Goal: Task Accomplishment & Management: Manage account settings

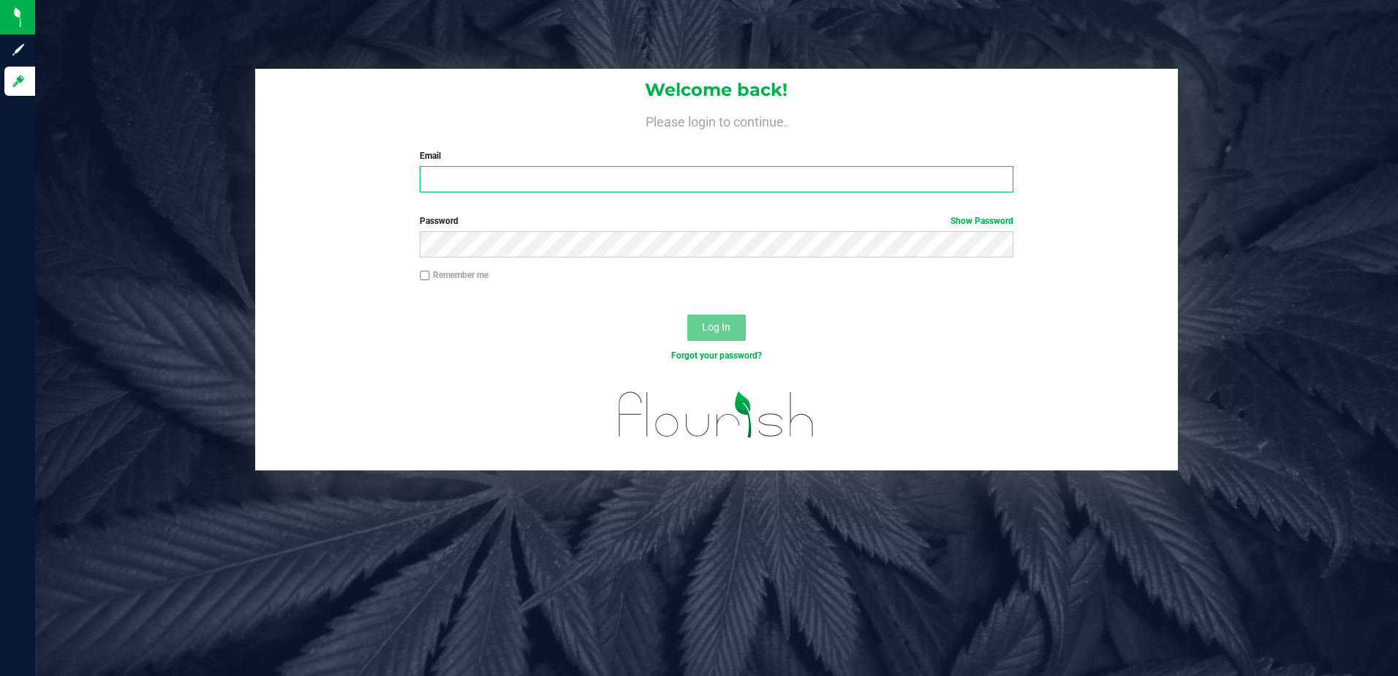
click at [477, 184] on input "Email" at bounding box center [717, 179] width 594 height 26
type input "slewandowski@liveparallel.com"
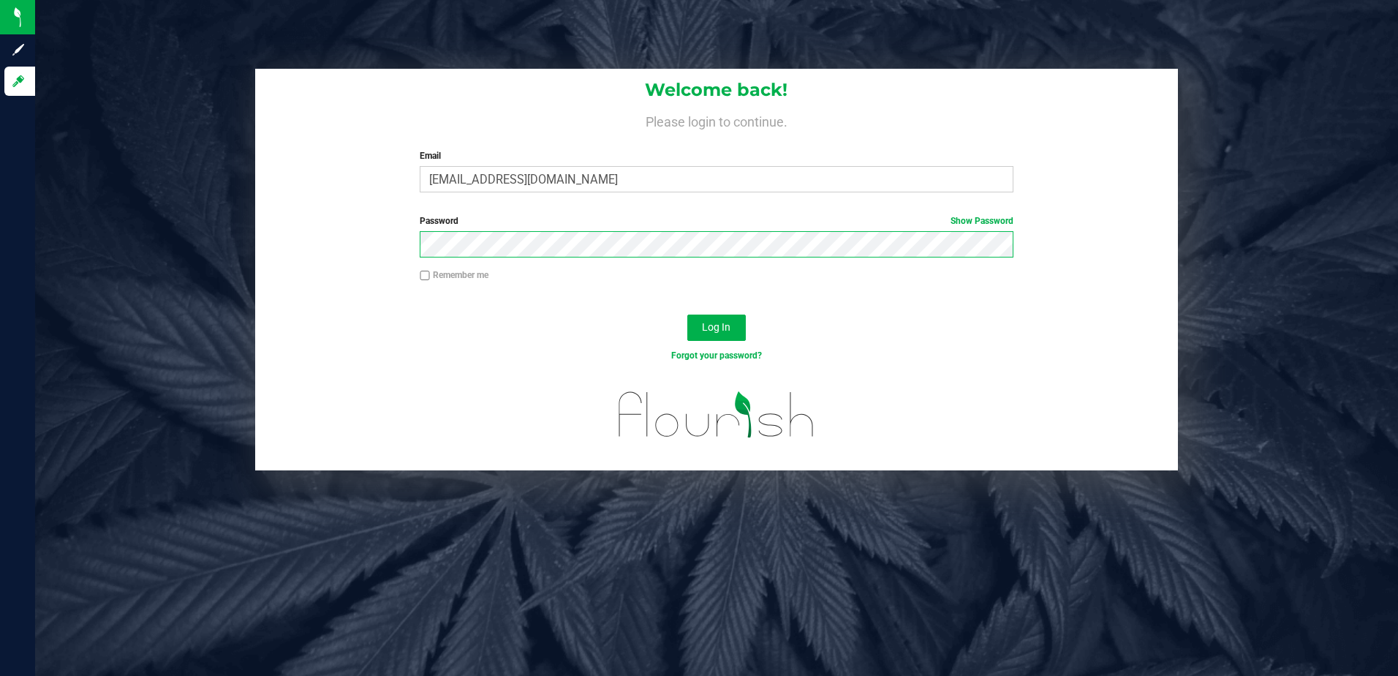
click at [687, 314] on button "Log In" at bounding box center [716, 327] width 58 height 26
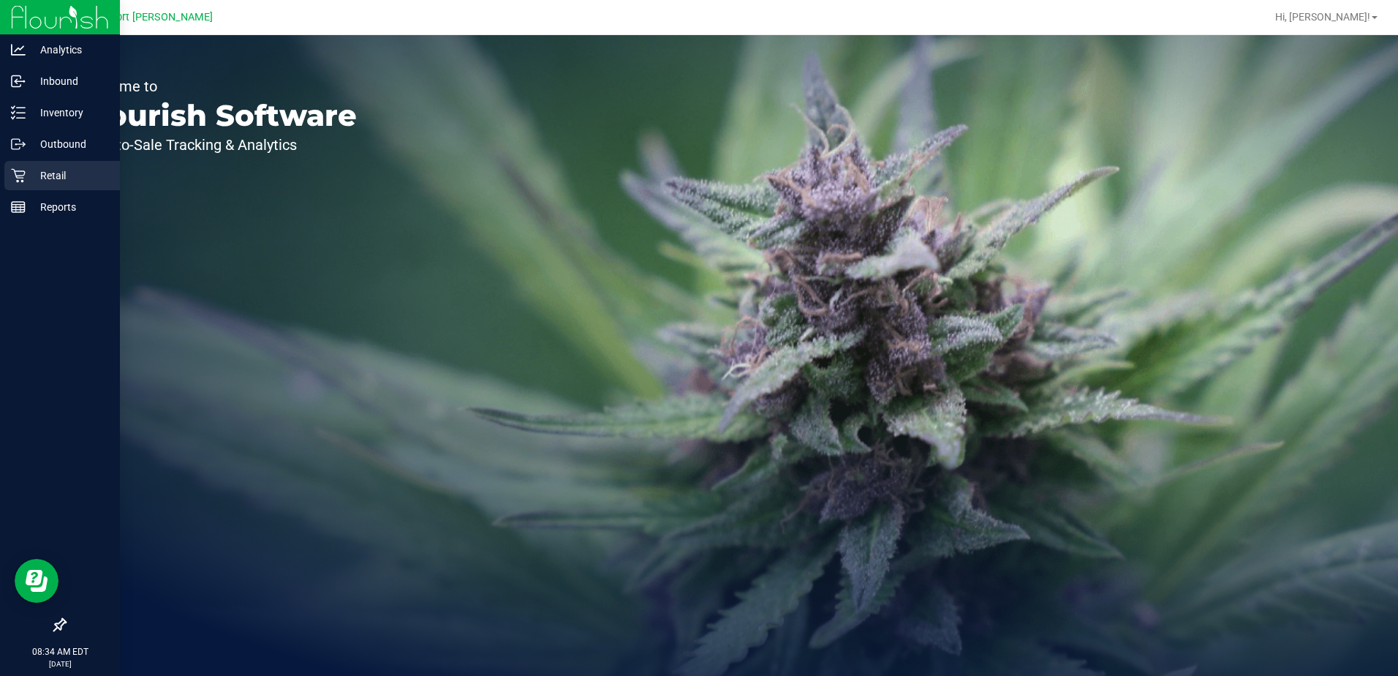
click at [48, 173] on p "Retail" at bounding box center [70, 176] width 88 height 18
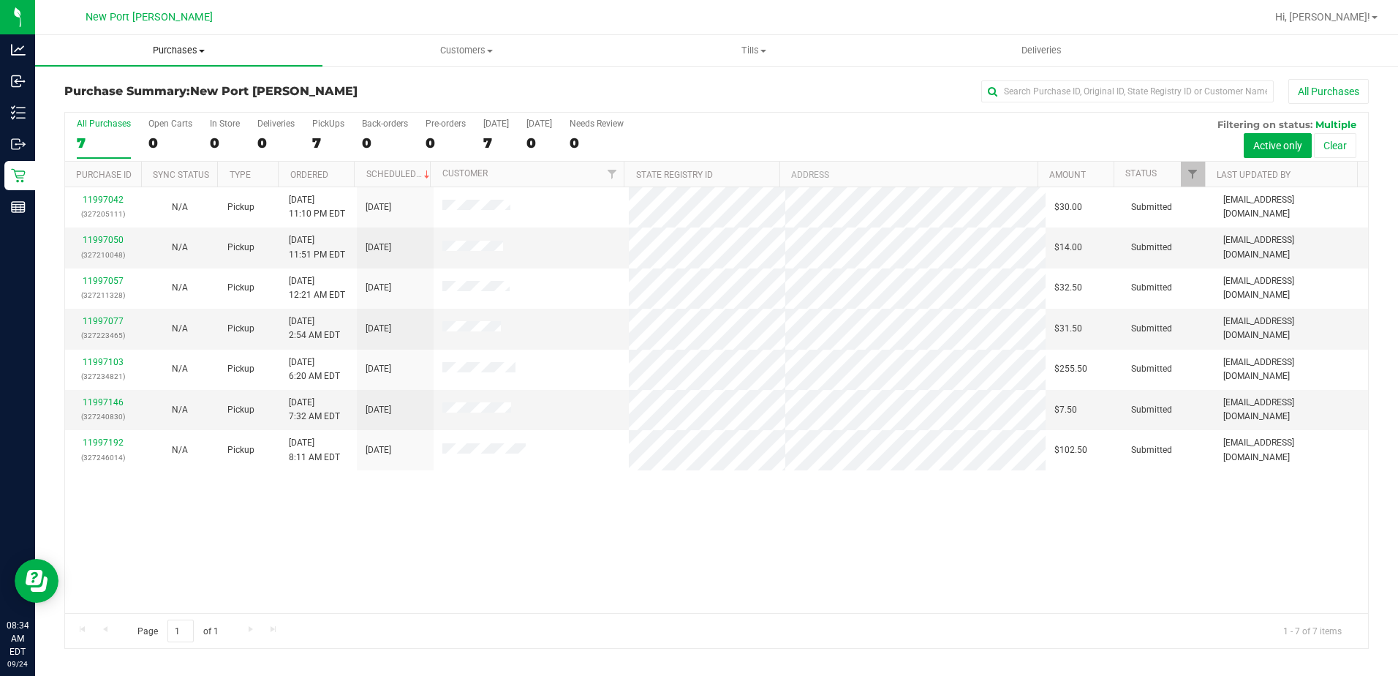
click at [205, 48] on span "Purchases" at bounding box center [178, 50] width 287 height 13
click at [129, 100] on li "Fulfillment" at bounding box center [178, 106] width 287 height 18
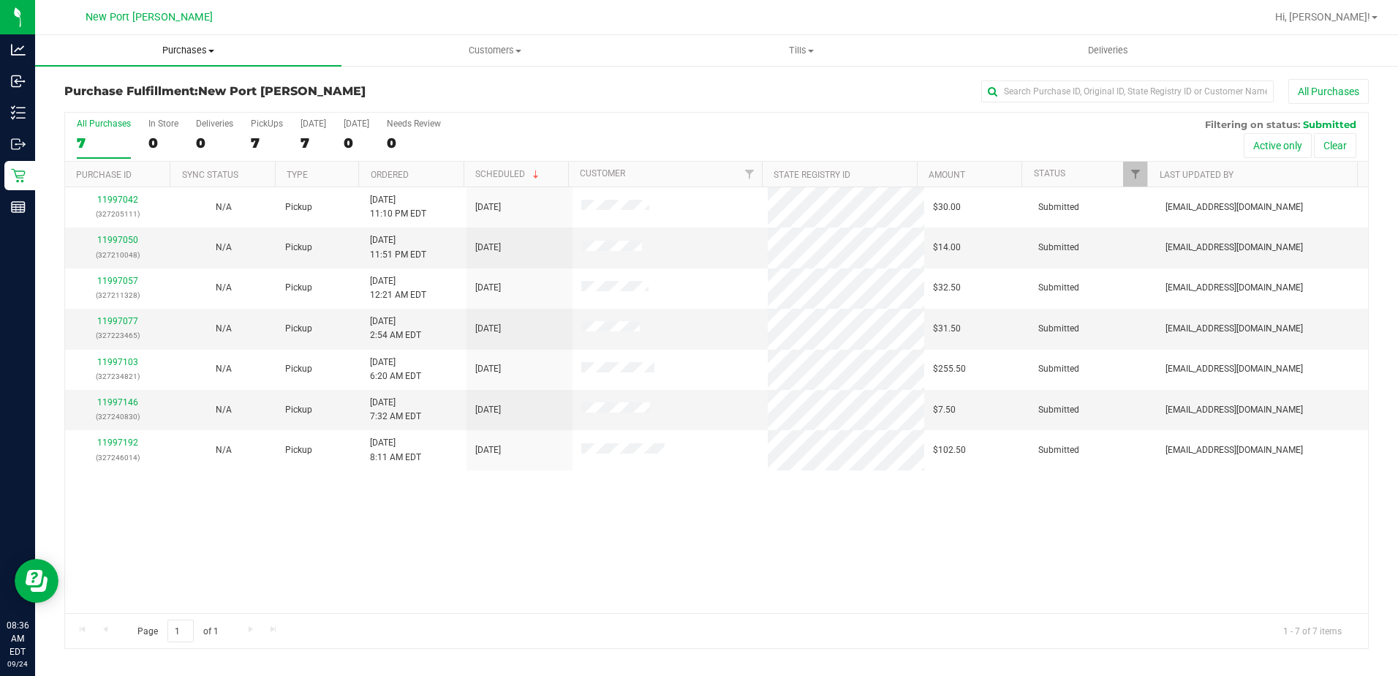
click at [211, 52] on span at bounding box center [211, 51] width 6 height 3
click at [136, 105] on li "Fulfillment" at bounding box center [188, 106] width 306 height 18
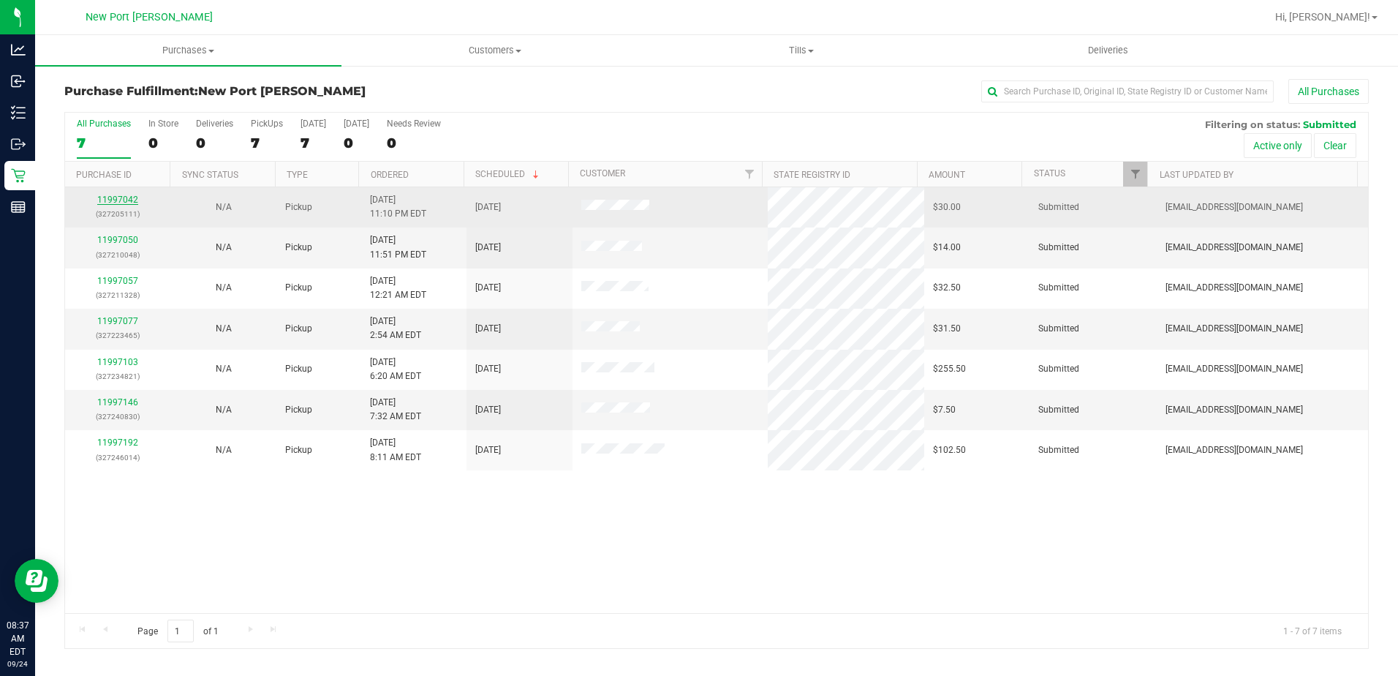
click at [114, 198] on link "11997042" at bounding box center [117, 199] width 41 height 10
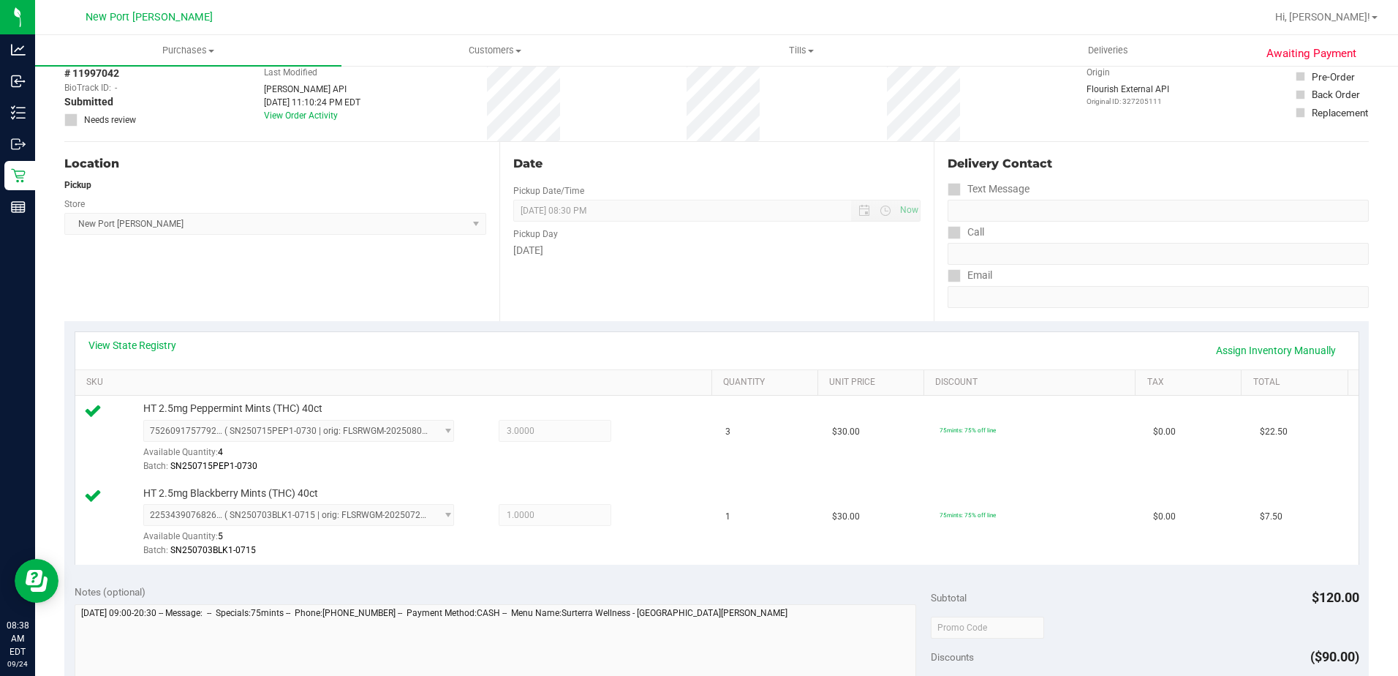
scroll to position [366, 0]
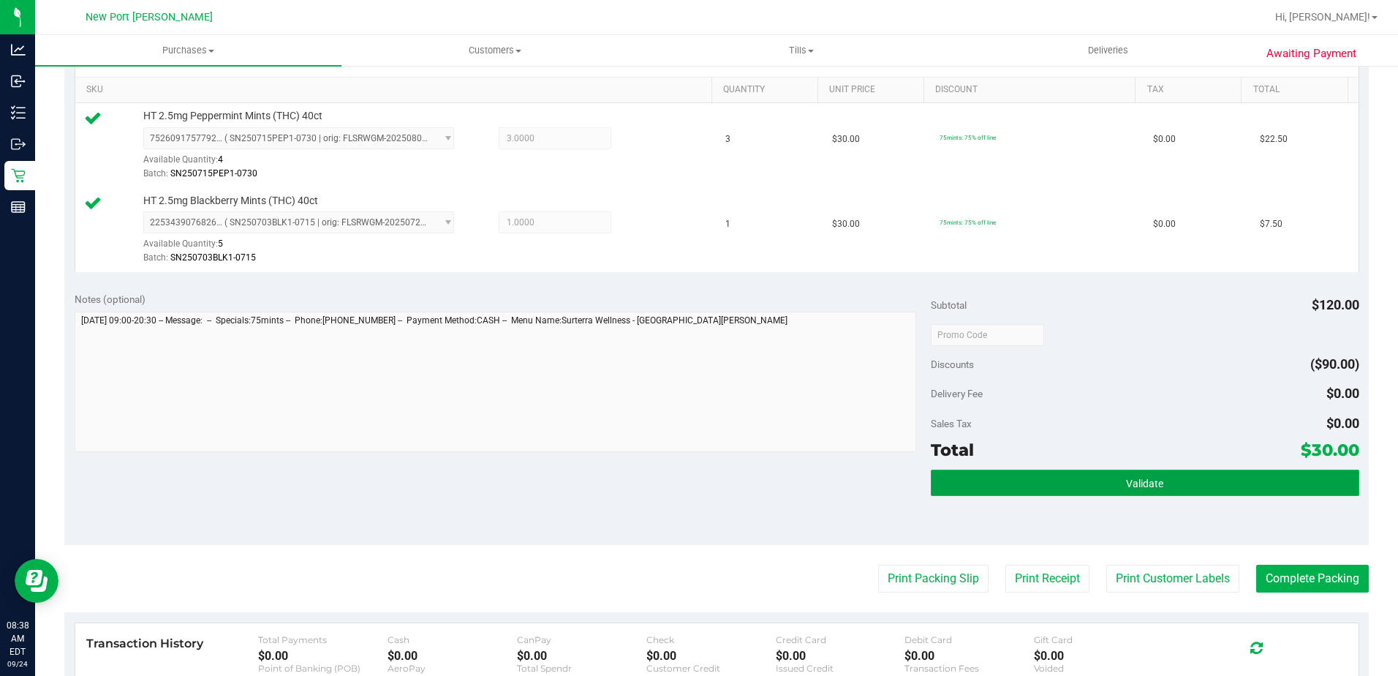
click at [1066, 475] on button "Validate" at bounding box center [1145, 482] width 428 height 26
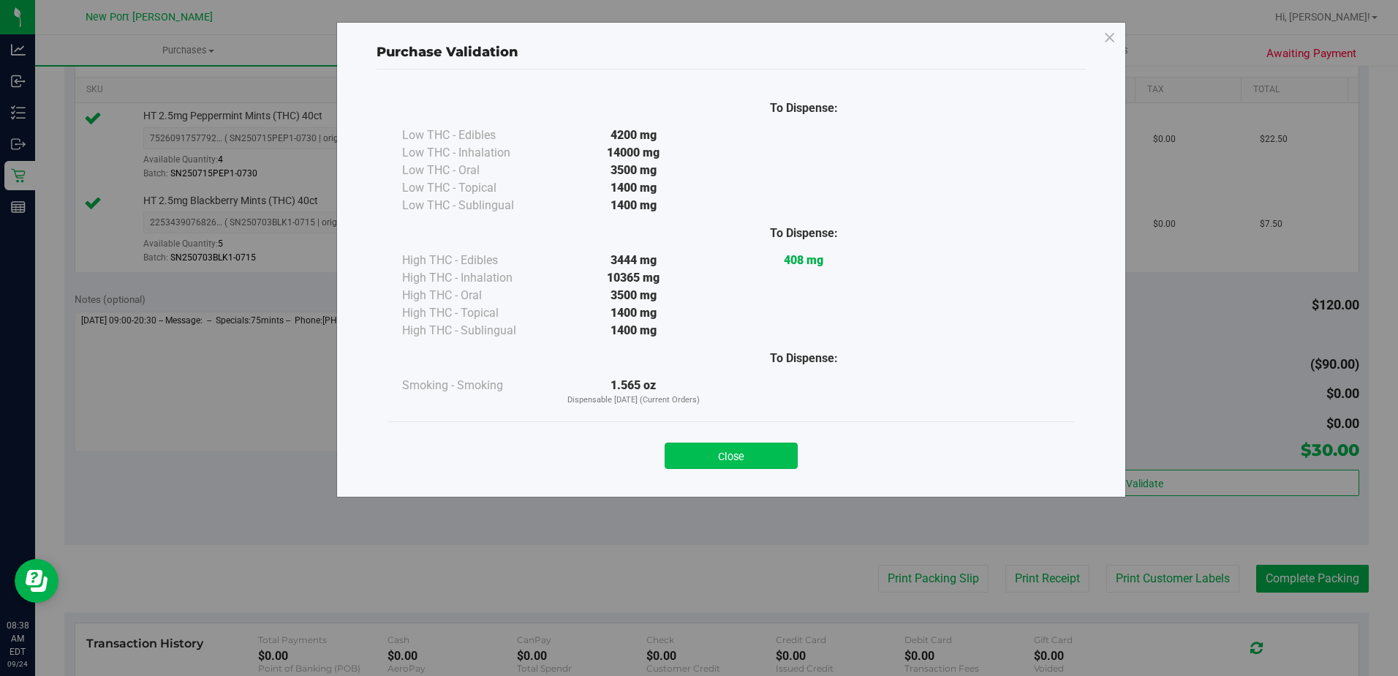
click at [782, 458] on button "Close" at bounding box center [731, 455] width 133 height 26
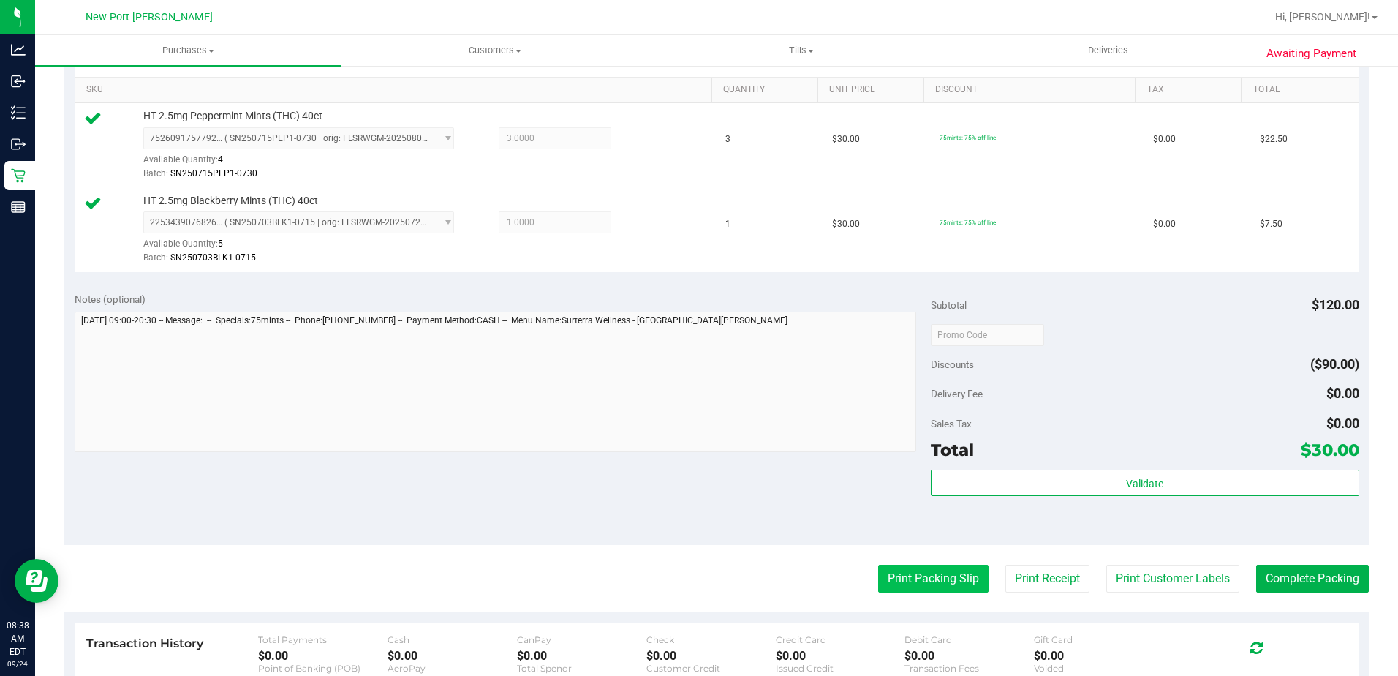
click at [929, 566] on button "Print Packing Slip" at bounding box center [933, 578] width 110 height 28
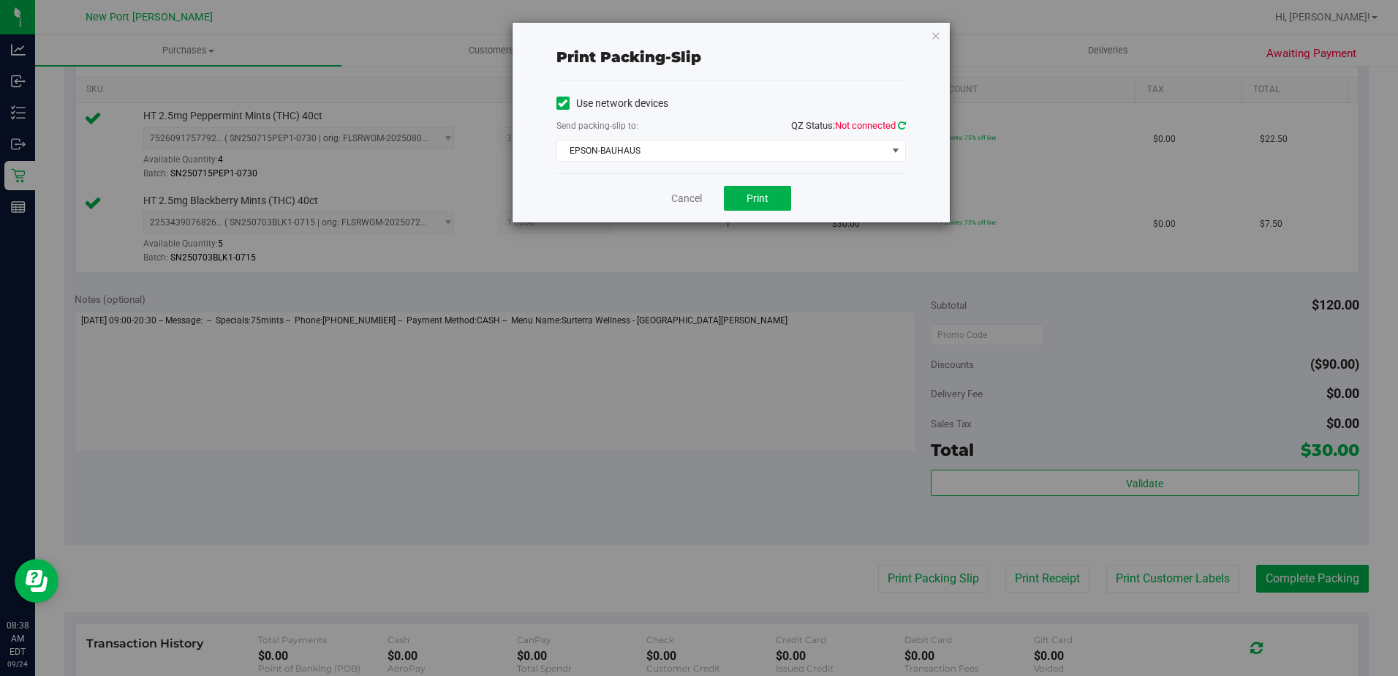
drag, startPoint x: 902, startPoint y: 116, endPoint x: 902, endPoint y: 129, distance: 13.2
click at [902, 116] on div "Use network devices Send packing-slip to: QZ Status: Not connected EPSON-BAUHAU…" at bounding box center [730, 126] width 349 height 69
click at [902, 130] on link at bounding box center [902, 125] width 8 height 11
click at [771, 194] on button "Print" at bounding box center [757, 198] width 67 height 25
click at [826, 147] on span "EPSON-BAUHAUS" at bounding box center [722, 150] width 330 height 20
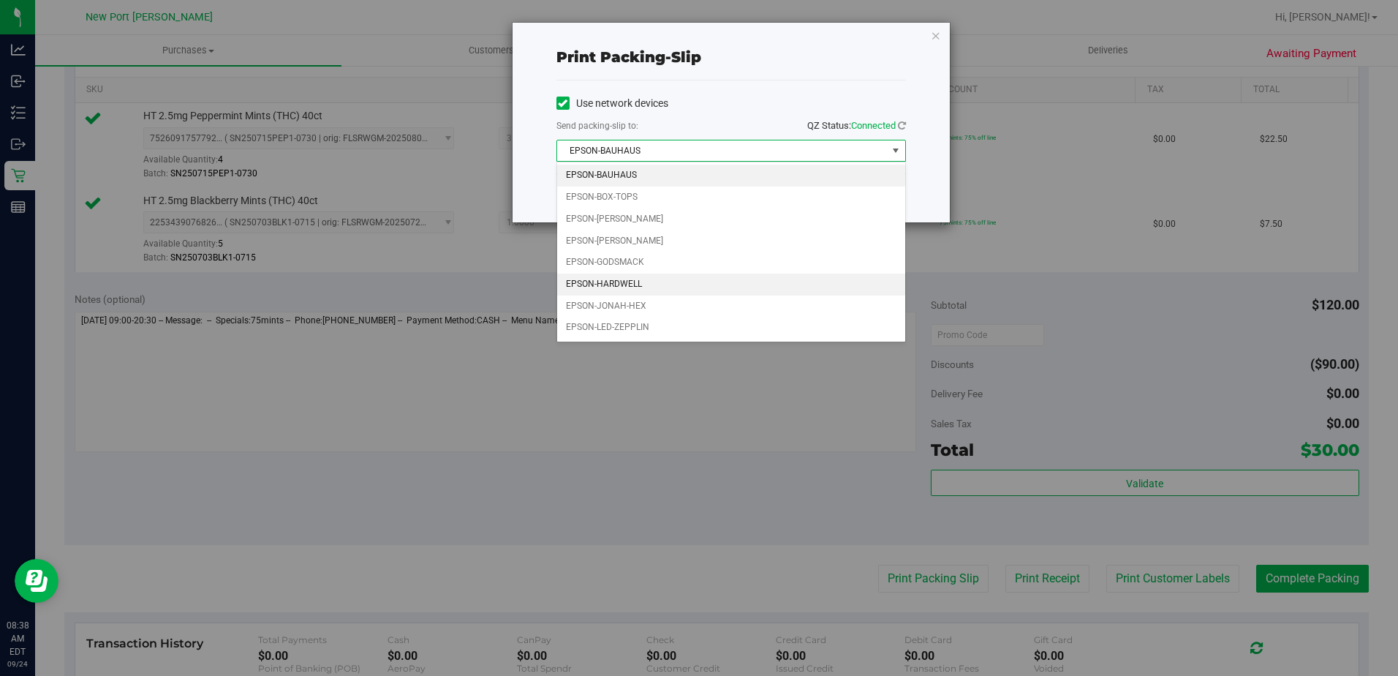
click at [640, 279] on li "EPSON-HARDWELL" at bounding box center [731, 284] width 348 height 22
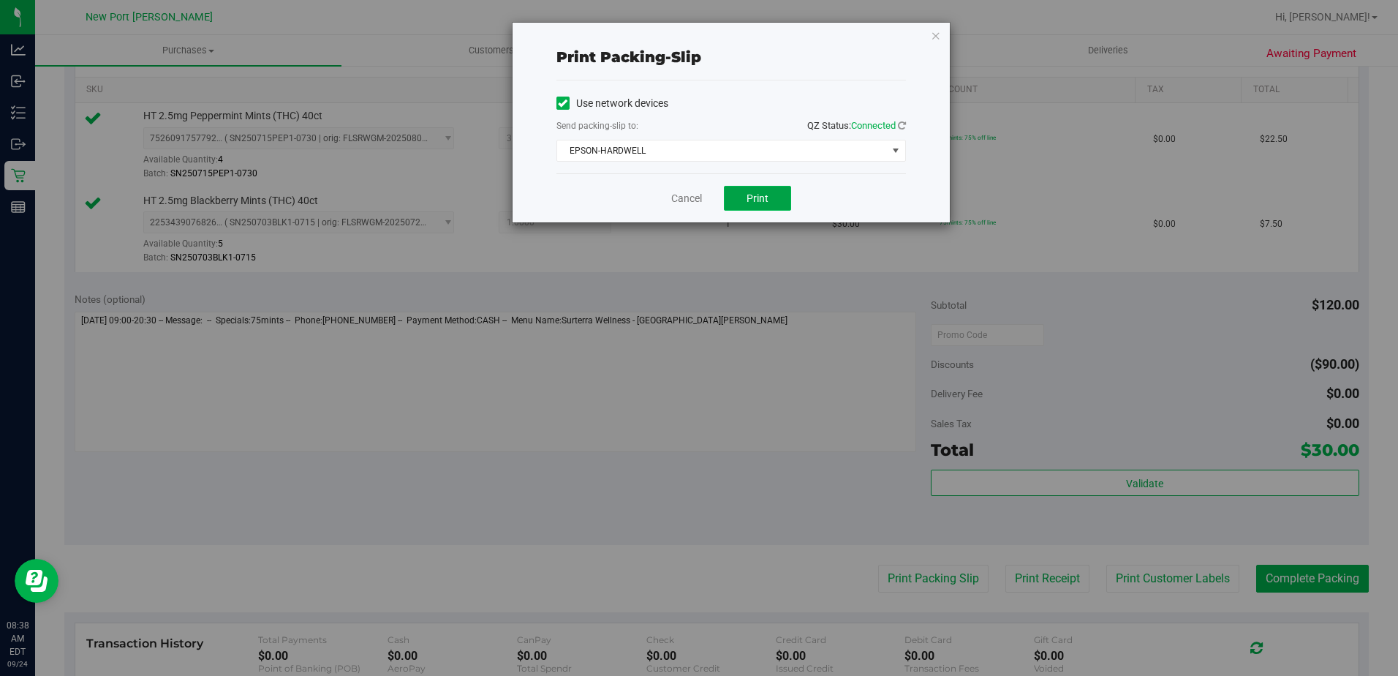
click at [766, 208] on button "Print" at bounding box center [757, 198] width 67 height 25
click at [937, 35] on icon "button" at bounding box center [936, 35] width 10 height 18
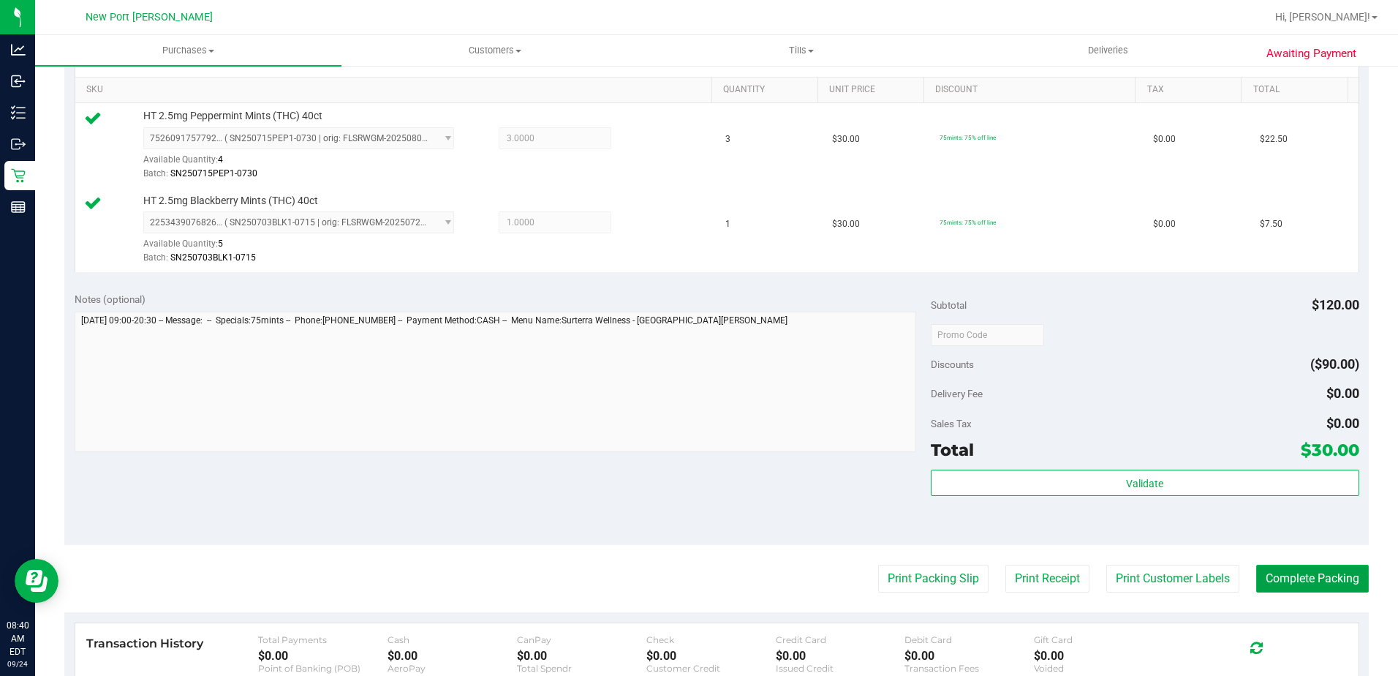
click at [1315, 590] on button "Complete Packing" at bounding box center [1312, 578] width 113 height 28
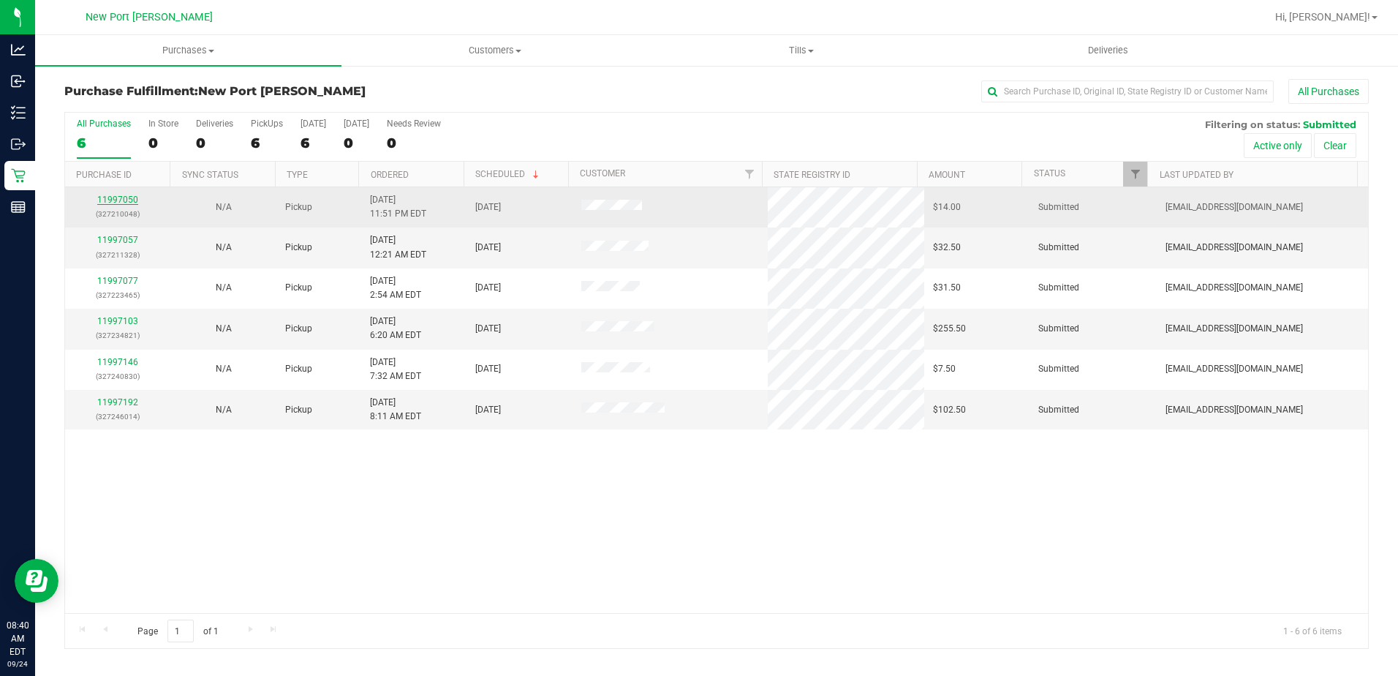
click at [126, 201] on link "11997050" at bounding box center [117, 199] width 41 height 10
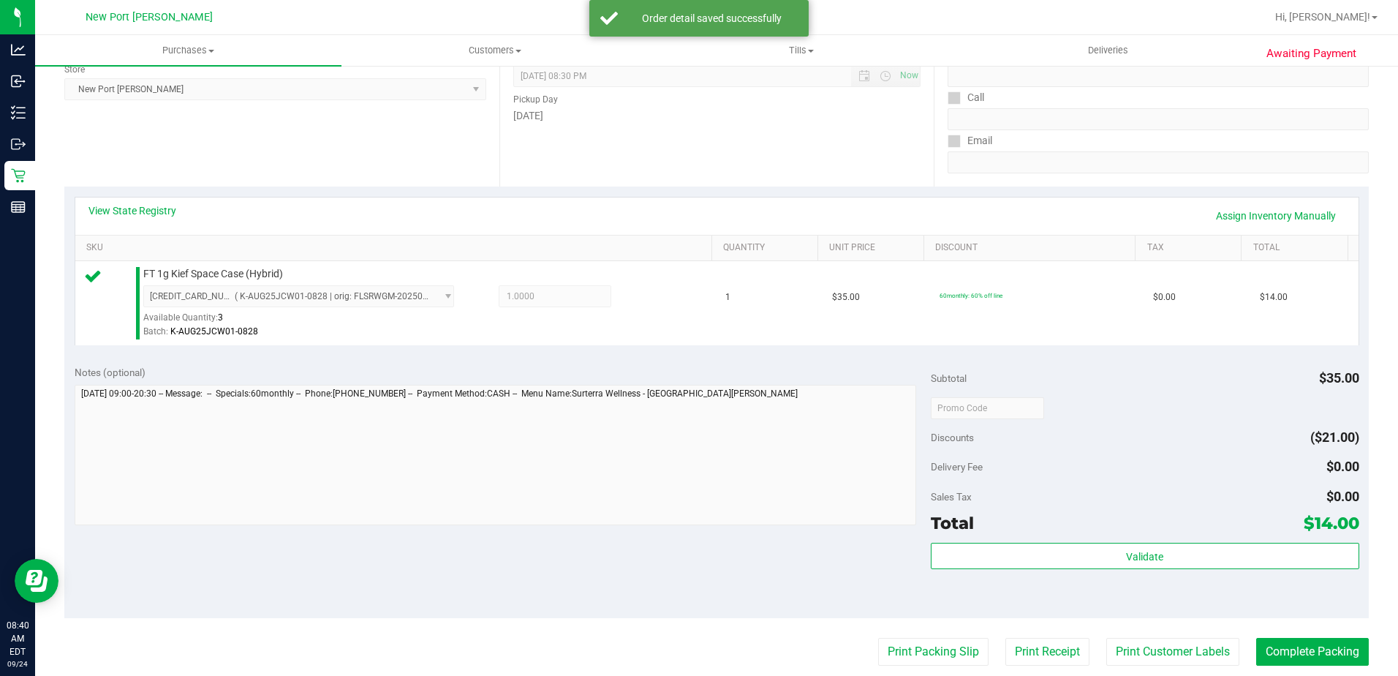
scroll to position [292, 0]
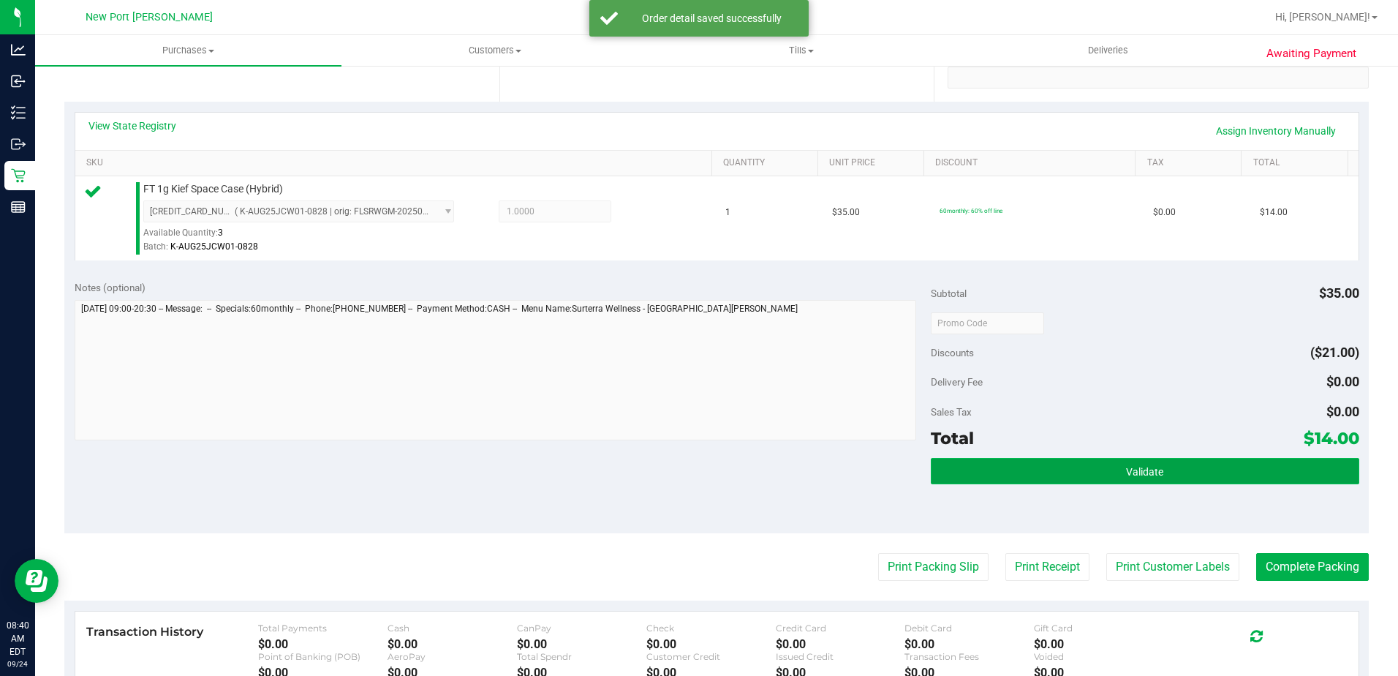
click at [1244, 467] on button "Validate" at bounding box center [1145, 471] width 428 height 26
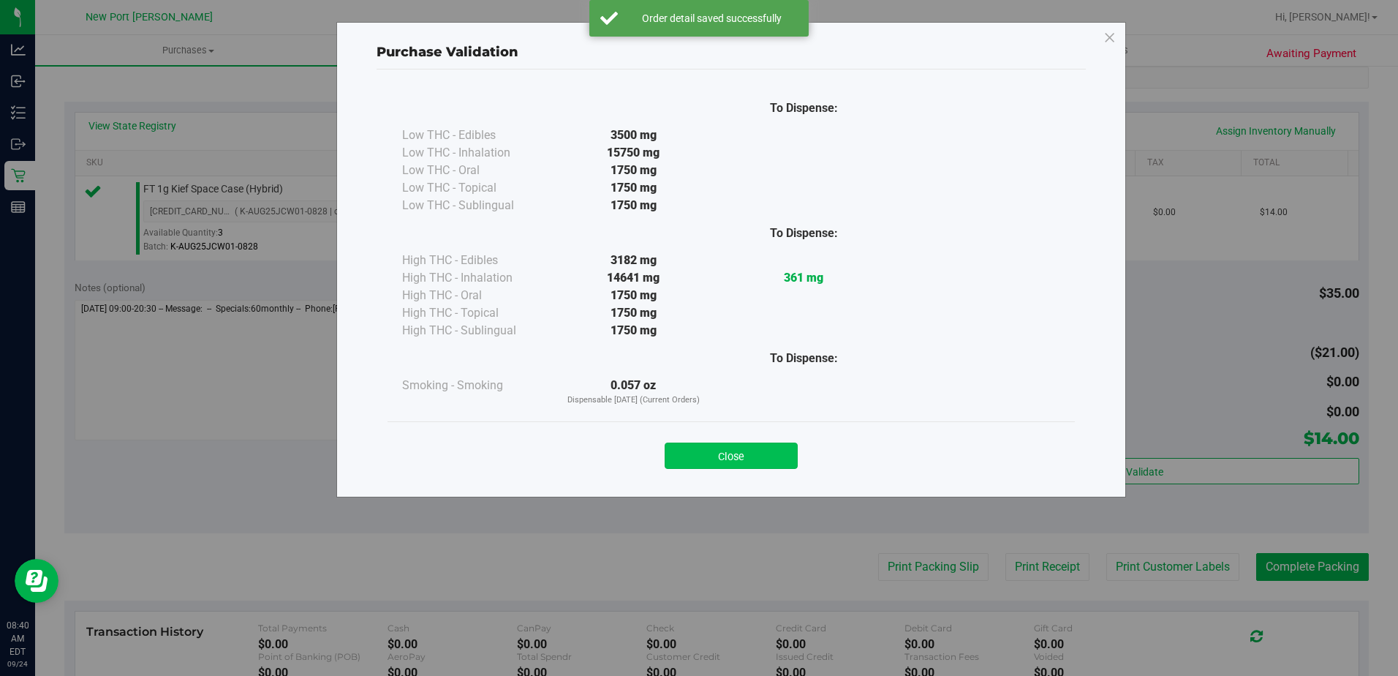
click at [767, 455] on button "Close" at bounding box center [731, 455] width 133 height 26
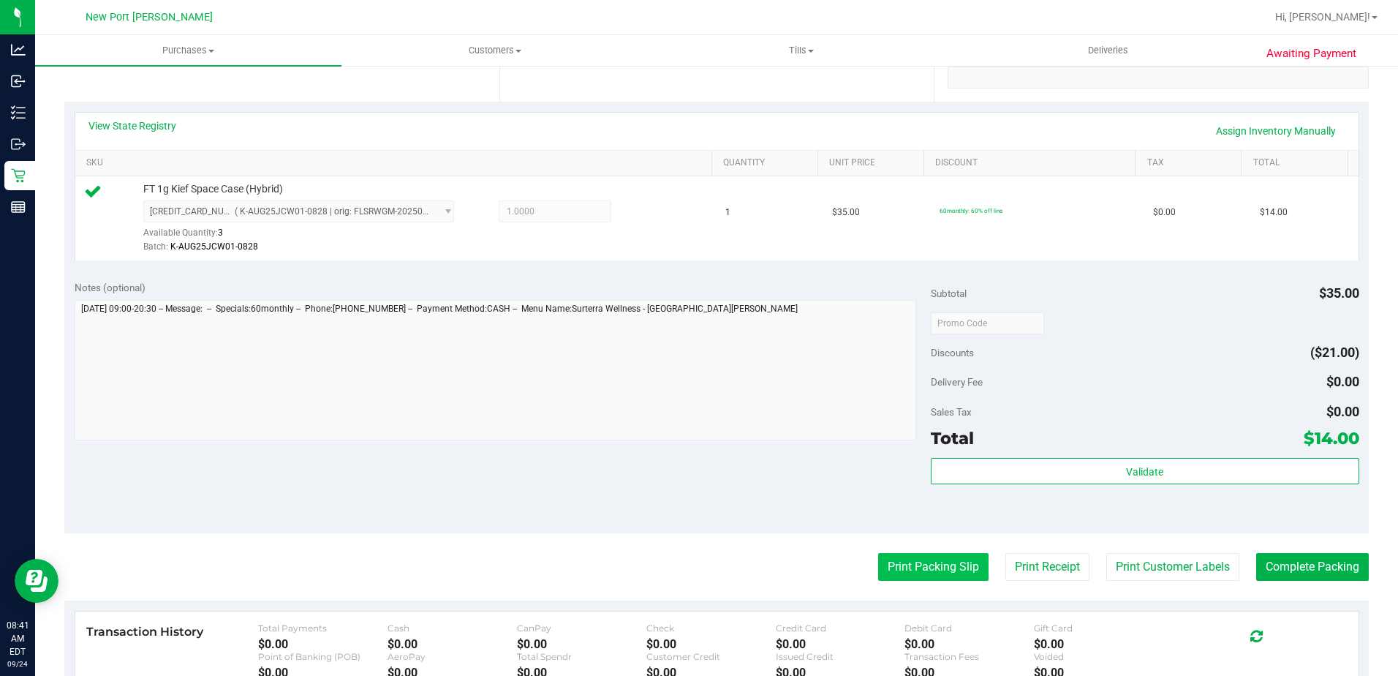
click at [928, 570] on button "Print Packing Slip" at bounding box center [933, 567] width 110 height 28
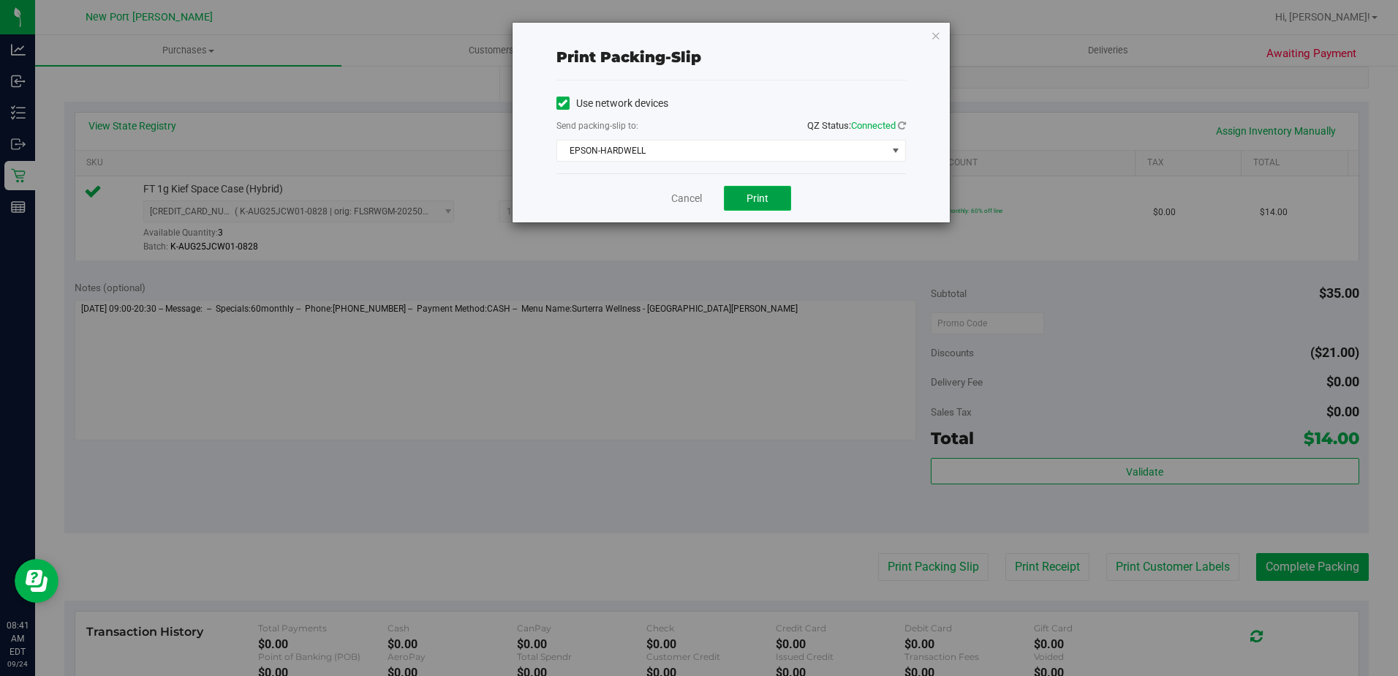
click at [753, 203] on span "Print" at bounding box center [757, 198] width 22 height 12
click at [936, 31] on icon "button" at bounding box center [936, 35] width 10 height 18
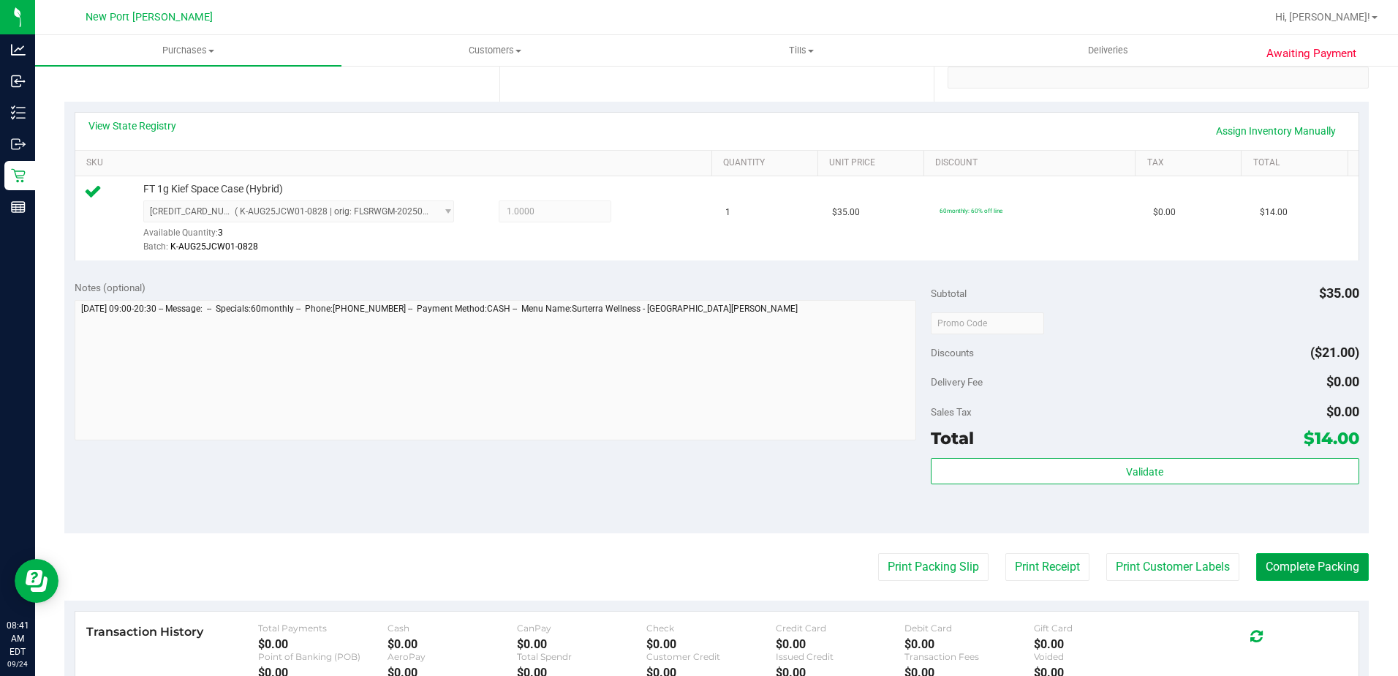
click at [1342, 562] on button "Complete Packing" at bounding box center [1312, 567] width 113 height 28
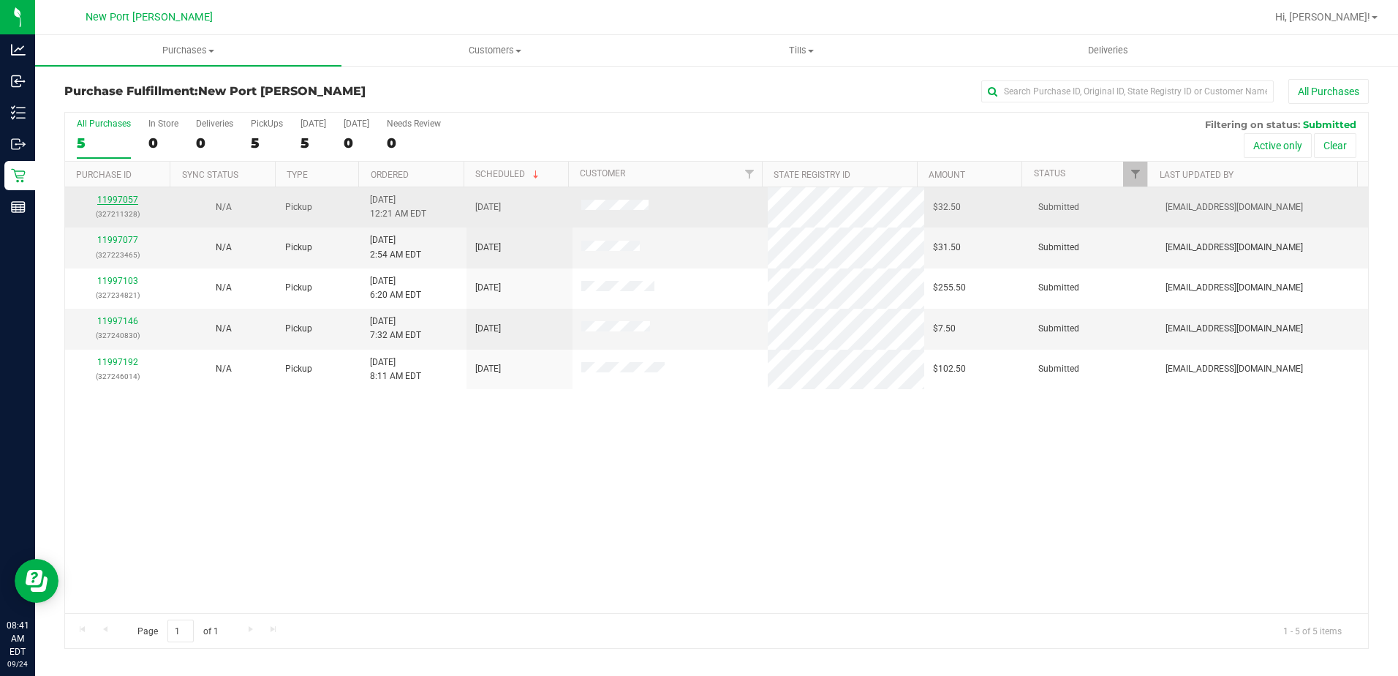
click at [118, 201] on link "11997057" at bounding box center [117, 199] width 41 height 10
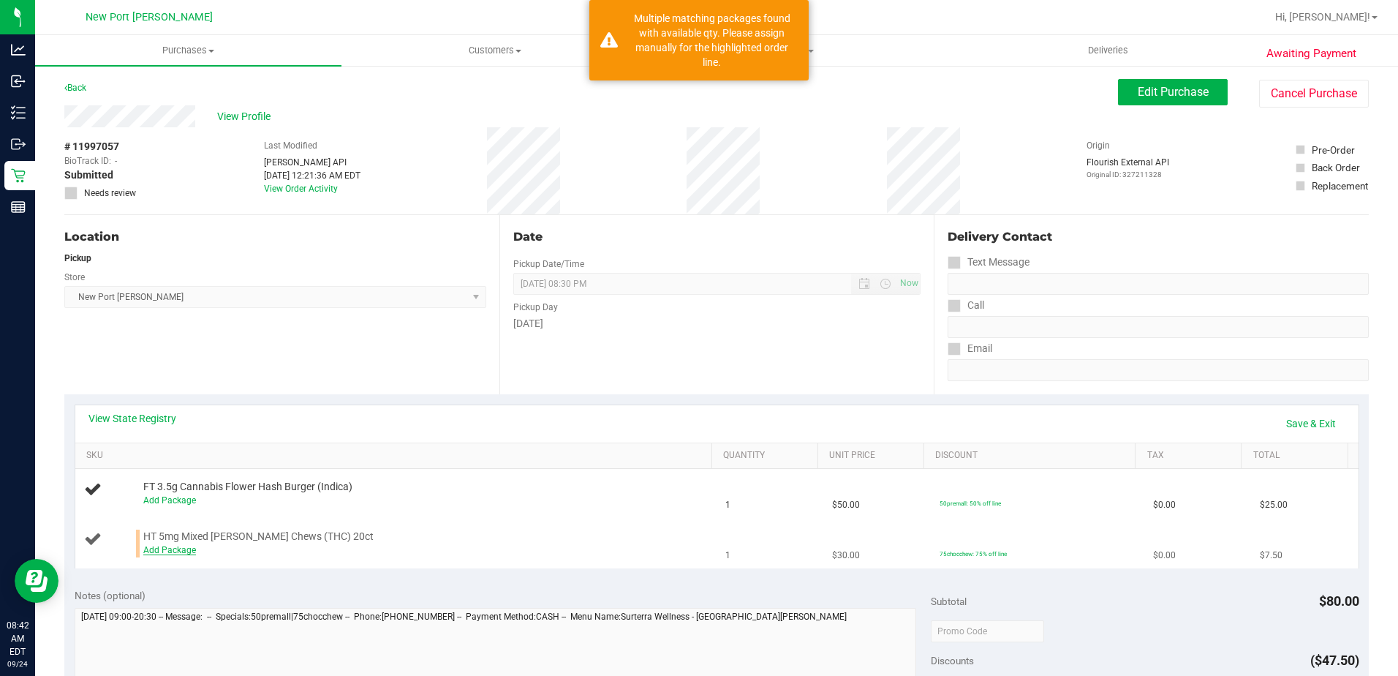
click at [172, 550] on link "Add Package" at bounding box center [169, 550] width 53 height 10
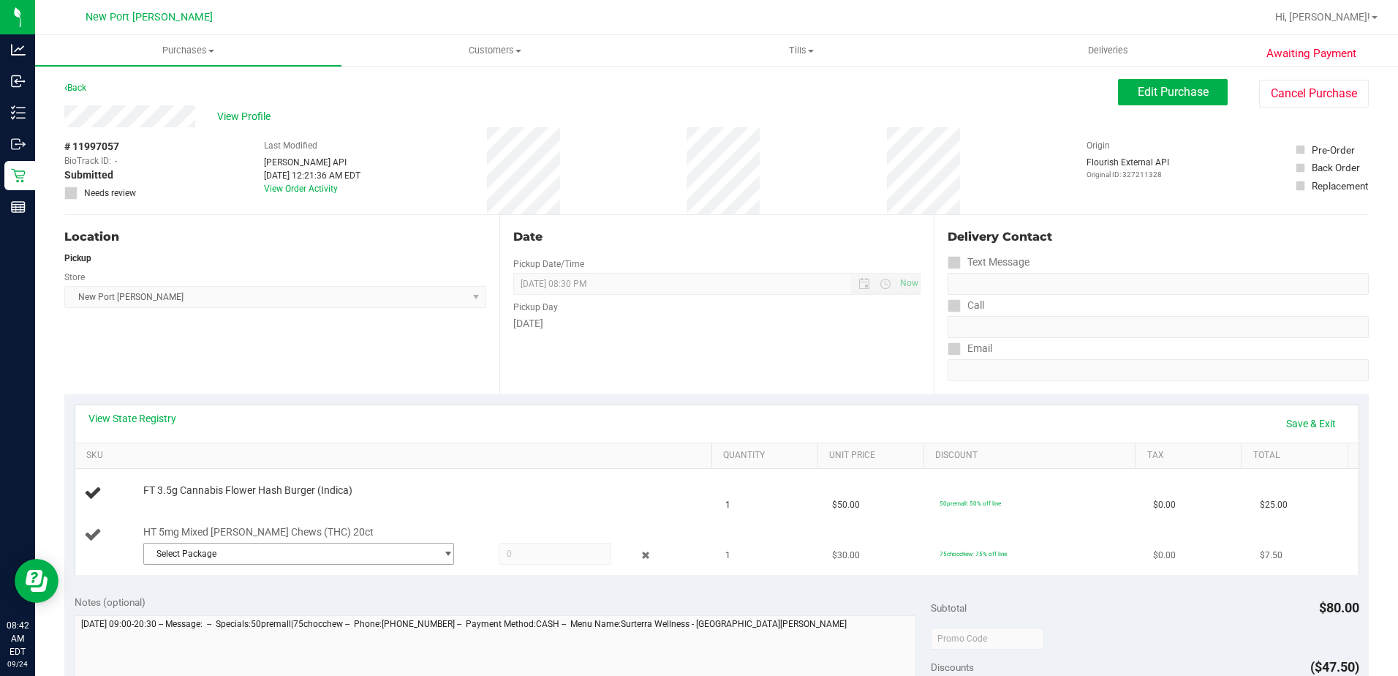
click at [235, 553] on span "Select Package" at bounding box center [290, 553] width 292 height 20
click at [256, 605] on li "8404354271731866 ( SN250714CM1-0728 | orig: FLSRWGM-20250804-1652 )" at bounding box center [295, 613] width 304 height 20
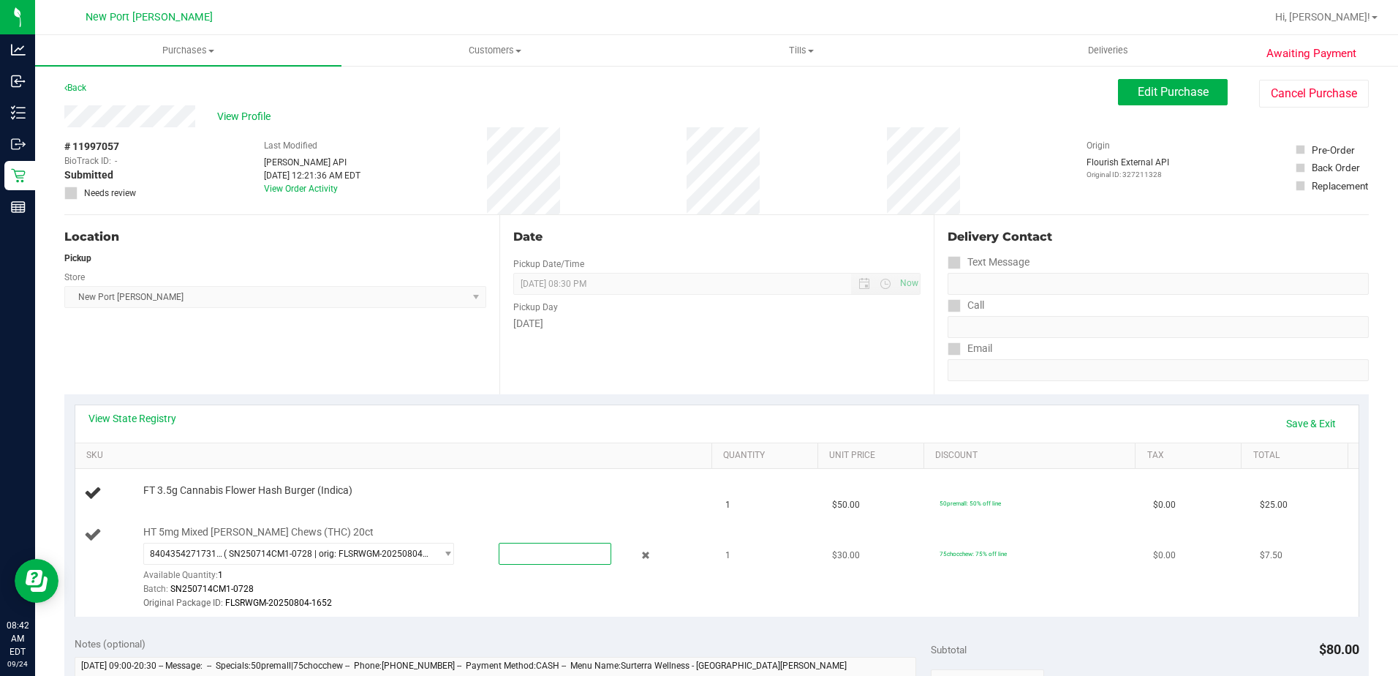
click at [562, 560] on span at bounding box center [555, 554] width 113 height 22
type input "1"
click at [1288, 426] on link "Save & Exit" at bounding box center [1311, 423] width 69 height 25
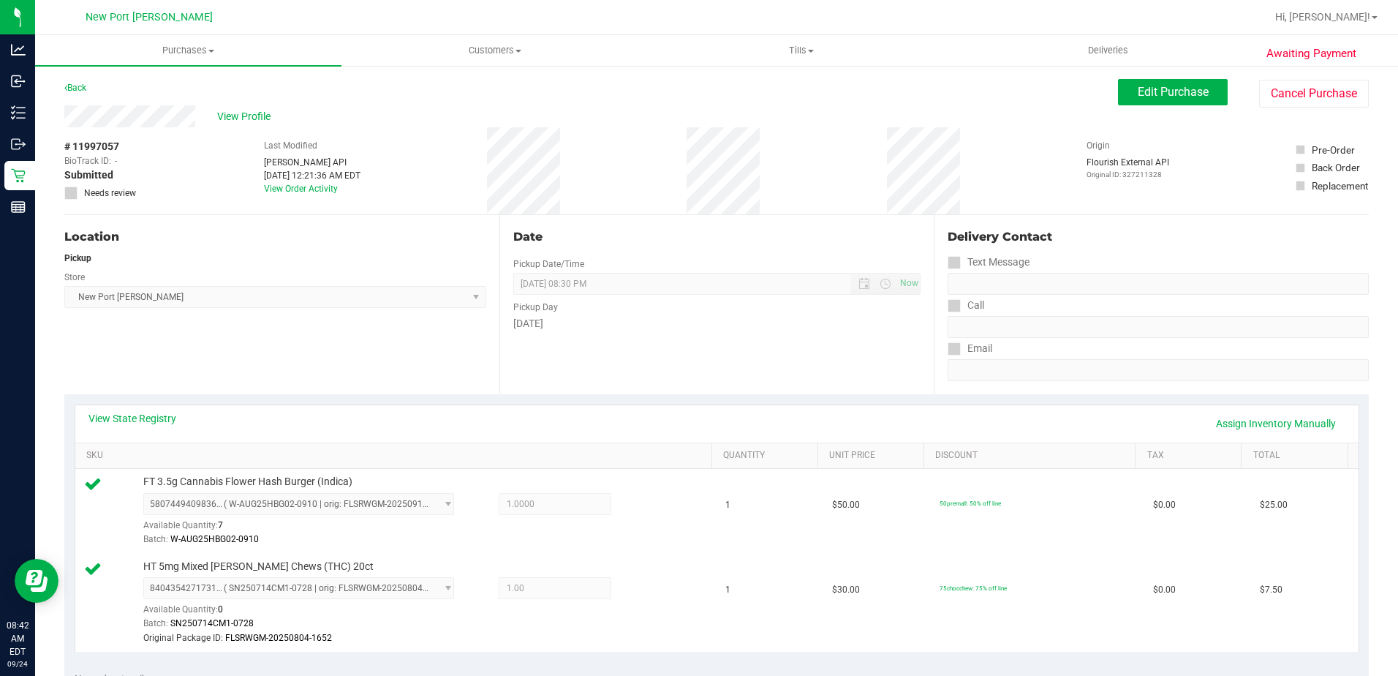
scroll to position [366, 0]
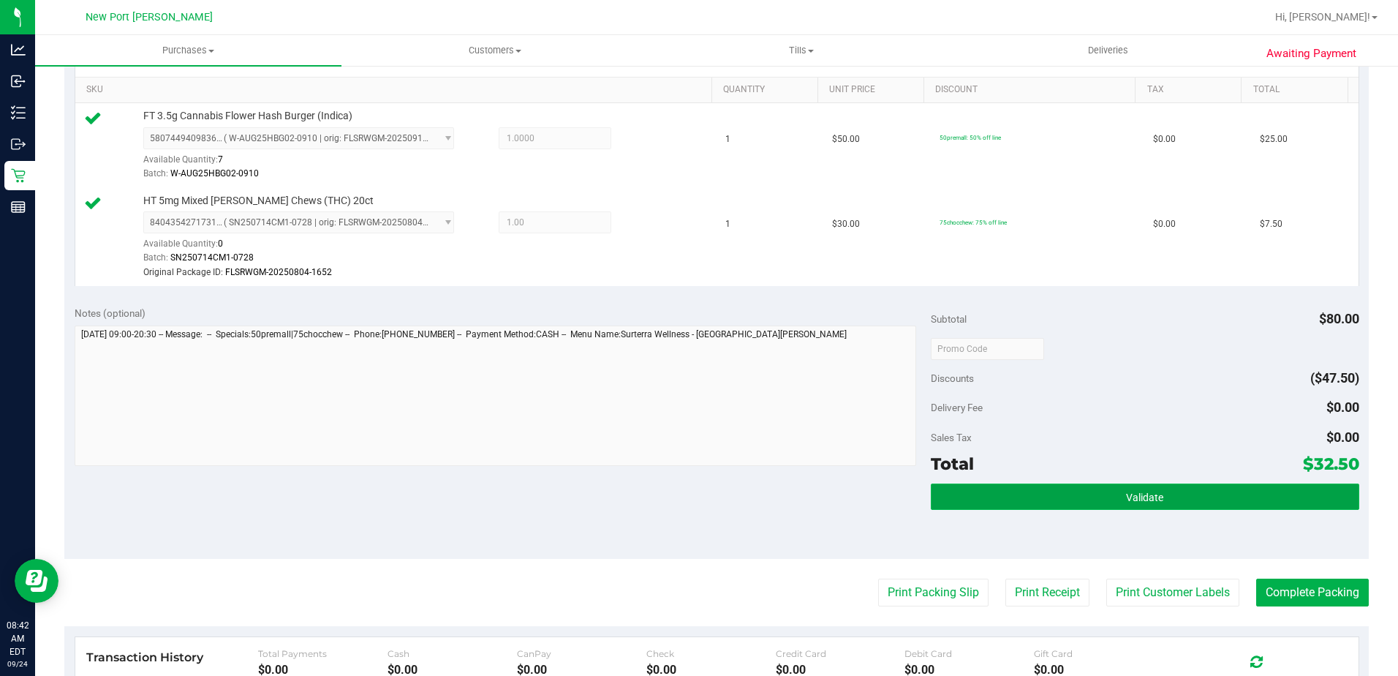
click at [1093, 499] on button "Validate" at bounding box center [1145, 496] width 428 height 26
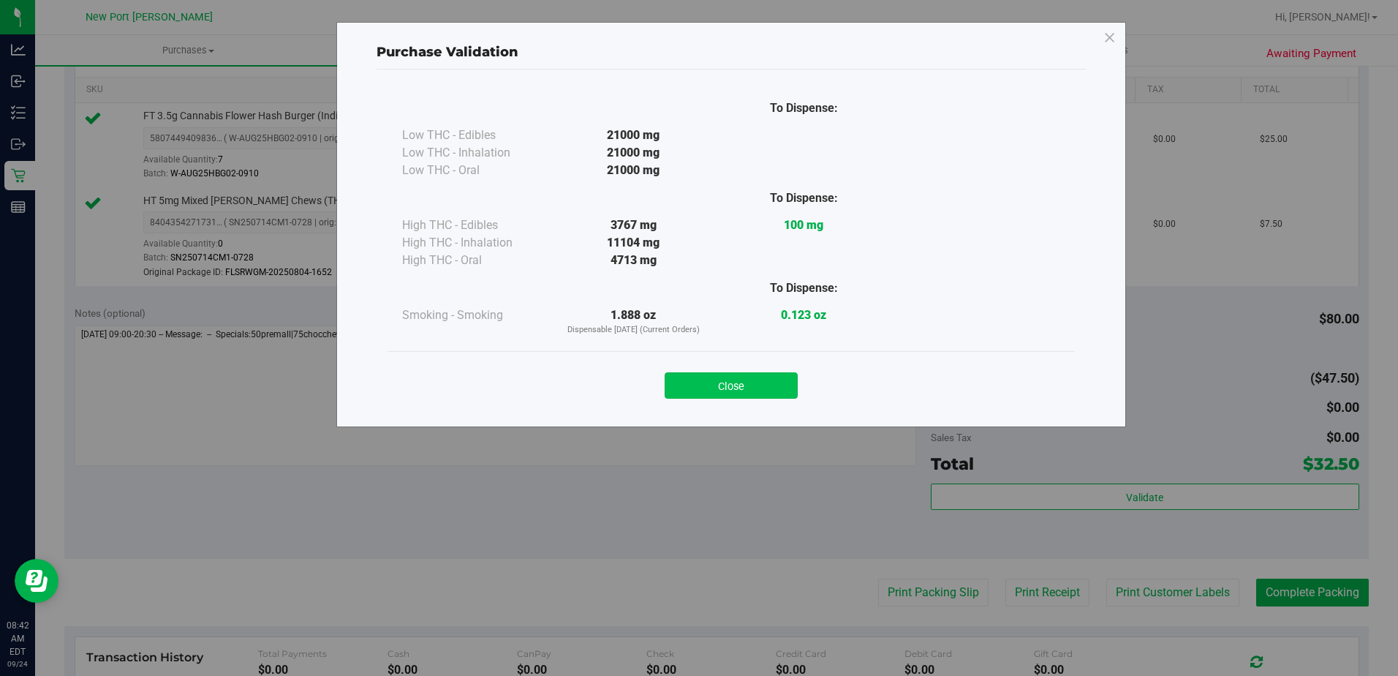
click at [763, 374] on button "Close" at bounding box center [731, 385] width 133 height 26
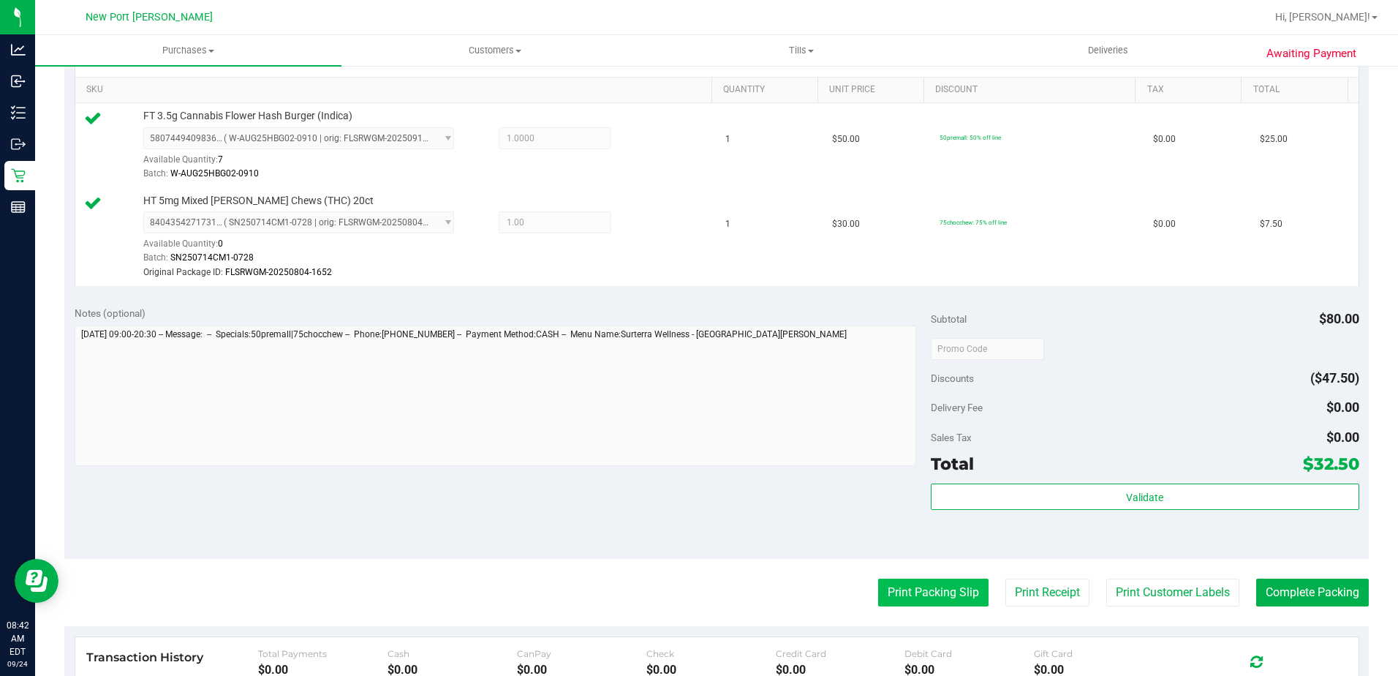
click at [954, 589] on button "Print Packing Slip" at bounding box center [933, 592] width 110 height 28
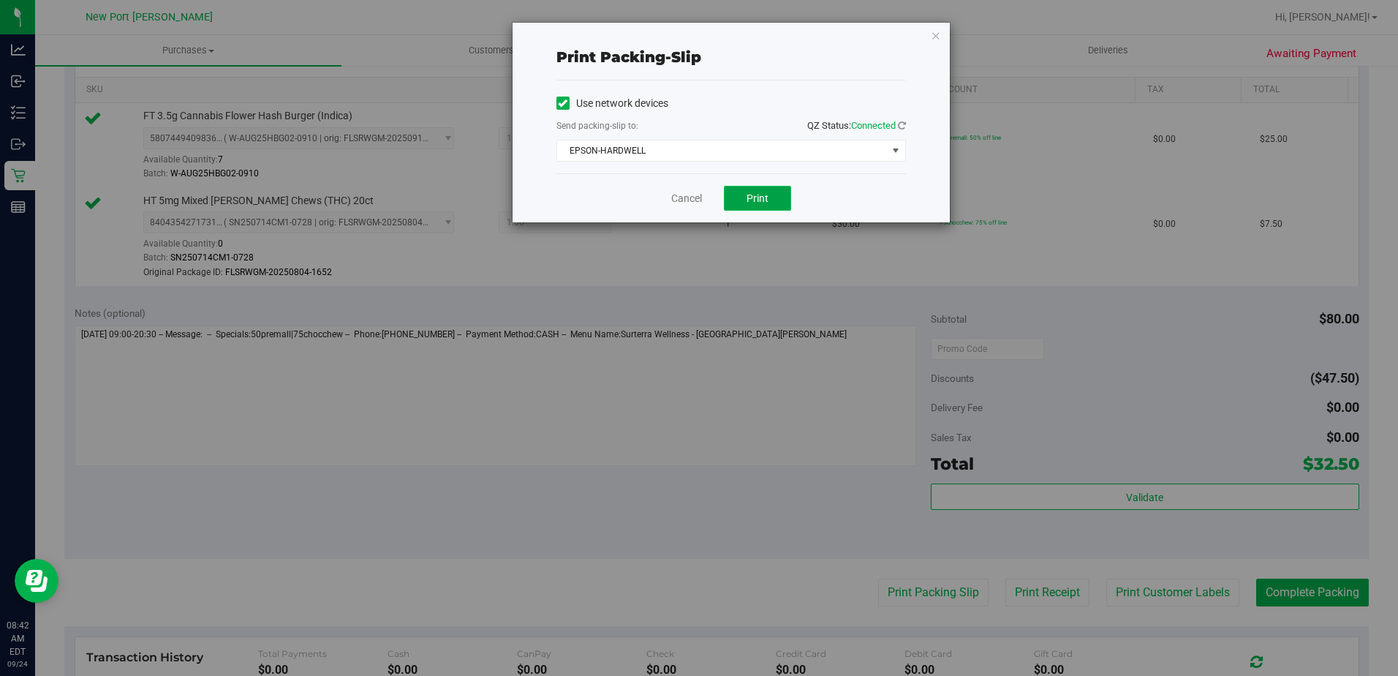
click at [757, 195] on span "Print" at bounding box center [757, 198] width 22 height 12
click at [933, 32] on icon "button" at bounding box center [936, 35] width 10 height 18
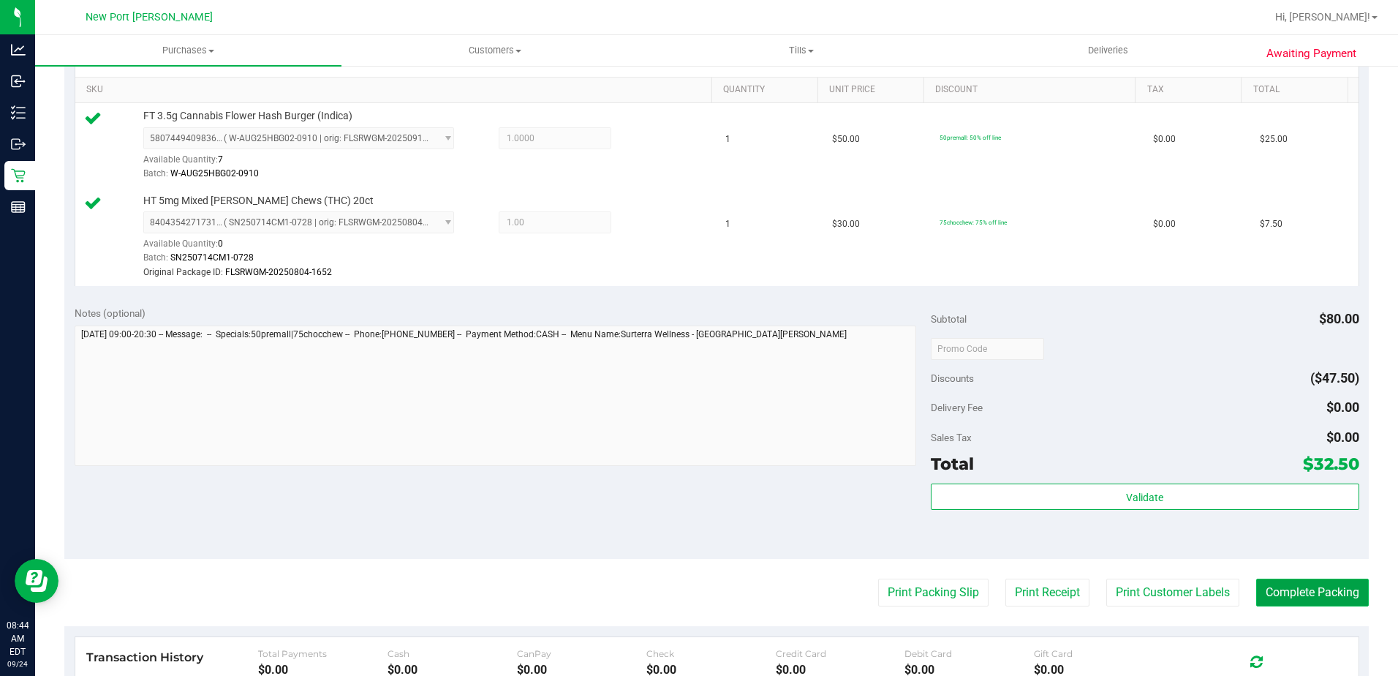
click at [1345, 601] on button "Complete Packing" at bounding box center [1312, 592] width 113 height 28
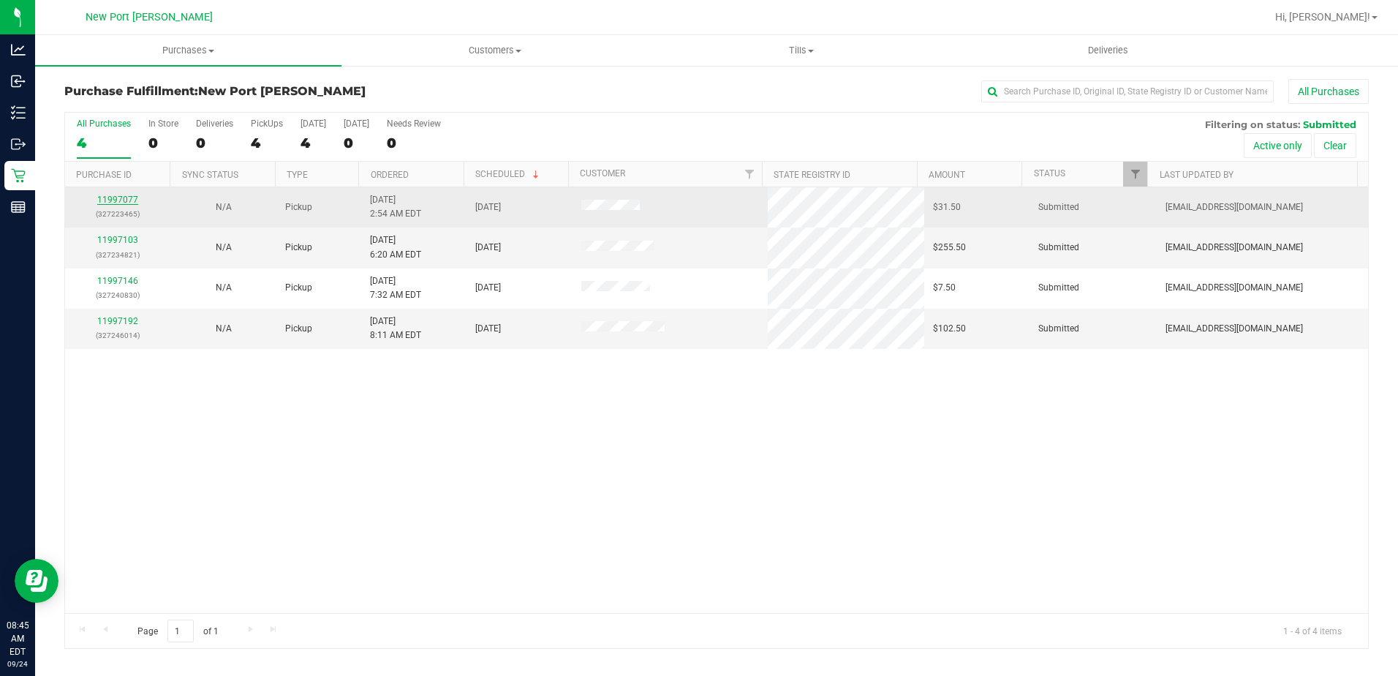
click at [126, 200] on link "11997077" at bounding box center [117, 199] width 41 height 10
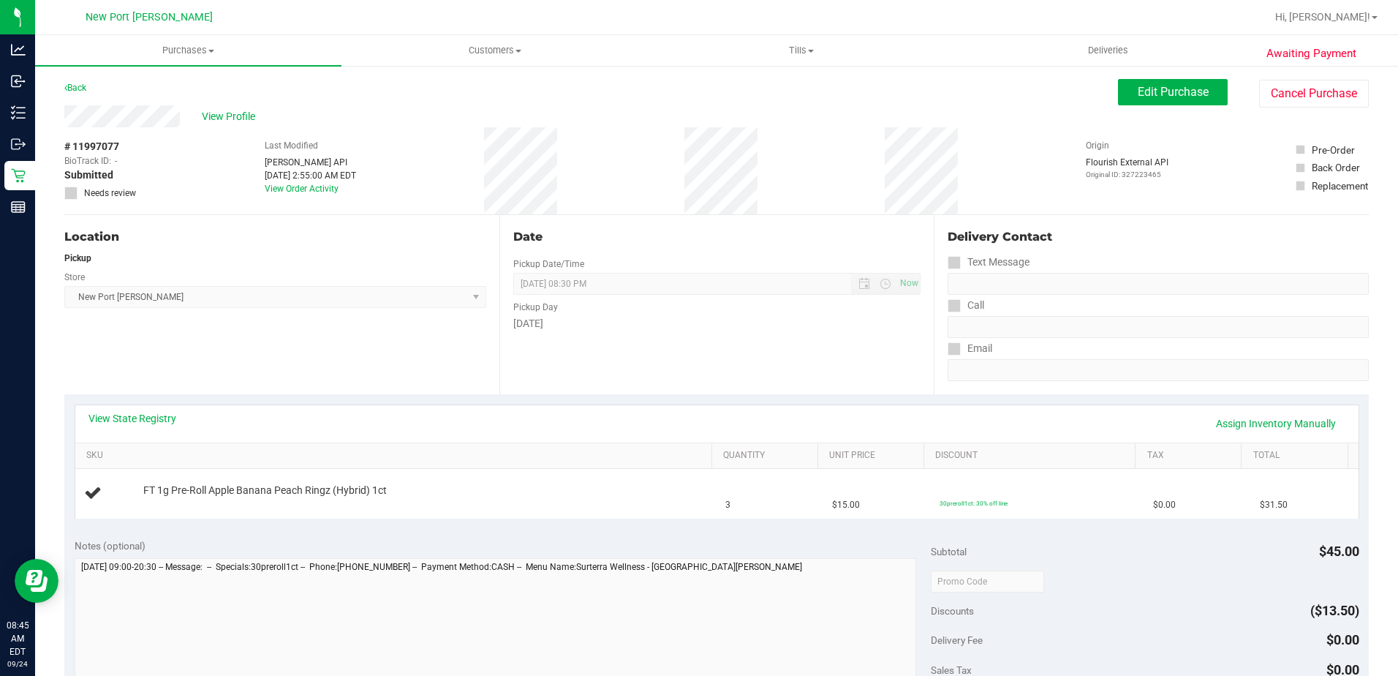
scroll to position [73, 0]
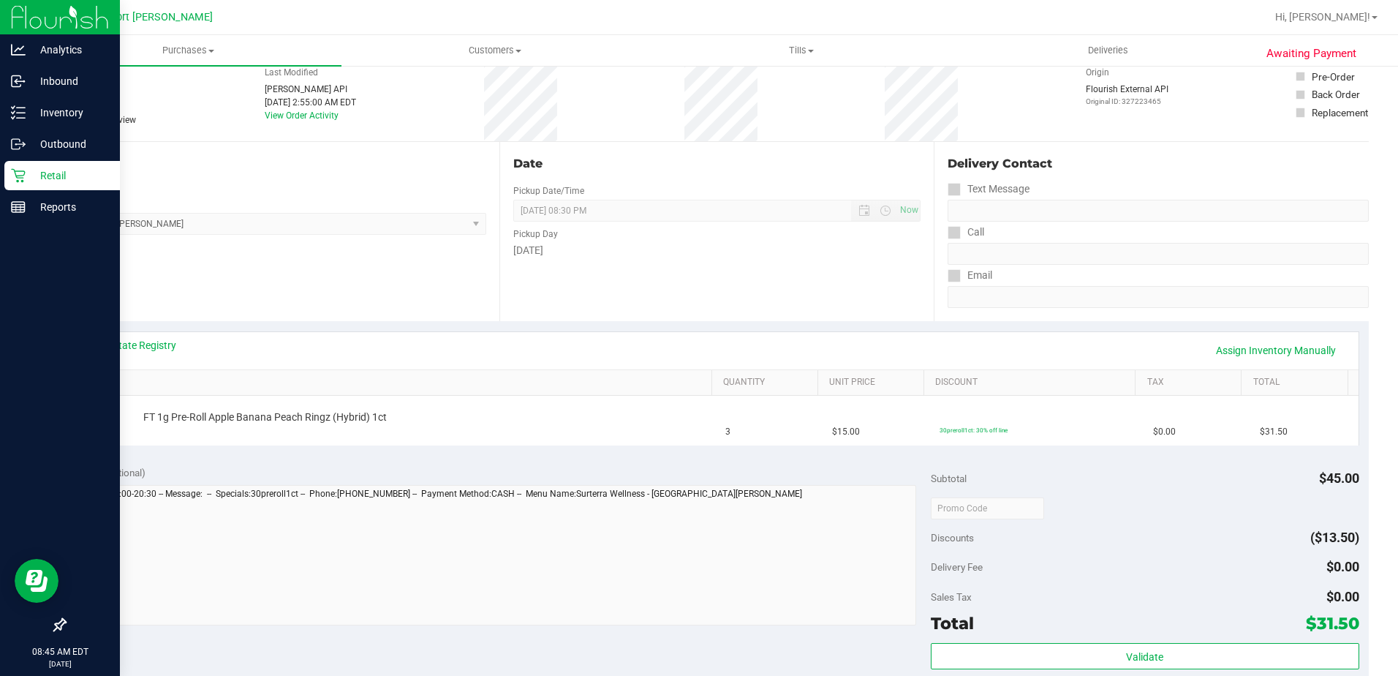
click at [20, 173] on icon at bounding box center [18, 175] width 15 height 15
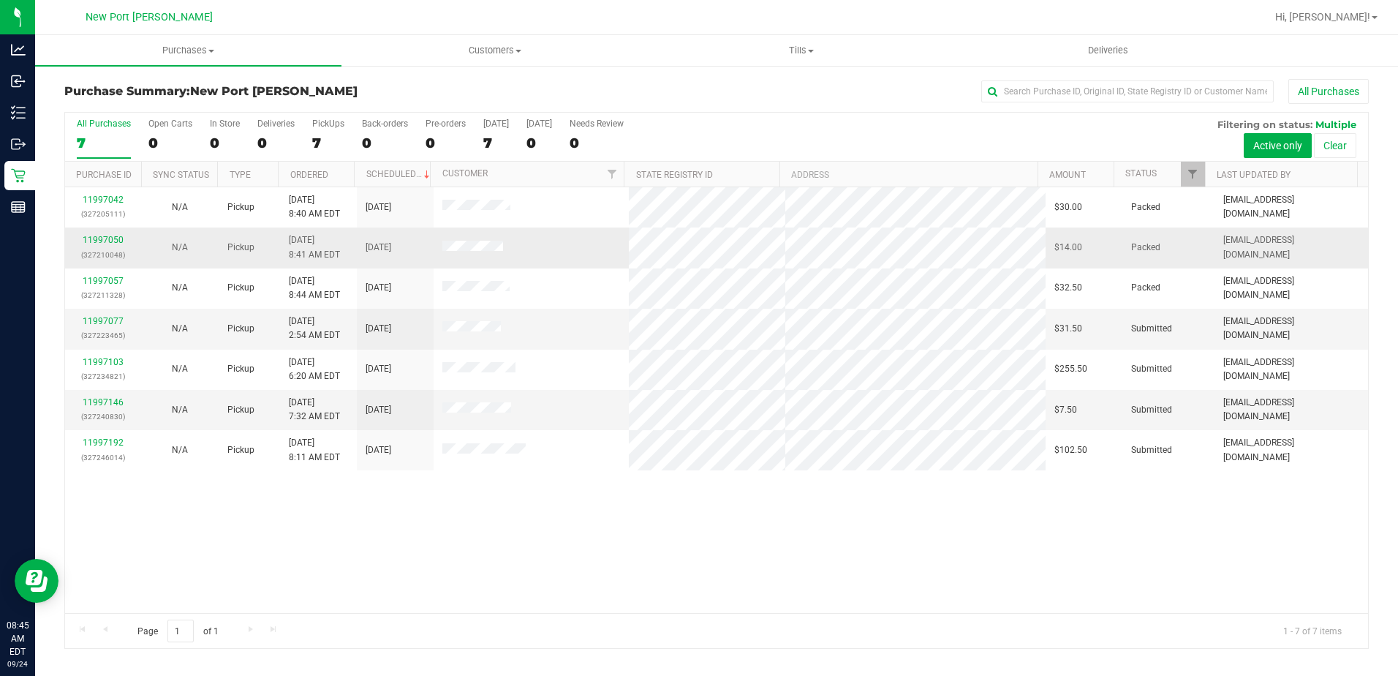
click at [104, 233] on div "11997050 (327210048)" at bounding box center [103, 247] width 59 height 28
click at [116, 239] on link "11997050" at bounding box center [103, 240] width 41 height 10
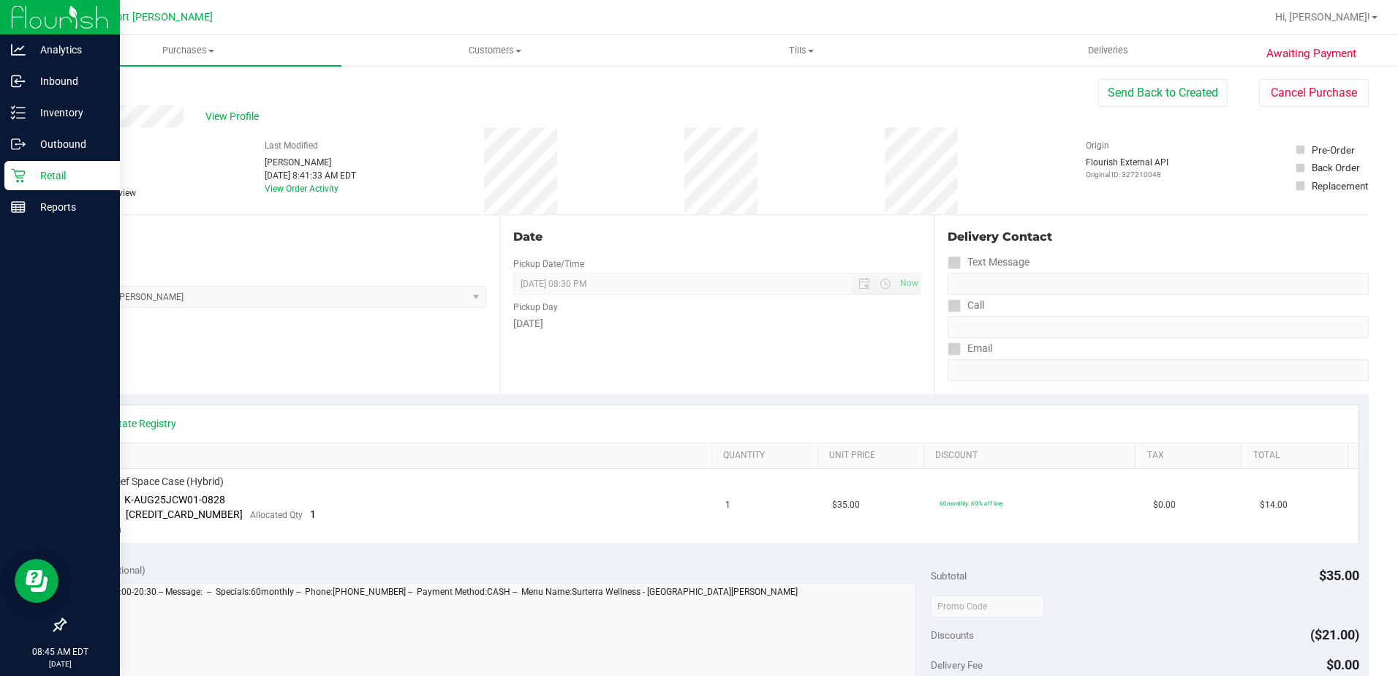
click at [19, 167] on div "Retail" at bounding box center [62, 175] width 116 height 29
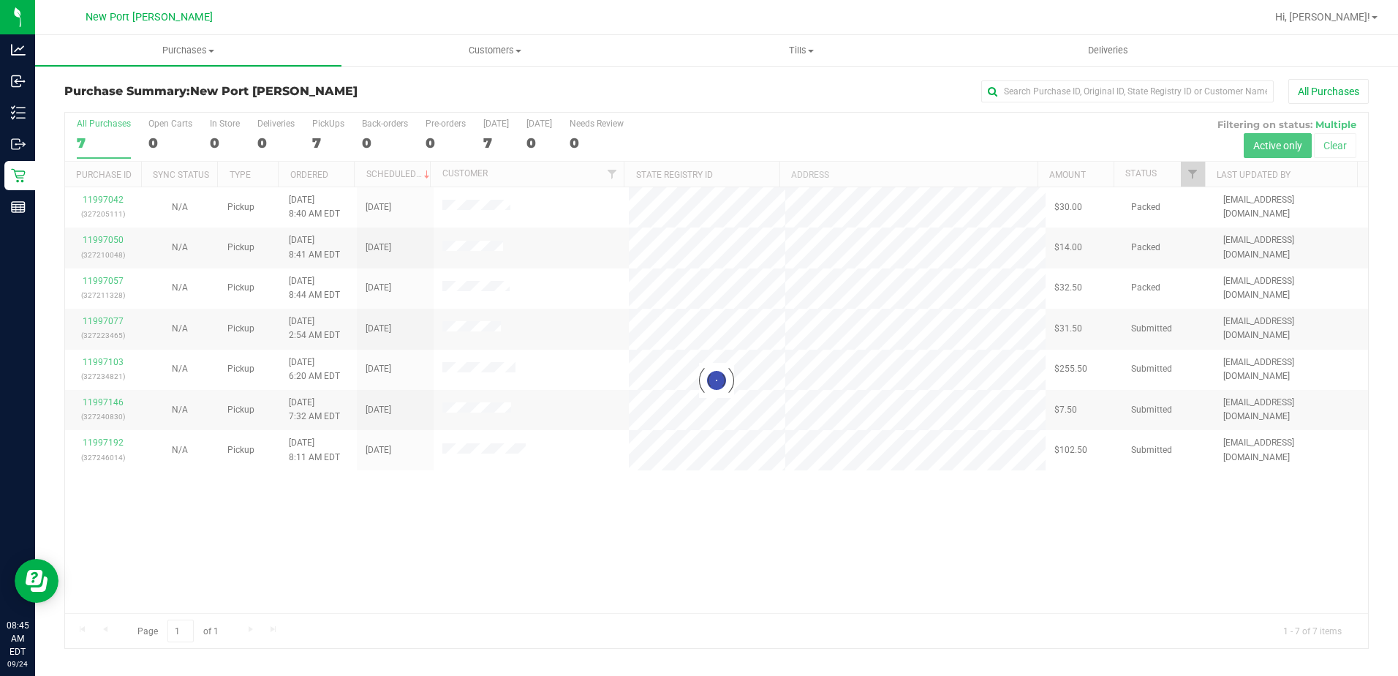
click at [221, 142] on div at bounding box center [716, 380] width 1303 height 535
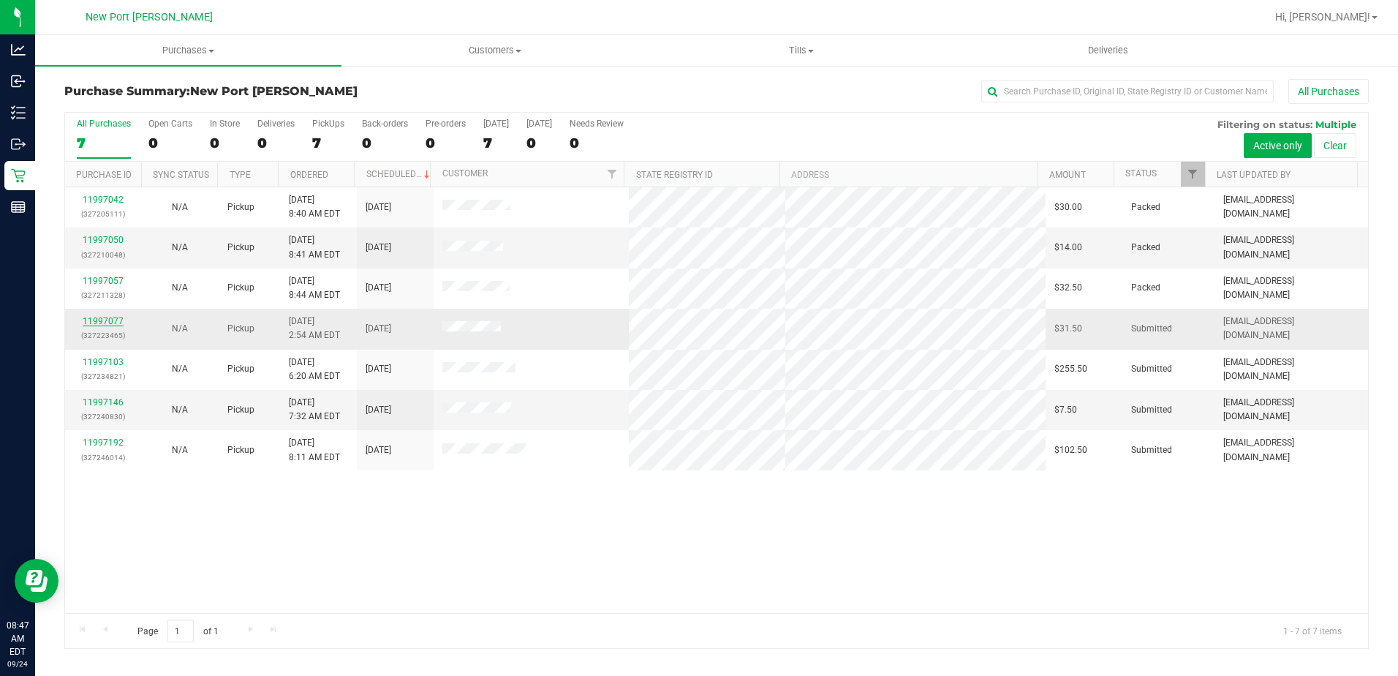
click at [112, 326] on link "11997077" at bounding box center [103, 321] width 41 height 10
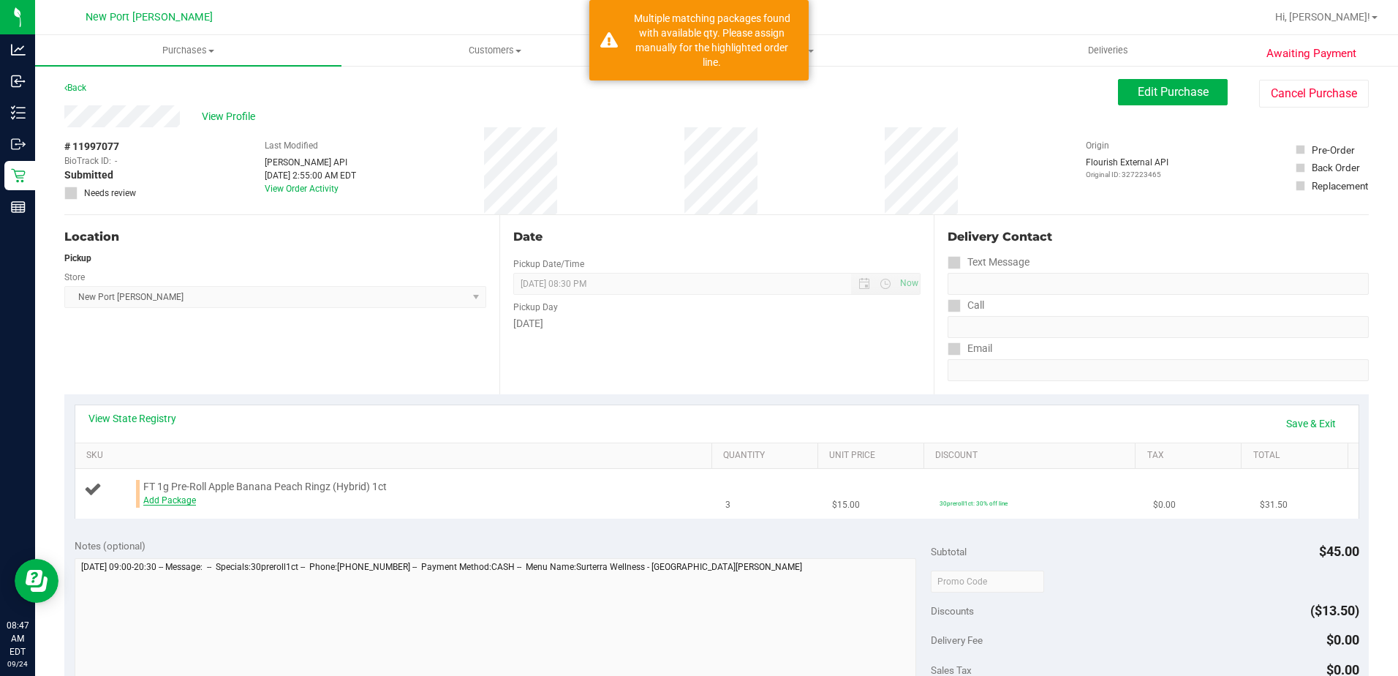
click at [173, 504] on link "Add Package" at bounding box center [169, 500] width 53 height 10
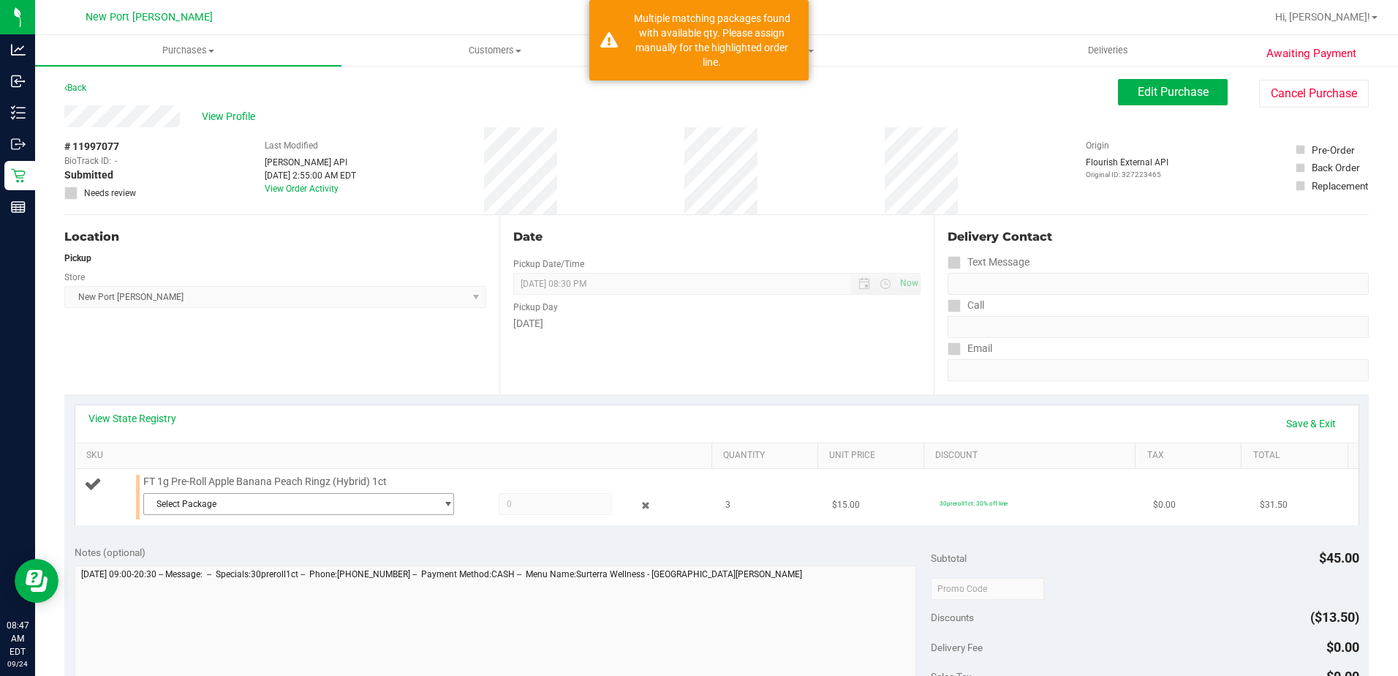
click at [260, 507] on span "Select Package" at bounding box center [290, 504] width 292 height 20
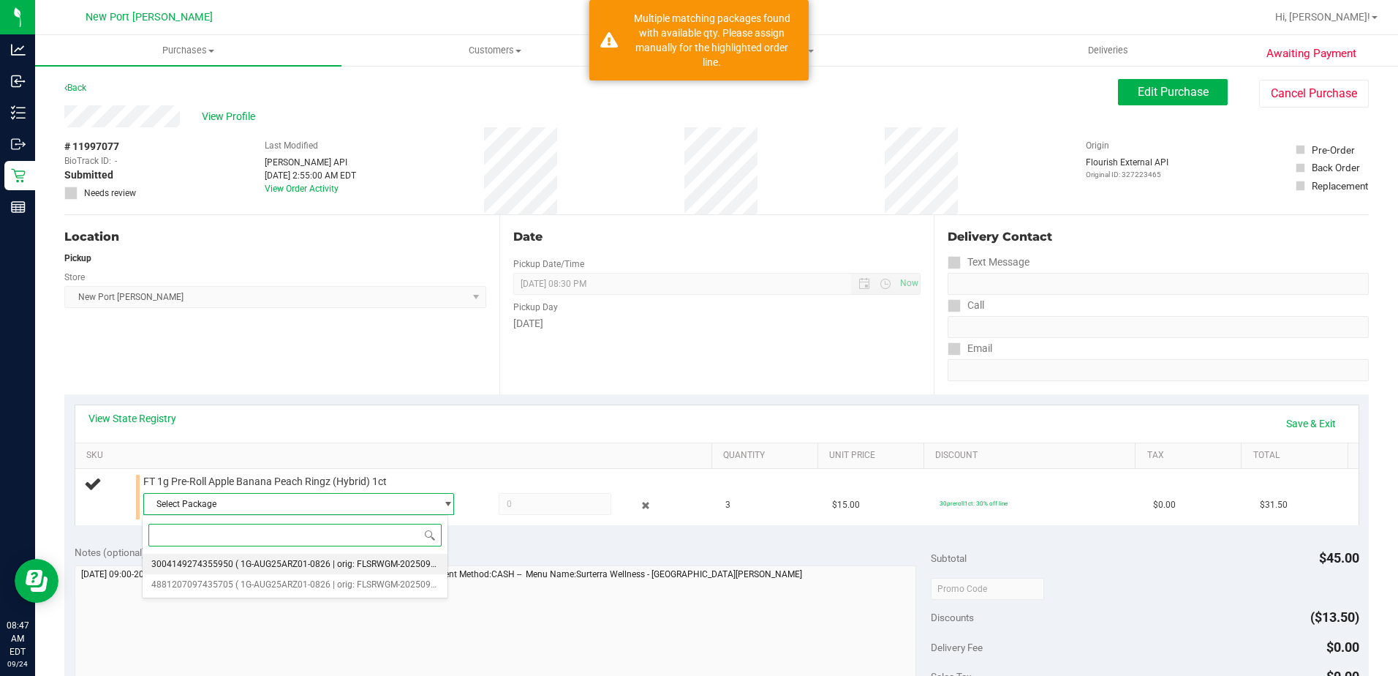
click at [244, 564] on span "( 1G-AUG25ARZ01-0826 | orig: FLSRWGM-20250902-089 )" at bounding box center [349, 564] width 228 height 10
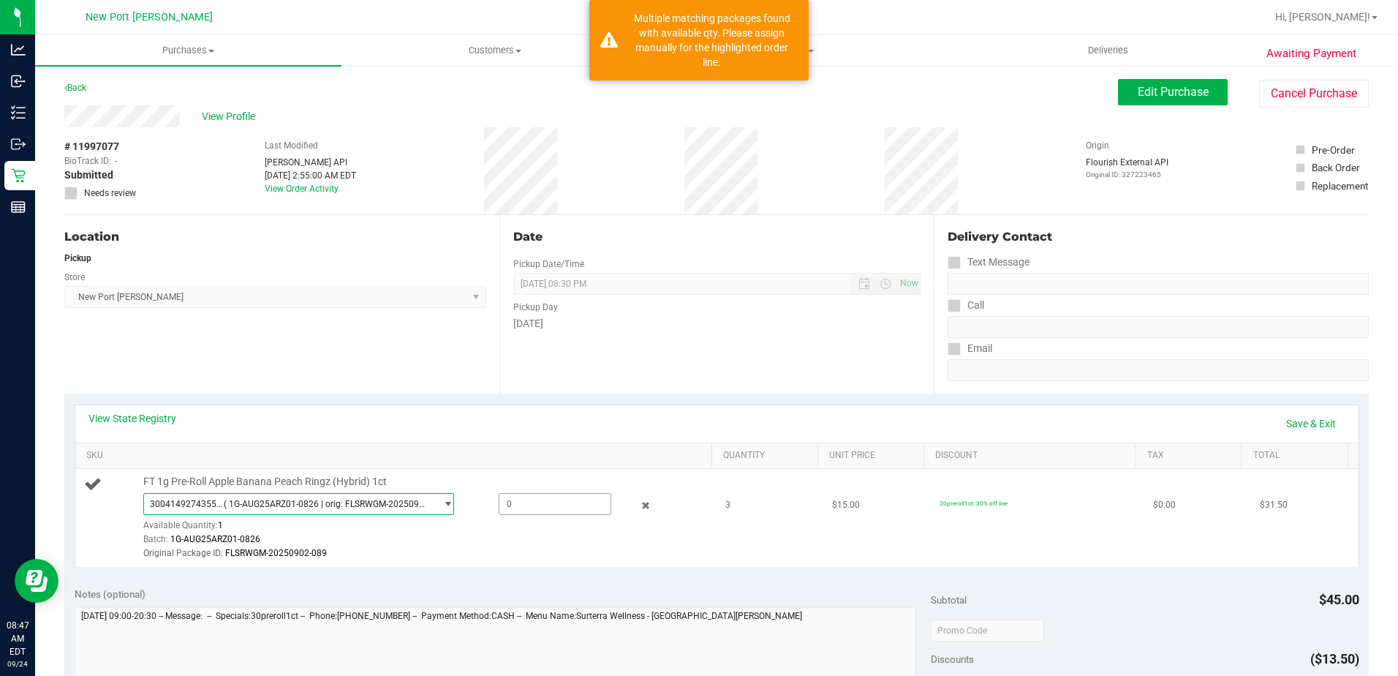
click at [513, 504] on span at bounding box center [555, 504] width 113 height 22
type input "1"
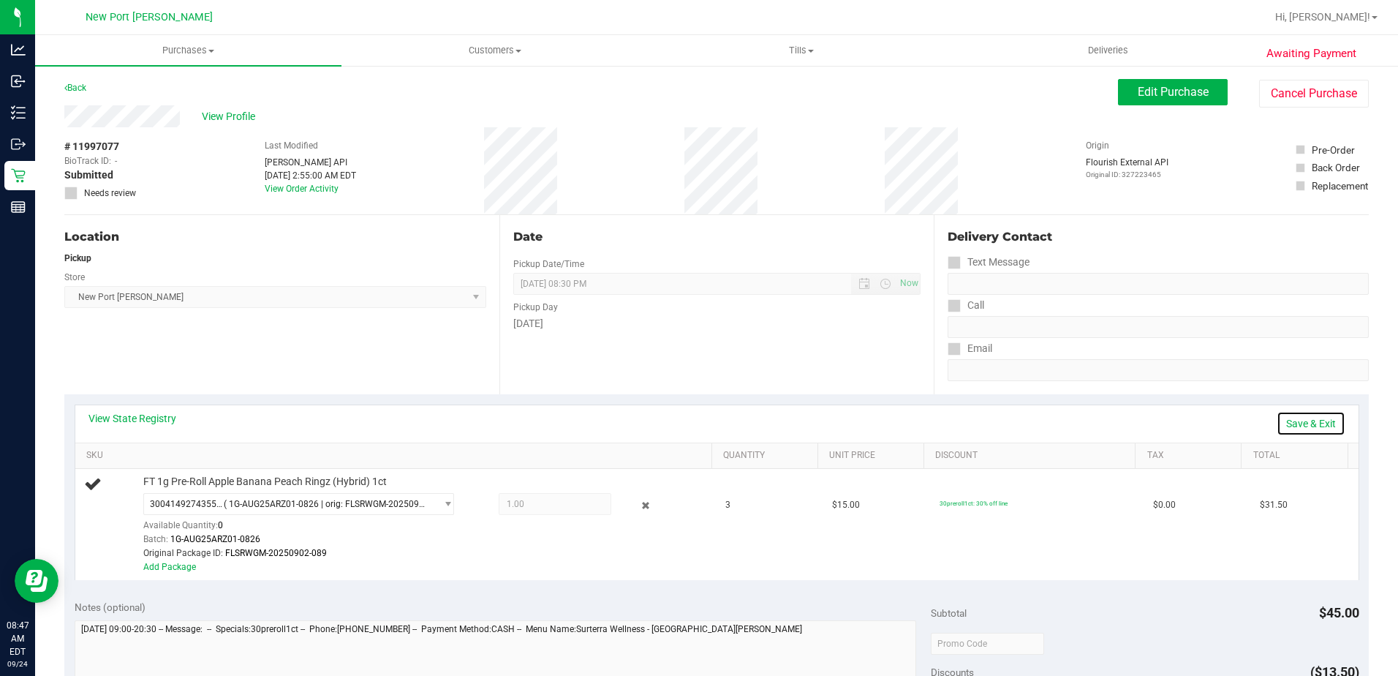
click at [1293, 418] on link "Save & Exit" at bounding box center [1311, 423] width 69 height 25
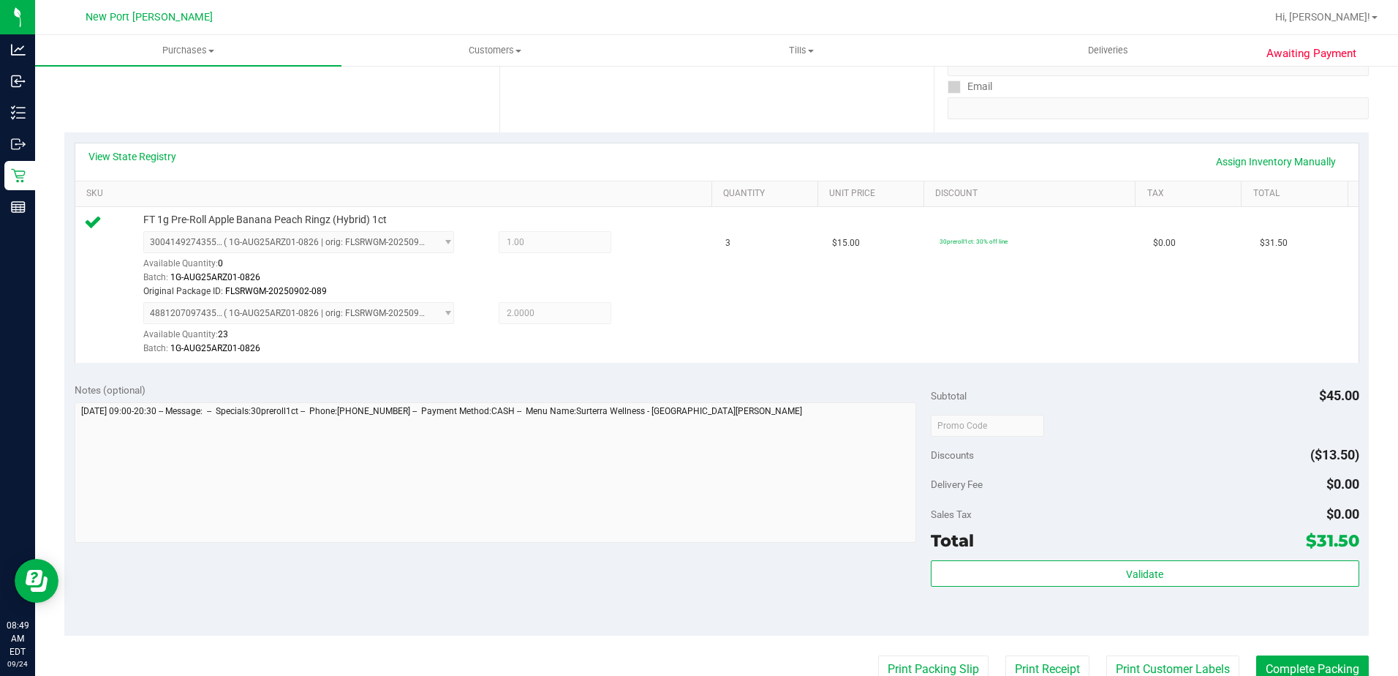
scroll to position [366, 0]
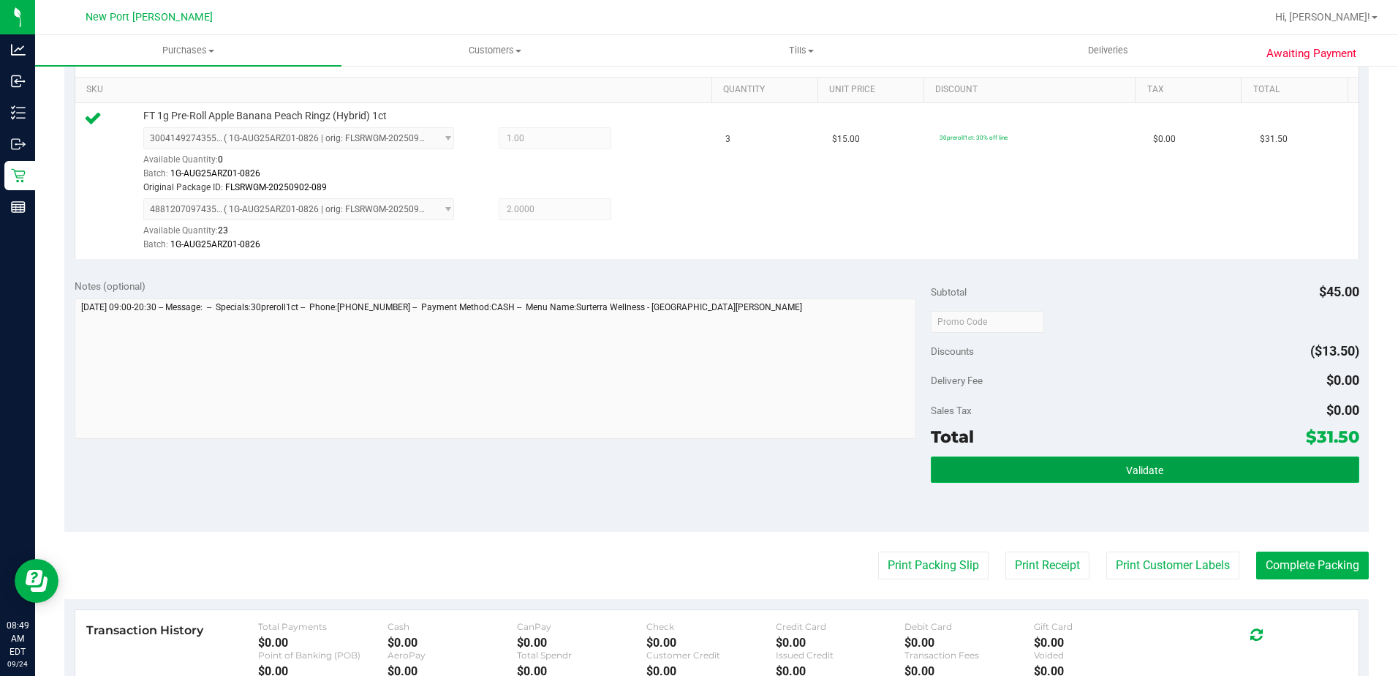
click at [1131, 481] on button "Validate" at bounding box center [1145, 469] width 428 height 26
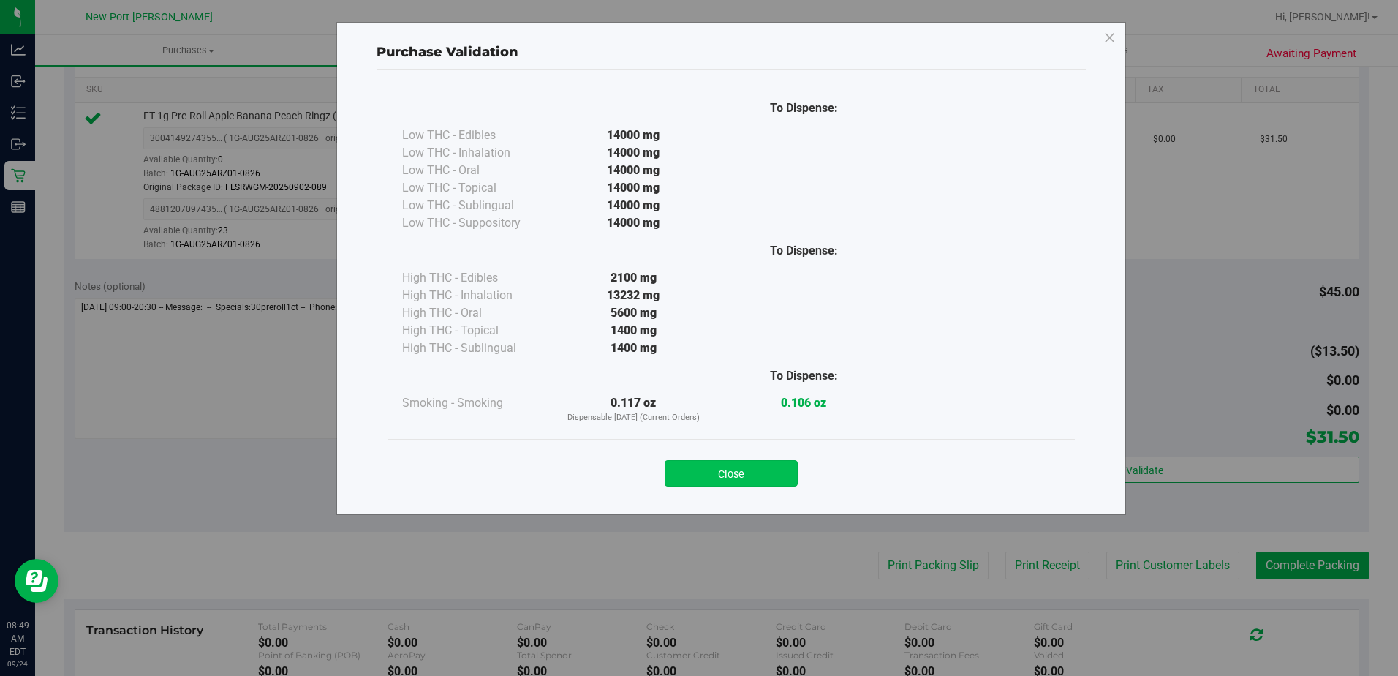
drag, startPoint x: 709, startPoint y: 472, endPoint x: 725, endPoint y: 477, distance: 16.4
click at [711, 471] on button "Close" at bounding box center [731, 473] width 133 height 26
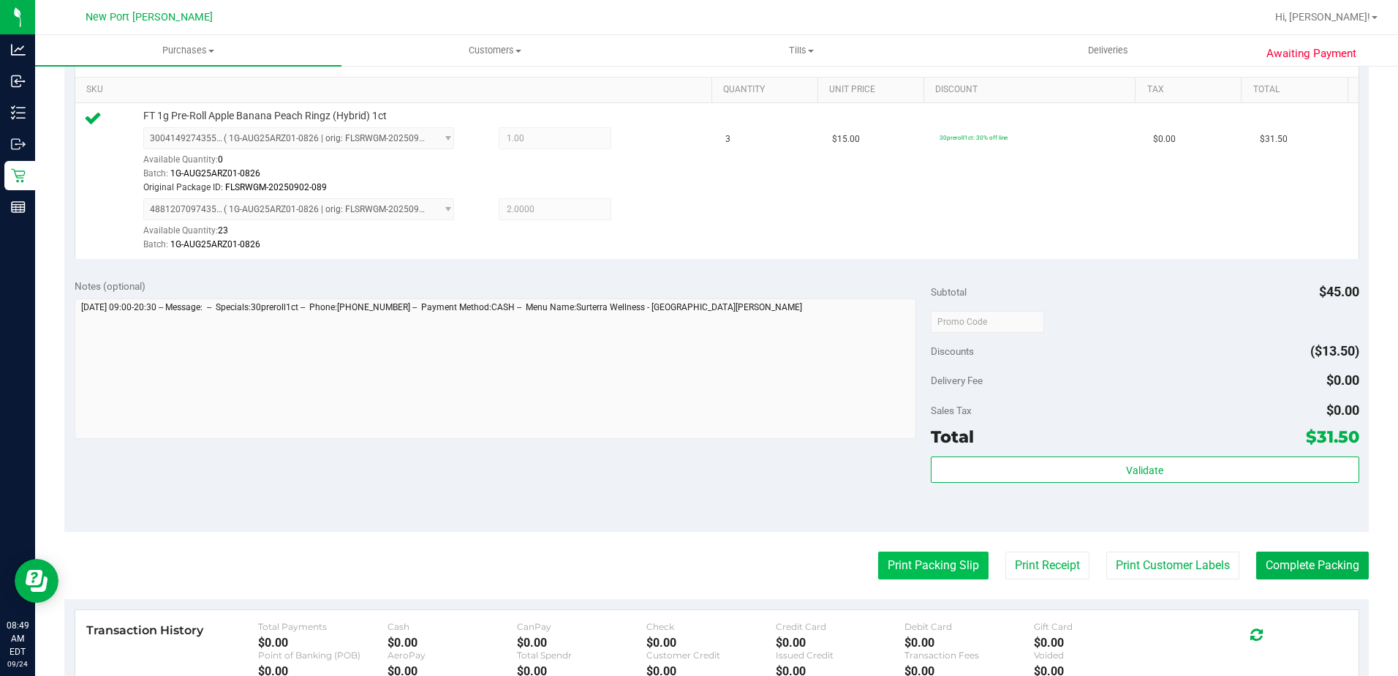
drag, startPoint x: 900, startPoint y: 582, endPoint x: 896, endPoint y: 559, distance: 23.0
click at [899, 581] on purchase-details "Back Edit Purchase Cancel Purchase View Profile # 11997077 BioTrack ID: - Submi…" at bounding box center [716, 292] width 1304 height 1159
click at [896, 559] on button "Print Packing Slip" at bounding box center [933, 565] width 110 height 28
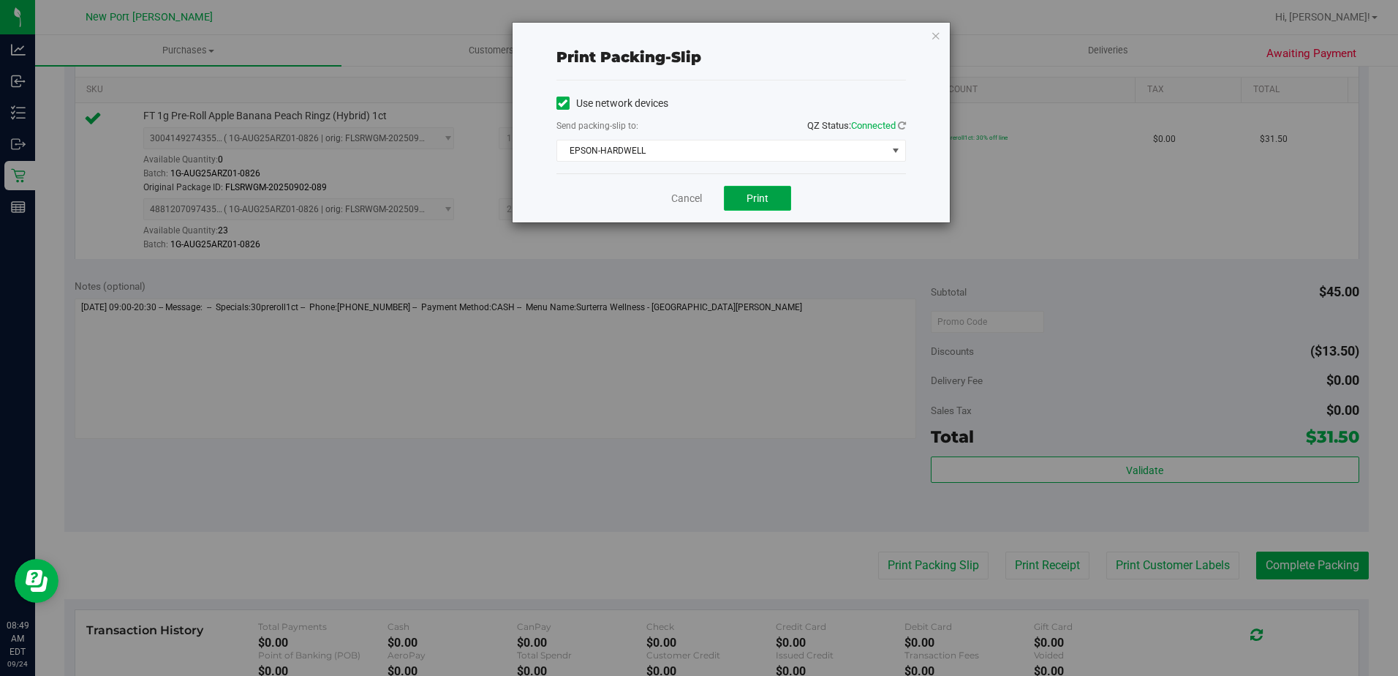
click at [746, 208] on button "Print" at bounding box center [757, 198] width 67 height 25
click at [931, 37] on icon "button" at bounding box center [936, 35] width 10 height 18
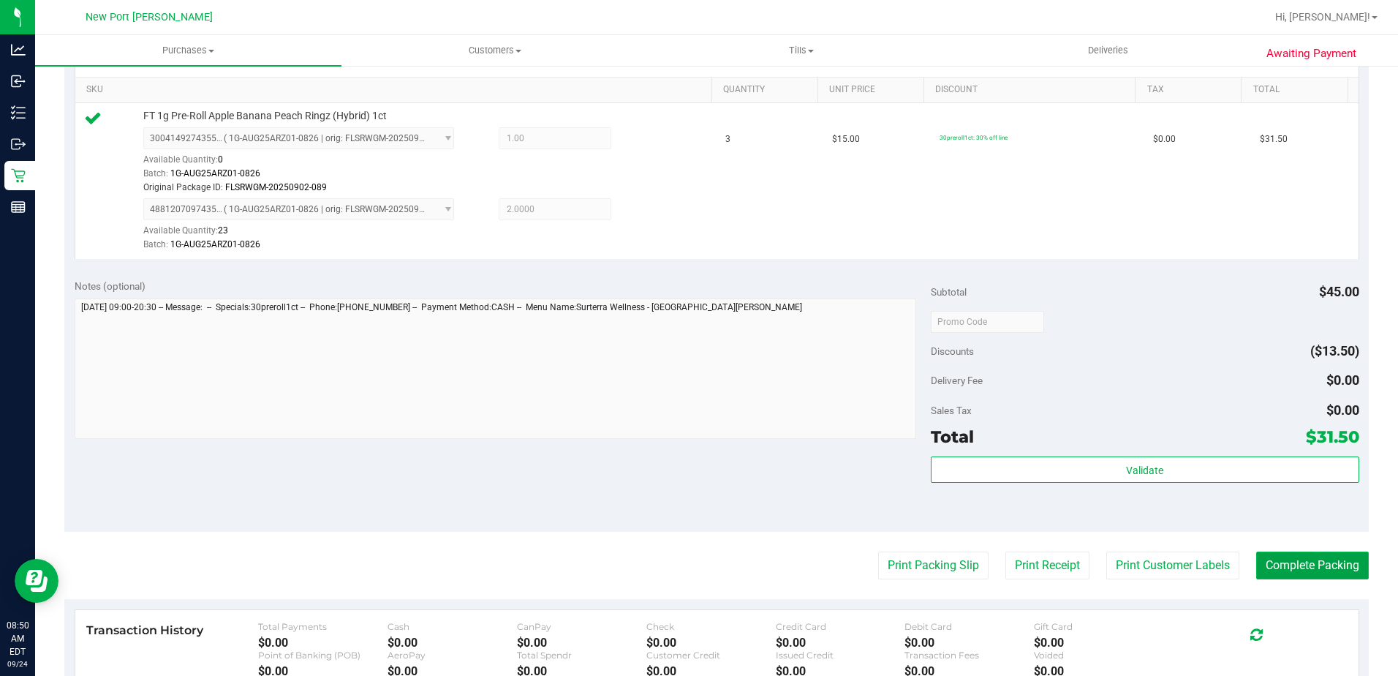
click at [1282, 570] on button "Complete Packing" at bounding box center [1312, 565] width 113 height 28
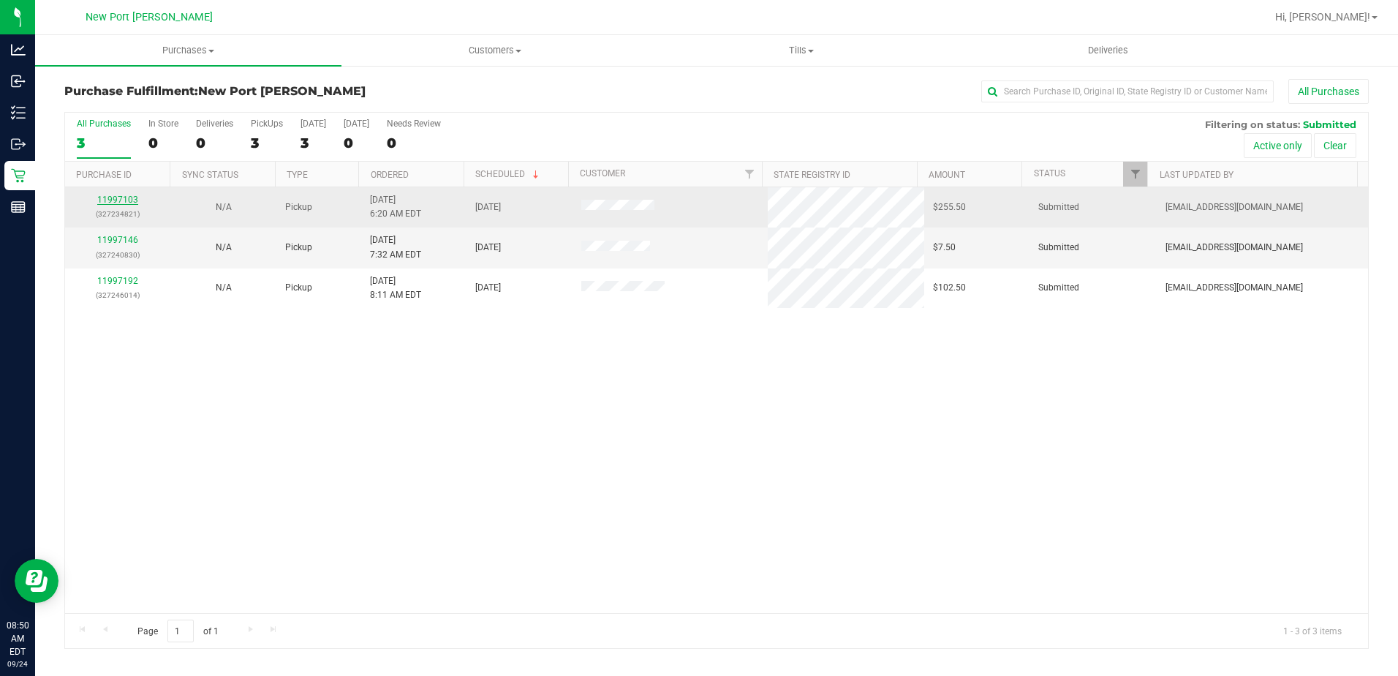
click at [117, 203] on link "11997103" at bounding box center [117, 199] width 41 height 10
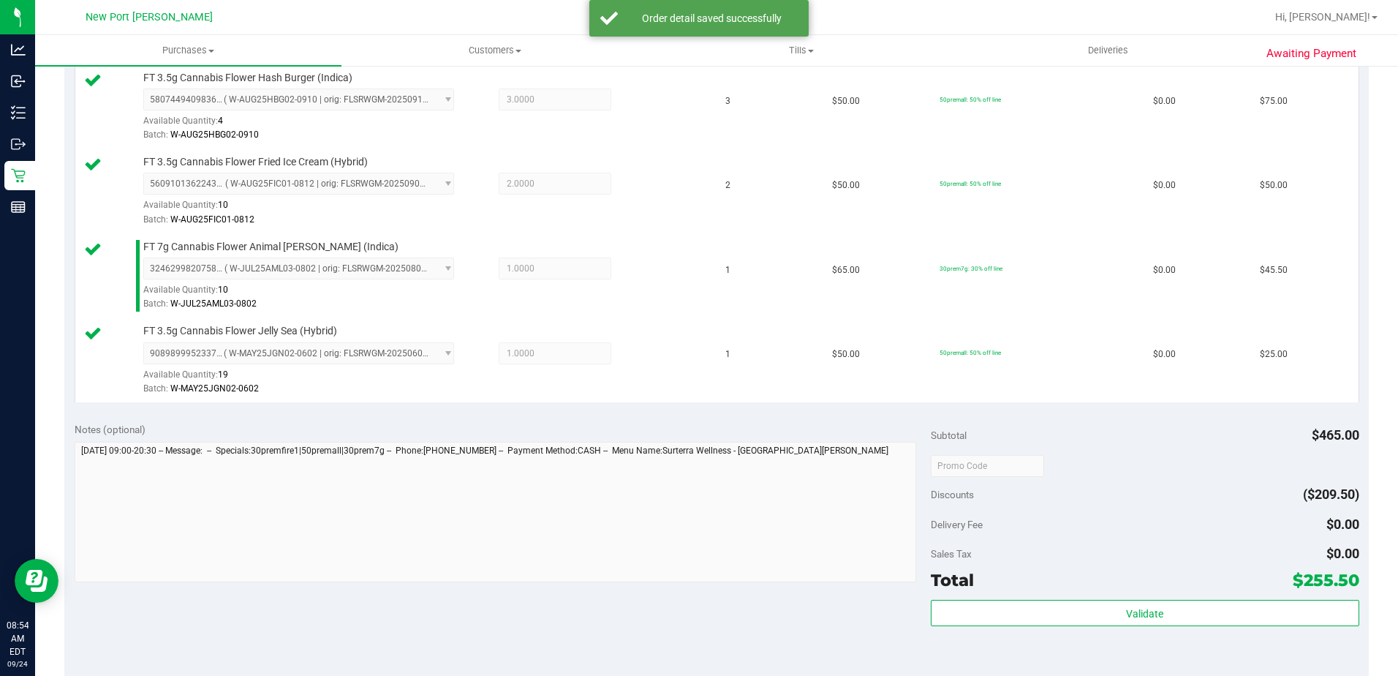
scroll to position [731, 0]
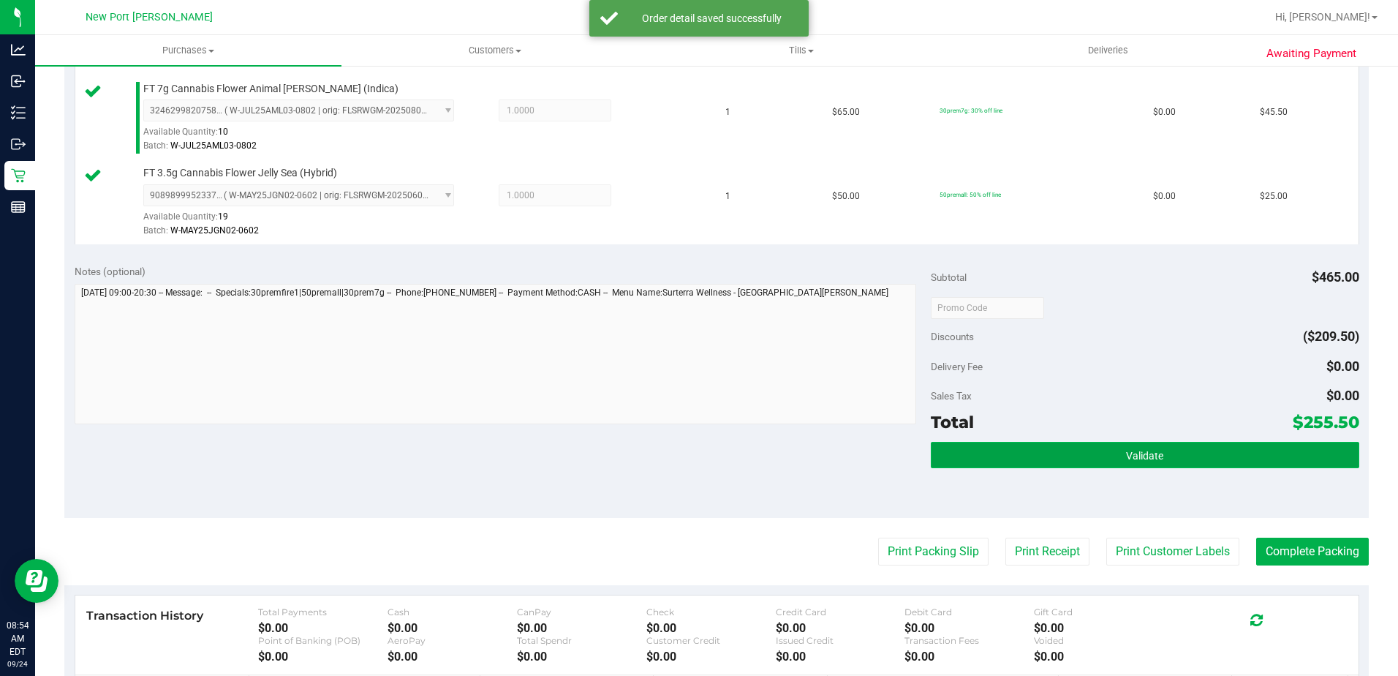
click at [1113, 463] on button "Validate" at bounding box center [1145, 455] width 428 height 26
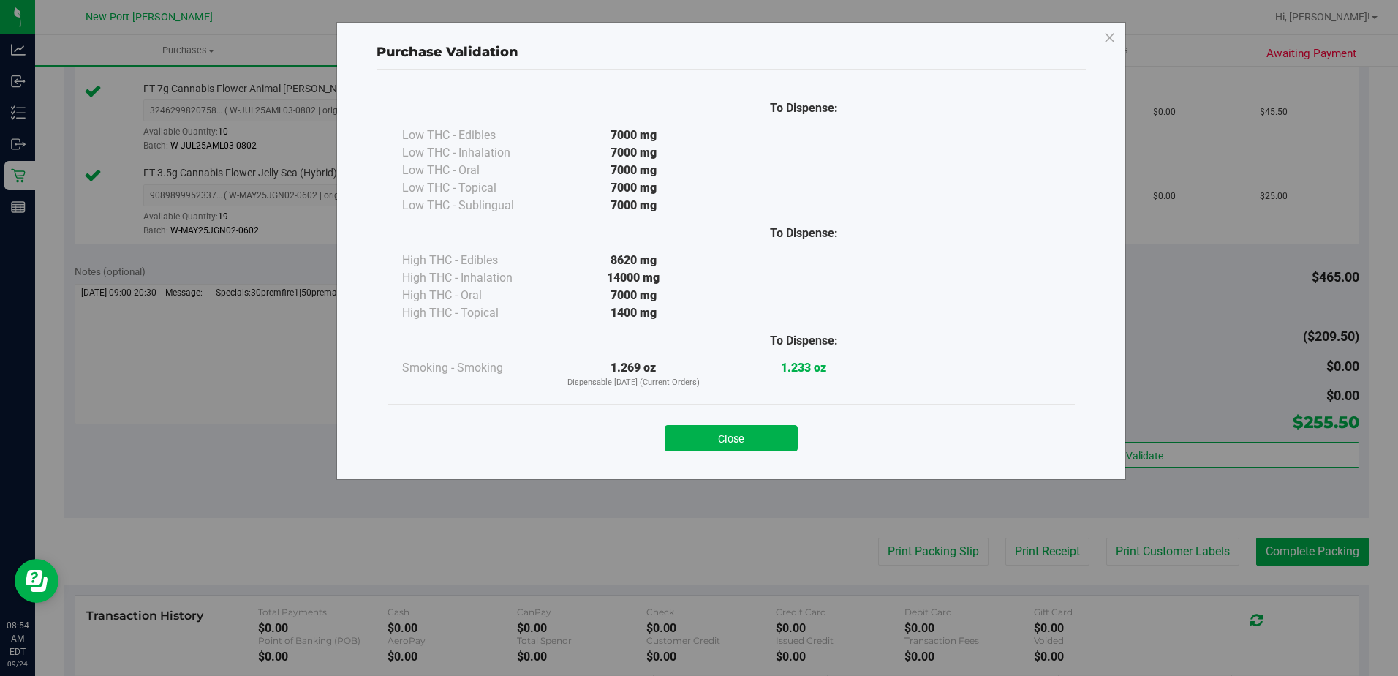
drag, startPoint x: 775, startPoint y: 438, endPoint x: 950, endPoint y: 534, distance: 200.3
click at [776, 438] on button "Close" at bounding box center [731, 438] width 133 height 26
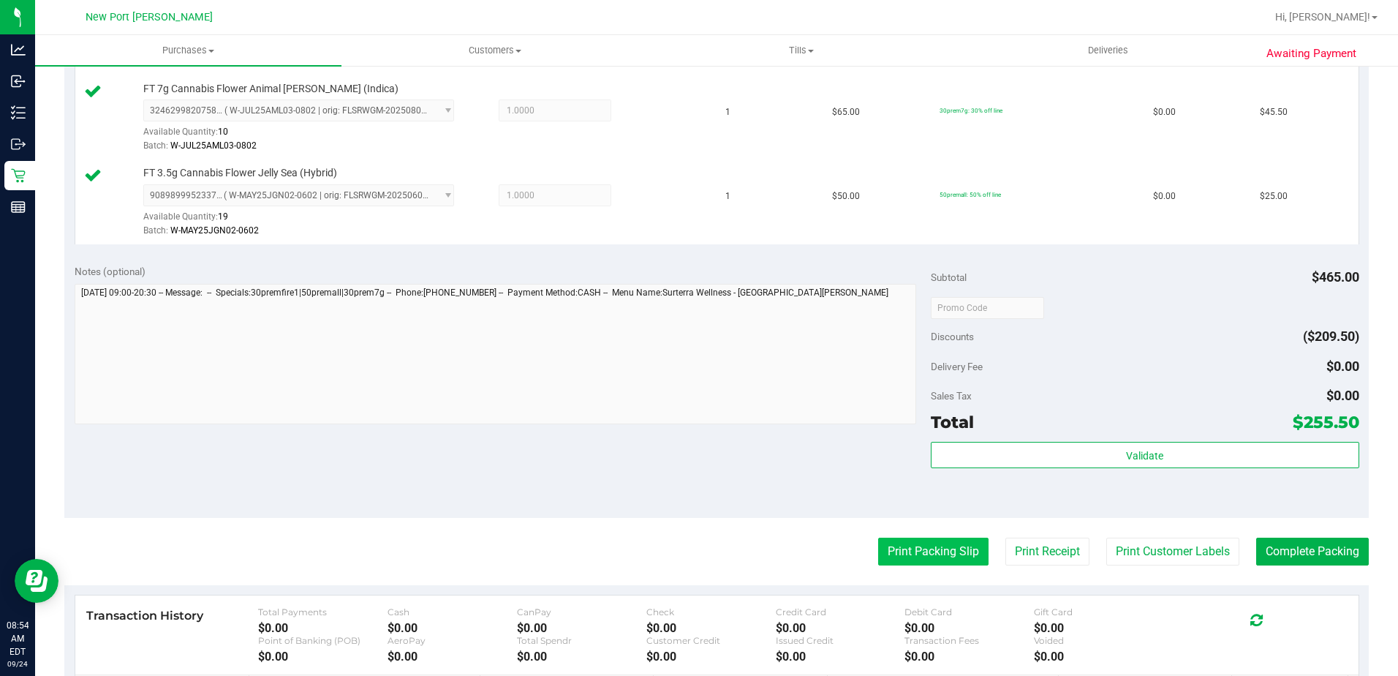
click at [948, 562] on button "Print Packing Slip" at bounding box center [933, 551] width 110 height 28
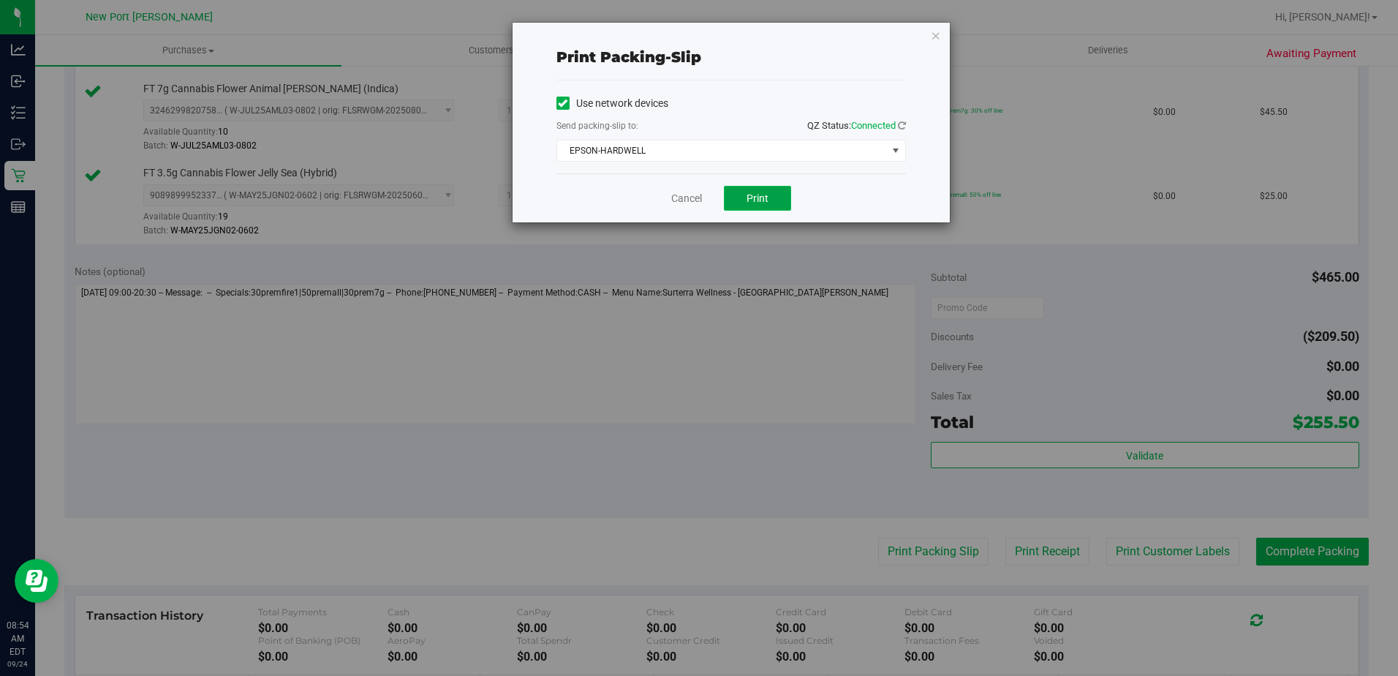
click at [779, 199] on button "Print" at bounding box center [757, 198] width 67 height 25
click at [942, 34] on div "Print packing-slip Use network devices Send packing-slip to: QZ Status: Connect…" at bounding box center [731, 123] width 437 height 200
click at [934, 35] on icon "button" at bounding box center [936, 35] width 10 height 18
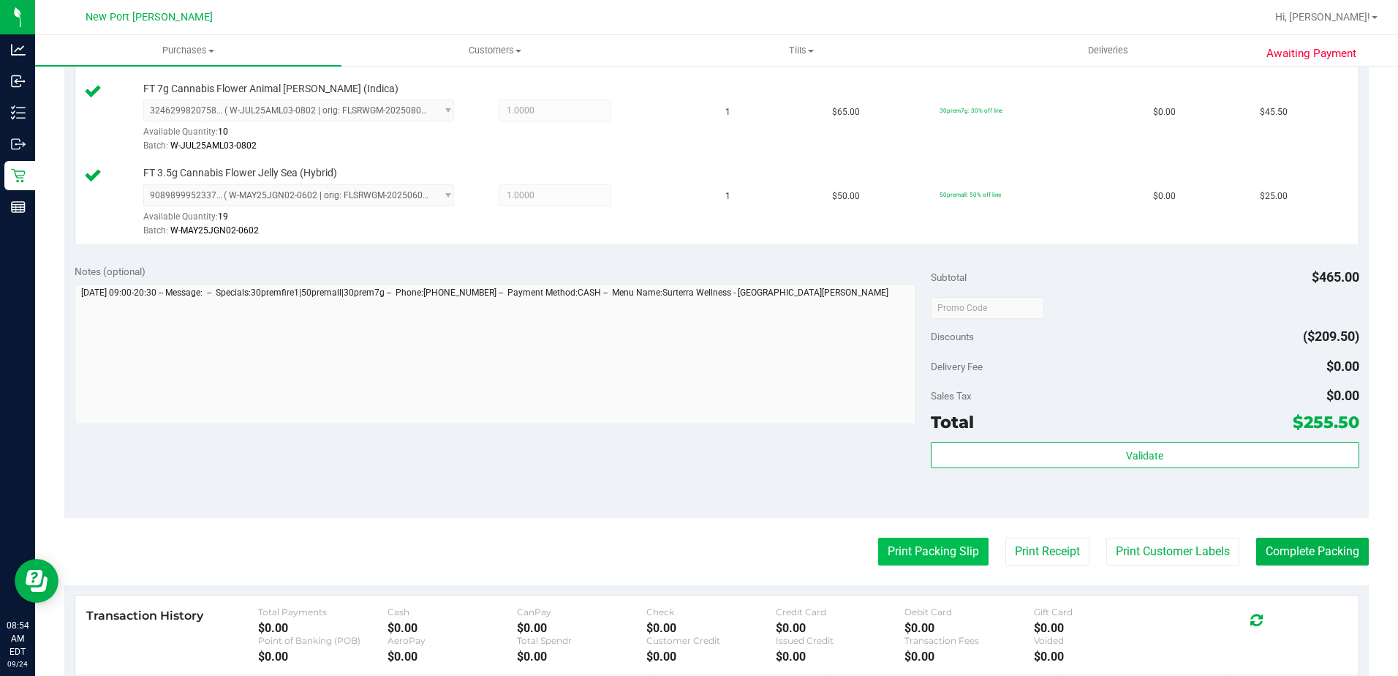
click at [918, 559] on button "Print Packing Slip" at bounding box center [933, 551] width 110 height 28
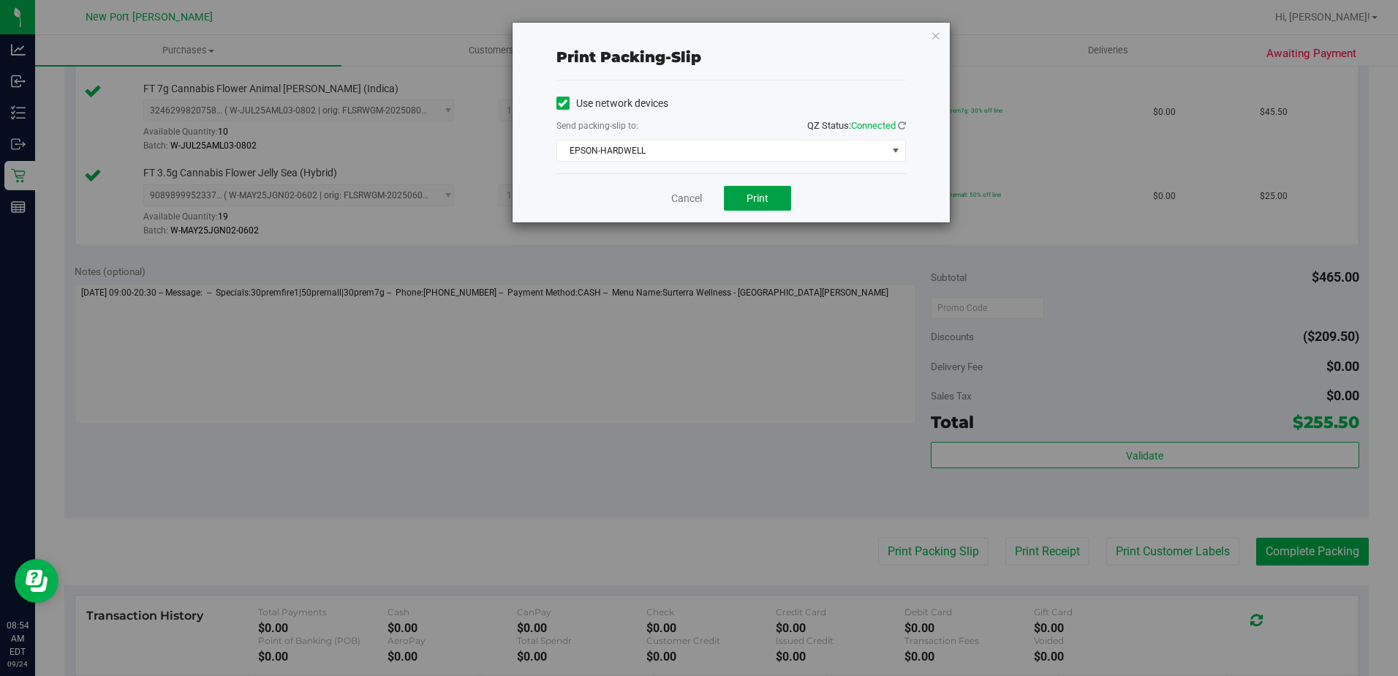
drag, startPoint x: 770, startPoint y: 198, endPoint x: 1371, endPoint y: 170, distance: 601.7
click at [771, 198] on button "Print" at bounding box center [757, 198] width 67 height 25
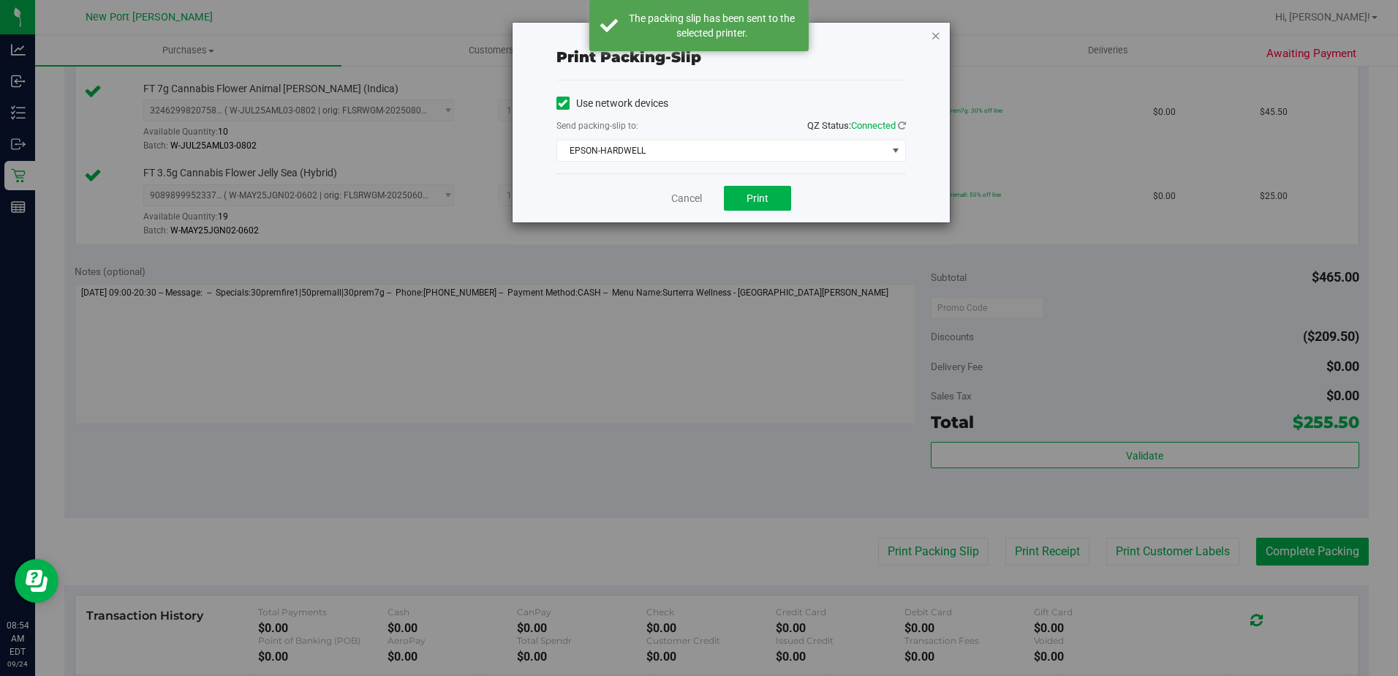
click at [938, 37] on icon "button" at bounding box center [936, 35] width 10 height 18
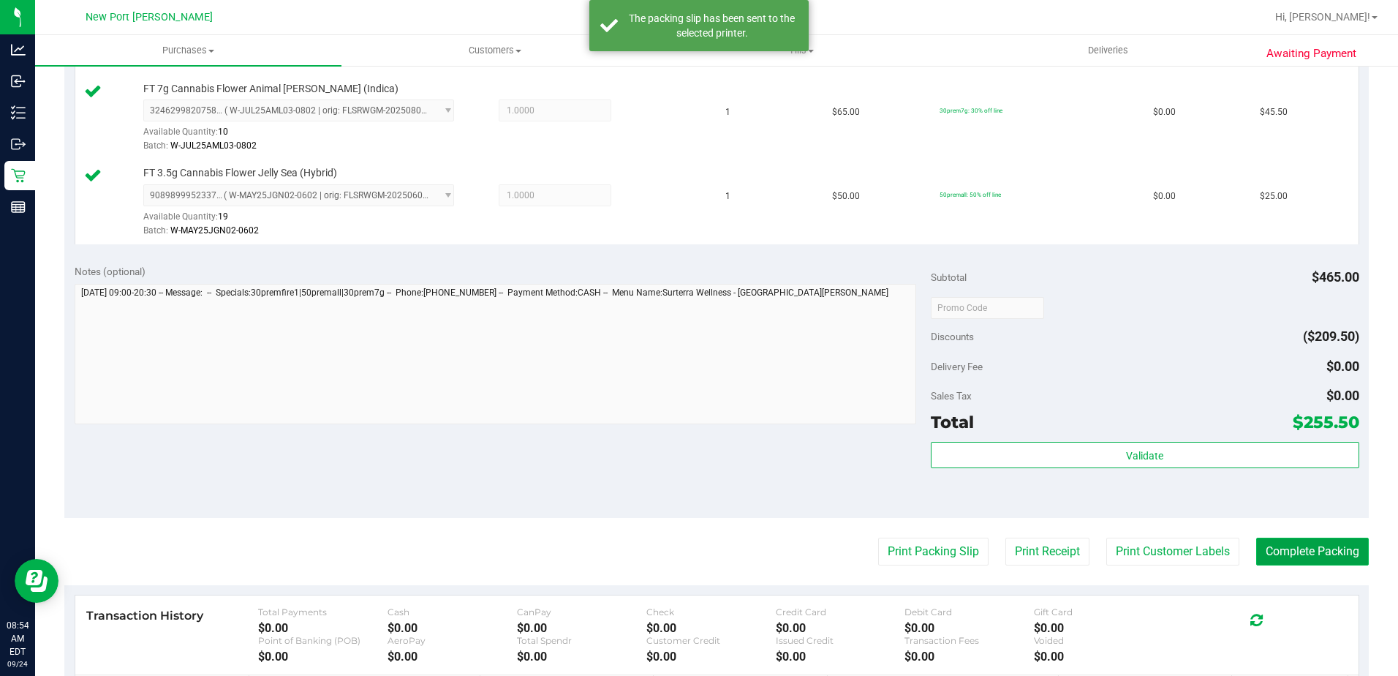
click at [1320, 562] on button "Complete Packing" at bounding box center [1312, 551] width 113 height 28
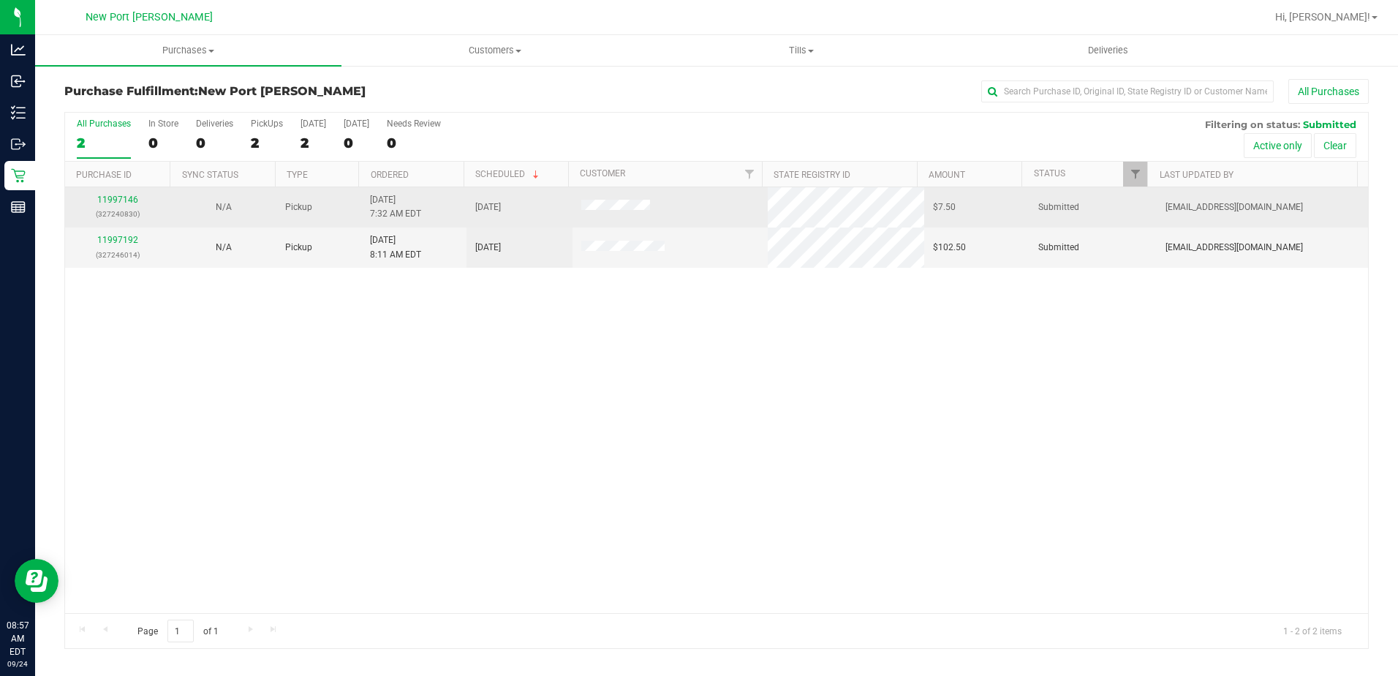
click at [112, 205] on div "11997146 (327240830)" at bounding box center [118, 207] width 88 height 28
click at [116, 200] on link "11997146" at bounding box center [117, 199] width 41 height 10
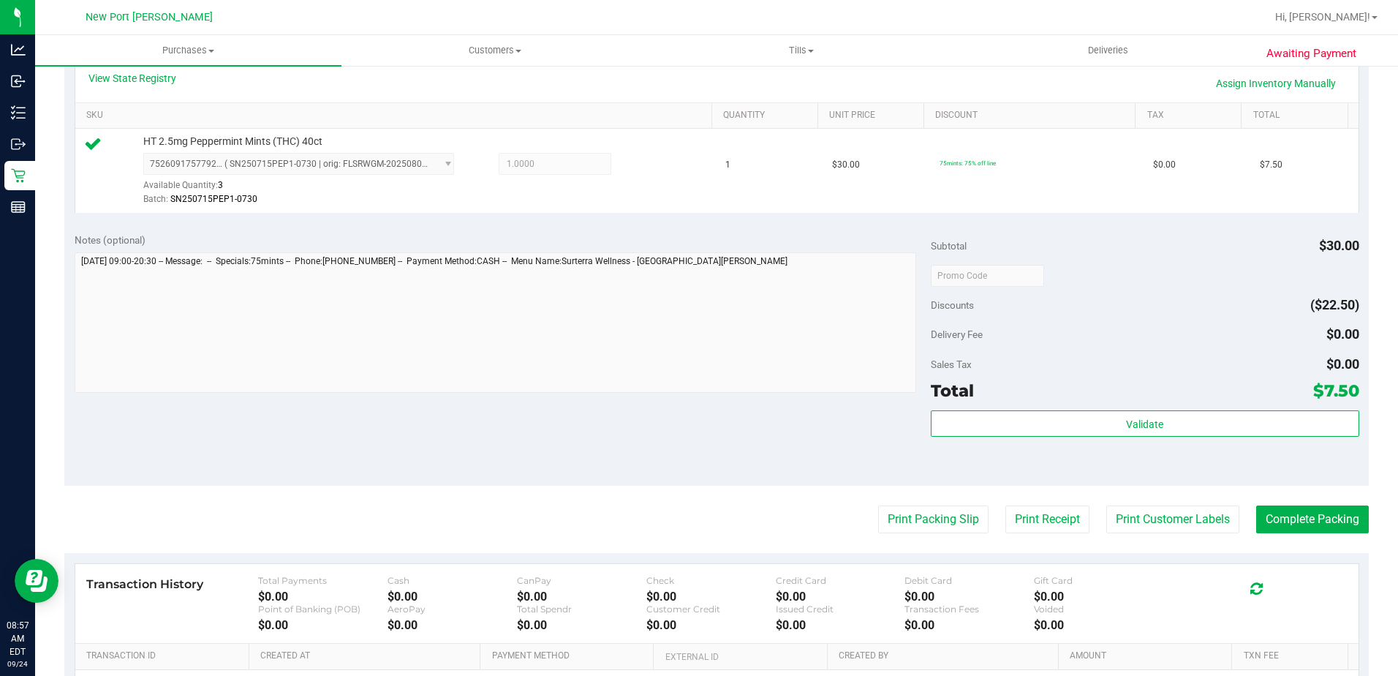
scroll to position [439, 0]
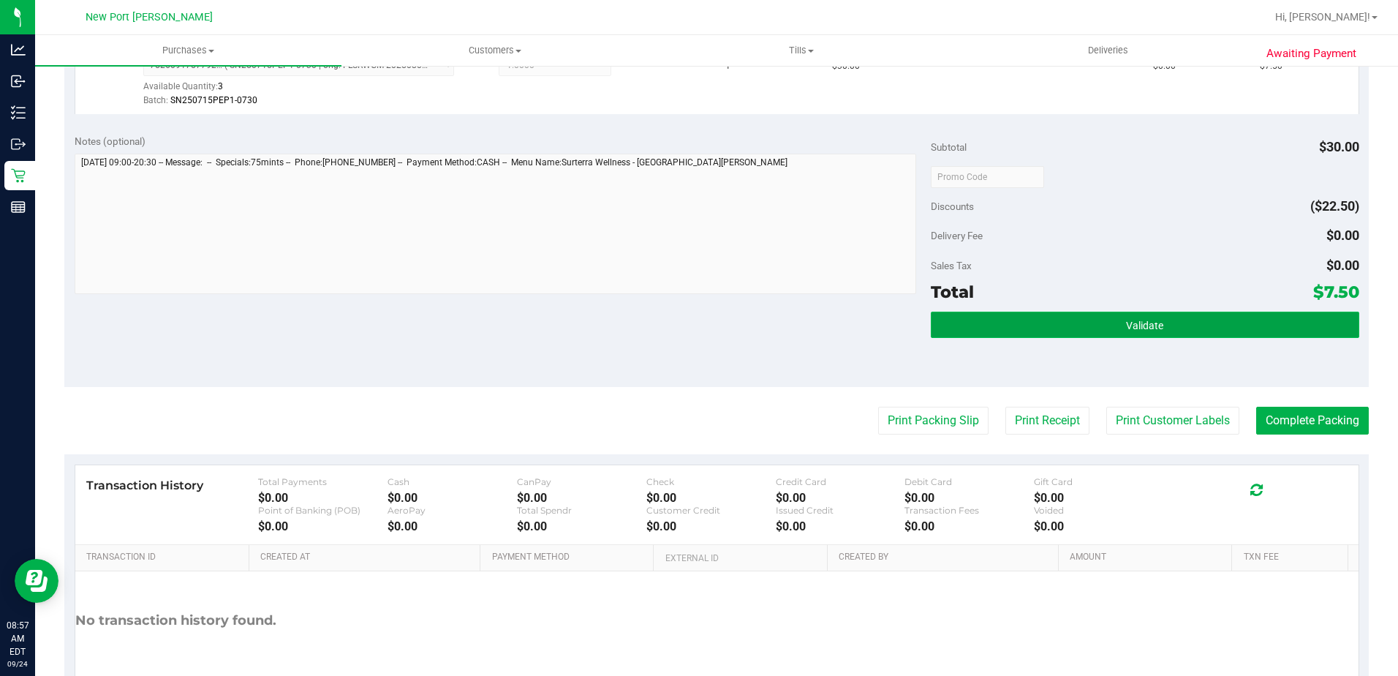
click at [981, 314] on button "Validate" at bounding box center [1145, 324] width 428 height 26
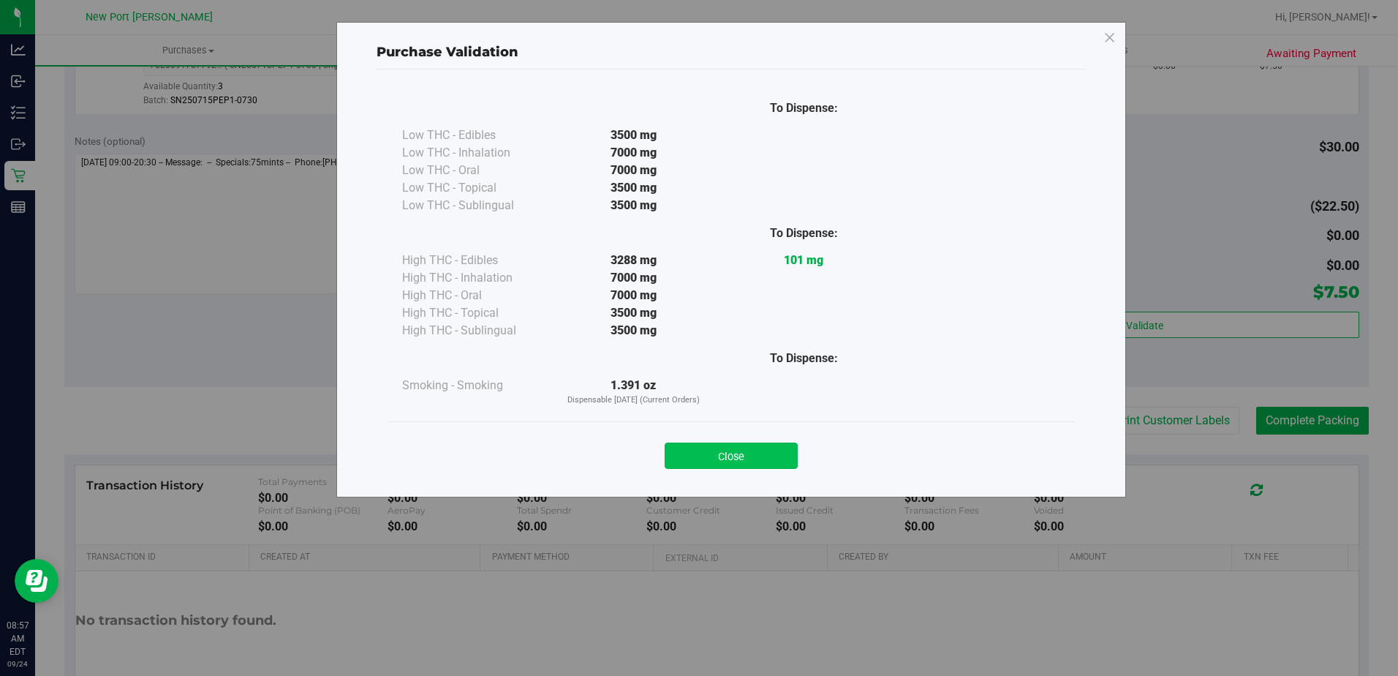
click at [776, 453] on button "Close" at bounding box center [731, 455] width 133 height 26
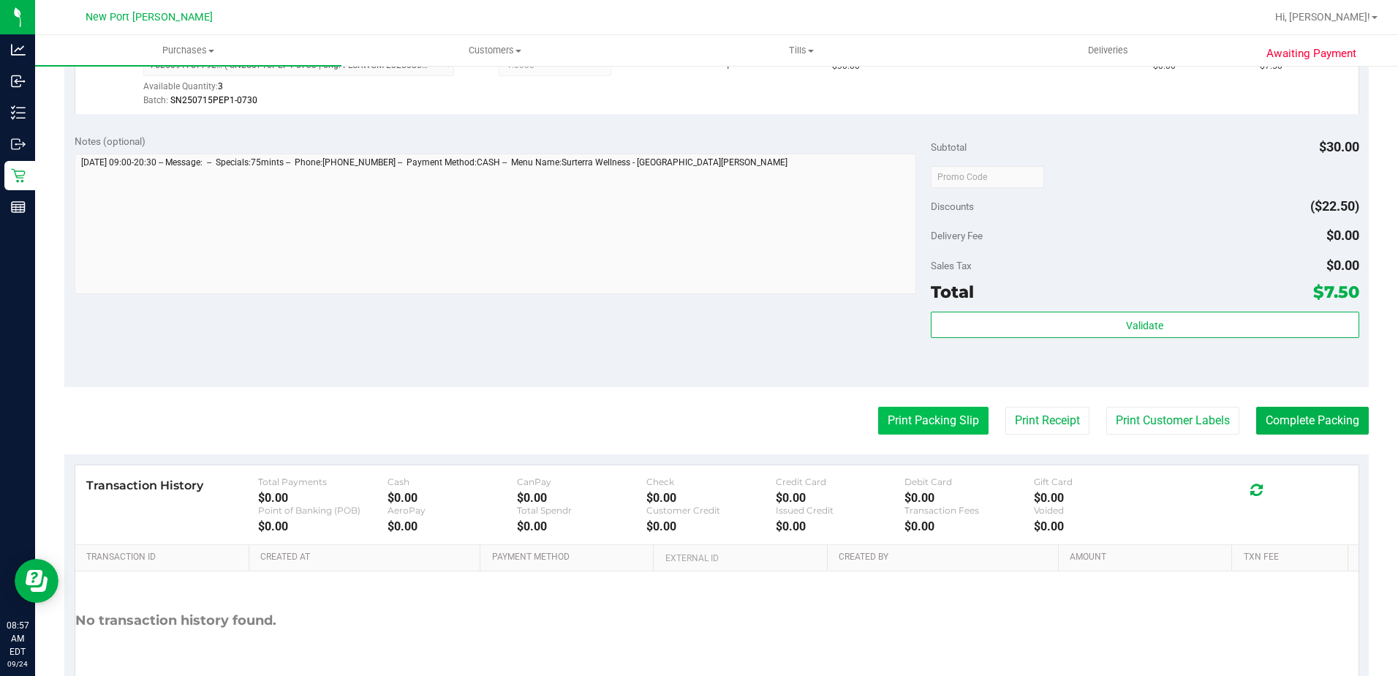
click at [924, 423] on button "Print Packing Slip" at bounding box center [933, 421] width 110 height 28
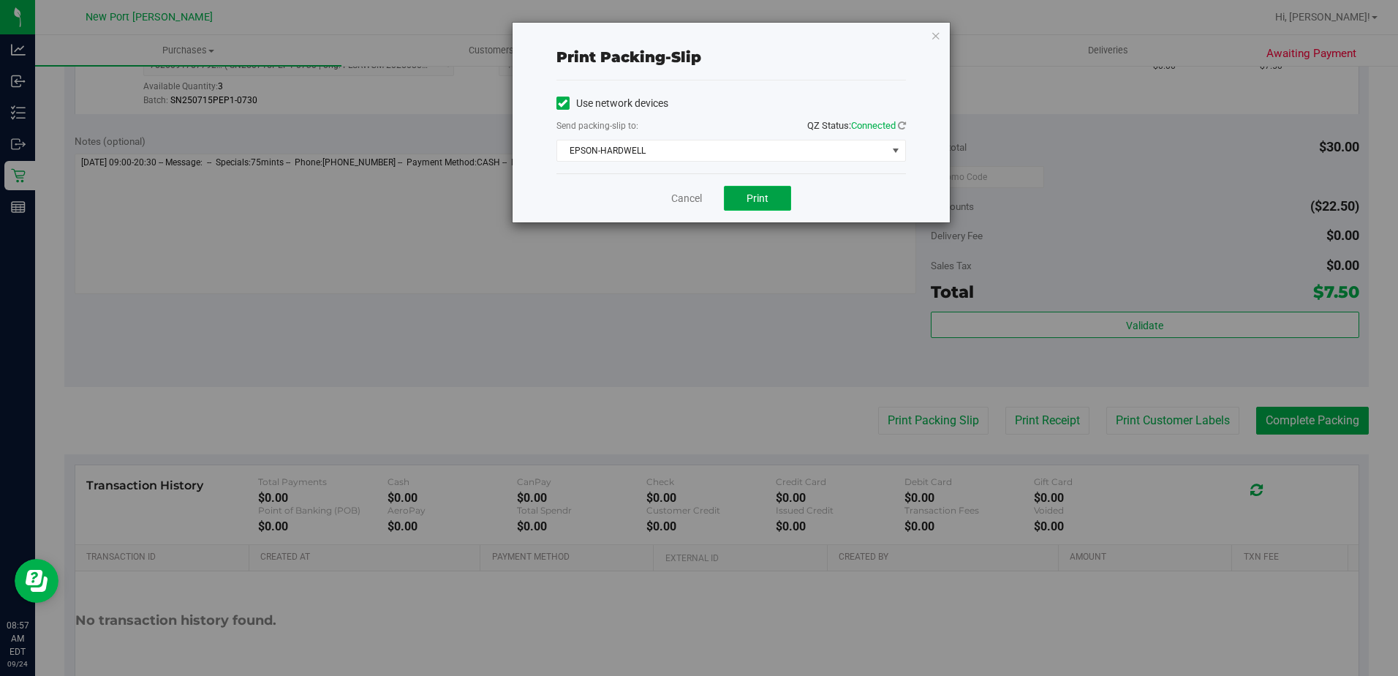
click at [773, 199] on button "Print" at bounding box center [757, 198] width 67 height 25
click at [935, 37] on icon "button" at bounding box center [936, 35] width 10 height 18
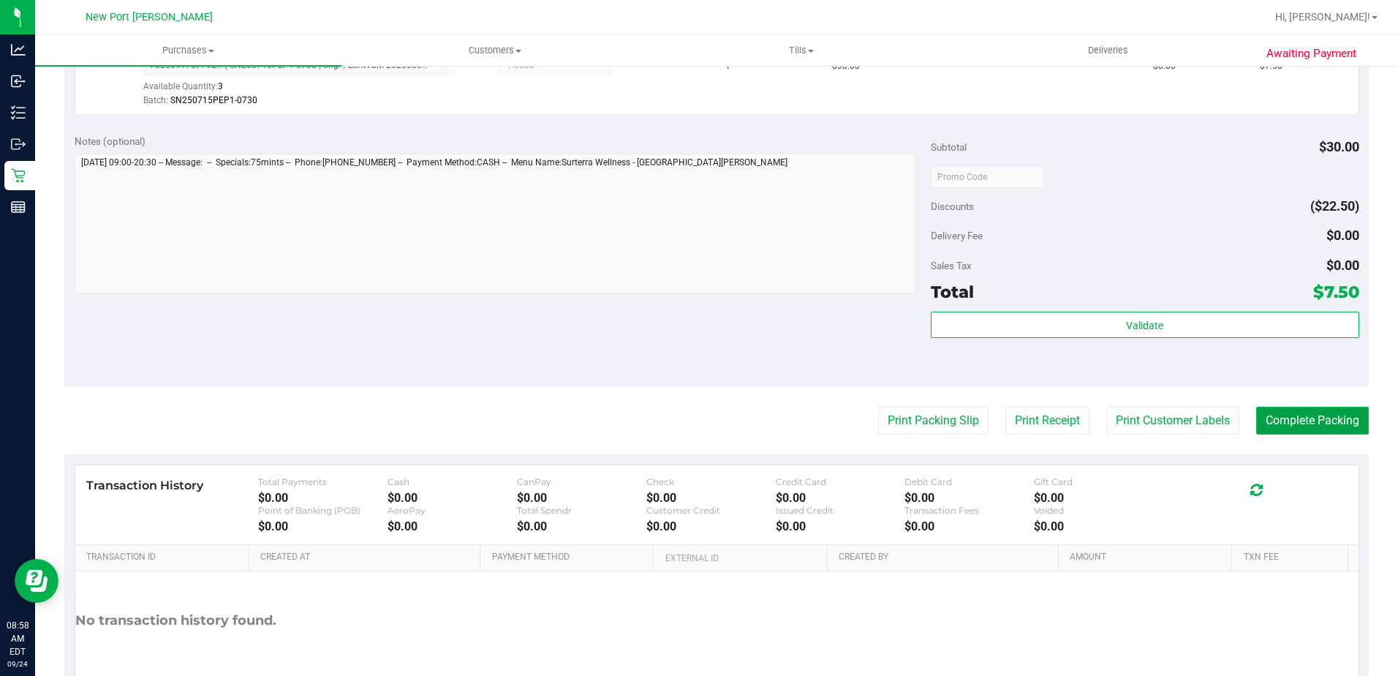
click at [1309, 425] on button "Complete Packing" at bounding box center [1312, 421] width 113 height 28
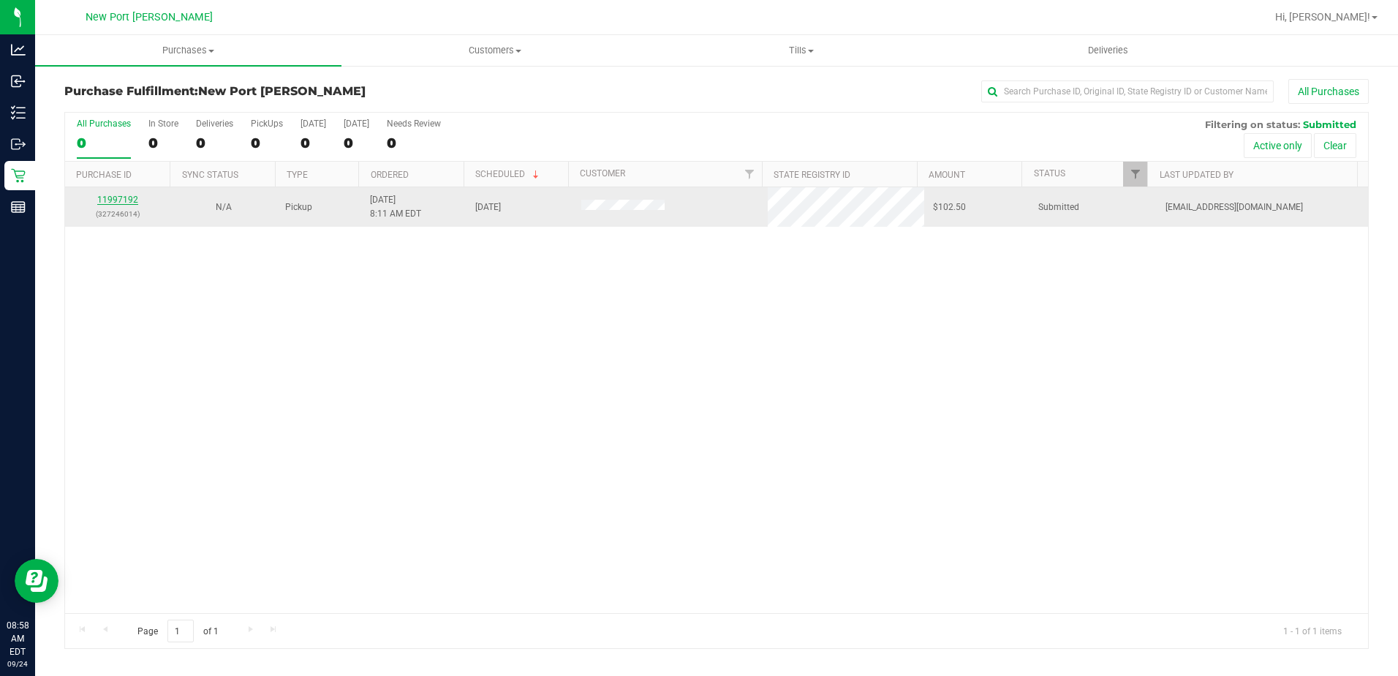
click at [124, 197] on link "11997192" at bounding box center [117, 199] width 41 height 10
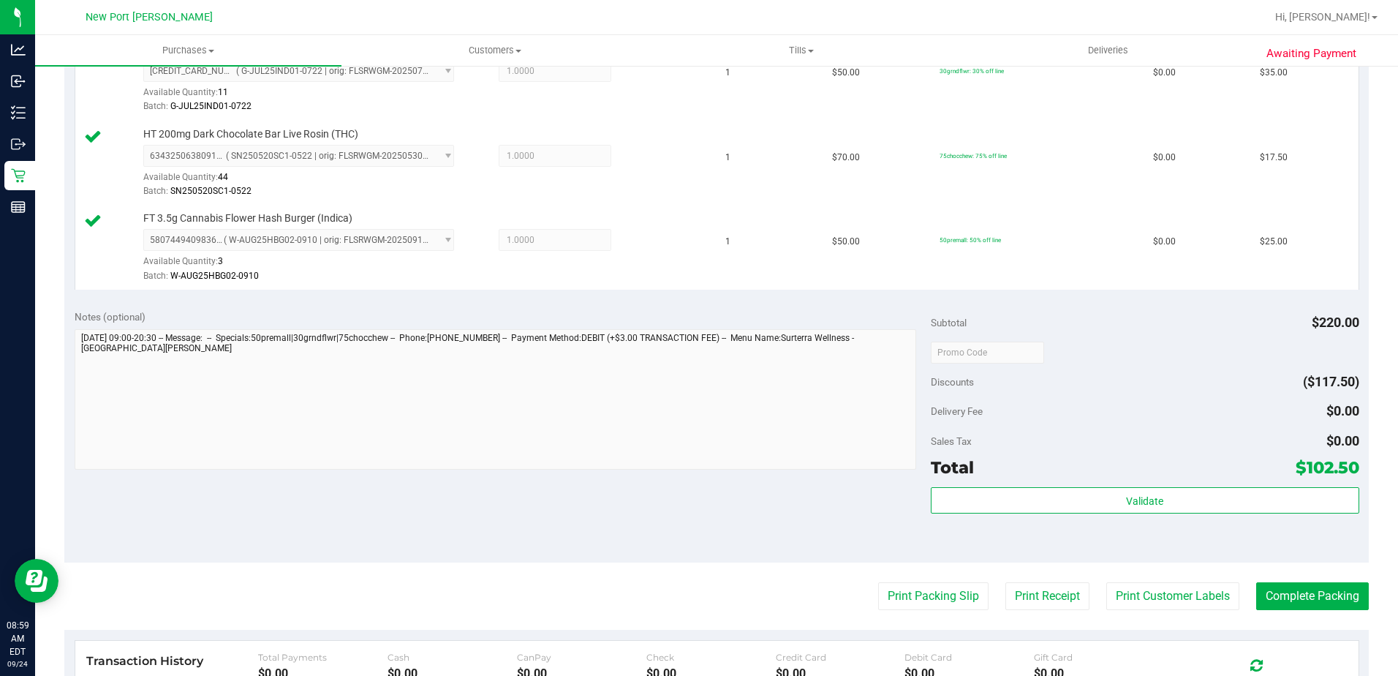
scroll to position [585, 0]
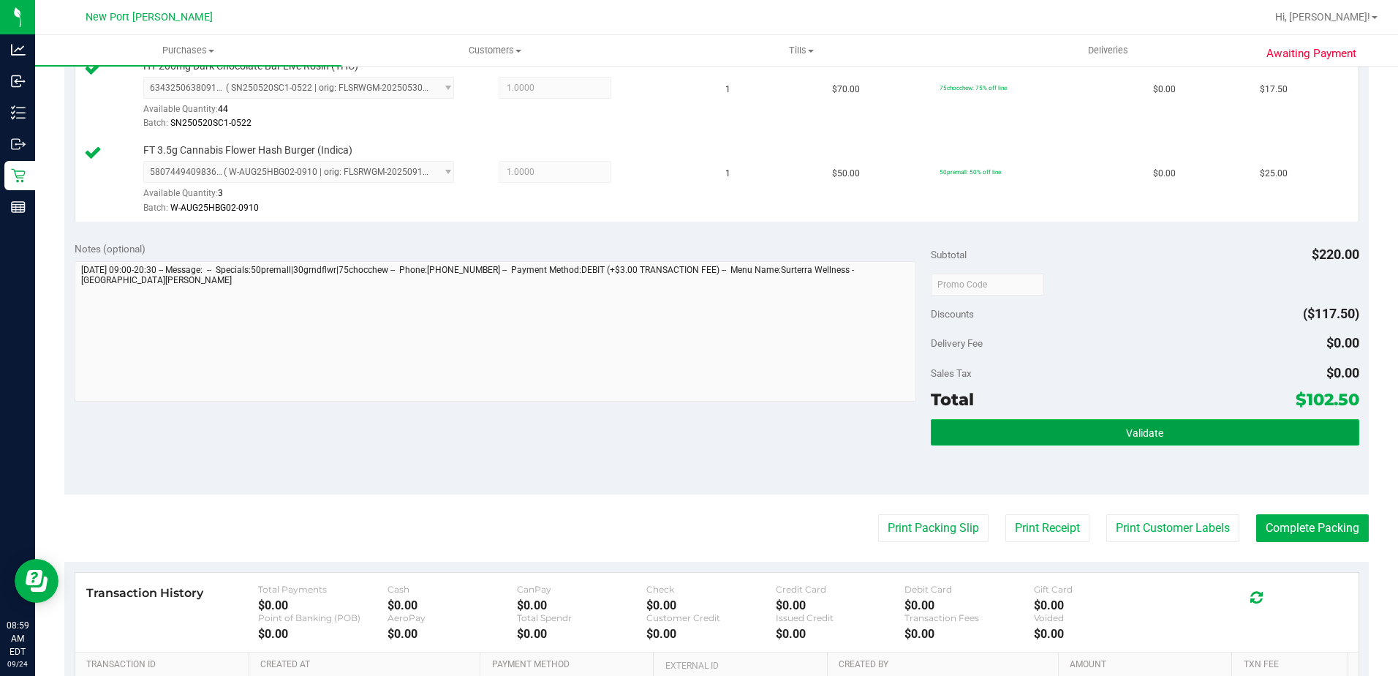
click at [1111, 428] on button "Validate" at bounding box center [1145, 432] width 428 height 26
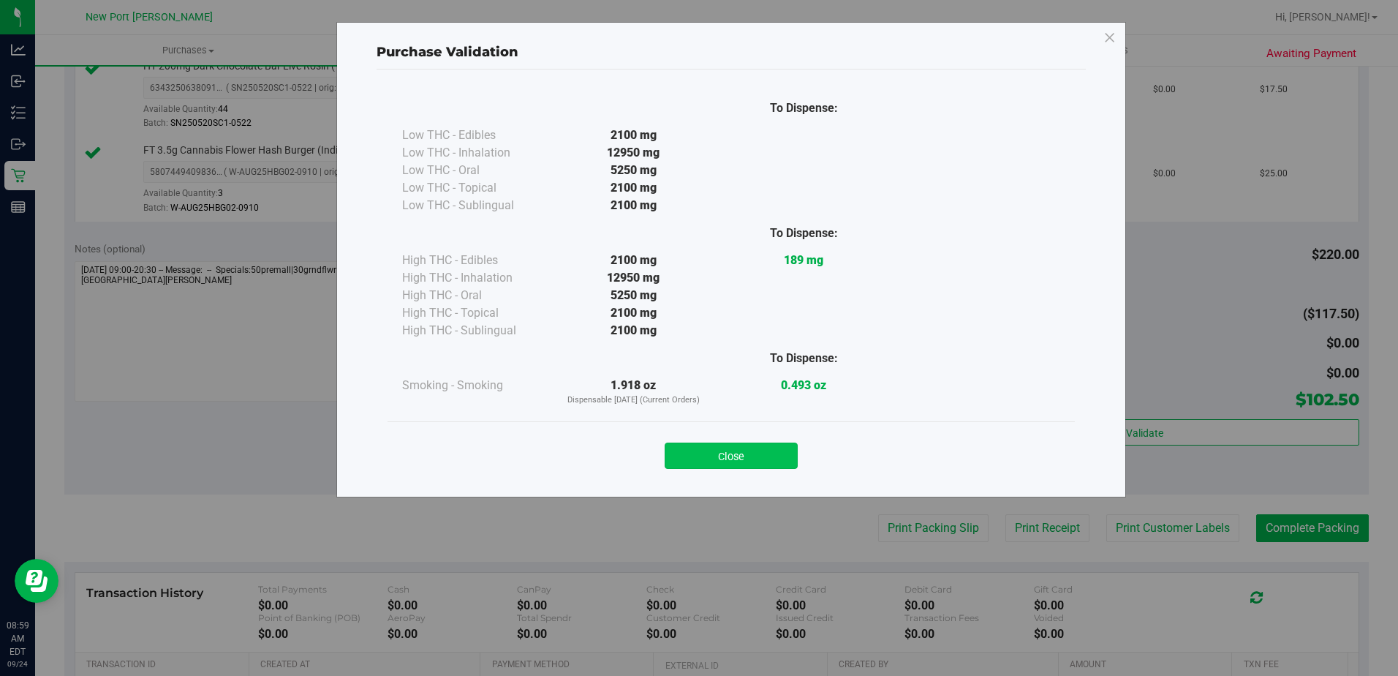
click at [738, 445] on button "Close" at bounding box center [731, 455] width 133 height 26
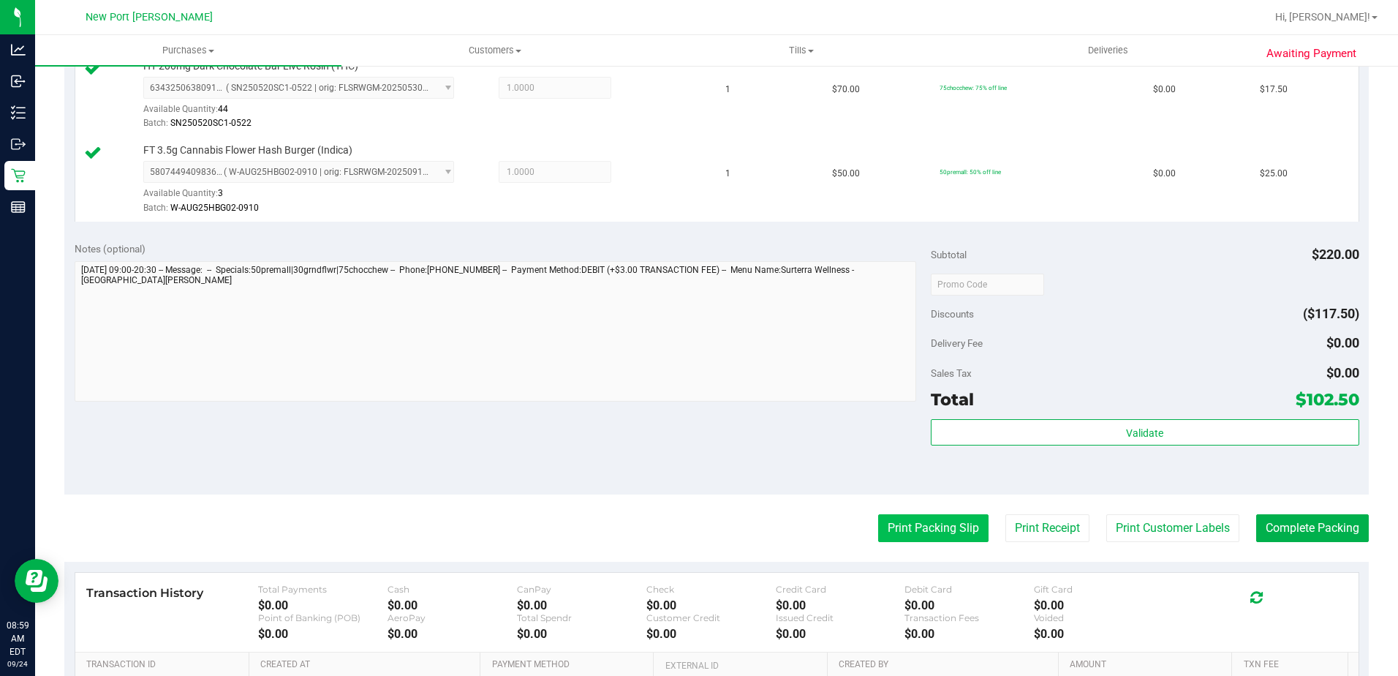
click at [925, 530] on button "Print Packing Slip" at bounding box center [933, 528] width 110 height 28
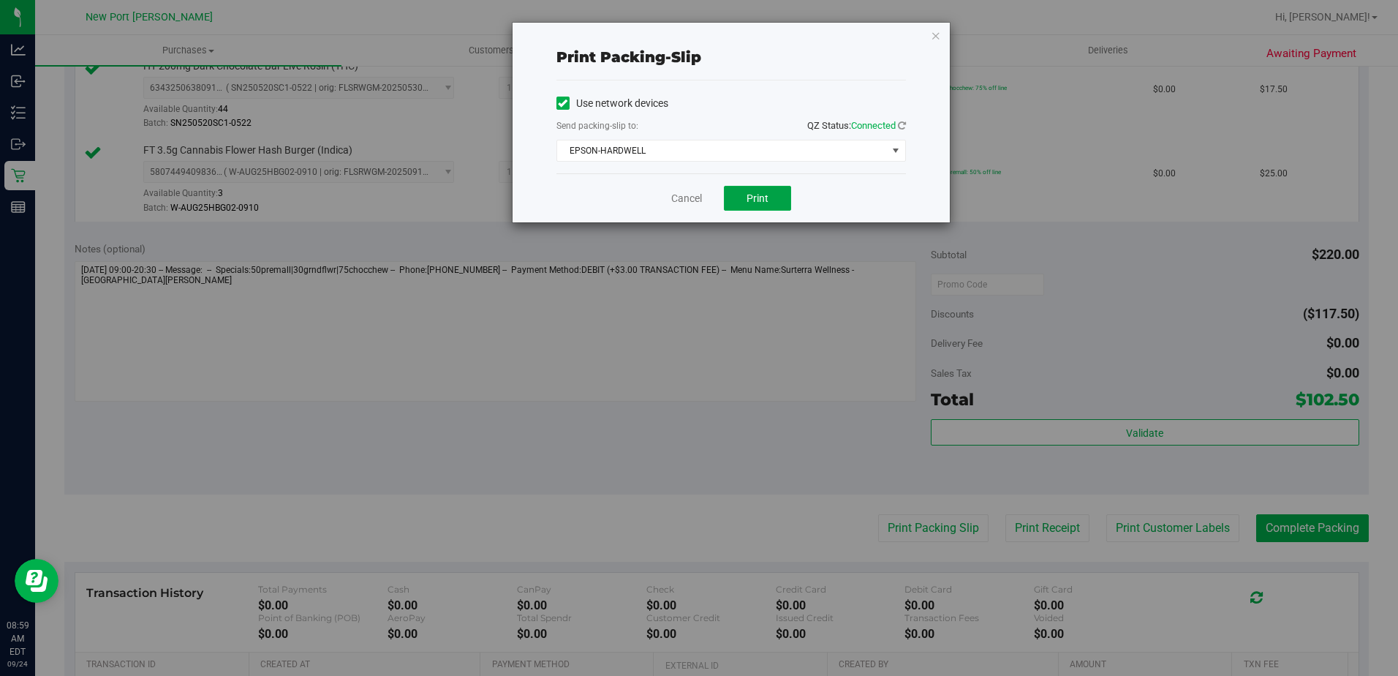
drag, startPoint x: 747, startPoint y: 203, endPoint x: 1302, endPoint y: 130, distance: 559.6
click at [749, 203] on span "Print" at bounding box center [757, 198] width 22 height 12
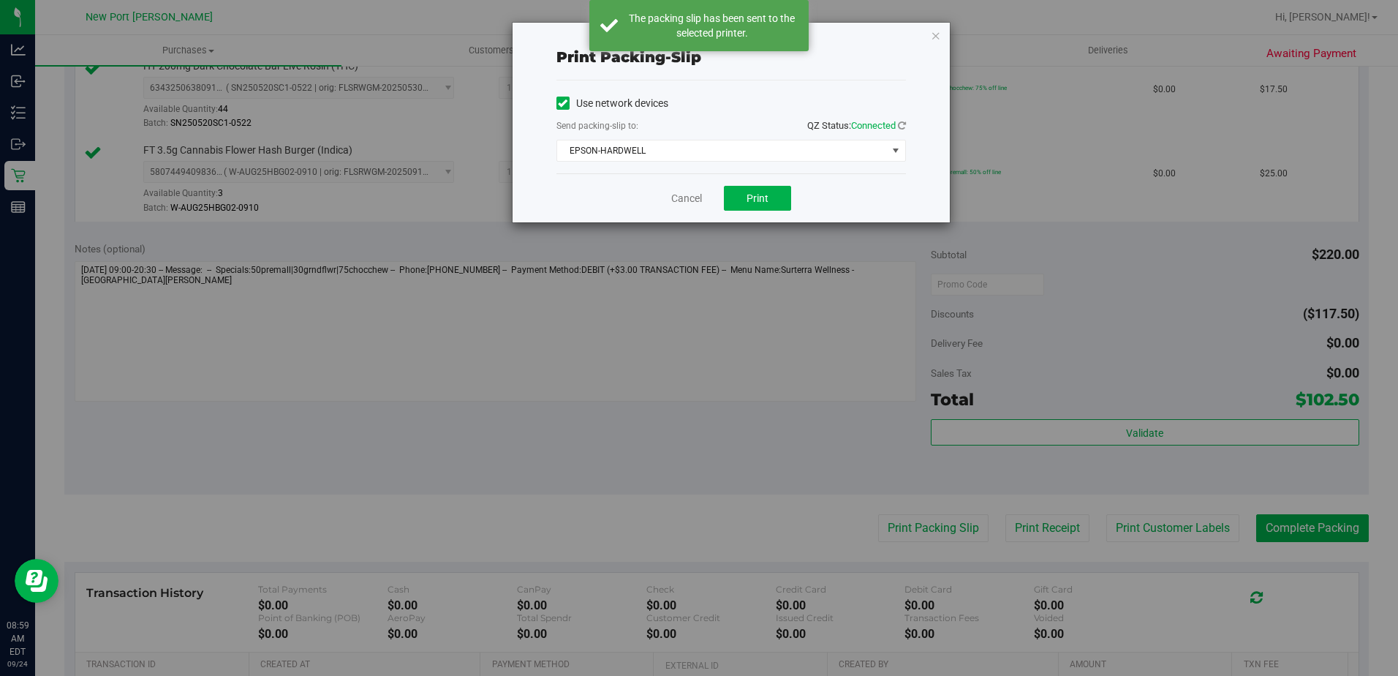
drag, startPoint x: 934, startPoint y: 32, endPoint x: 944, endPoint y: 27, distance: 11.4
click at [938, 31] on icon "button" at bounding box center [936, 35] width 10 height 18
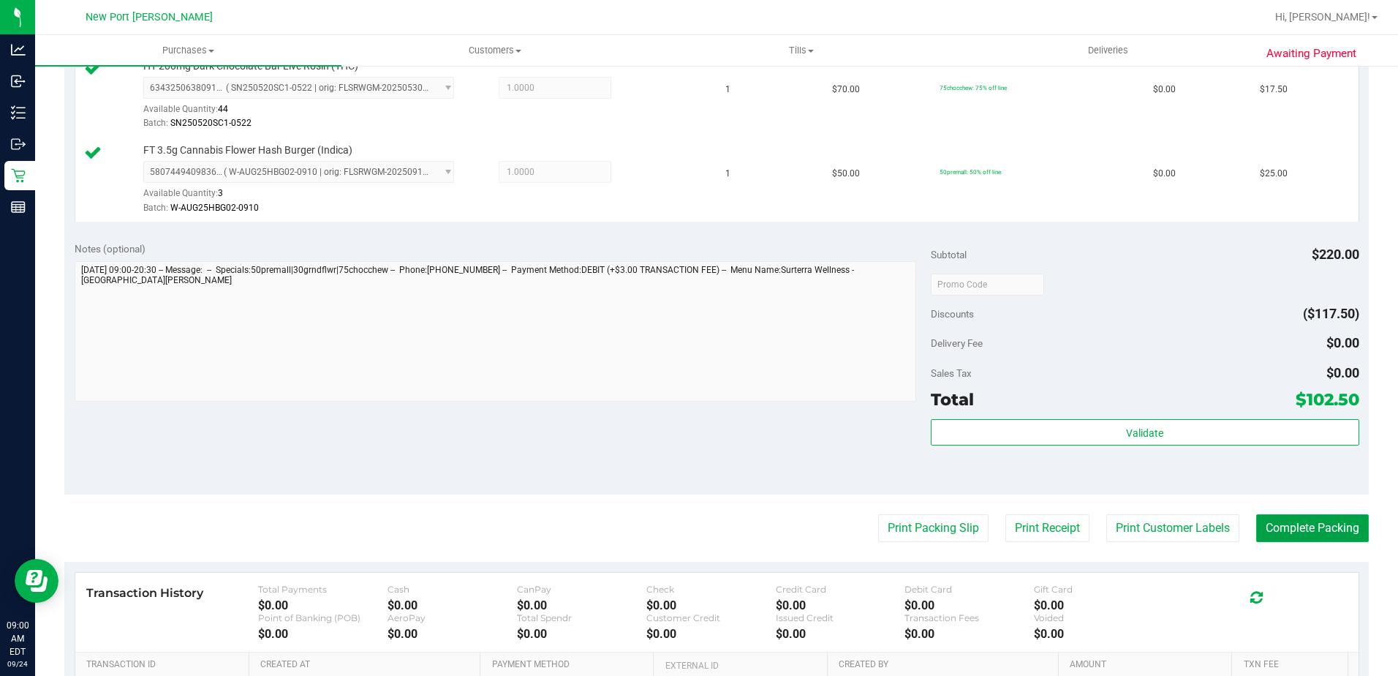
click at [1312, 530] on button "Complete Packing" at bounding box center [1312, 528] width 113 height 28
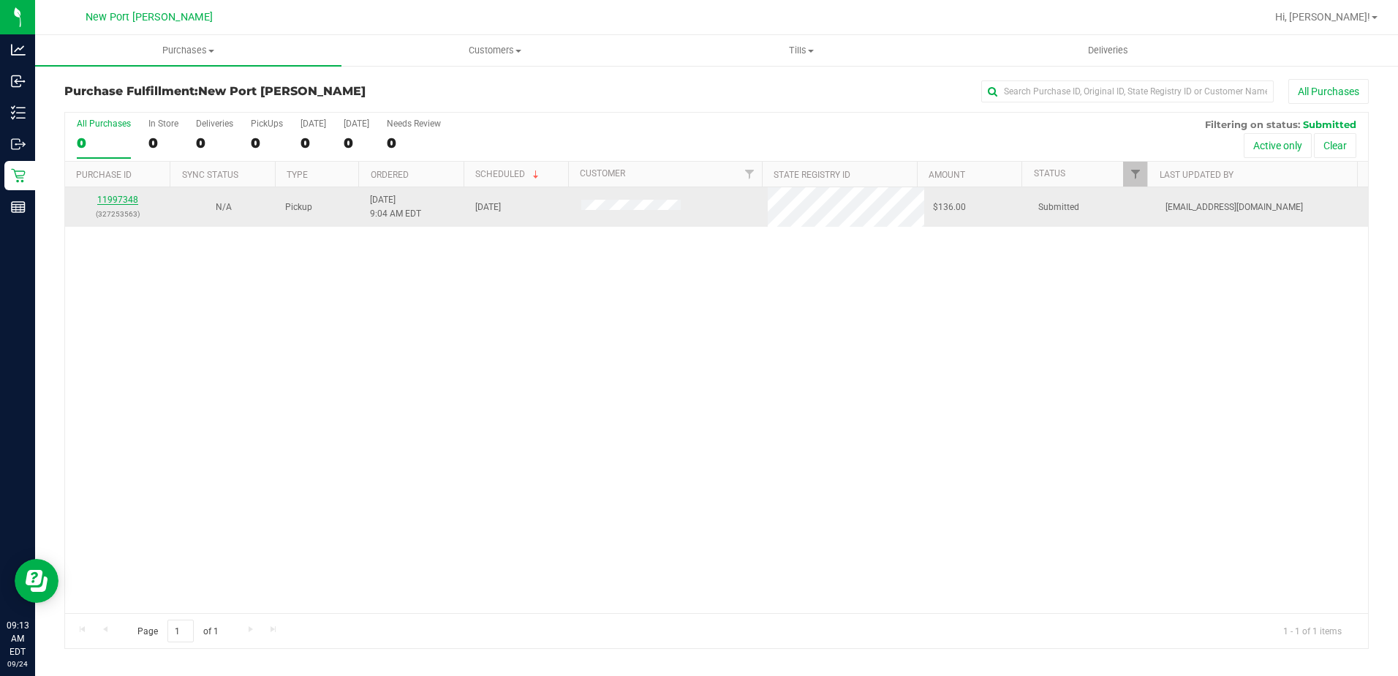
click at [102, 198] on link "11997348" at bounding box center [117, 199] width 41 height 10
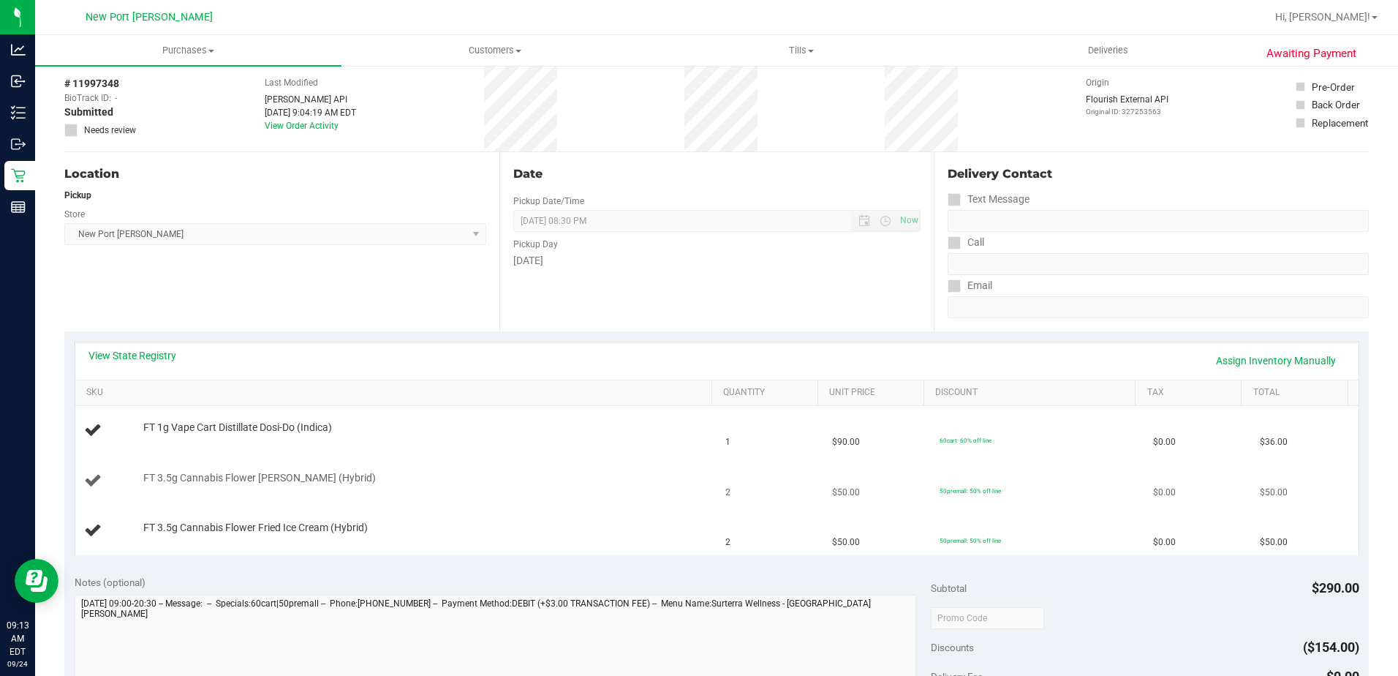
scroll to position [146, 0]
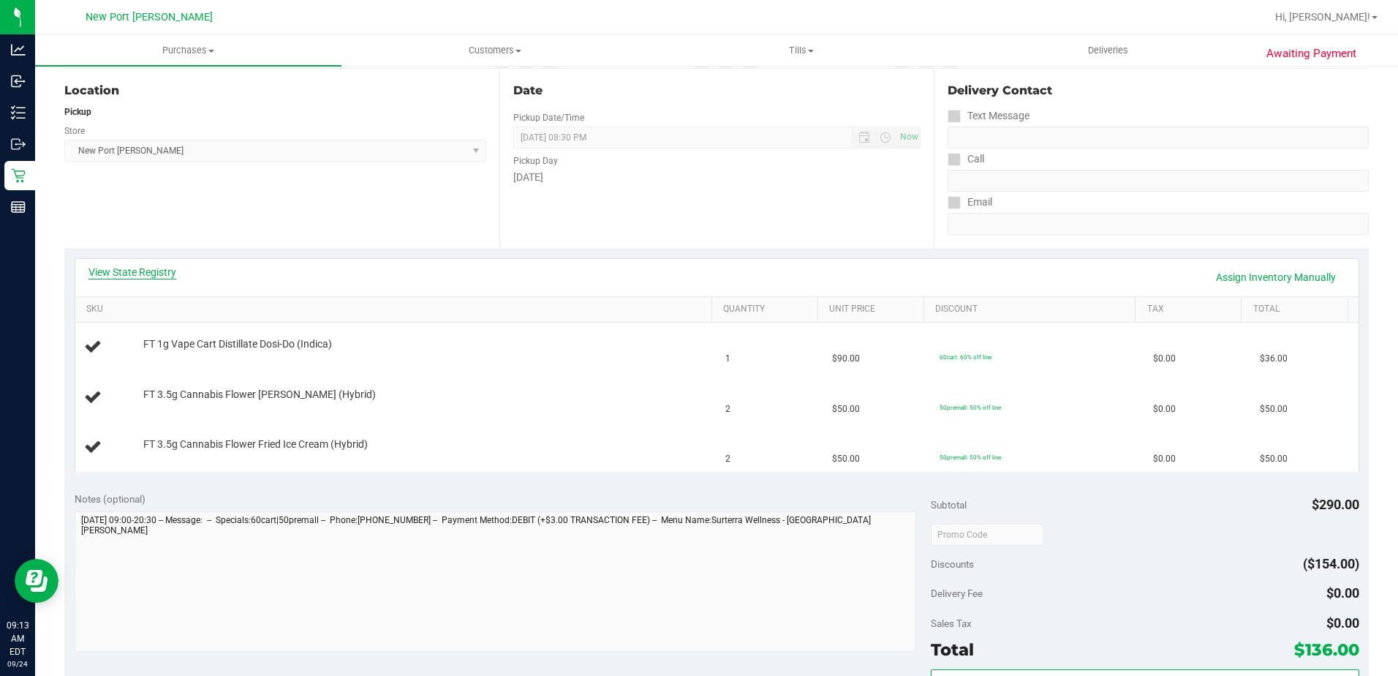
click at [129, 274] on link "View State Registry" at bounding box center [132, 272] width 88 height 15
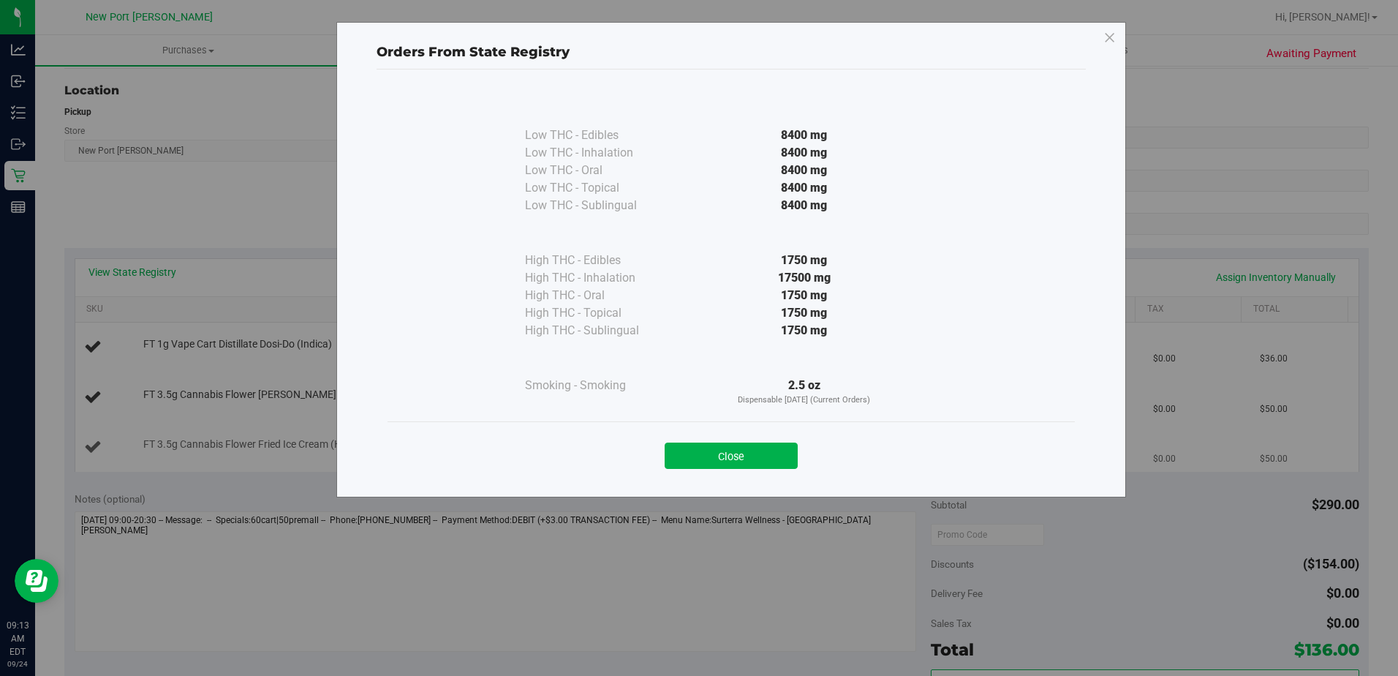
drag, startPoint x: 741, startPoint y: 449, endPoint x: 703, endPoint y: 434, distance: 40.3
click at [740, 450] on button "Close" at bounding box center [731, 455] width 133 height 26
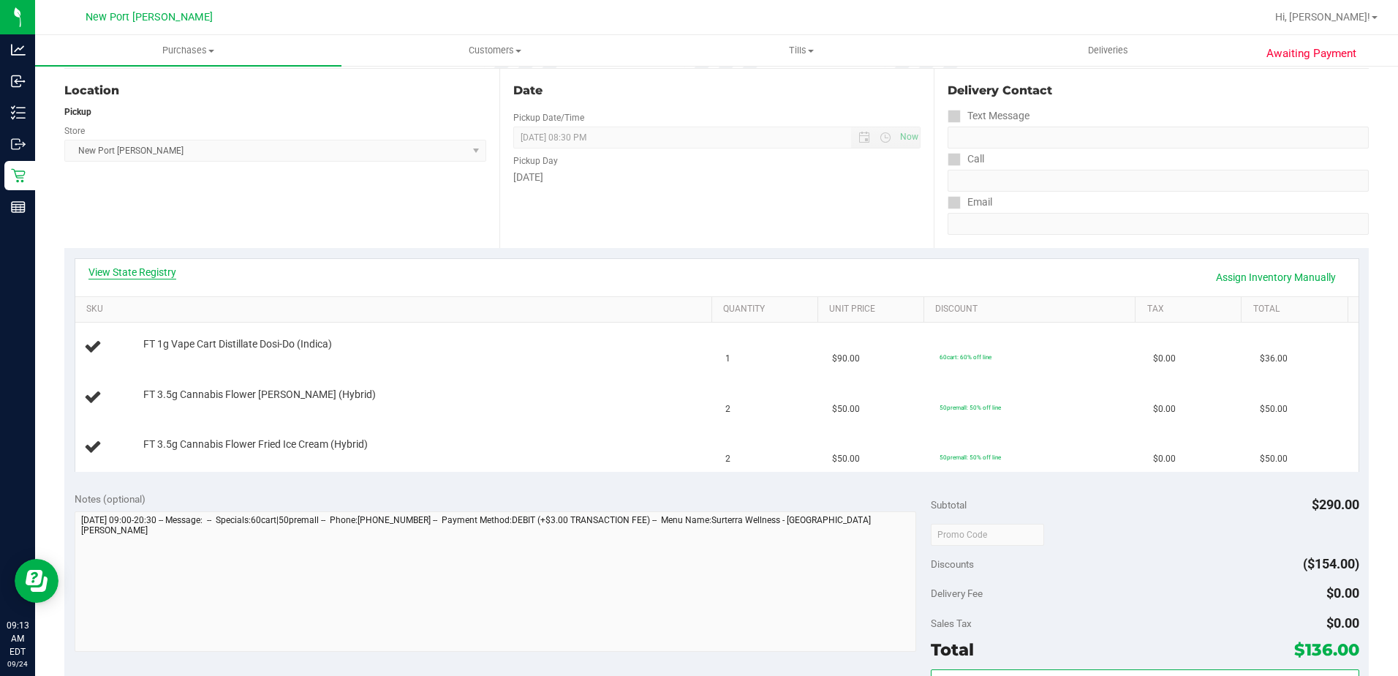
click at [145, 273] on link "View State Registry" at bounding box center [132, 272] width 88 height 15
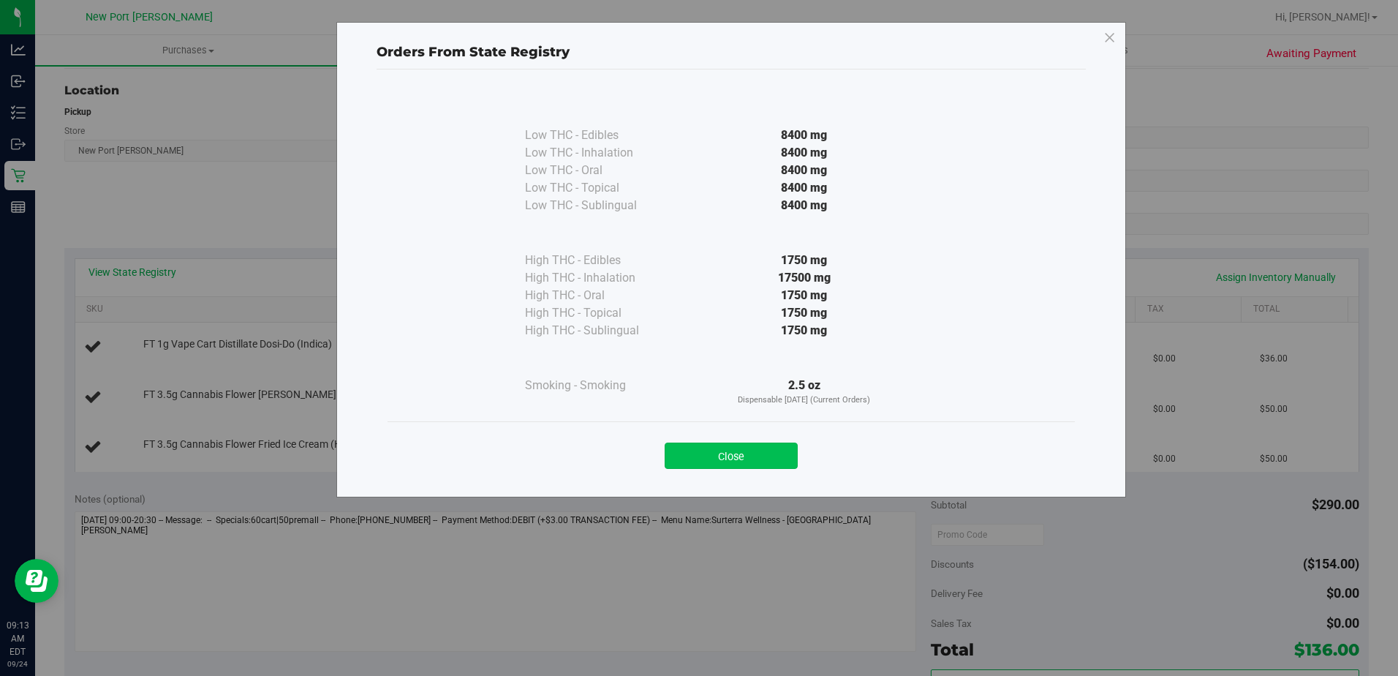
click at [729, 459] on button "Close" at bounding box center [731, 455] width 133 height 26
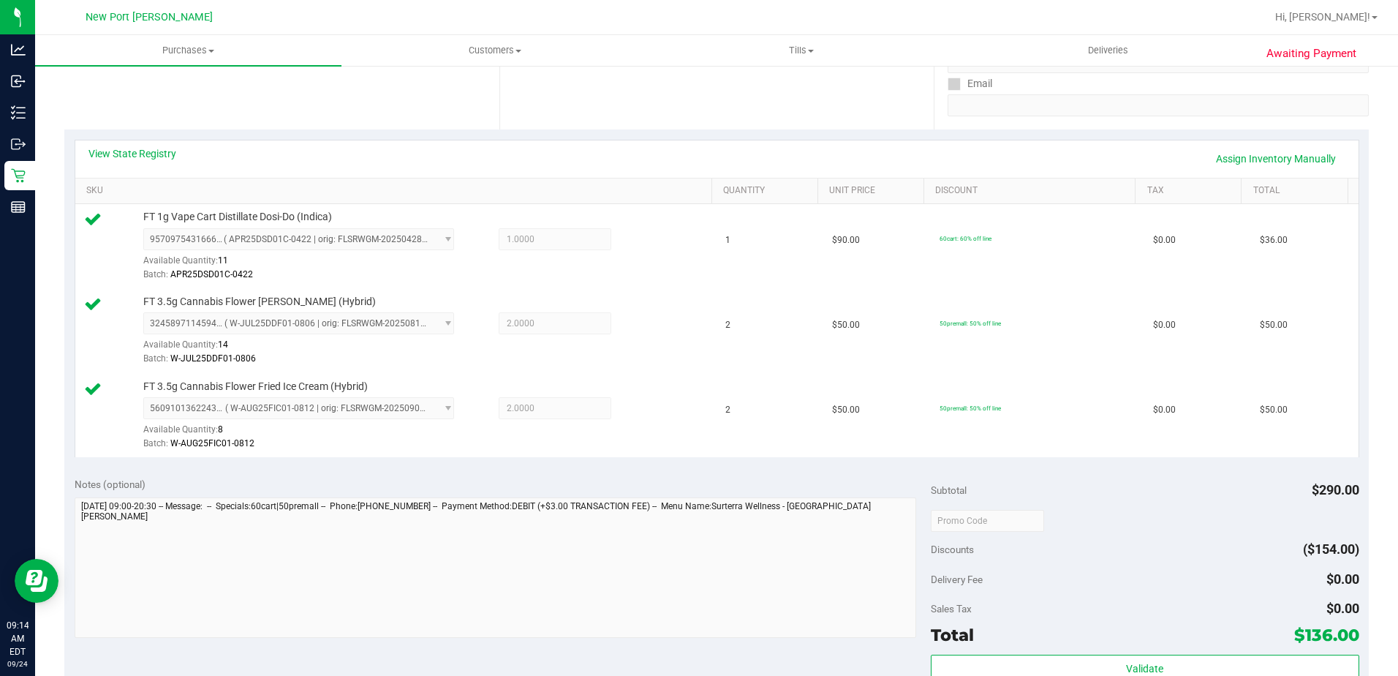
scroll to position [439, 0]
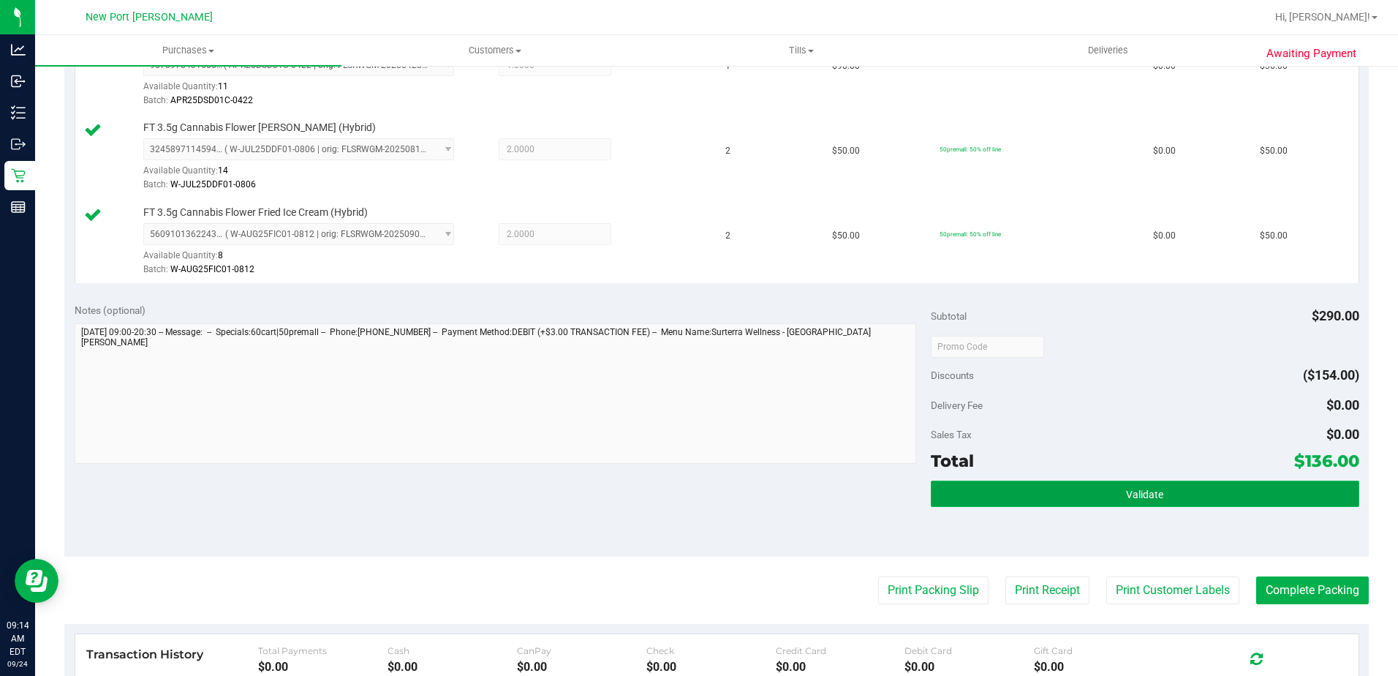
click at [1126, 489] on span "Validate" at bounding box center [1144, 494] width 37 height 12
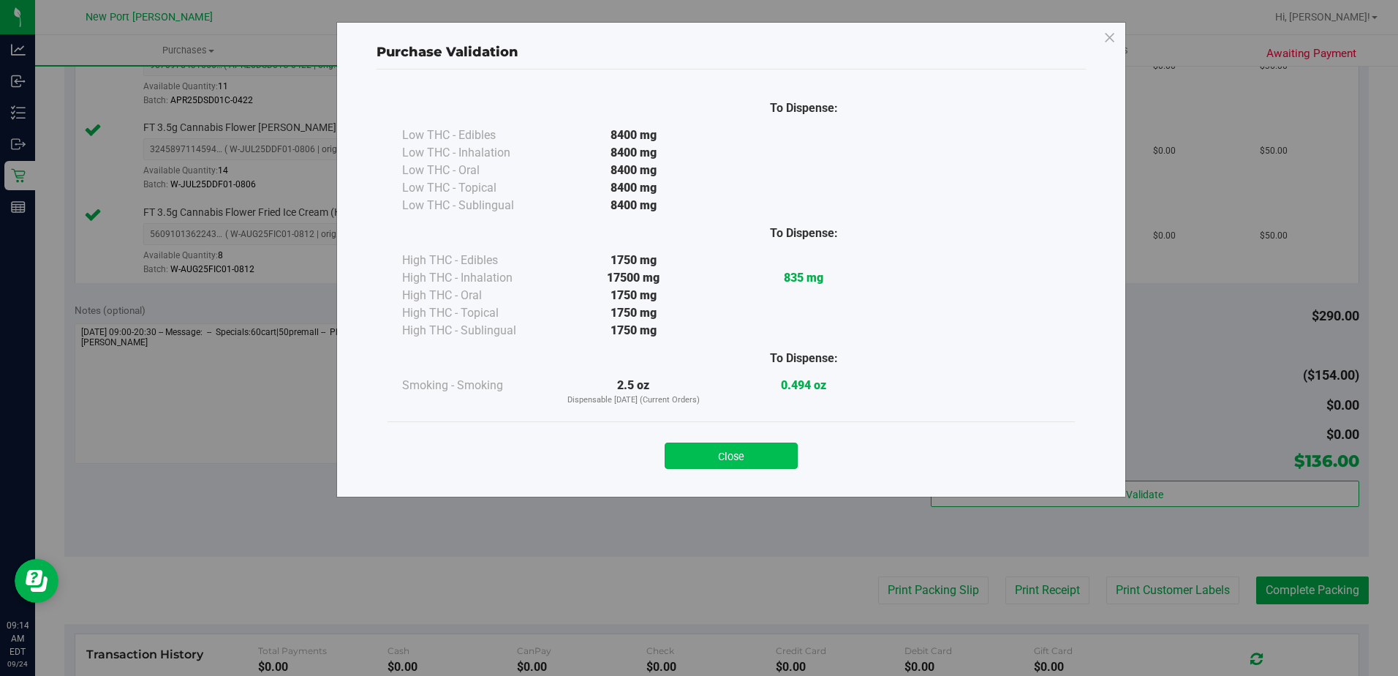
click at [747, 456] on button "Close" at bounding box center [731, 455] width 133 height 26
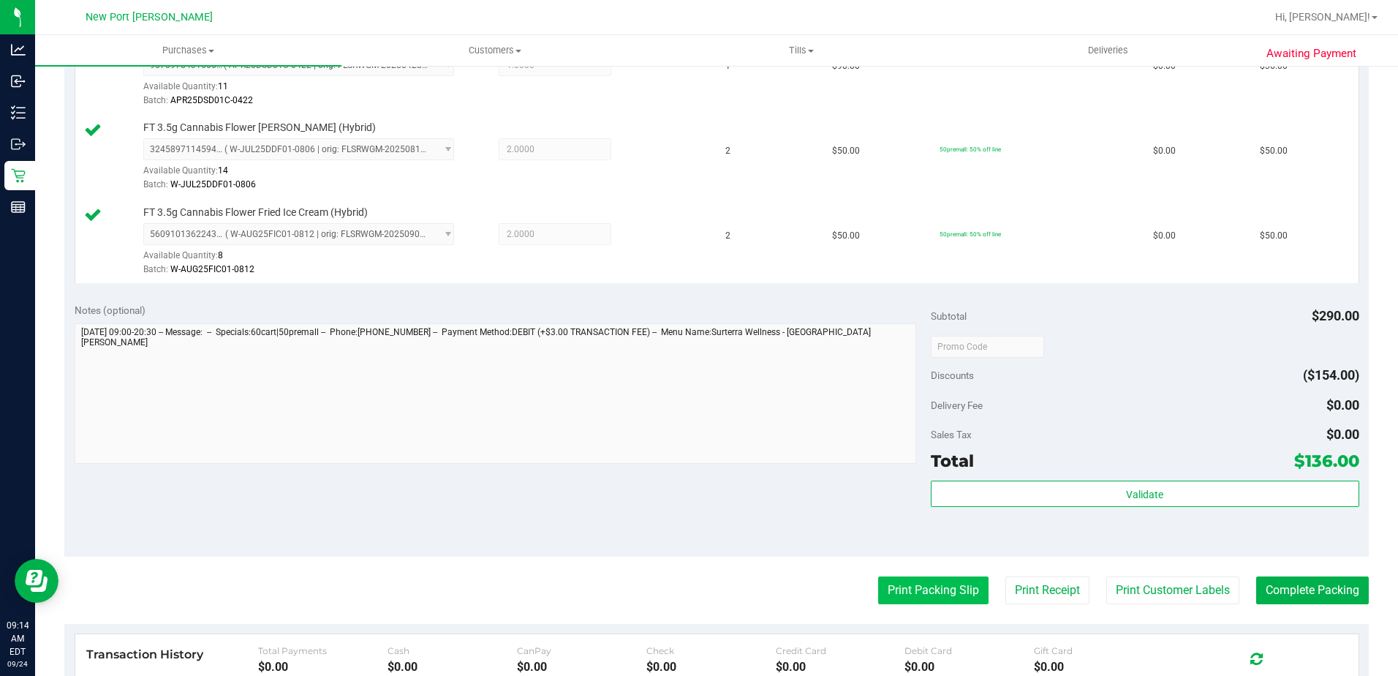
click at [927, 588] on button "Print Packing Slip" at bounding box center [933, 590] width 110 height 28
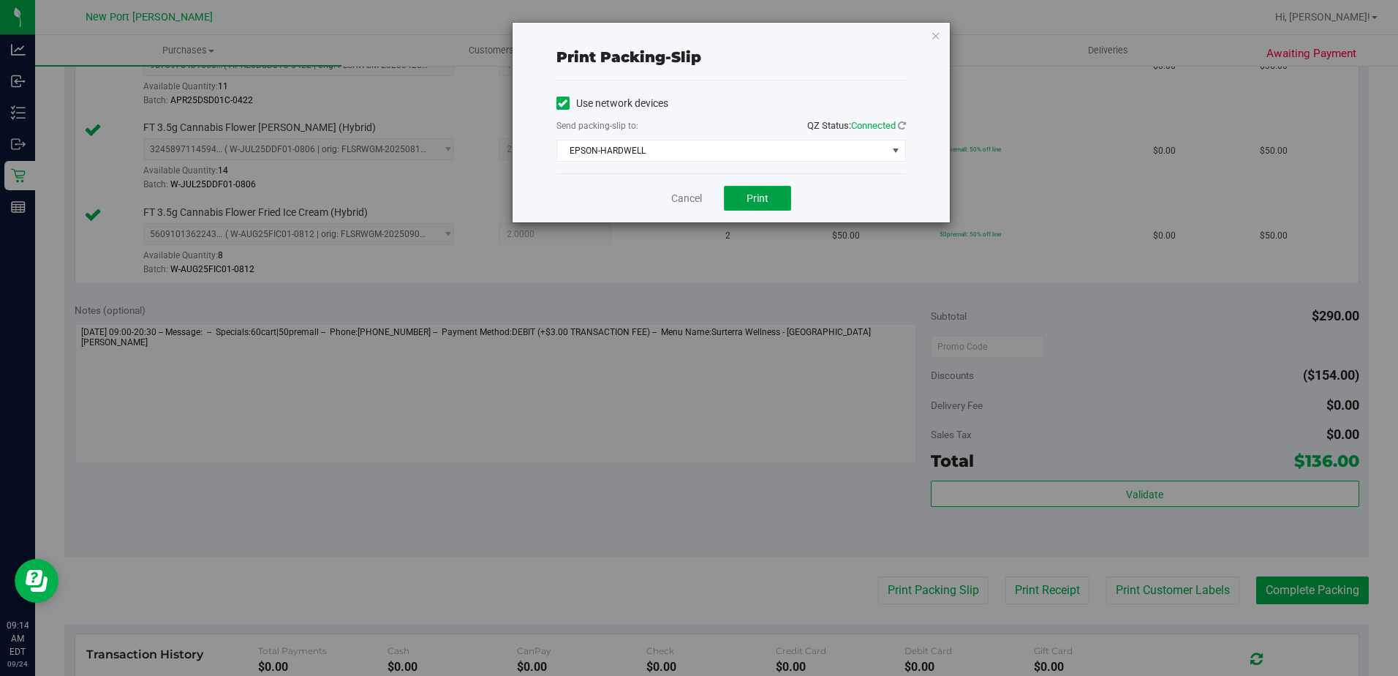
click at [761, 199] on span "Print" at bounding box center [757, 198] width 22 height 12
click at [687, 204] on link "Cancel" at bounding box center [686, 198] width 31 height 15
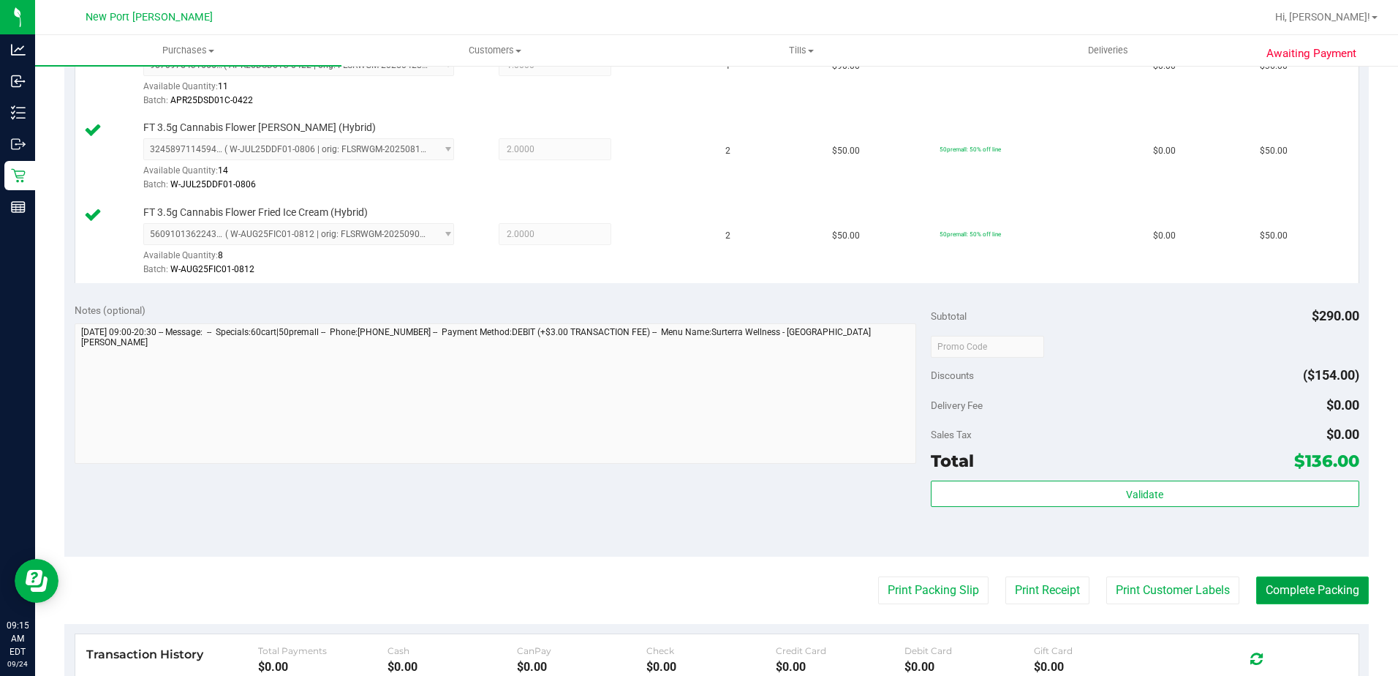
click at [1307, 600] on button "Complete Packing" at bounding box center [1312, 590] width 113 height 28
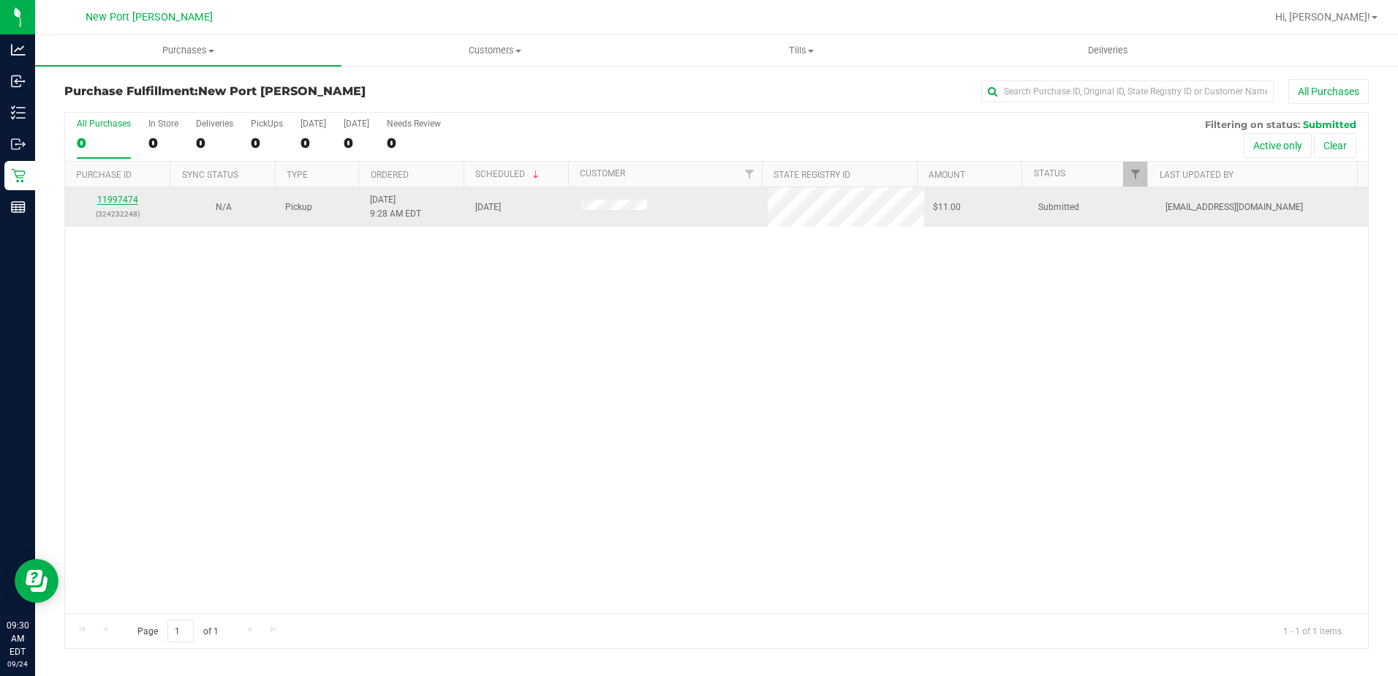
click at [118, 200] on link "11997474" at bounding box center [117, 199] width 41 height 10
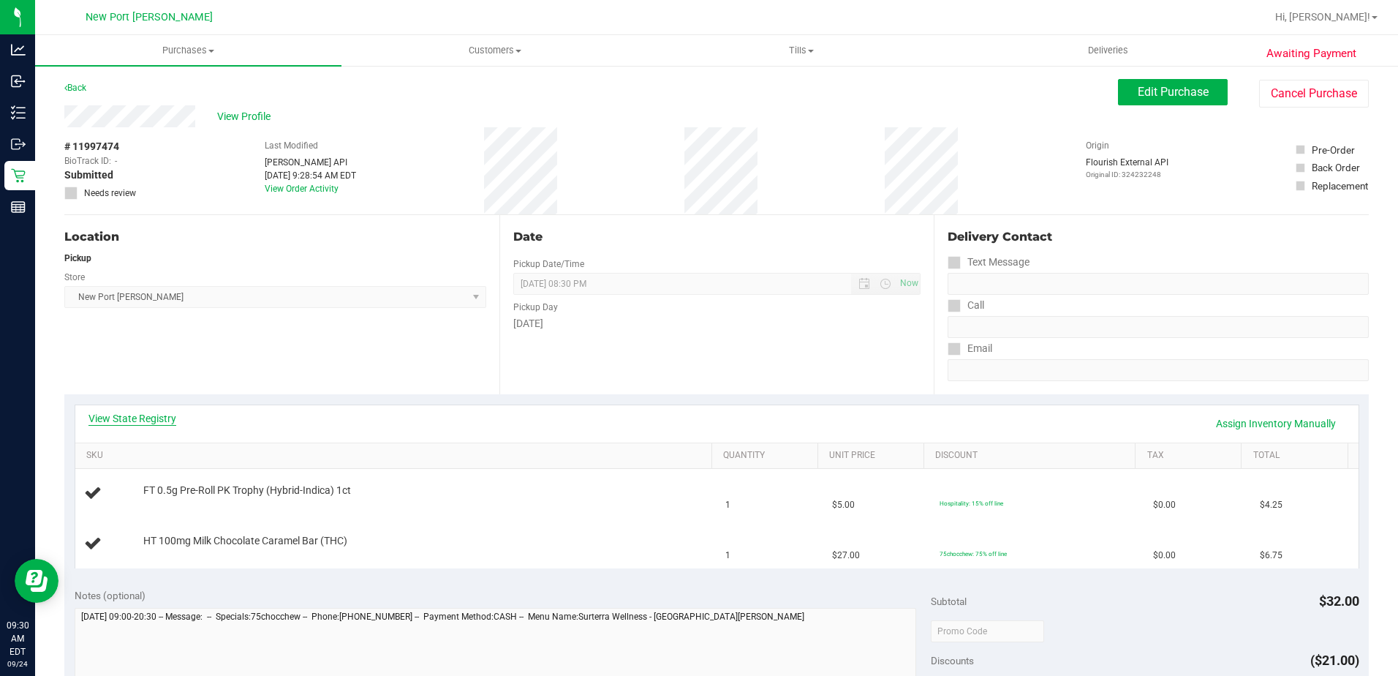
click at [126, 419] on link "View State Registry" at bounding box center [132, 418] width 88 height 15
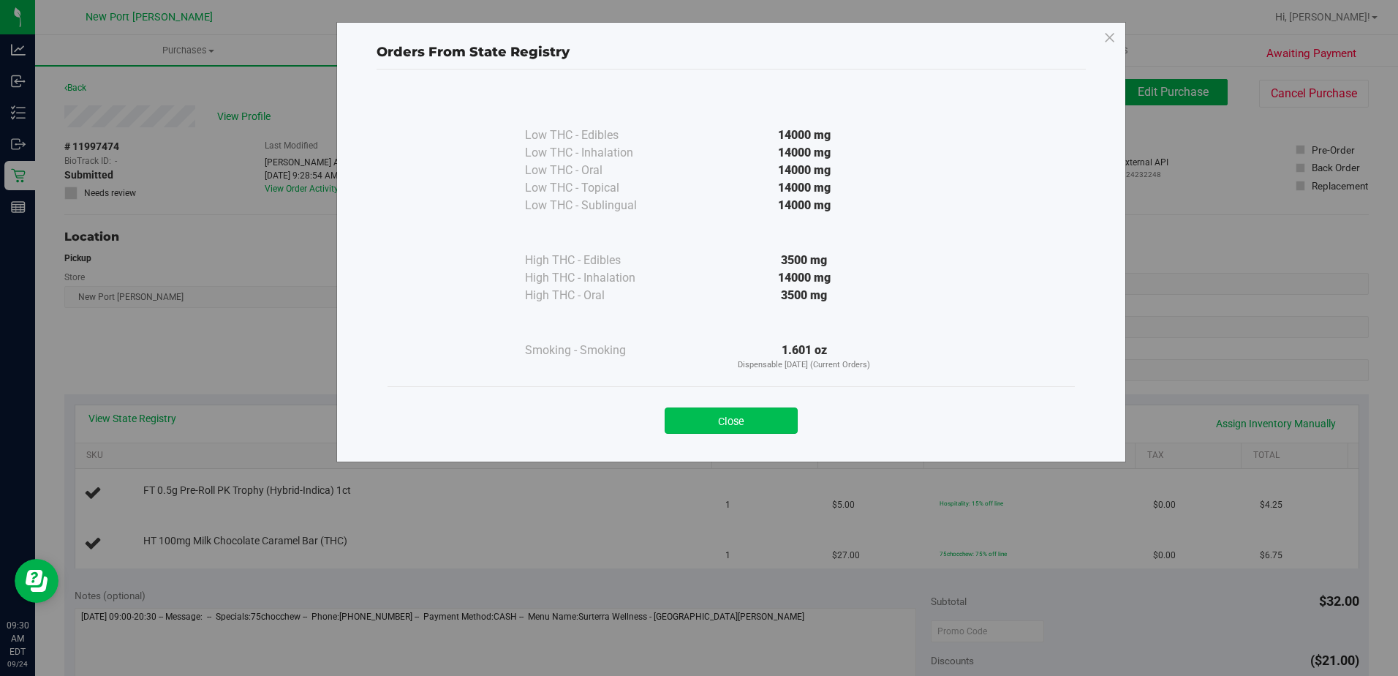
click at [736, 418] on button "Close" at bounding box center [731, 420] width 133 height 26
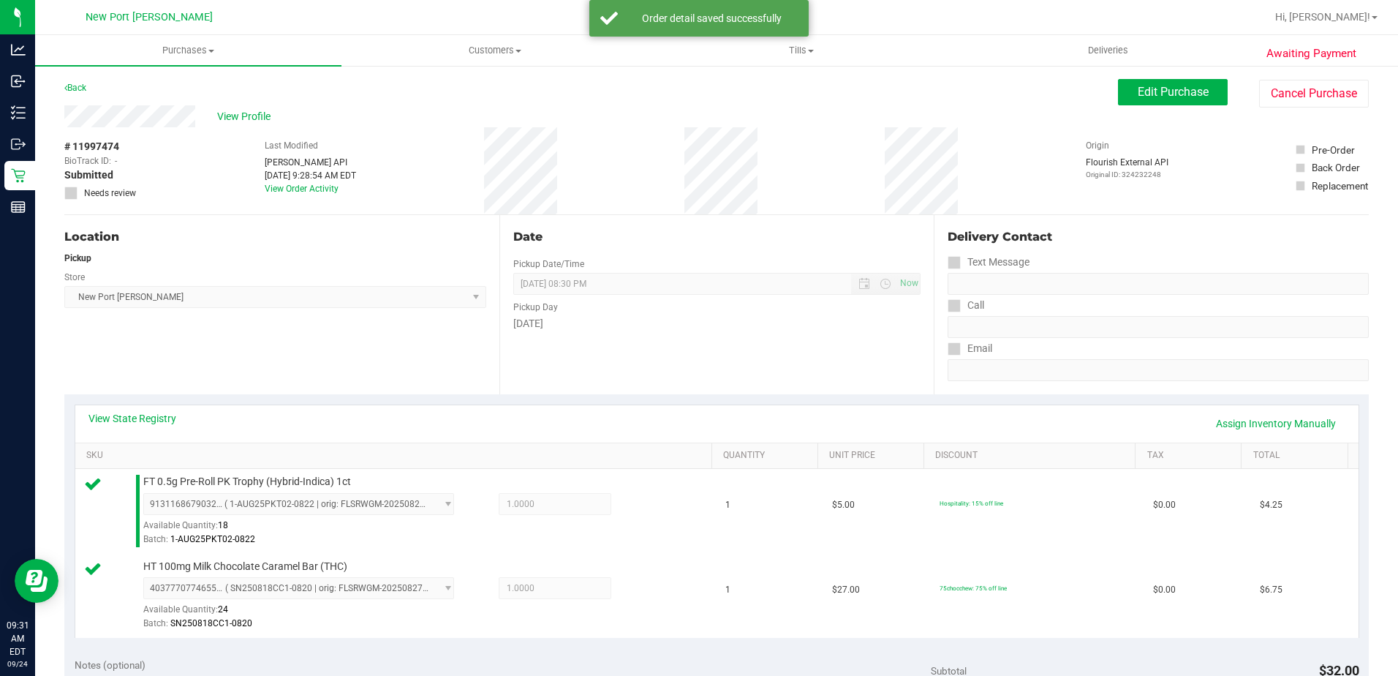
scroll to position [366, 0]
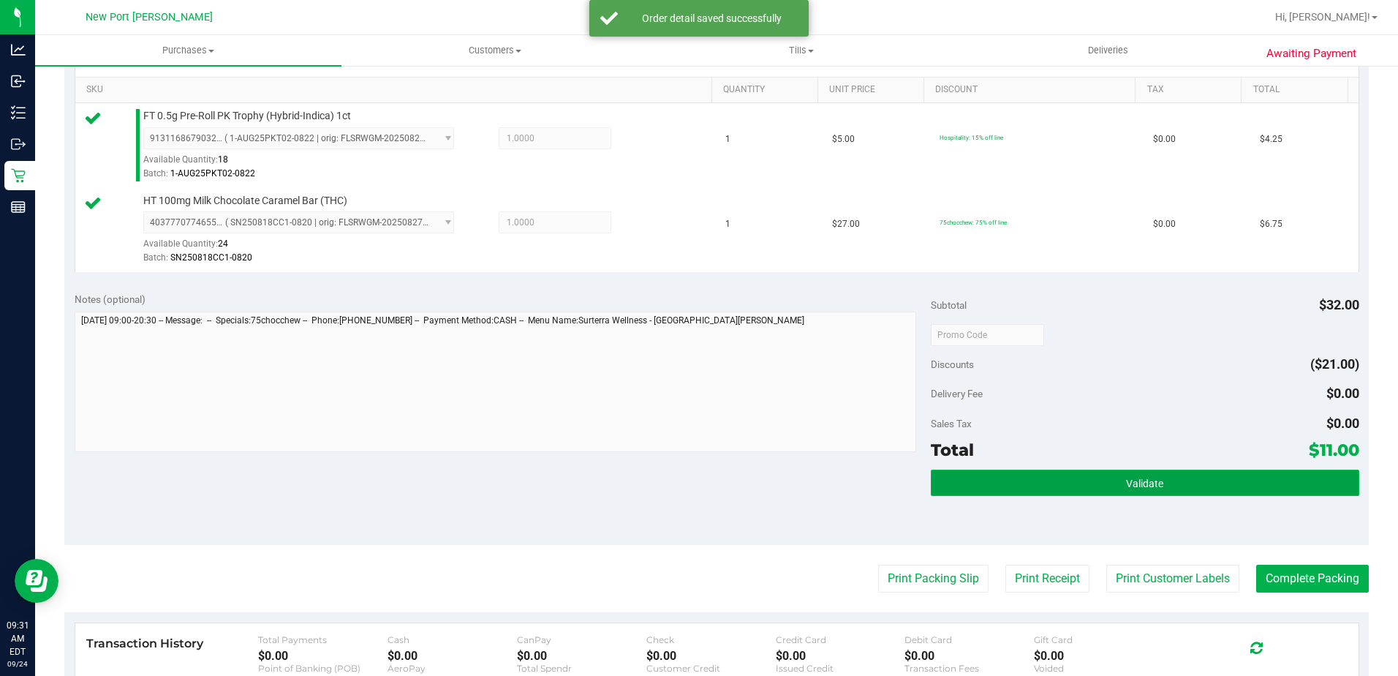
click at [1097, 485] on button "Validate" at bounding box center [1145, 482] width 428 height 26
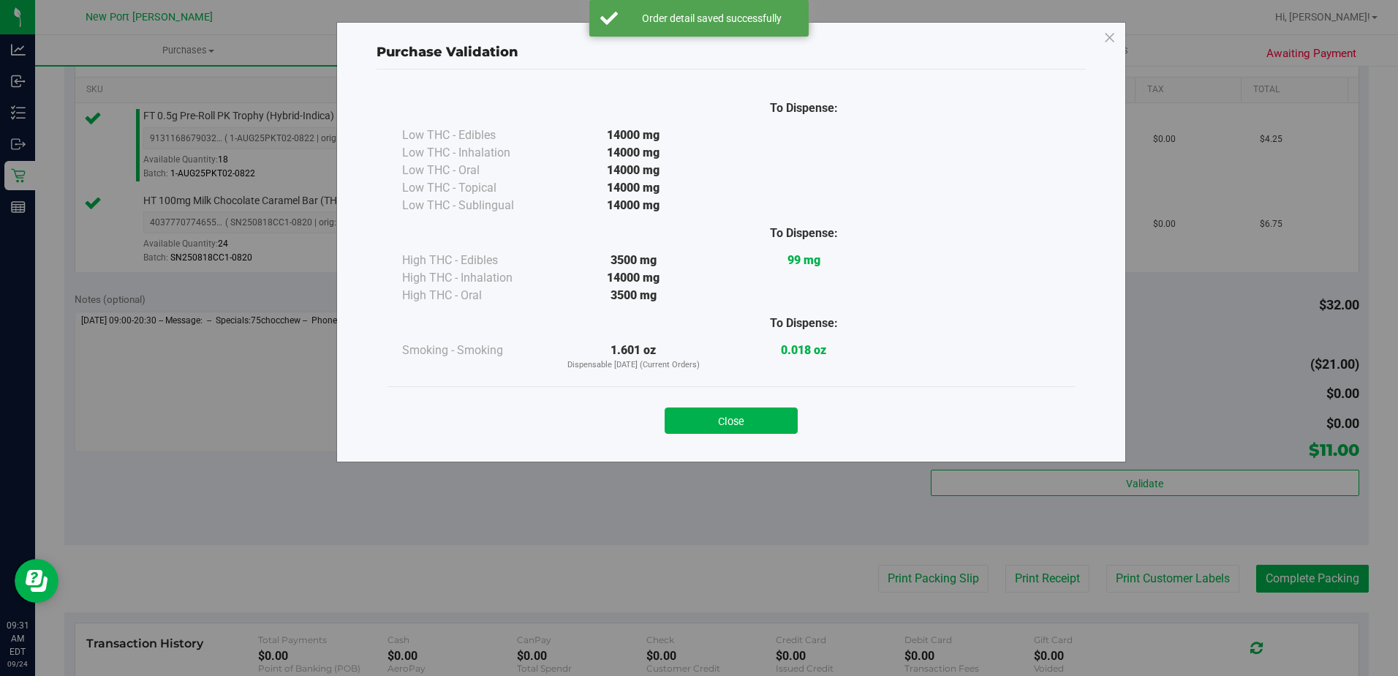
click at [737, 422] on button "Close" at bounding box center [731, 420] width 133 height 26
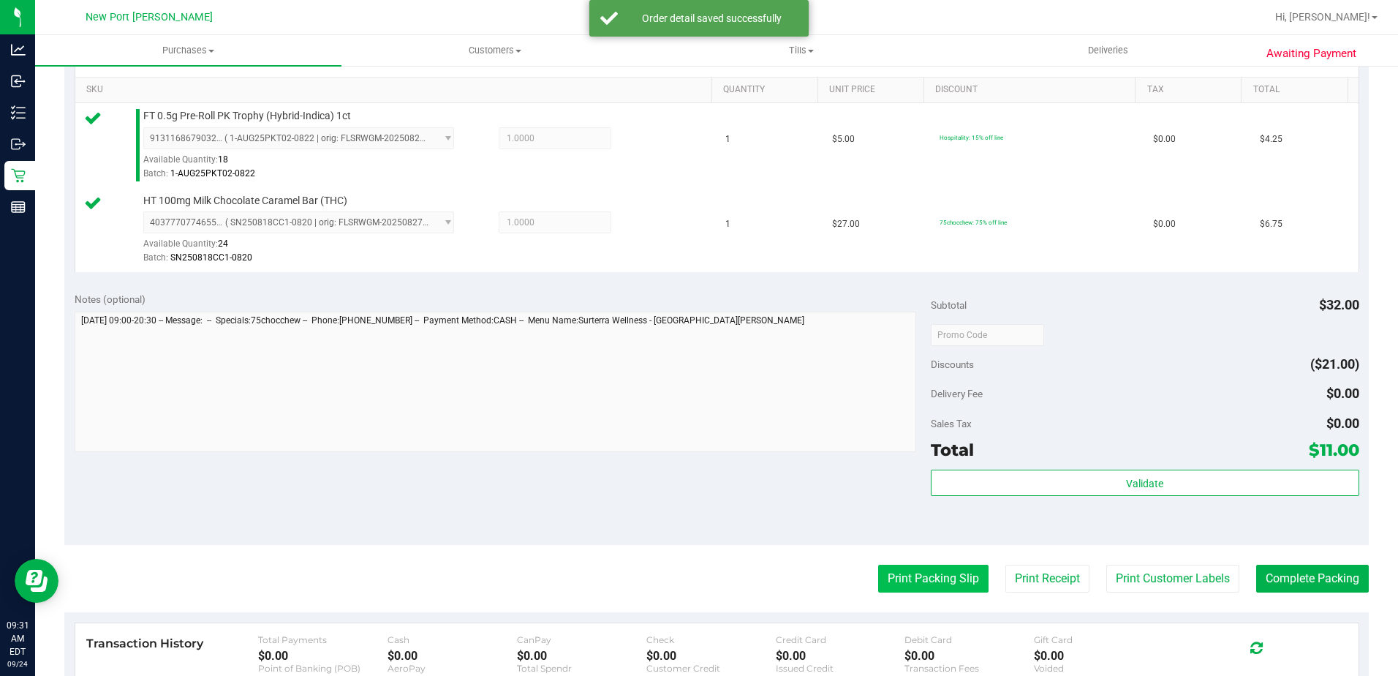
click at [910, 571] on button "Print Packing Slip" at bounding box center [933, 578] width 110 height 28
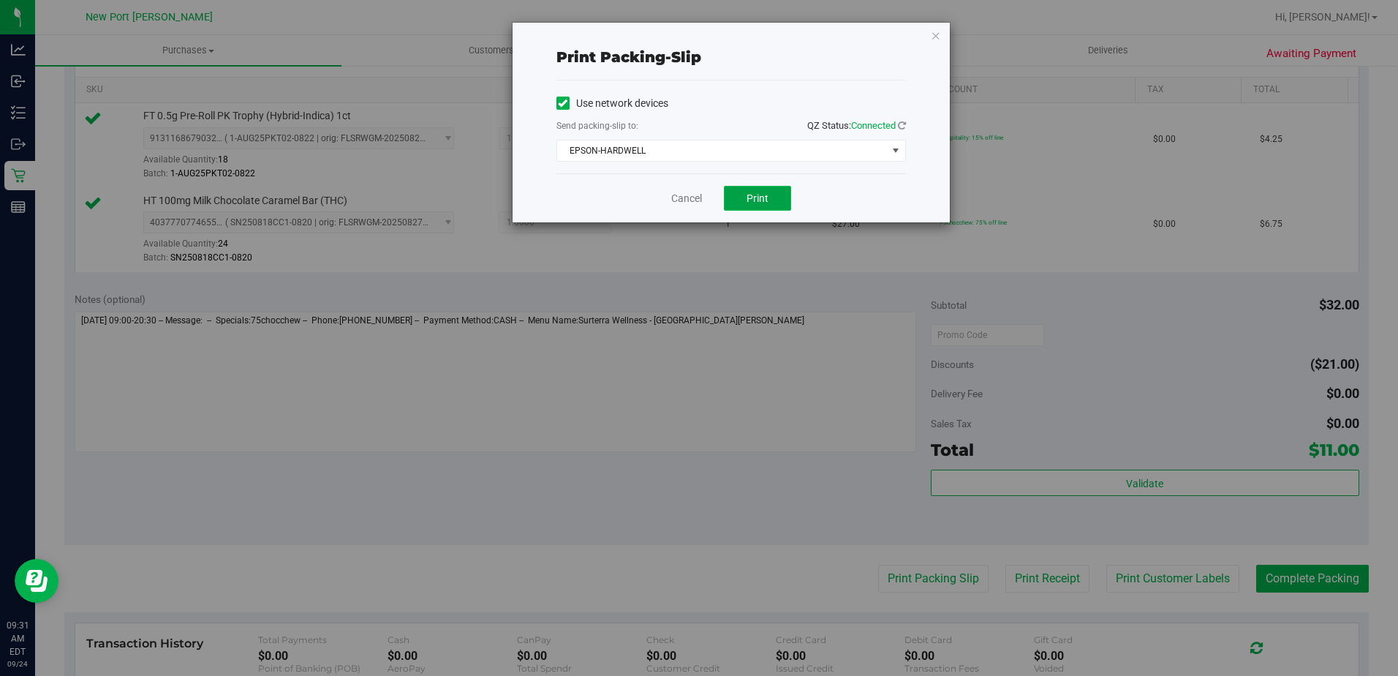
click at [760, 200] on span "Print" at bounding box center [757, 198] width 22 height 12
click at [696, 194] on link "Cancel" at bounding box center [686, 198] width 31 height 15
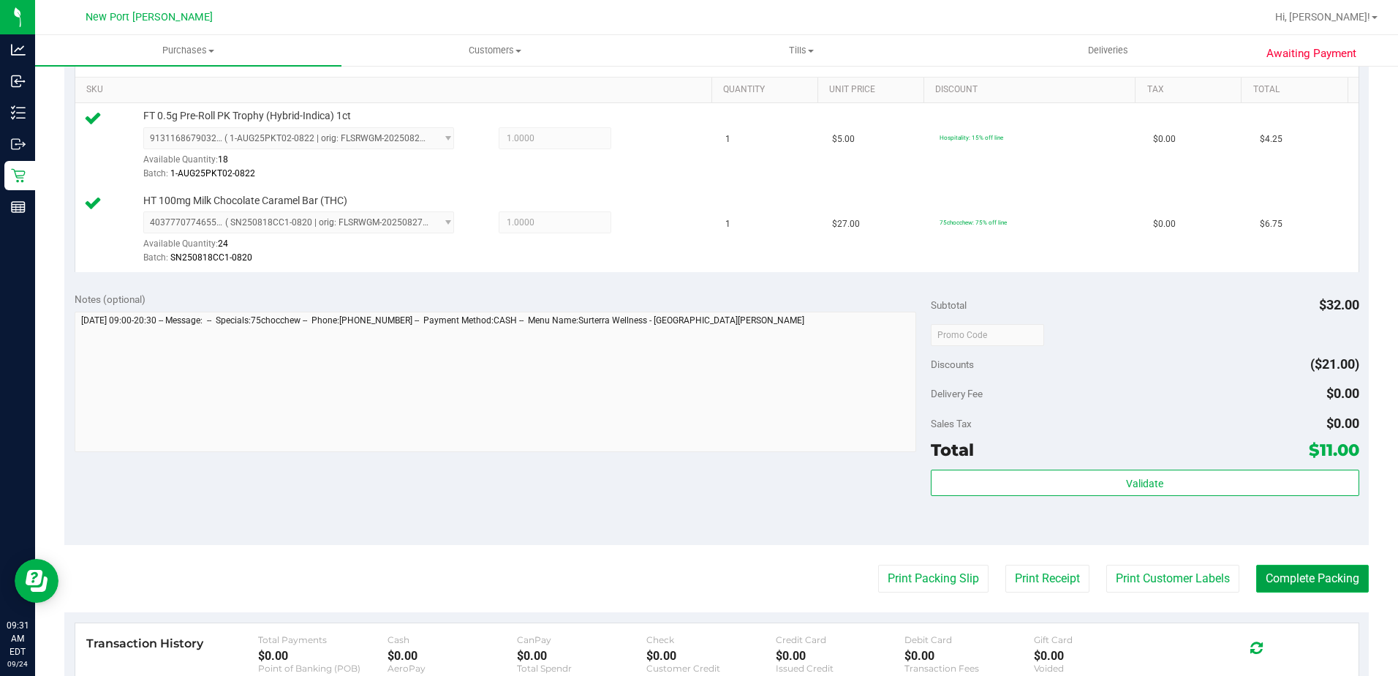
click at [1308, 572] on button "Complete Packing" at bounding box center [1312, 578] width 113 height 28
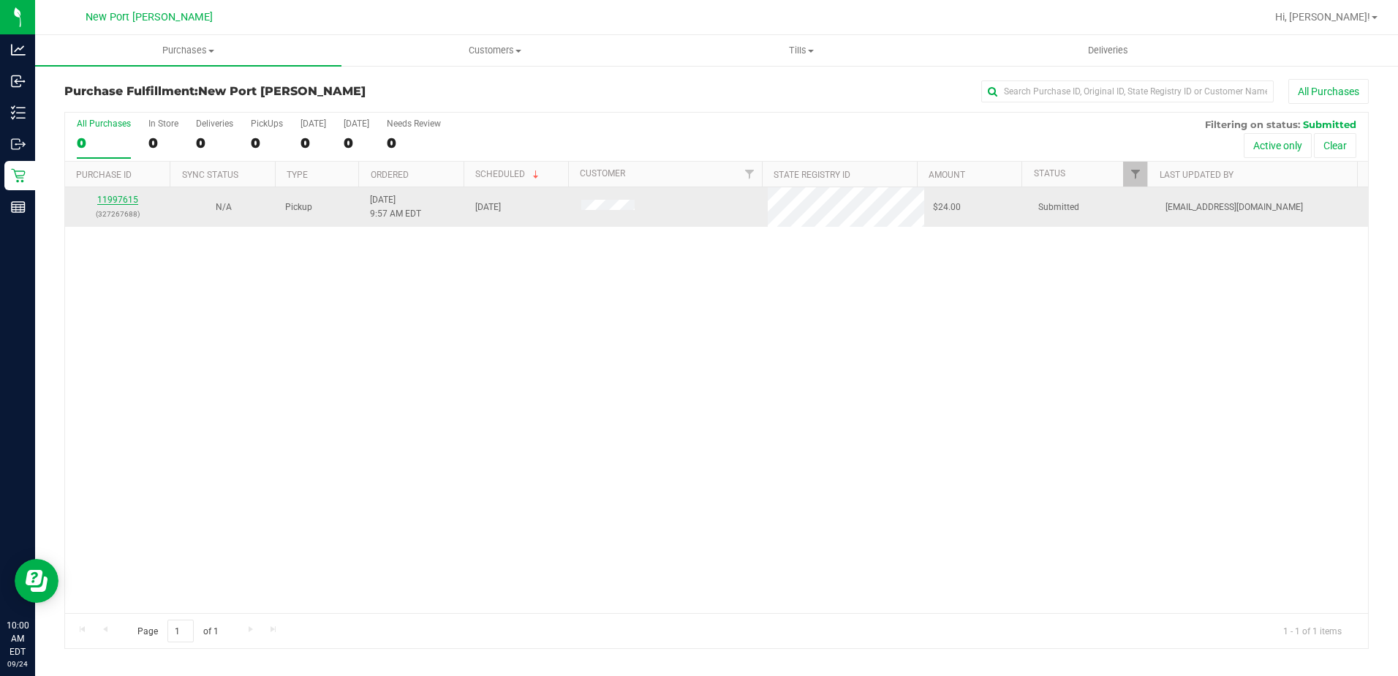
click at [128, 197] on link "11997615" at bounding box center [117, 199] width 41 height 10
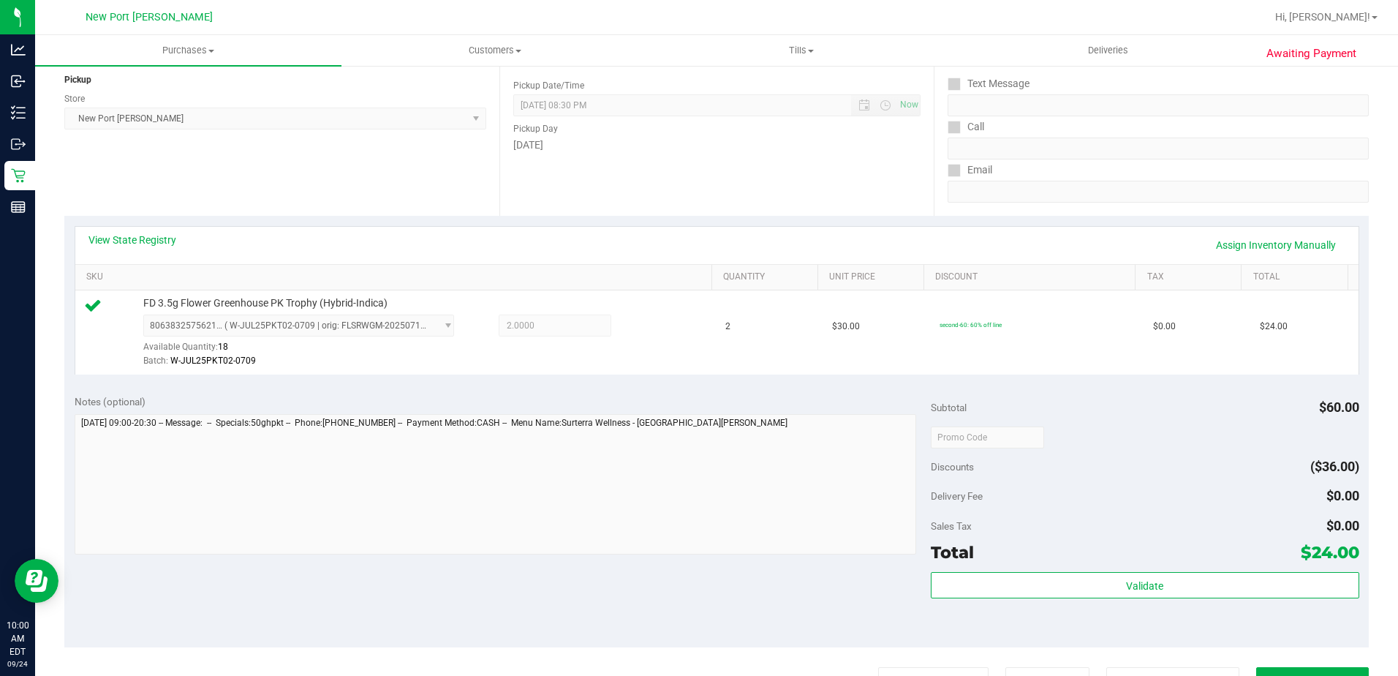
scroll to position [292, 0]
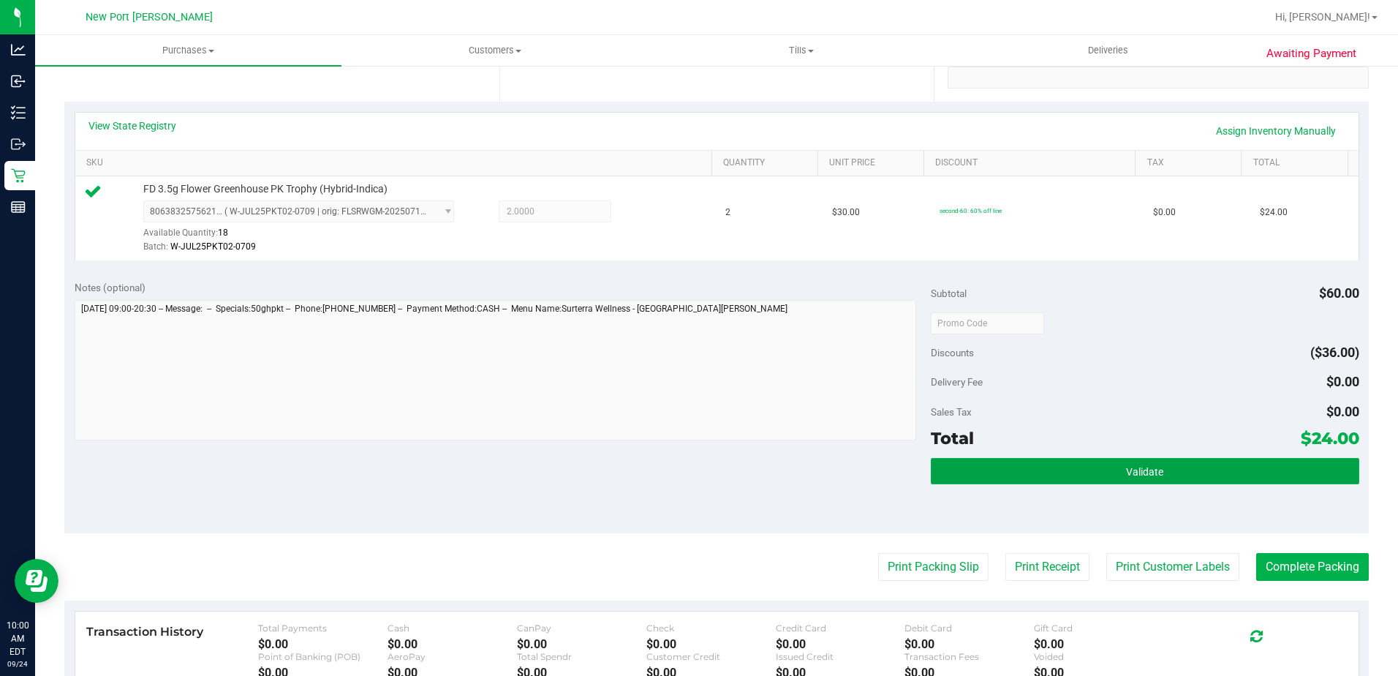
click at [1052, 471] on button "Validate" at bounding box center [1145, 471] width 428 height 26
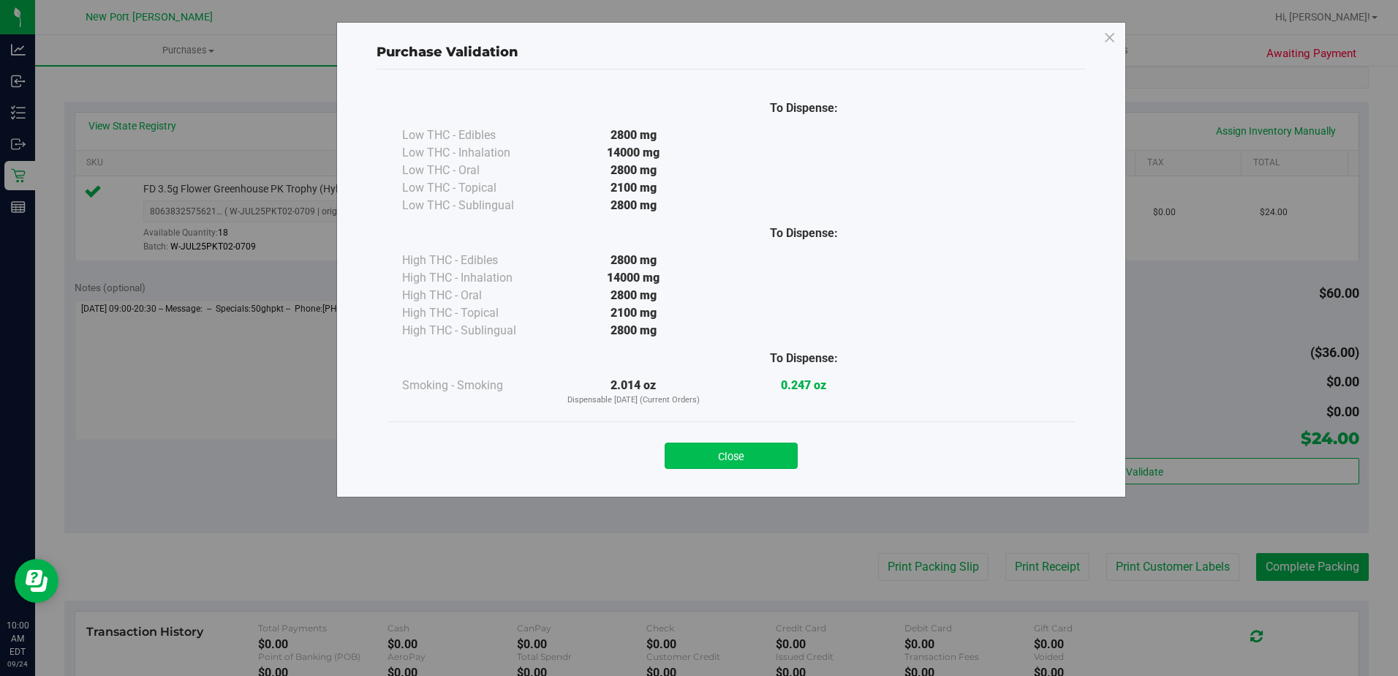
click at [759, 448] on button "Close" at bounding box center [731, 455] width 133 height 26
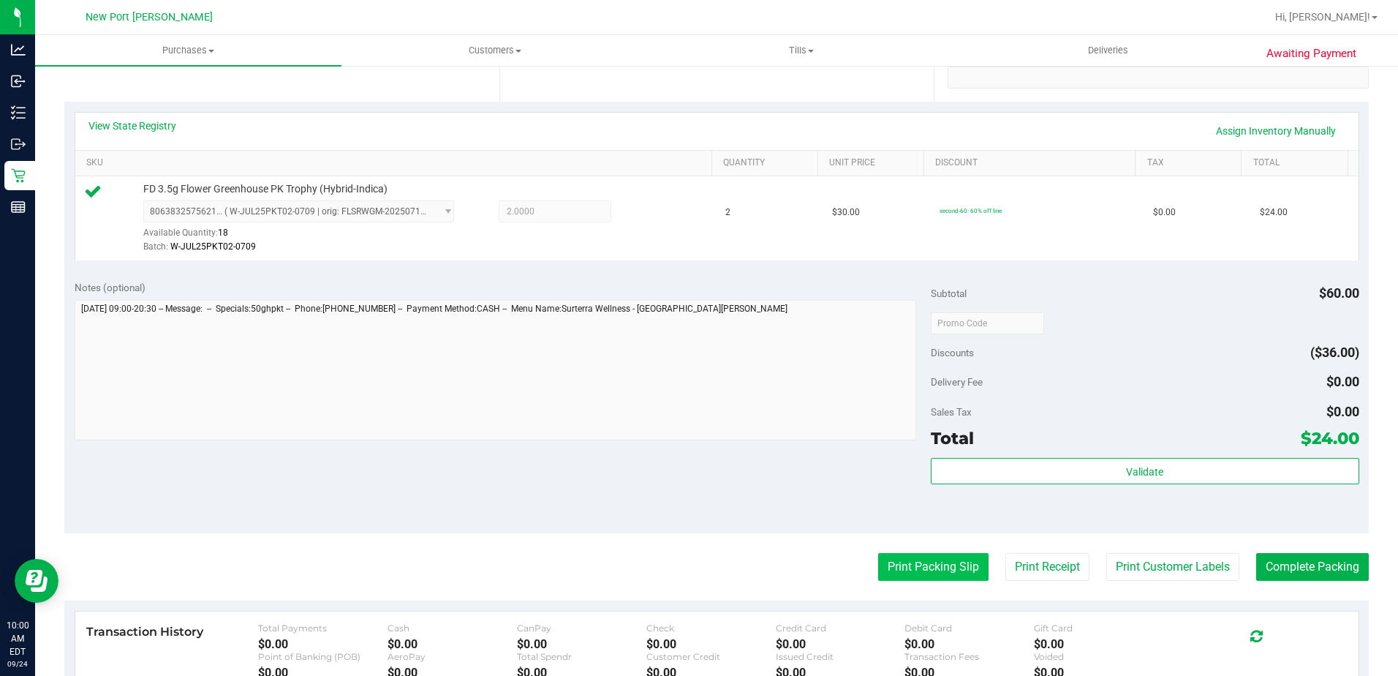
click at [883, 560] on button "Print Packing Slip" at bounding box center [933, 567] width 110 height 28
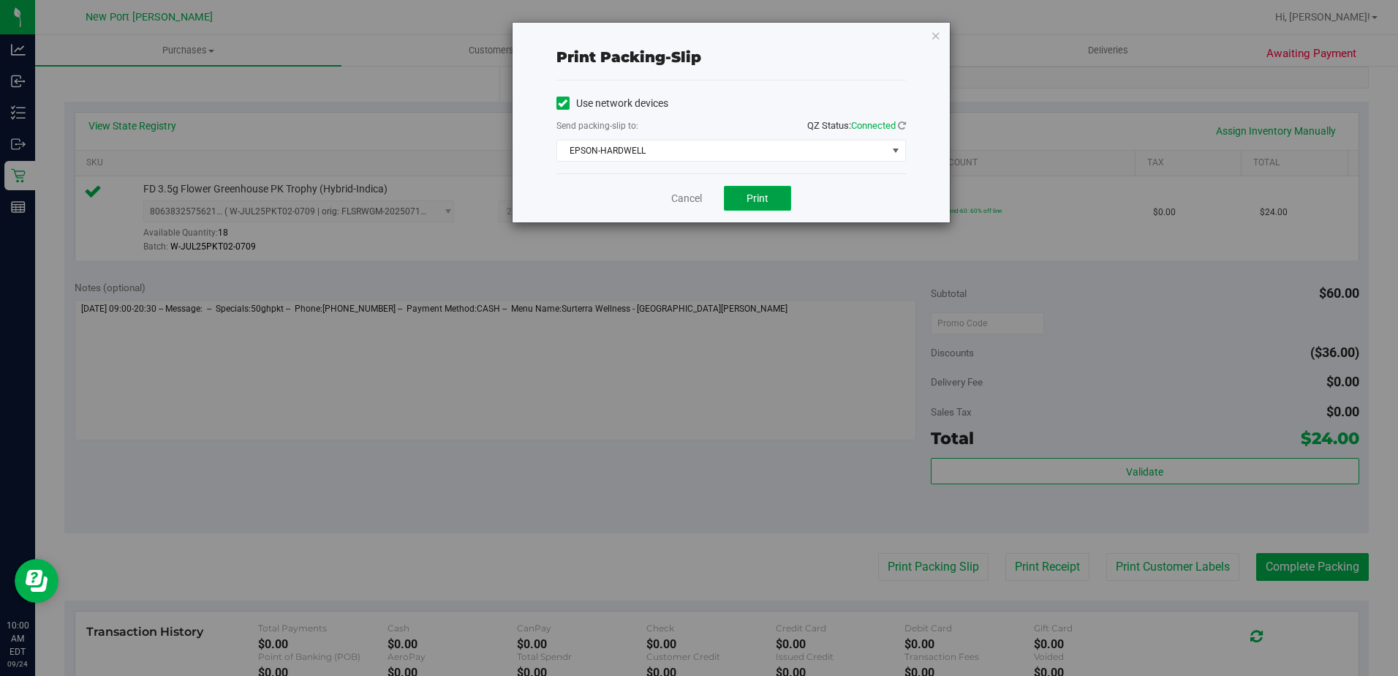
click at [771, 186] on button "Print" at bounding box center [757, 198] width 67 height 25
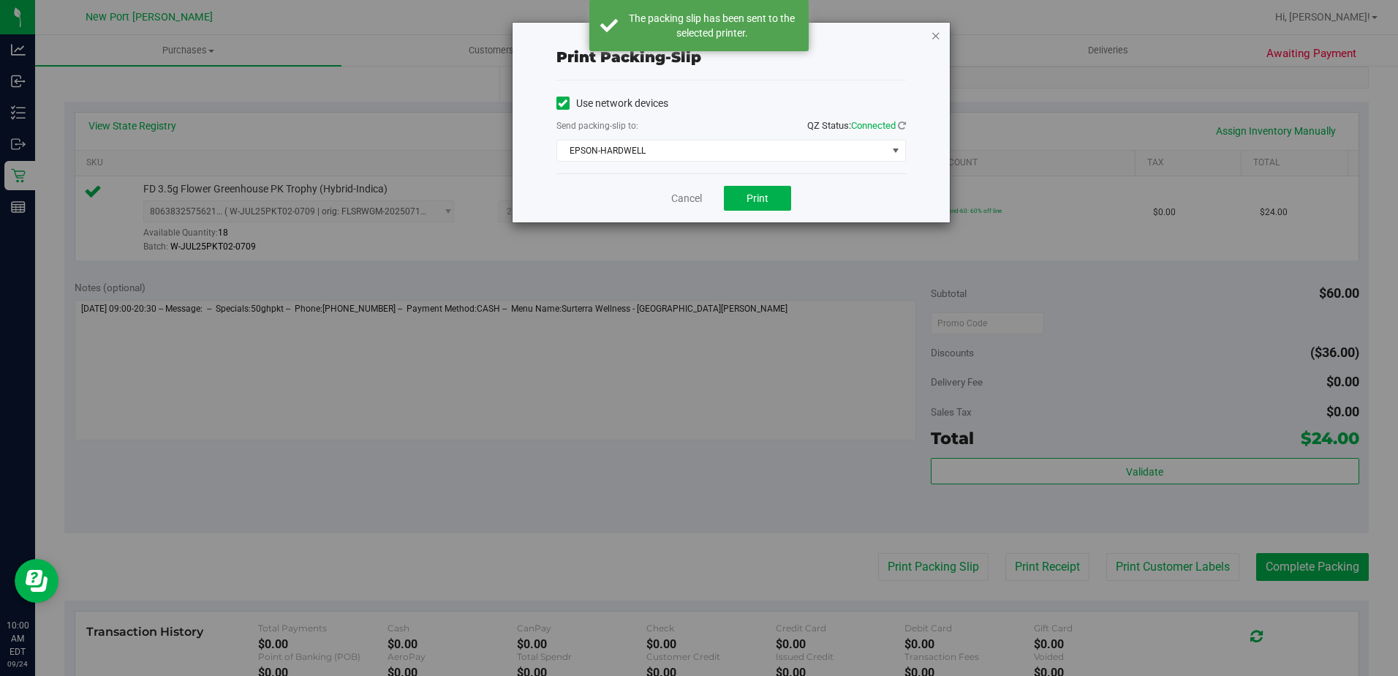
click at [934, 36] on icon "button" at bounding box center [936, 35] width 10 height 18
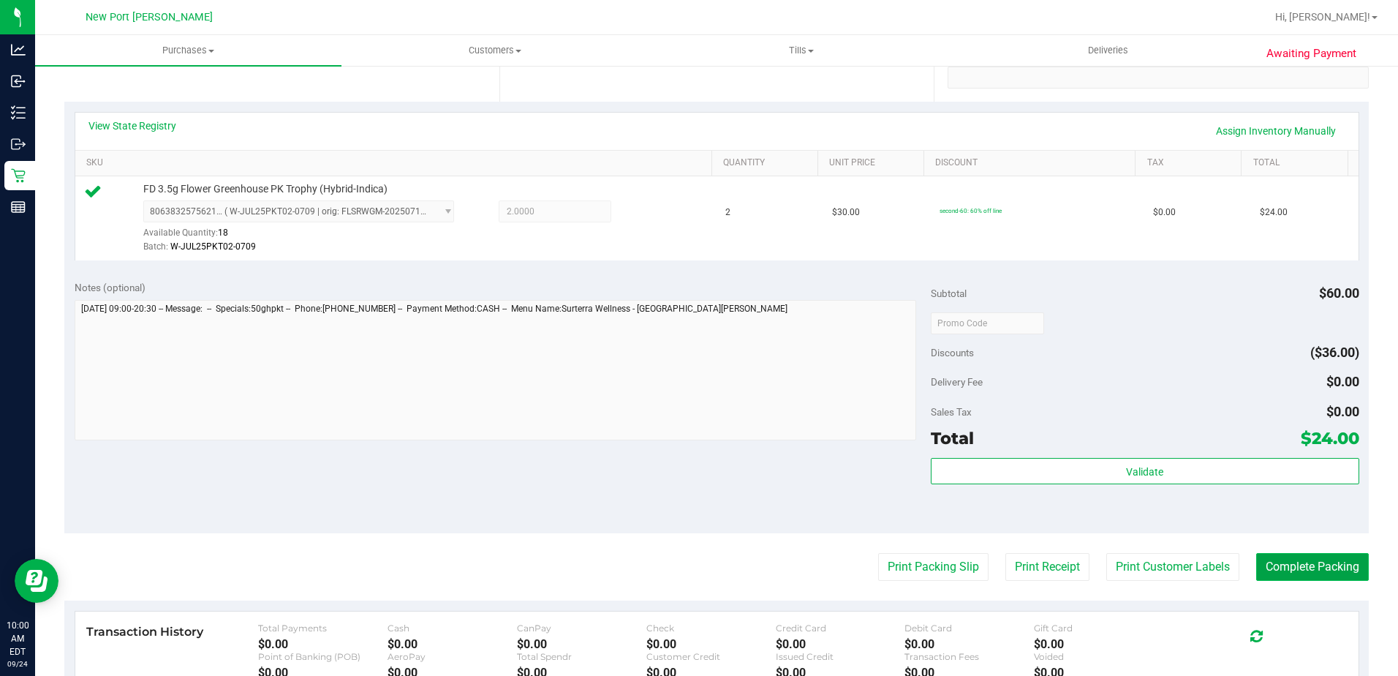
click at [1332, 575] on button "Complete Packing" at bounding box center [1312, 567] width 113 height 28
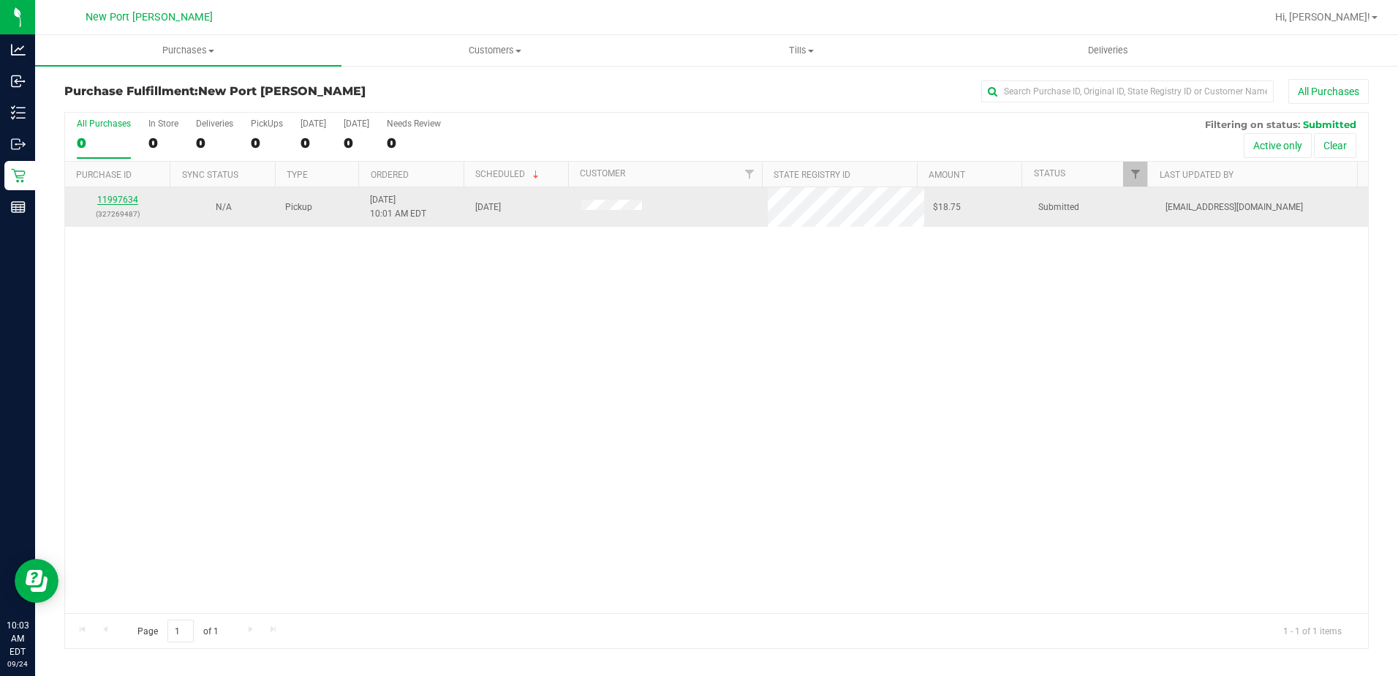
click at [116, 203] on link "11997634" at bounding box center [117, 199] width 41 height 10
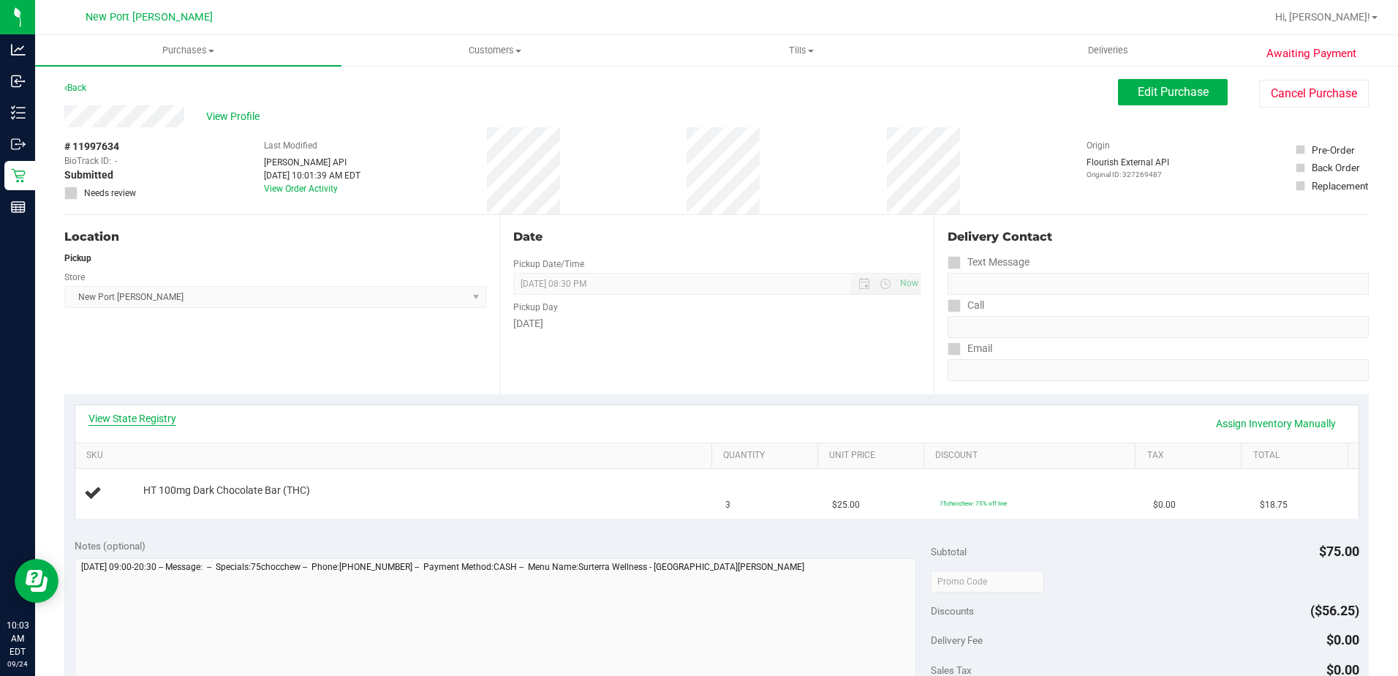
click at [124, 418] on link "View State Registry" at bounding box center [132, 418] width 88 height 15
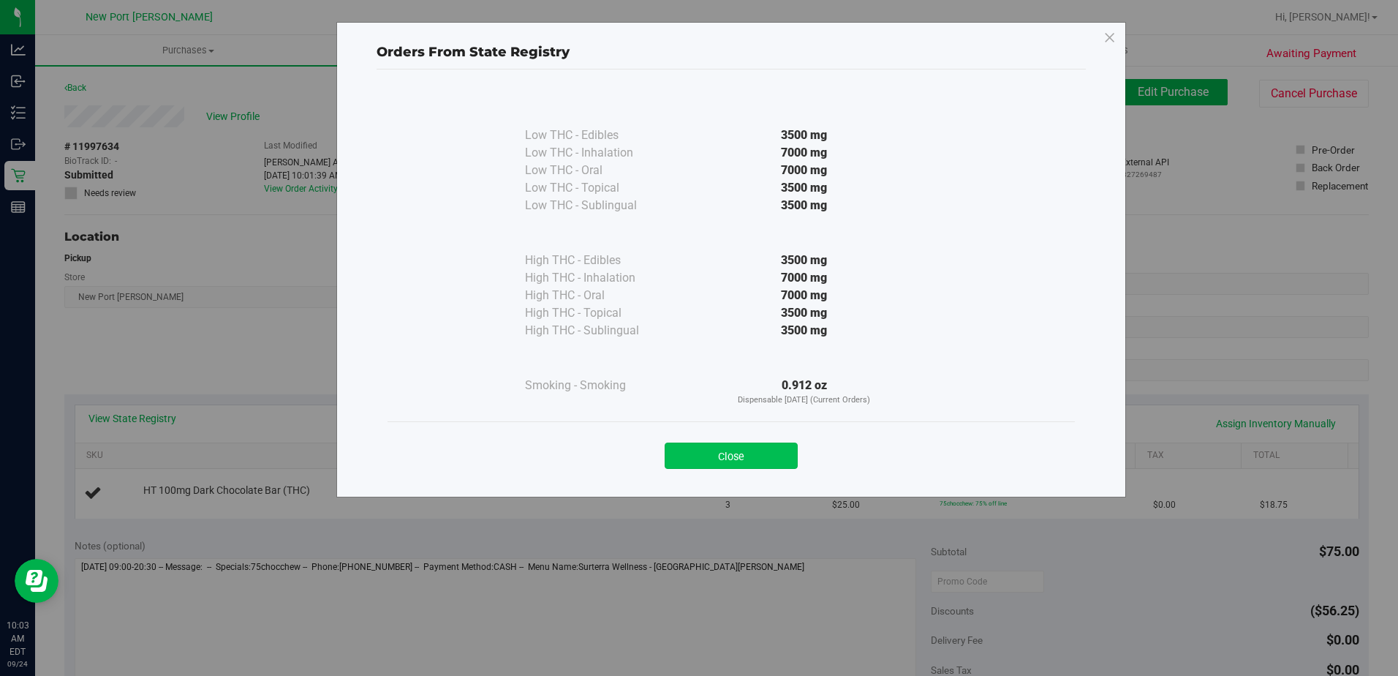
click at [755, 451] on button "Close" at bounding box center [731, 455] width 133 height 26
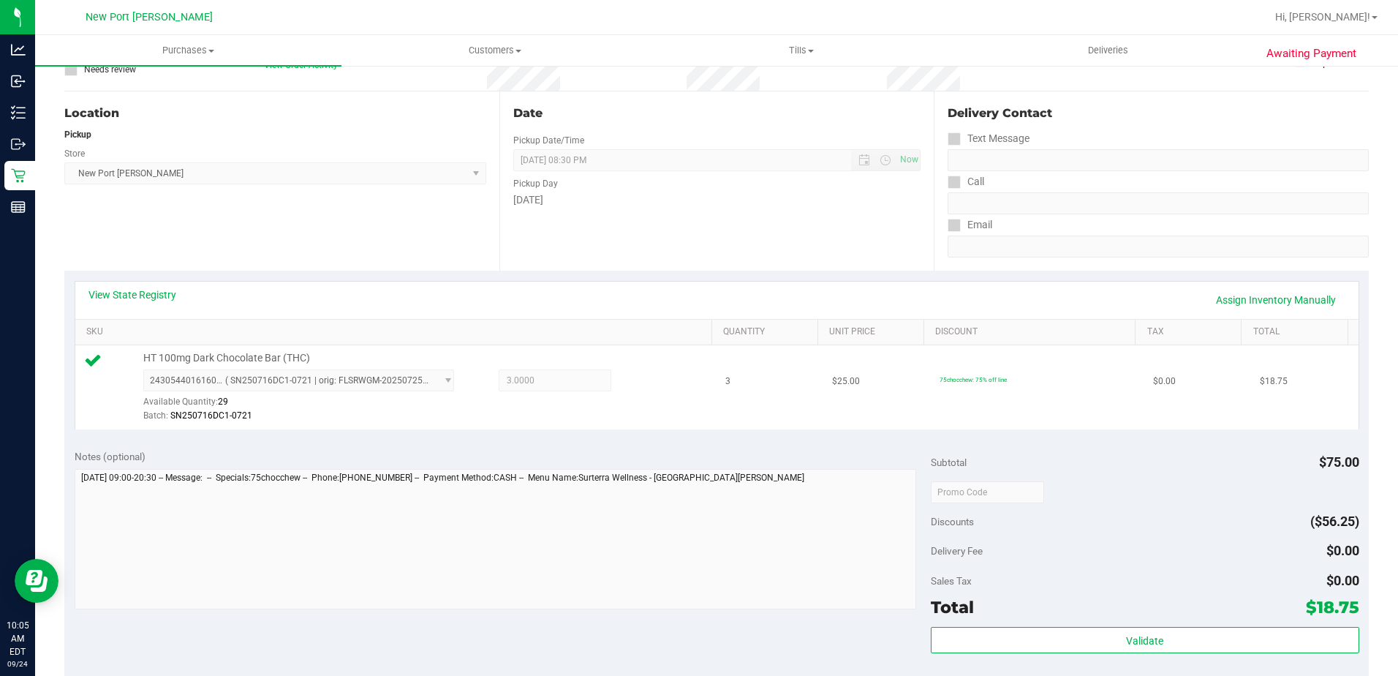
scroll to position [366, 0]
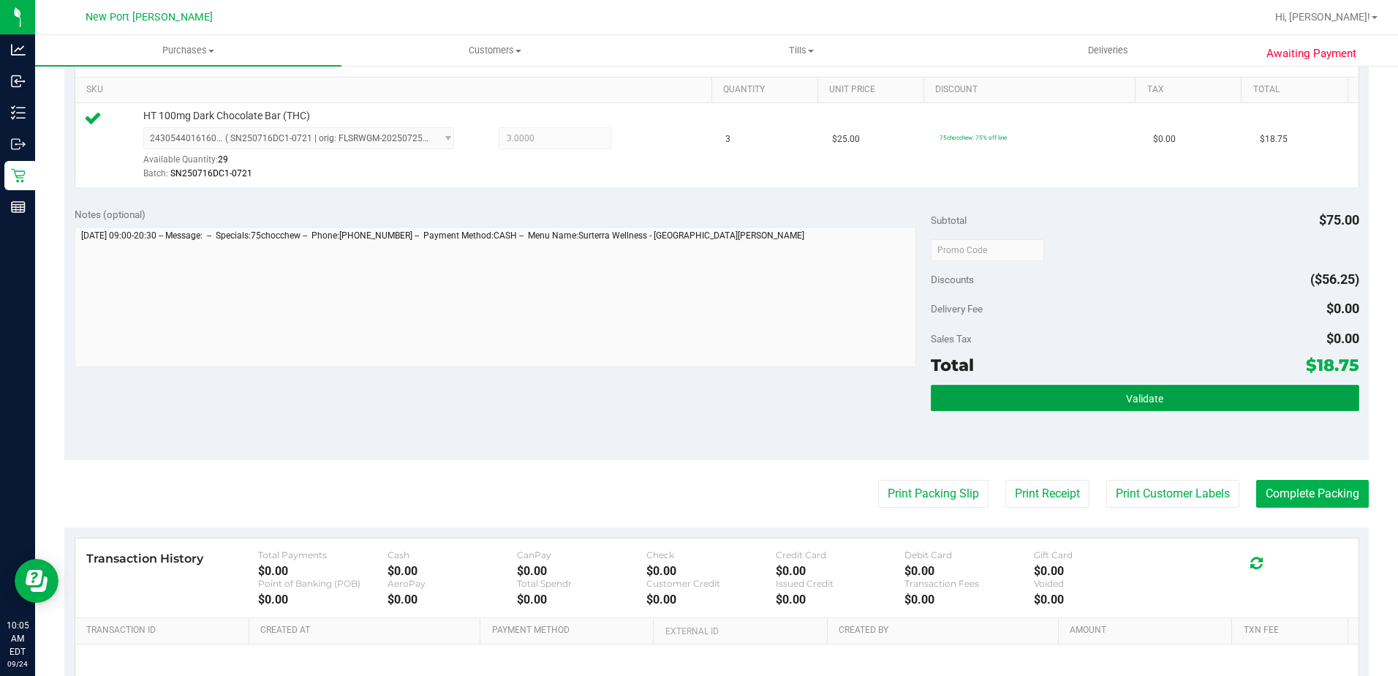
click at [1102, 407] on button "Validate" at bounding box center [1145, 398] width 428 height 26
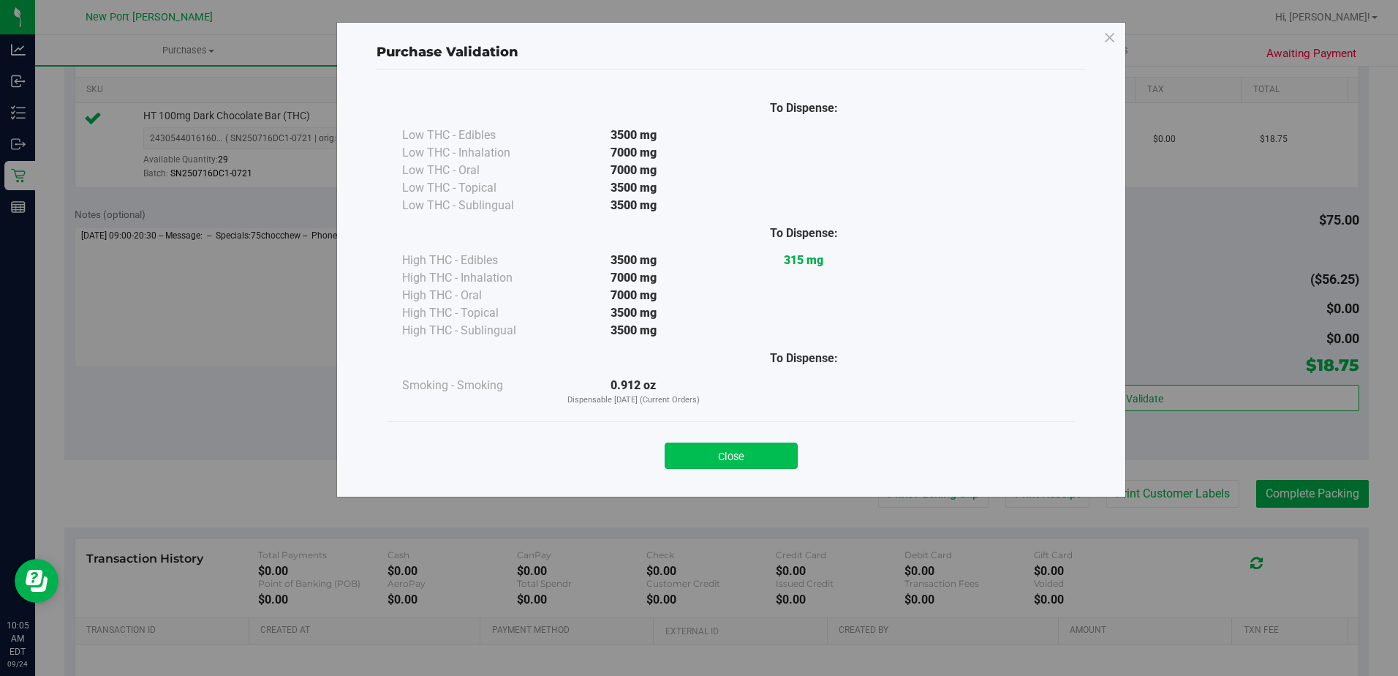
click at [763, 457] on button "Close" at bounding box center [731, 455] width 133 height 26
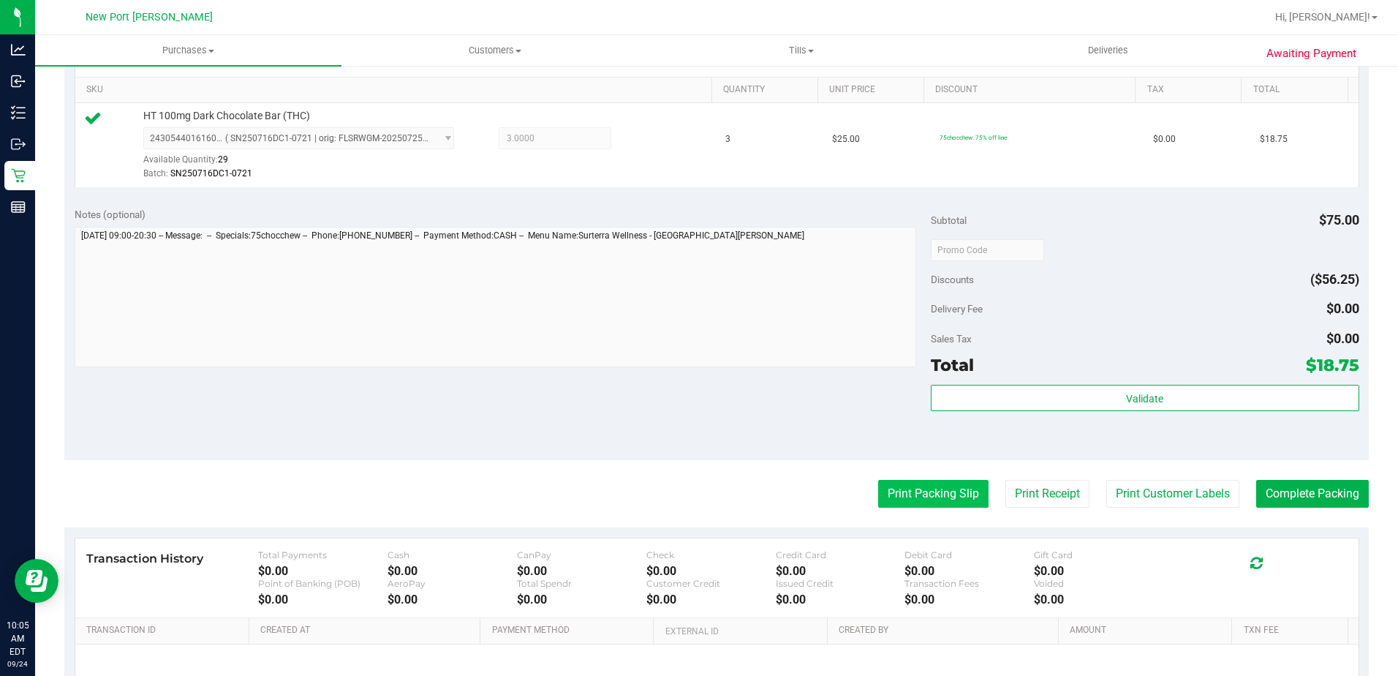
click at [910, 484] on button "Print Packing Slip" at bounding box center [933, 494] width 110 height 28
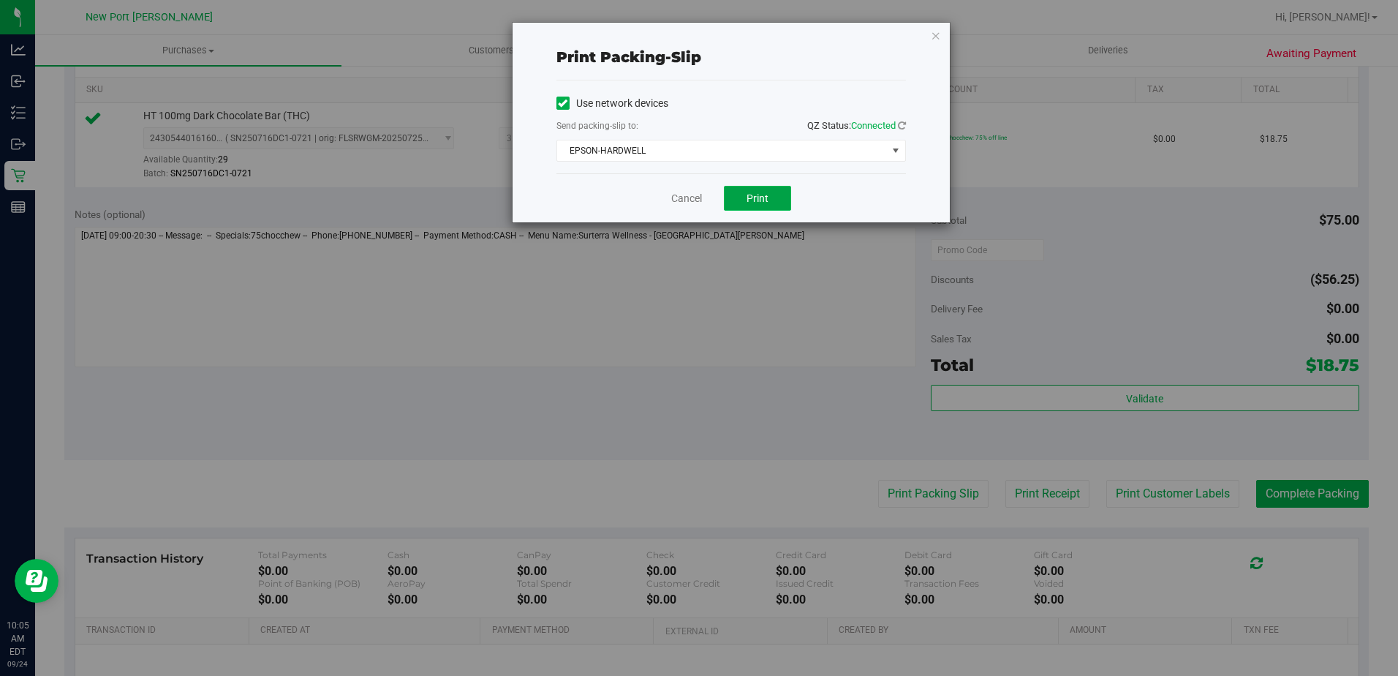
click at [773, 209] on button "Print" at bounding box center [757, 198] width 67 height 25
click at [680, 197] on link "Cancel" at bounding box center [686, 198] width 31 height 15
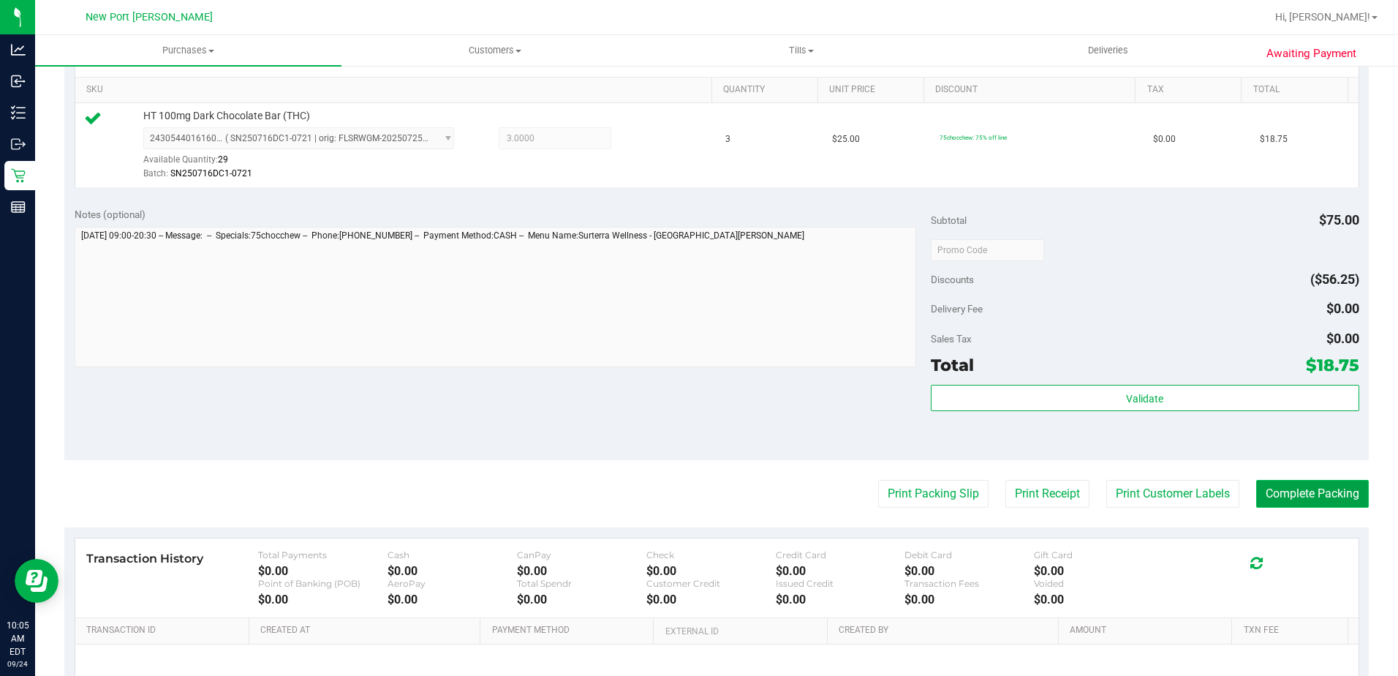
click at [1284, 491] on button "Complete Packing" at bounding box center [1312, 494] width 113 height 28
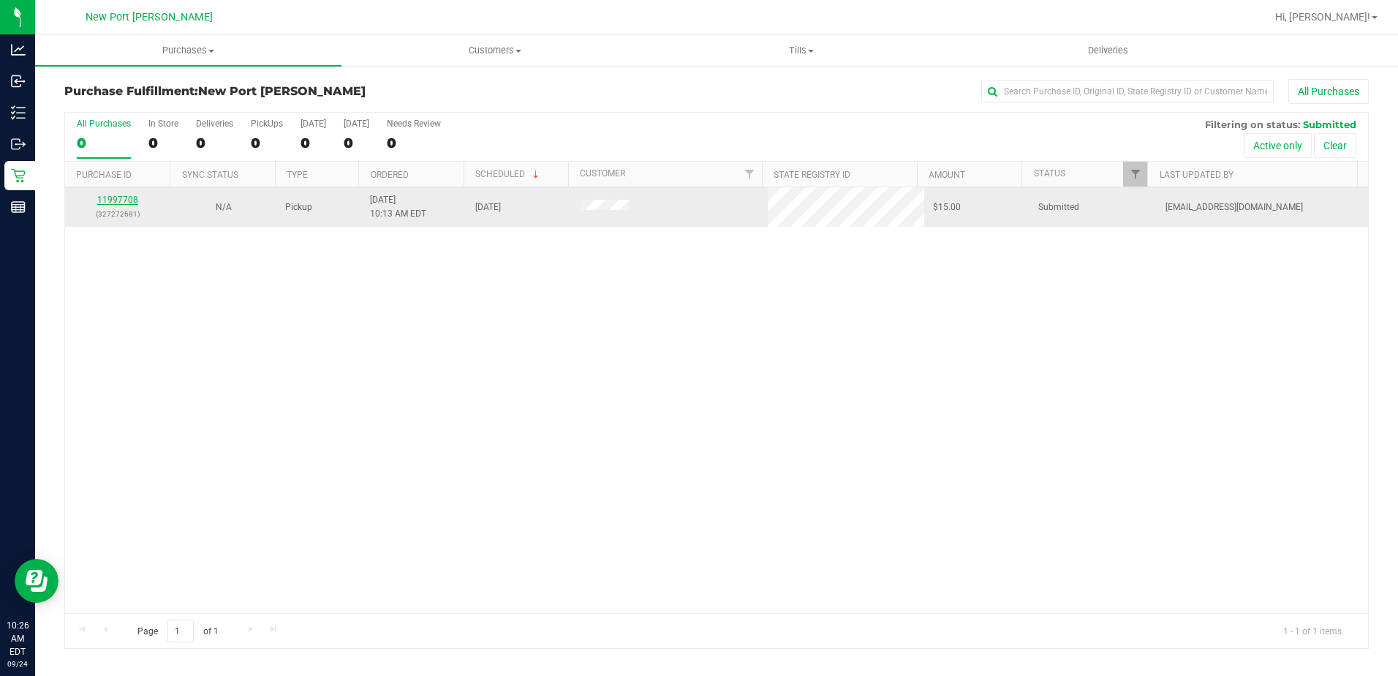
click at [119, 198] on link "11997708" at bounding box center [117, 199] width 41 height 10
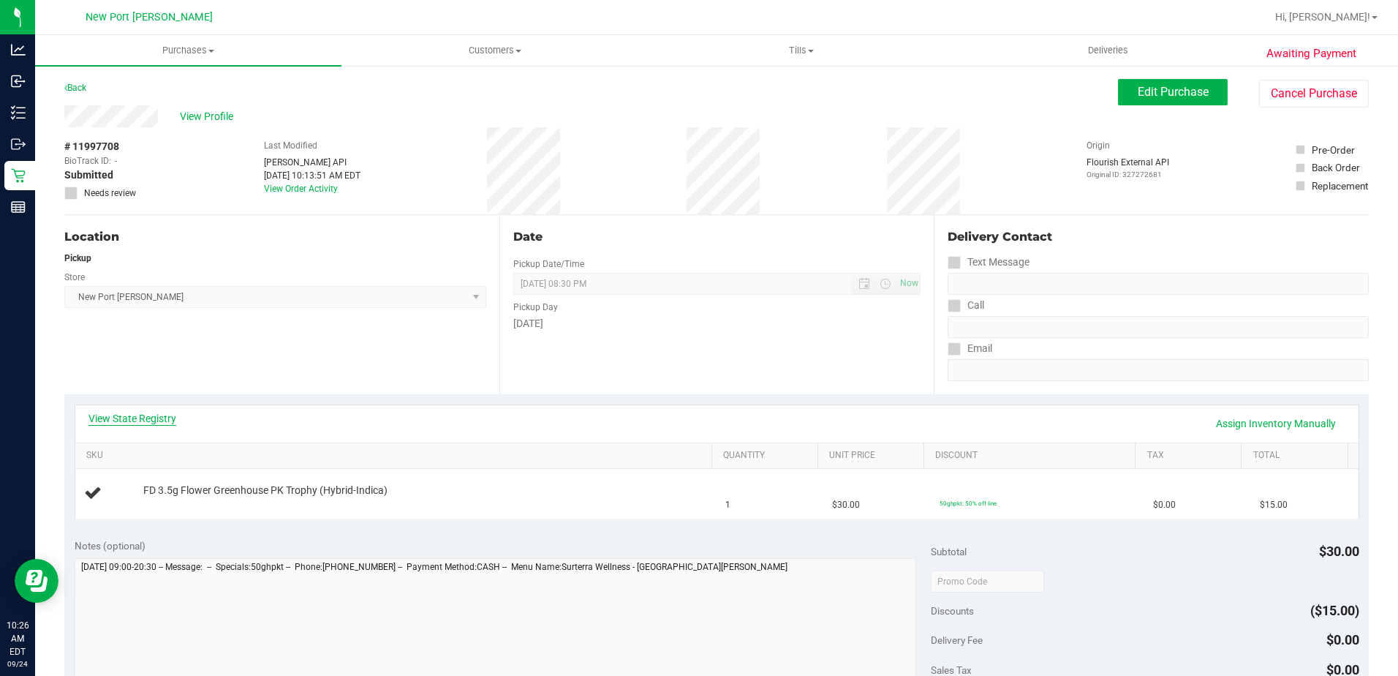
click at [137, 415] on link "View State Registry" at bounding box center [132, 418] width 88 height 15
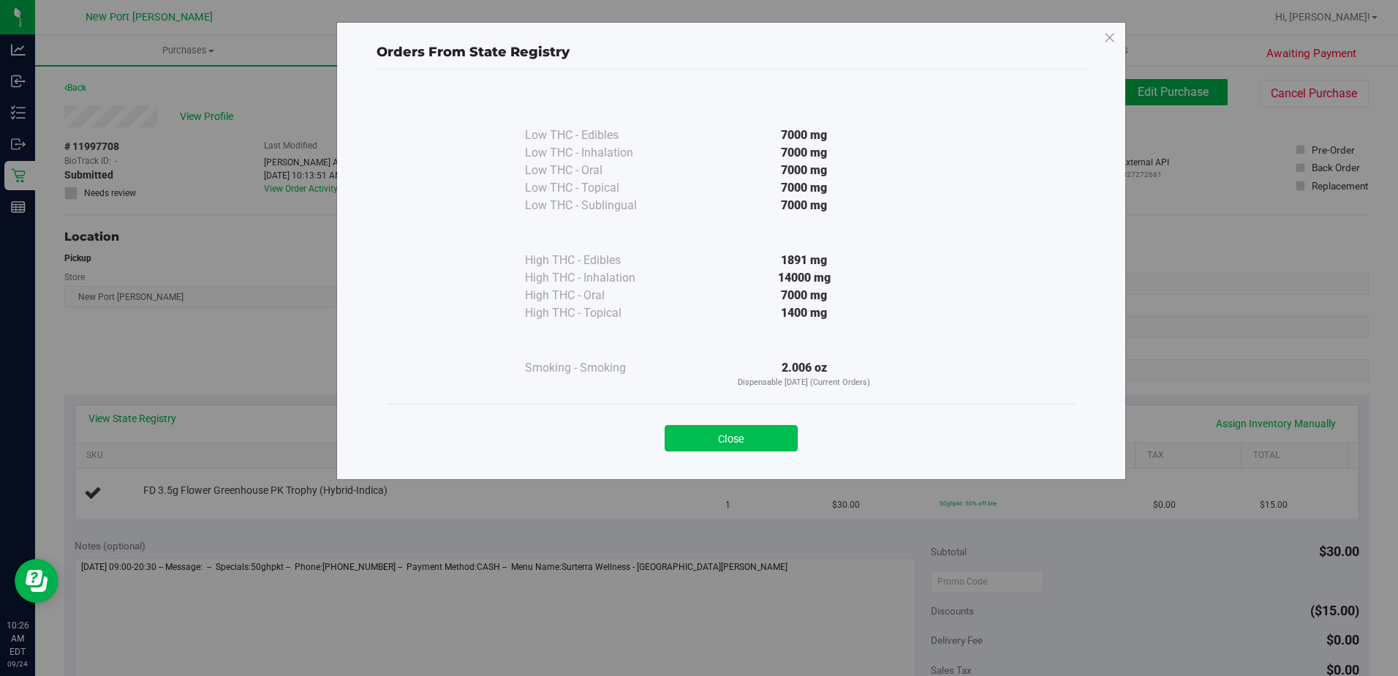
click at [731, 439] on button "Close" at bounding box center [731, 438] width 133 height 26
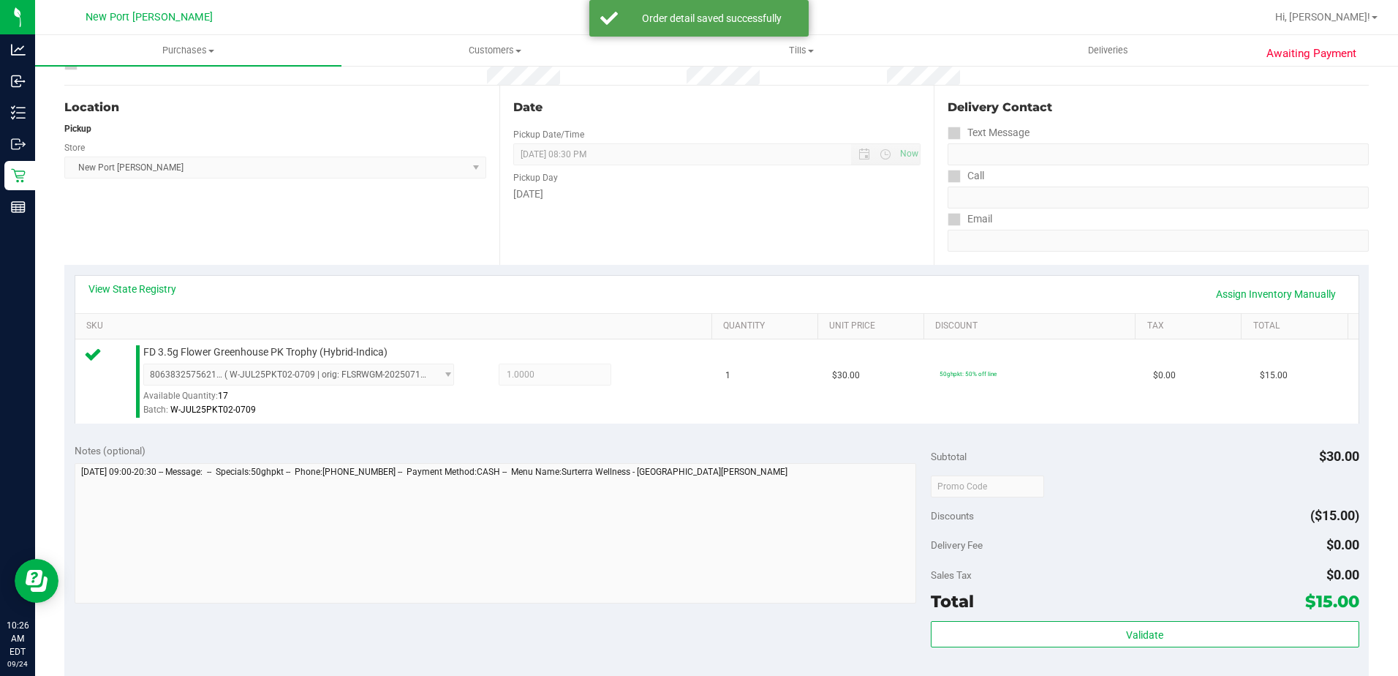
scroll to position [292, 0]
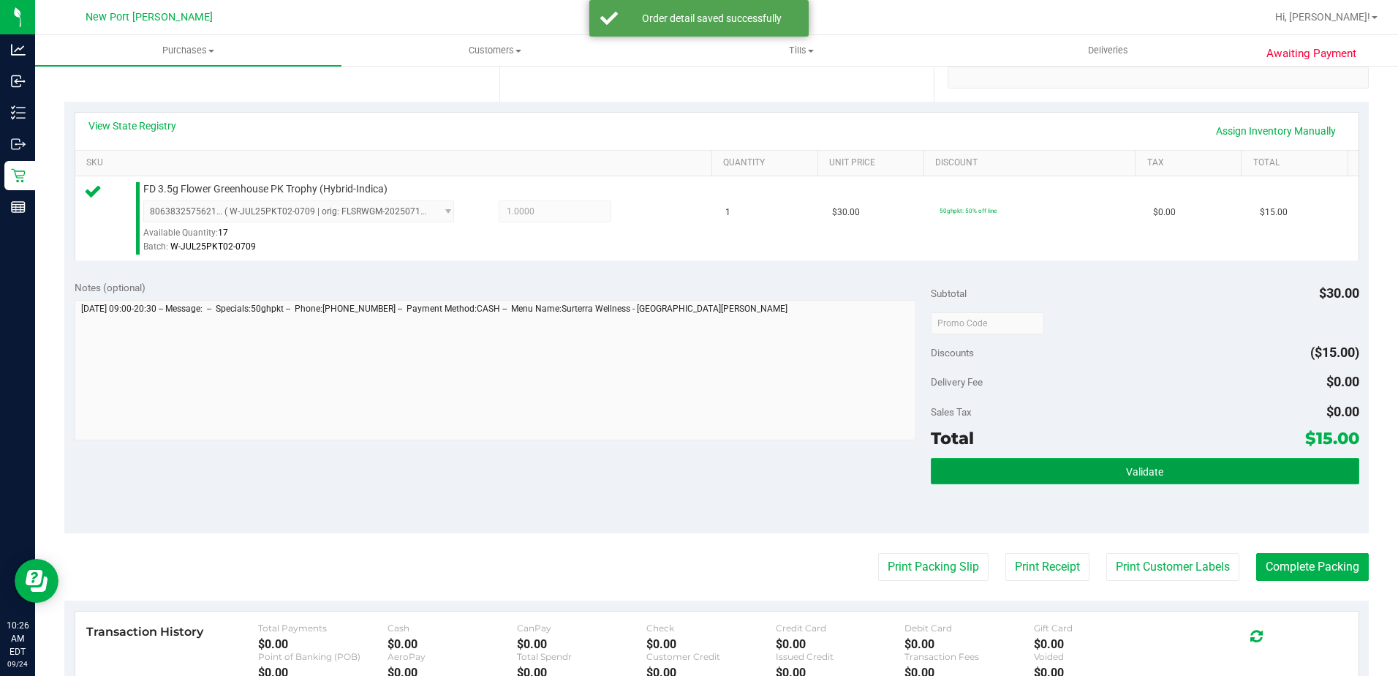
click at [1126, 475] on span "Validate" at bounding box center [1144, 472] width 37 height 12
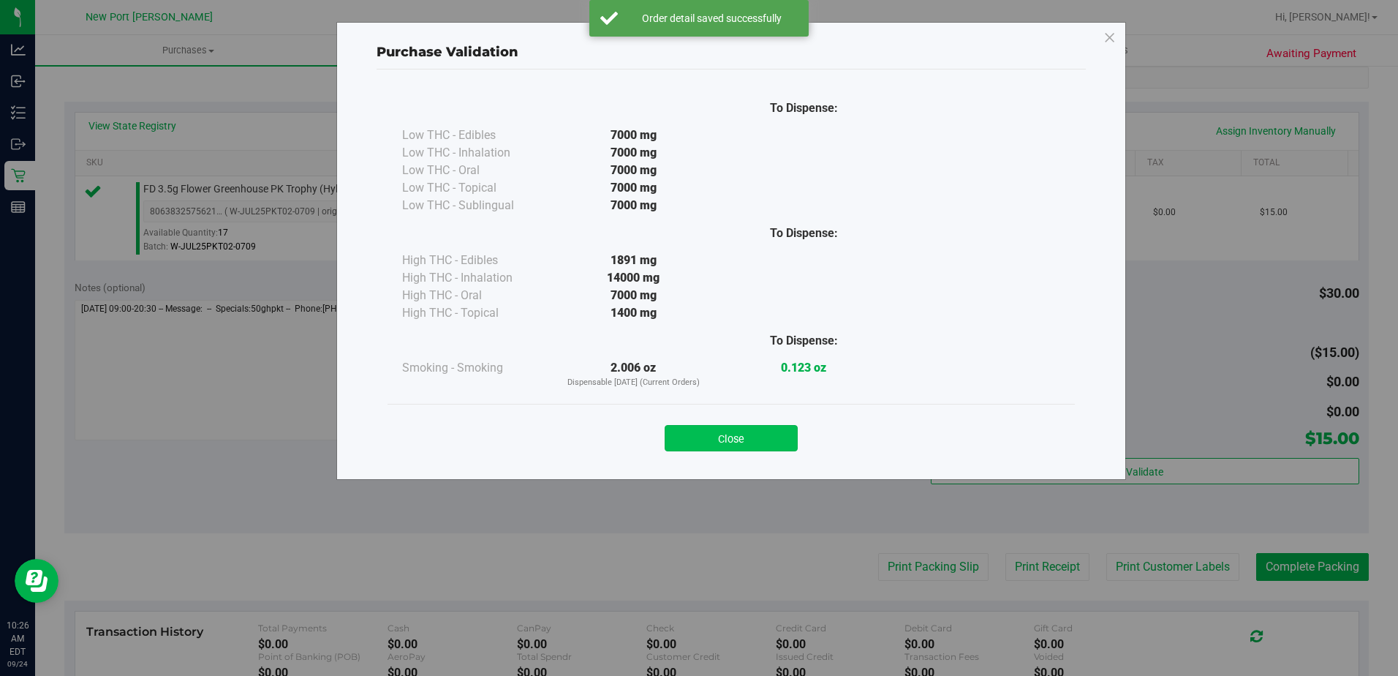
click at [768, 440] on button "Close" at bounding box center [731, 438] width 133 height 26
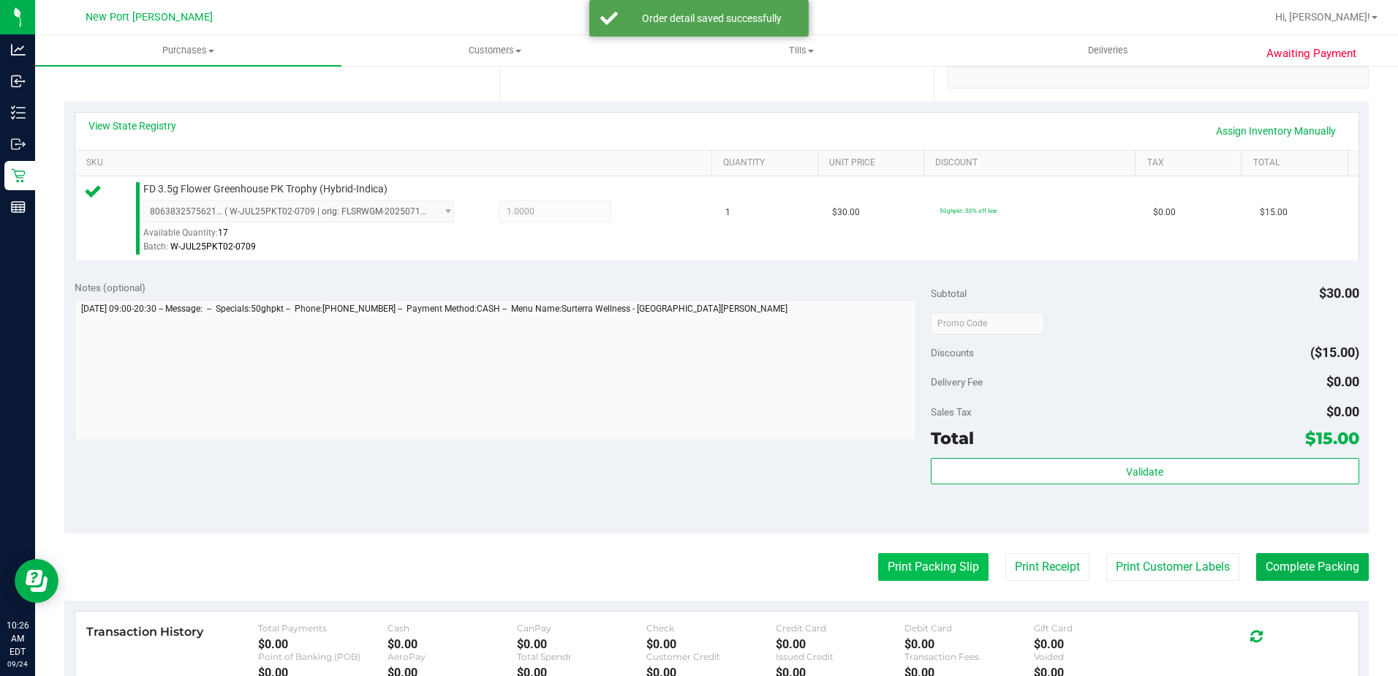
click at [919, 562] on button "Print Packing Slip" at bounding box center [933, 567] width 110 height 28
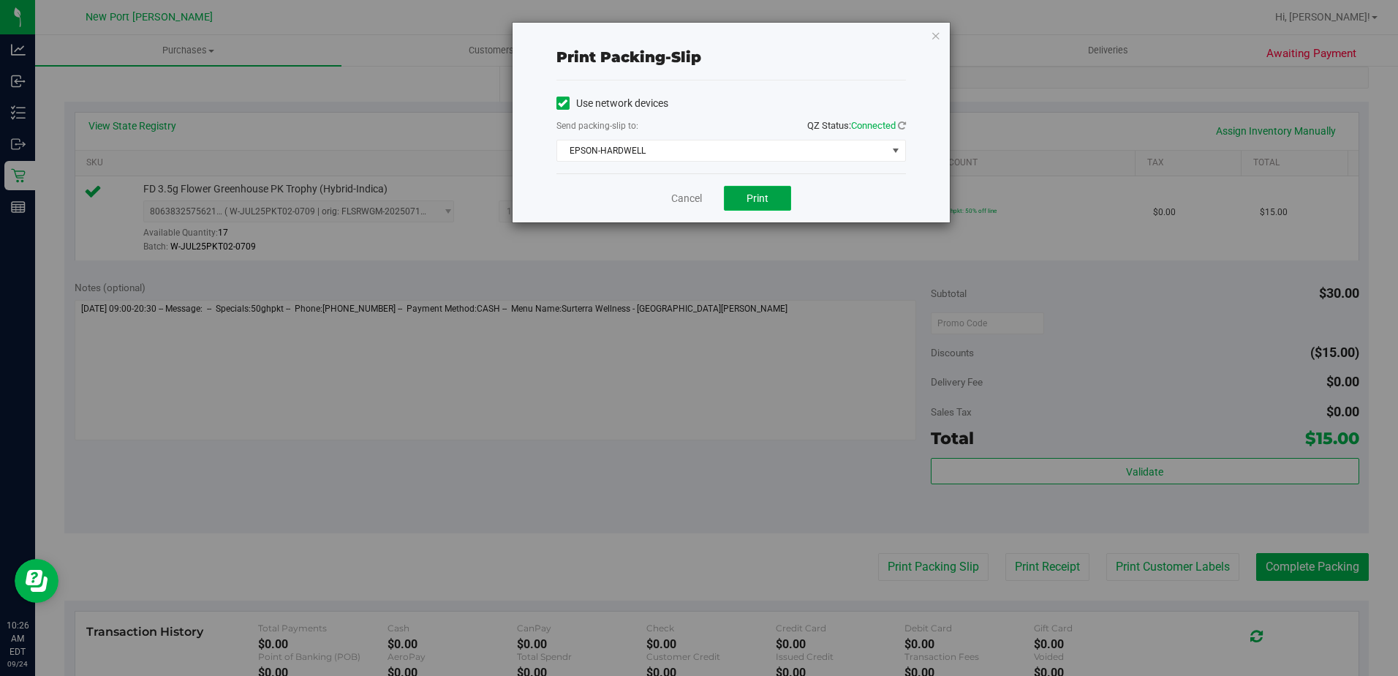
click at [764, 196] on span "Print" at bounding box center [757, 198] width 22 height 12
click at [678, 198] on link "Cancel" at bounding box center [686, 198] width 31 height 15
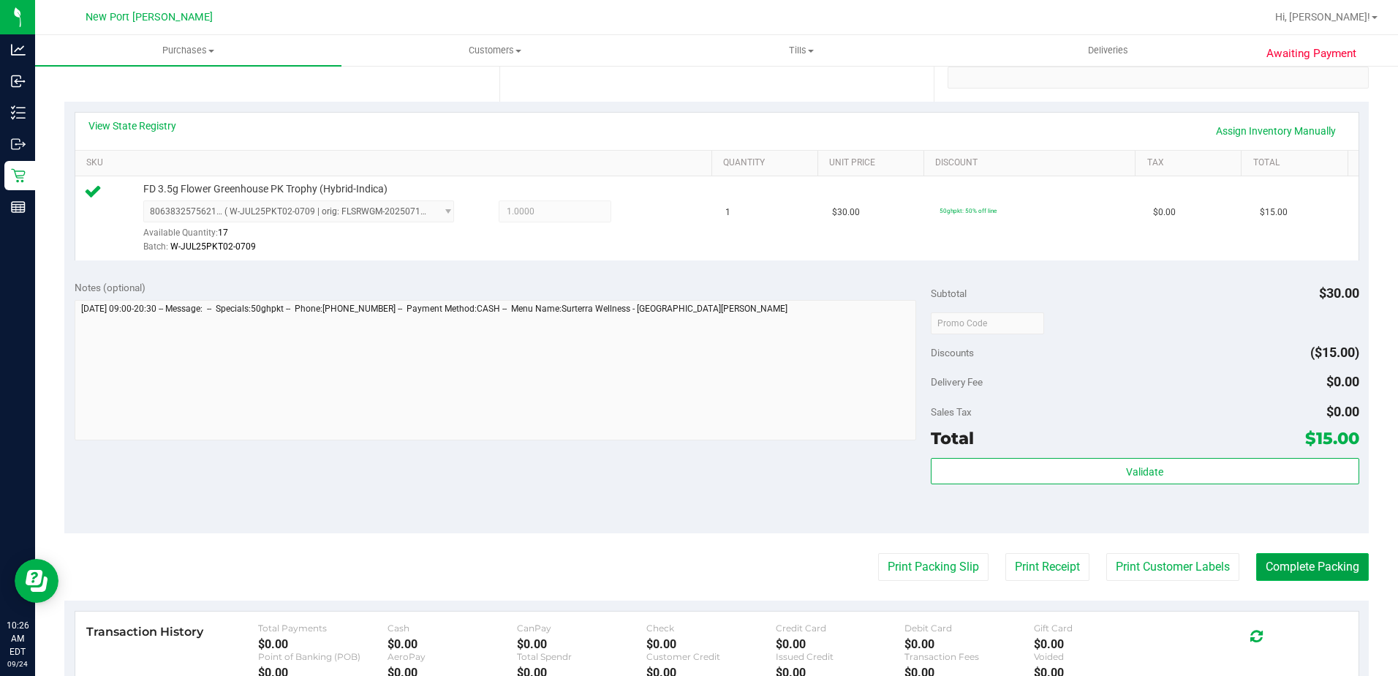
click at [1325, 558] on button "Complete Packing" at bounding box center [1312, 567] width 113 height 28
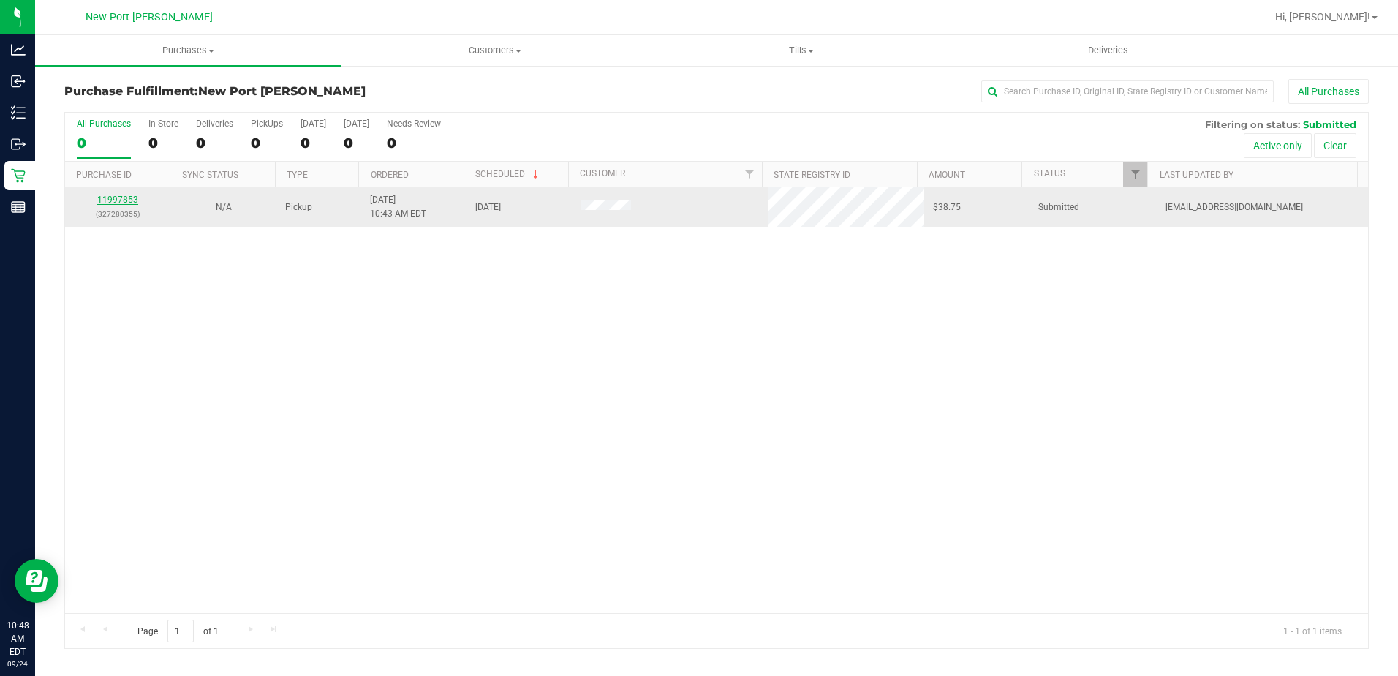
click at [113, 203] on link "11997853" at bounding box center [117, 199] width 41 height 10
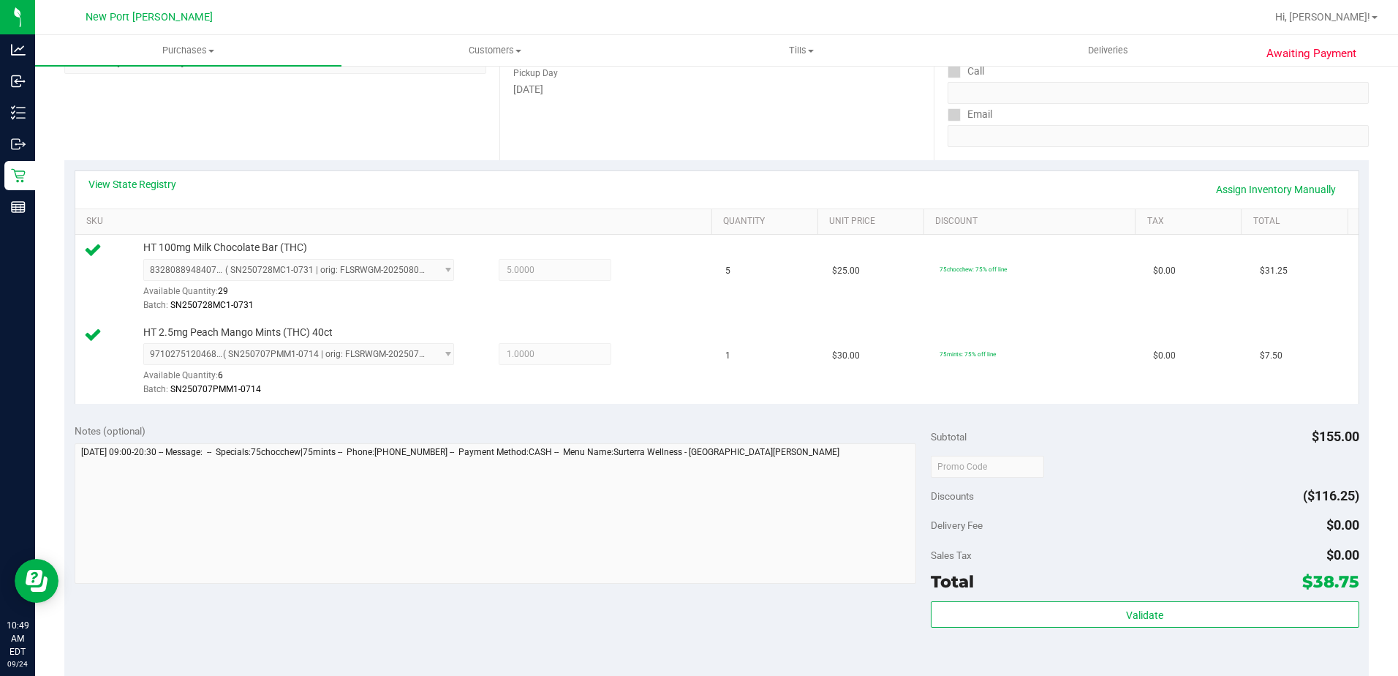
scroll to position [366, 0]
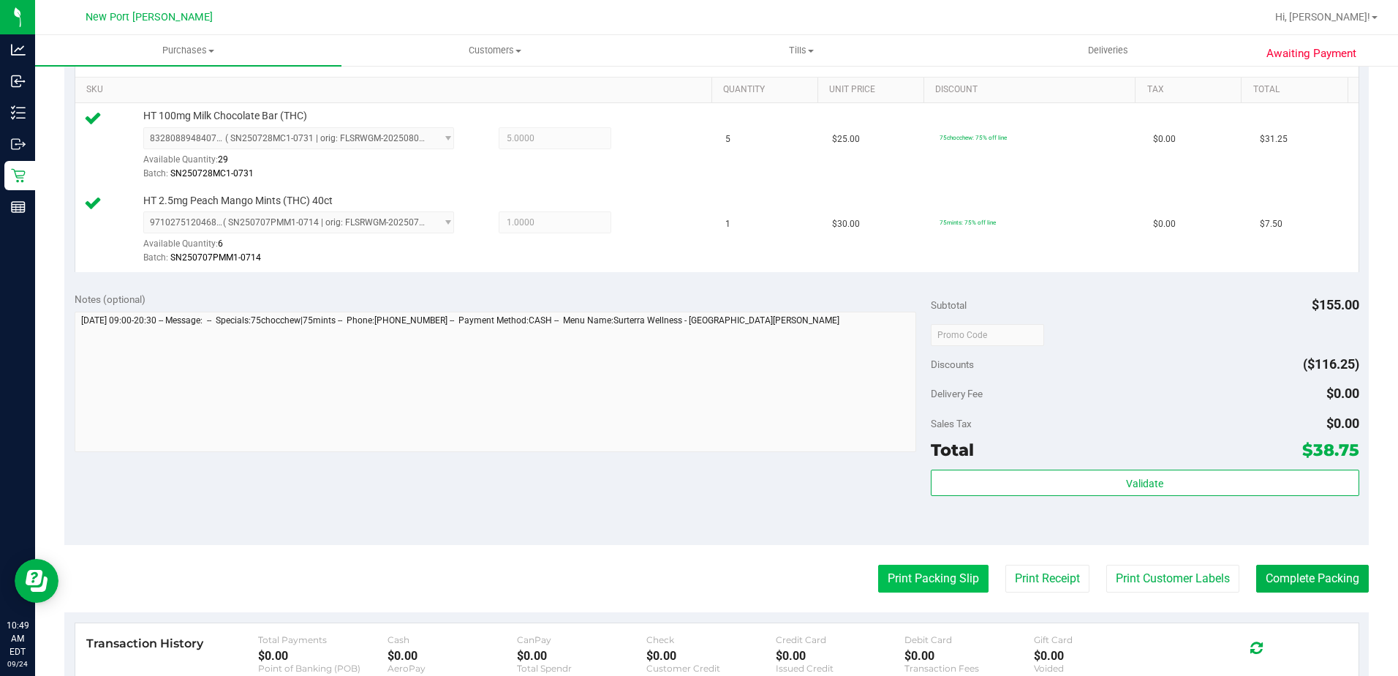
click at [894, 581] on button "Print Packing Slip" at bounding box center [933, 578] width 110 height 28
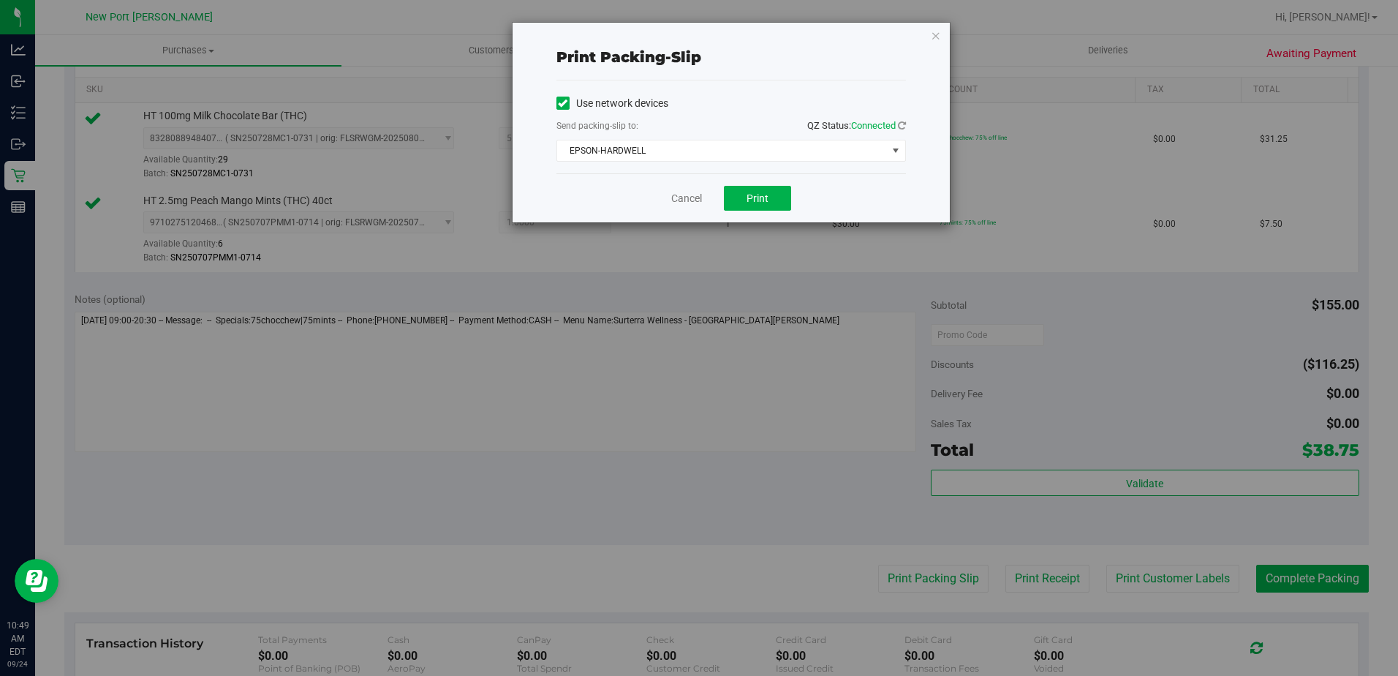
click at [766, 213] on div "Cancel Print" at bounding box center [730, 197] width 349 height 49
drag, startPoint x: 789, startPoint y: 195, endPoint x: 948, endPoint y: 184, distance: 159.8
click at [788, 195] on button "Print" at bounding box center [757, 198] width 67 height 25
click at [931, 37] on icon "button" at bounding box center [936, 35] width 10 height 18
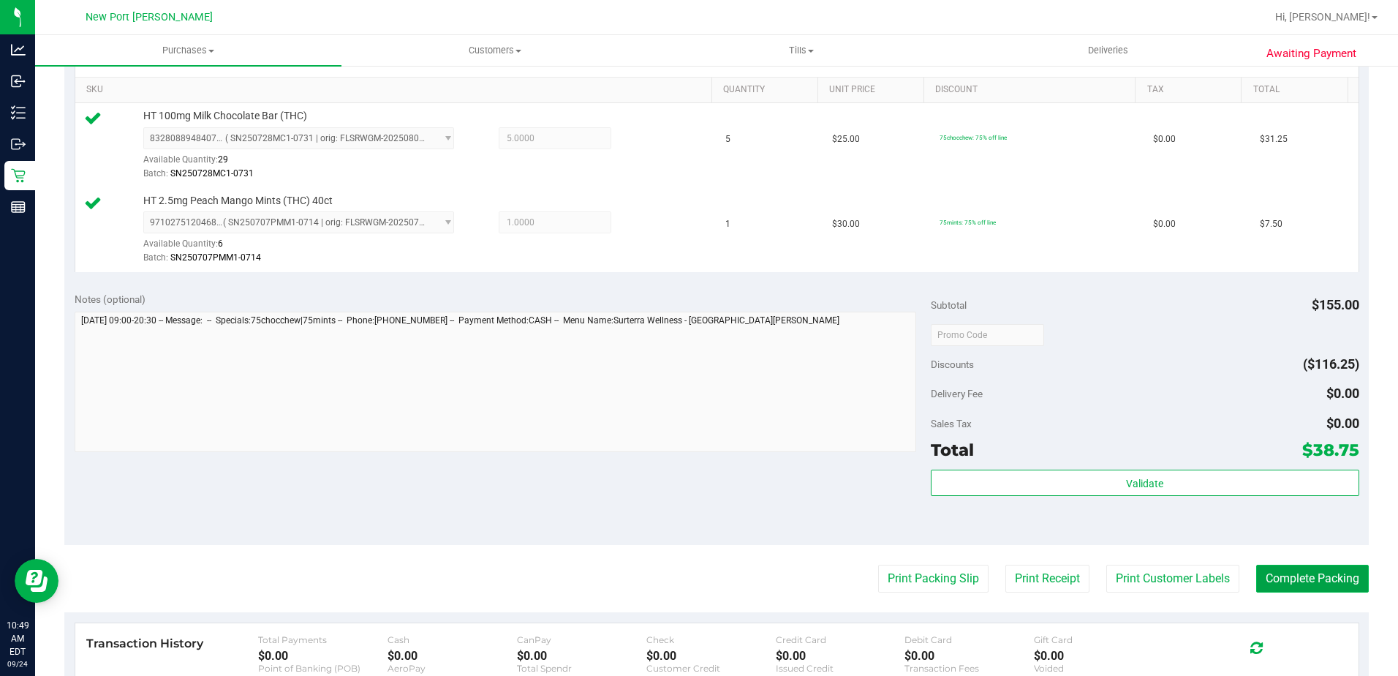
click at [1298, 581] on button "Complete Packing" at bounding box center [1312, 578] width 113 height 28
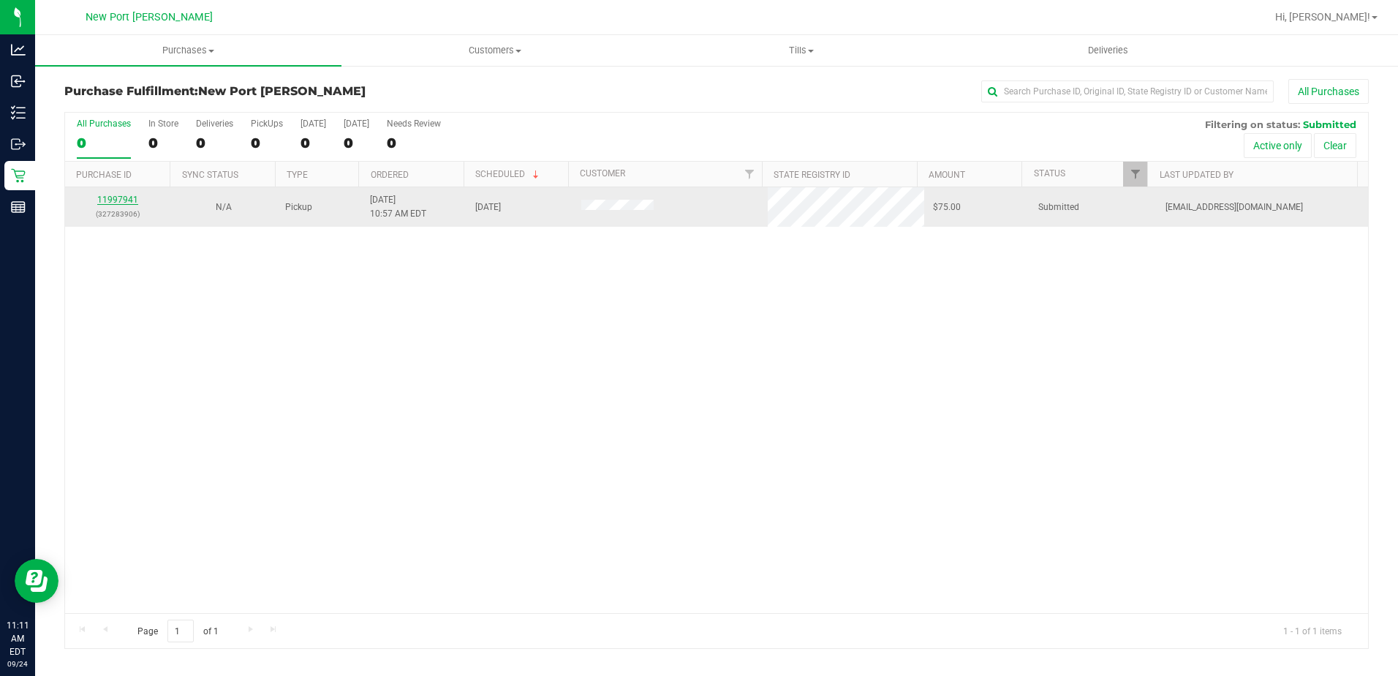
click at [128, 196] on link "11997941" at bounding box center [117, 199] width 41 height 10
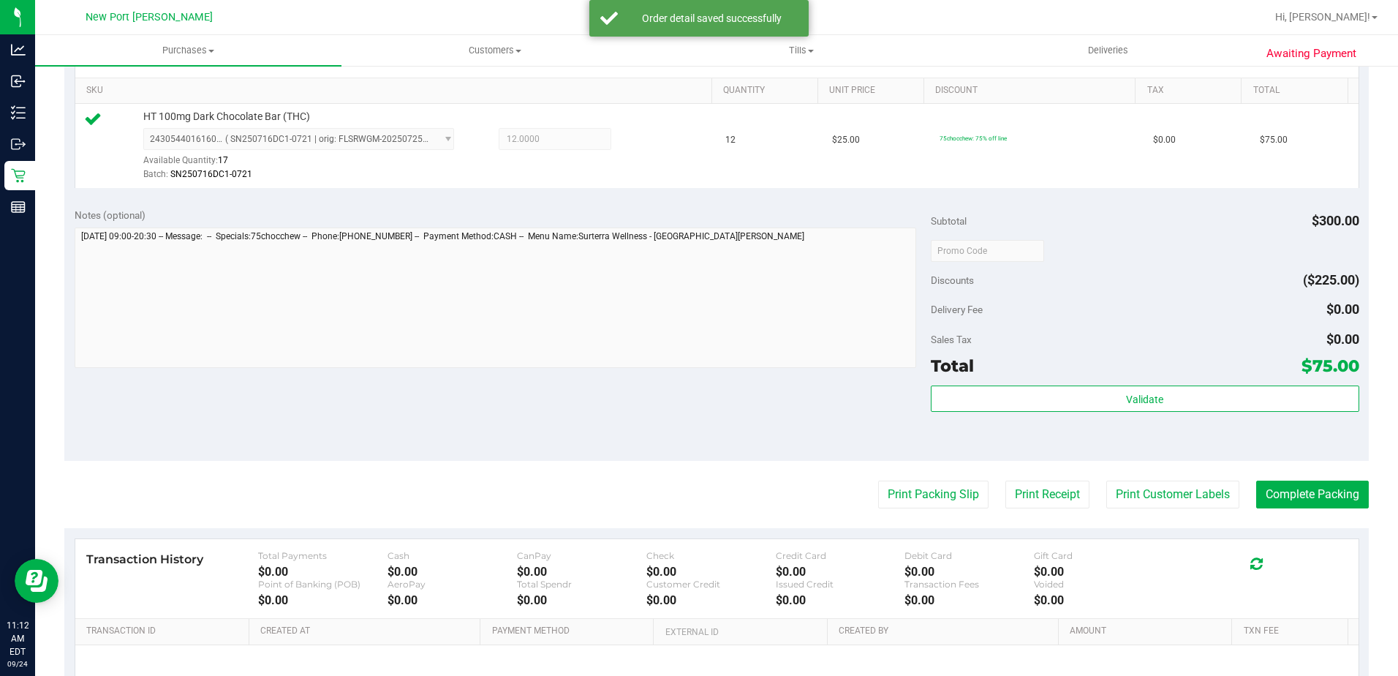
scroll to position [366, 0]
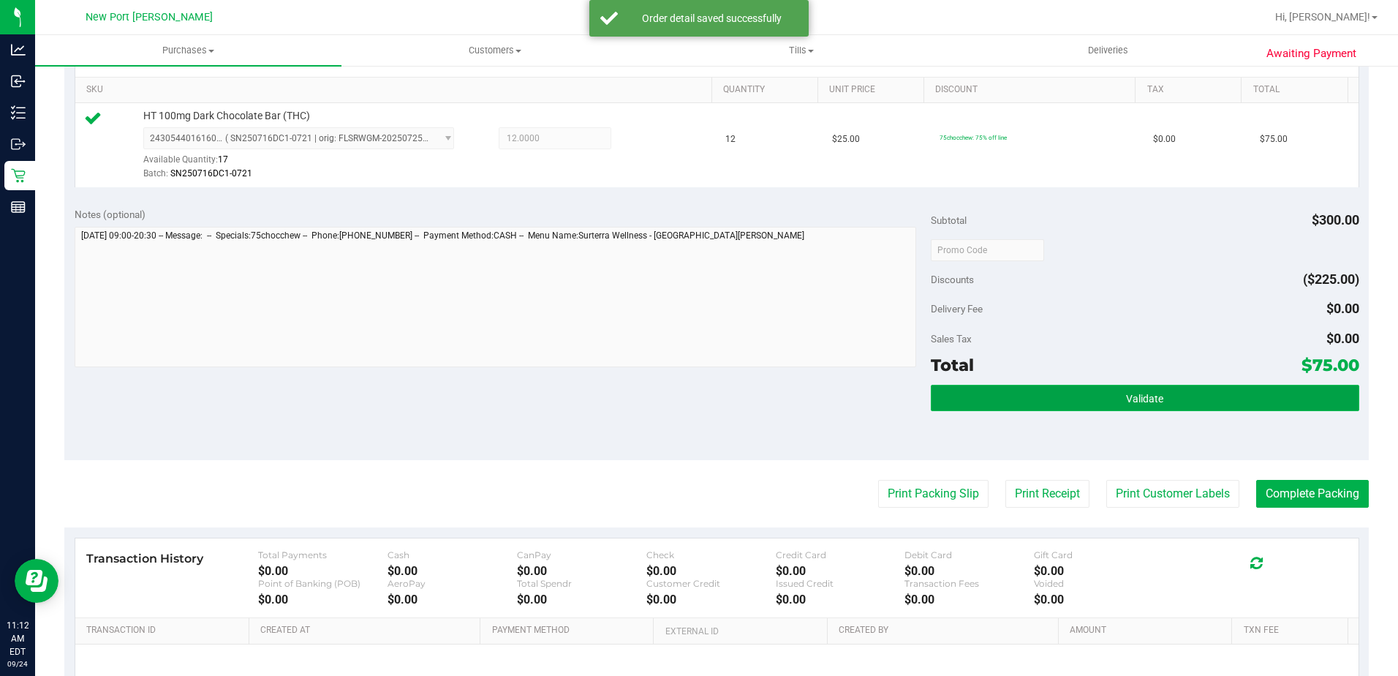
click at [983, 386] on button "Validate" at bounding box center [1145, 398] width 428 height 26
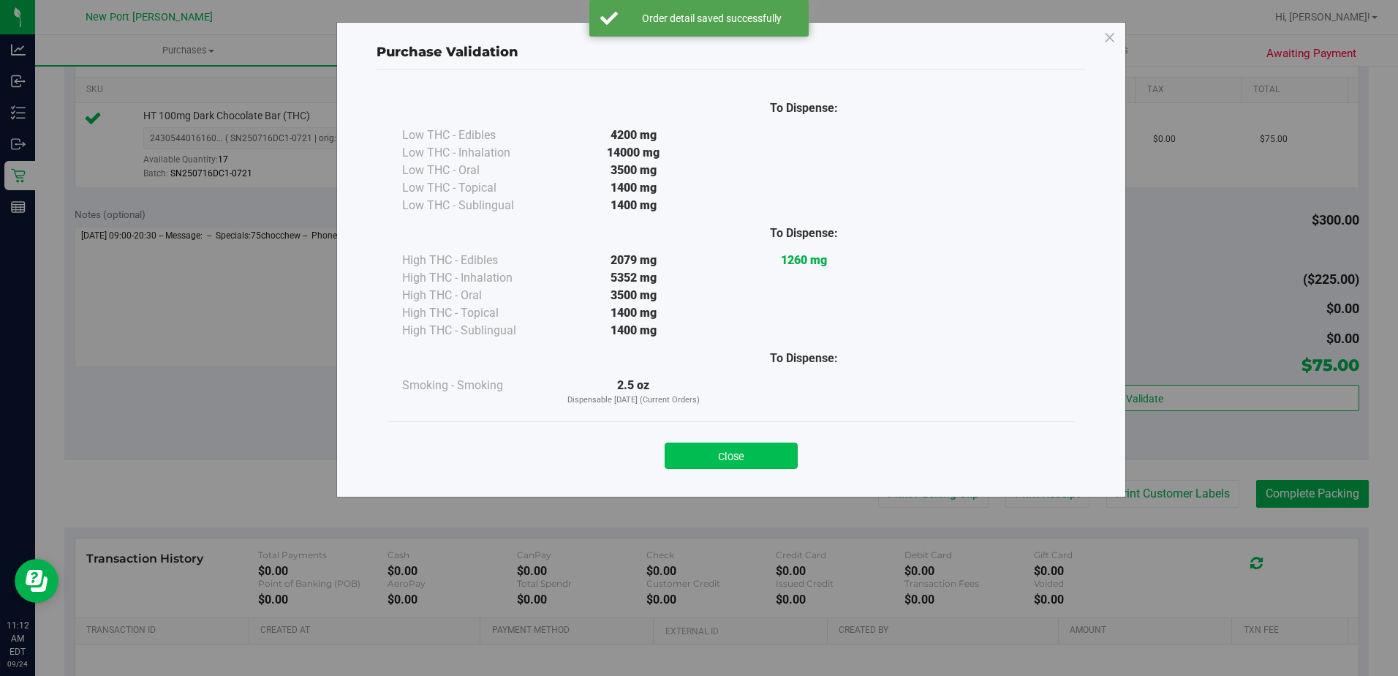
click at [729, 448] on button "Close" at bounding box center [731, 455] width 133 height 26
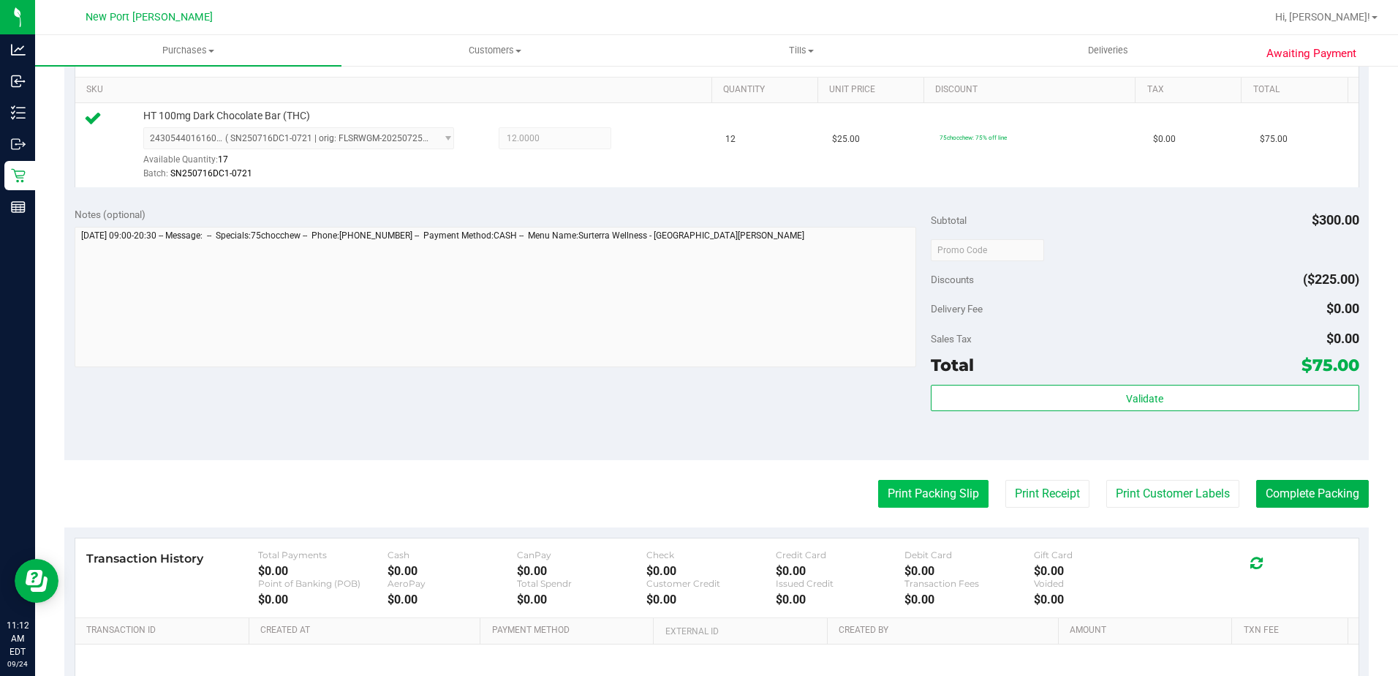
click at [937, 496] on button "Print Packing Slip" at bounding box center [933, 494] width 110 height 28
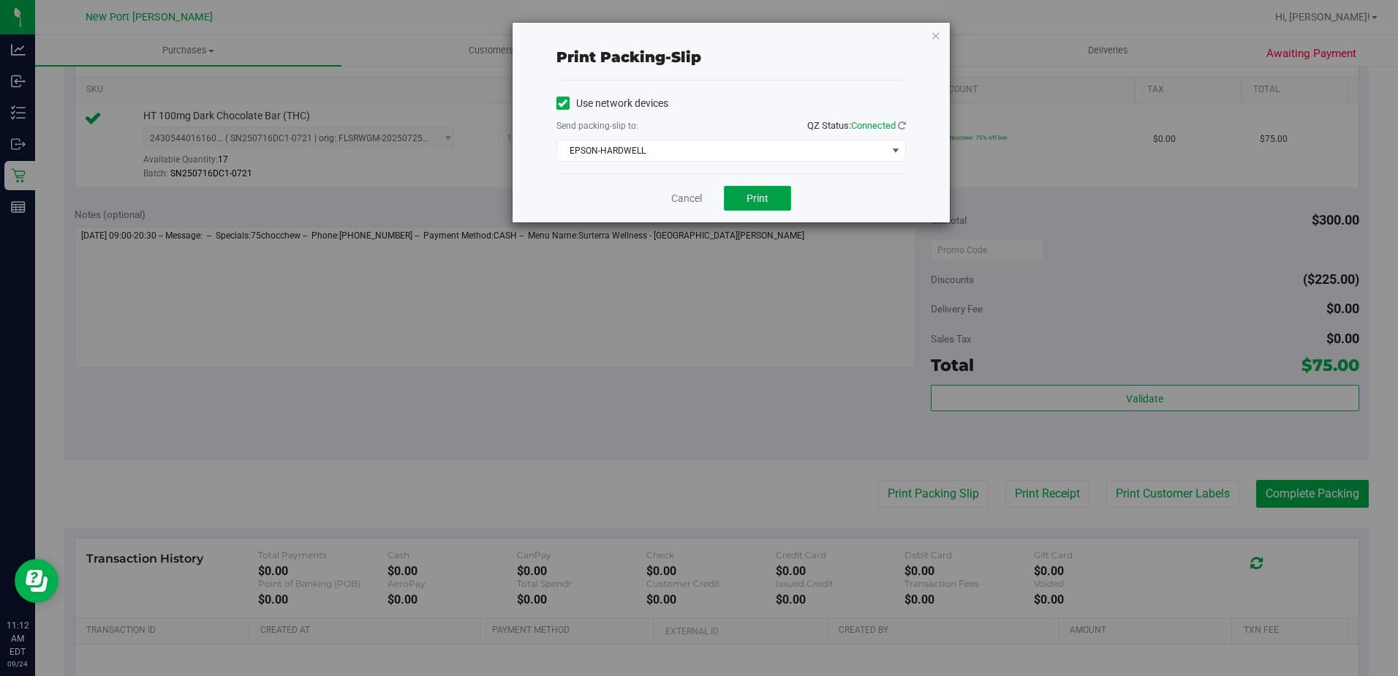
click at [738, 196] on button "Print" at bounding box center [757, 198] width 67 height 25
click at [938, 24] on div "Print packing-slip Use network devices Send packing-slip to: QZ Status: Connect…" at bounding box center [731, 123] width 437 height 200
click at [934, 38] on icon "button" at bounding box center [936, 35] width 10 height 18
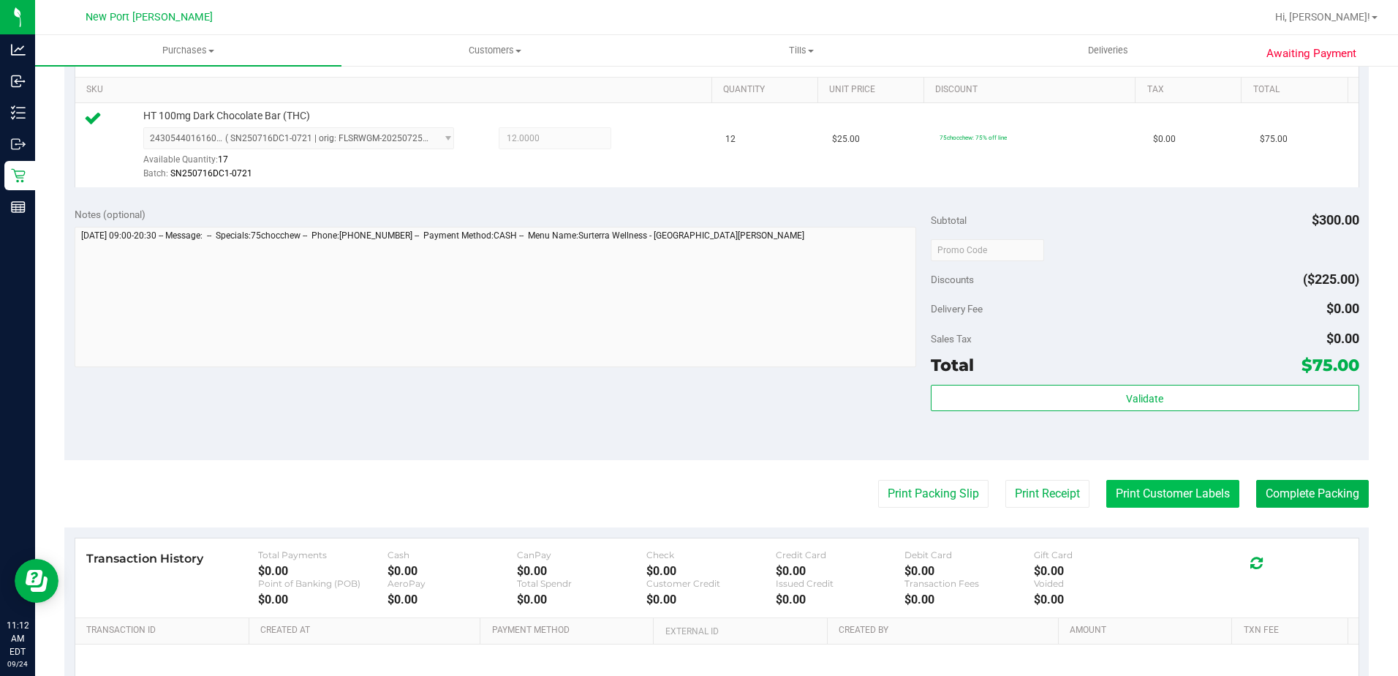
click at [1166, 490] on button "Print Customer Labels" at bounding box center [1172, 494] width 133 height 28
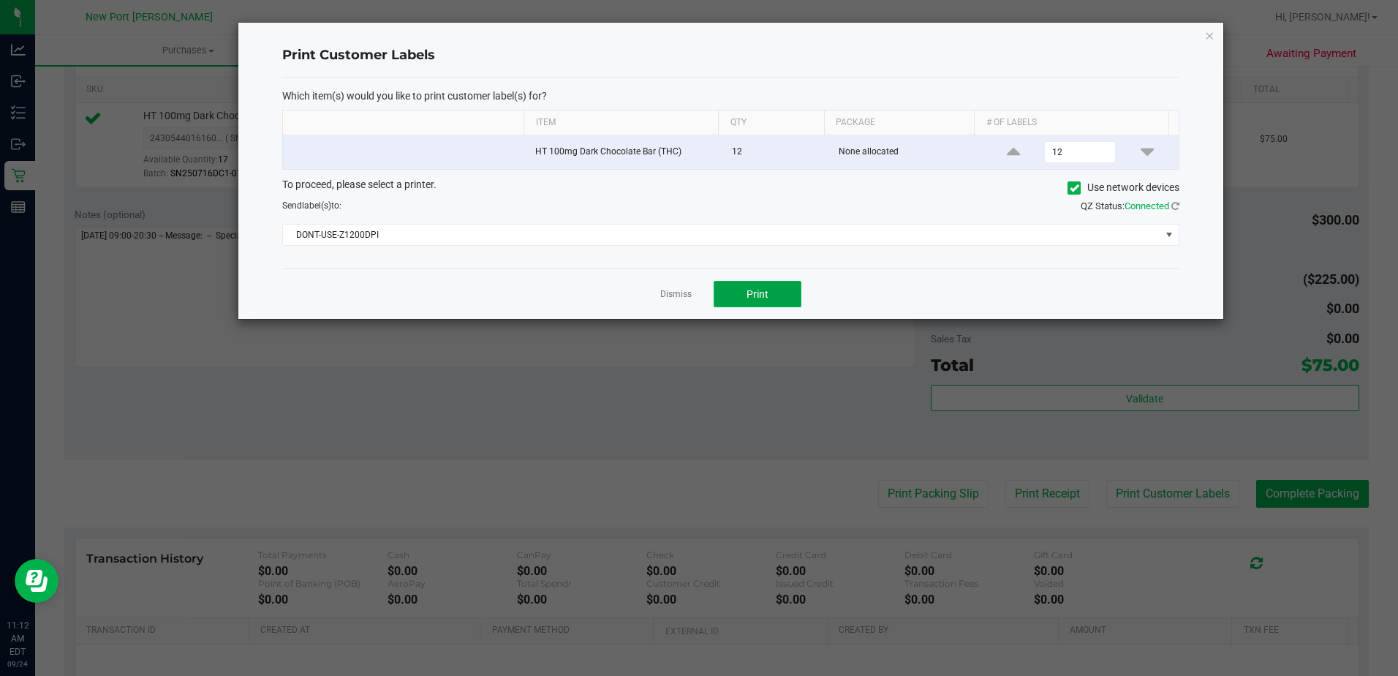
click at [771, 295] on button "Print" at bounding box center [758, 294] width 88 height 26
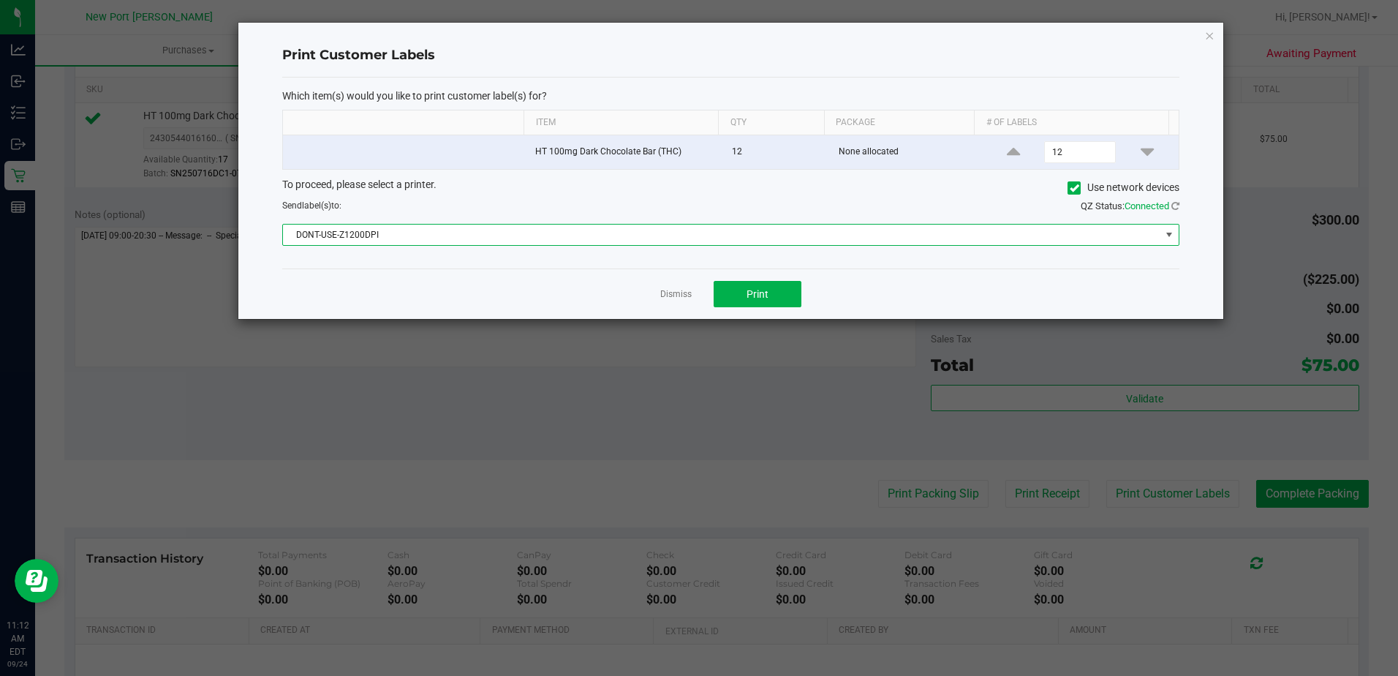
click at [814, 225] on span "DONT-USE-Z1200DPI" at bounding box center [721, 234] width 877 height 20
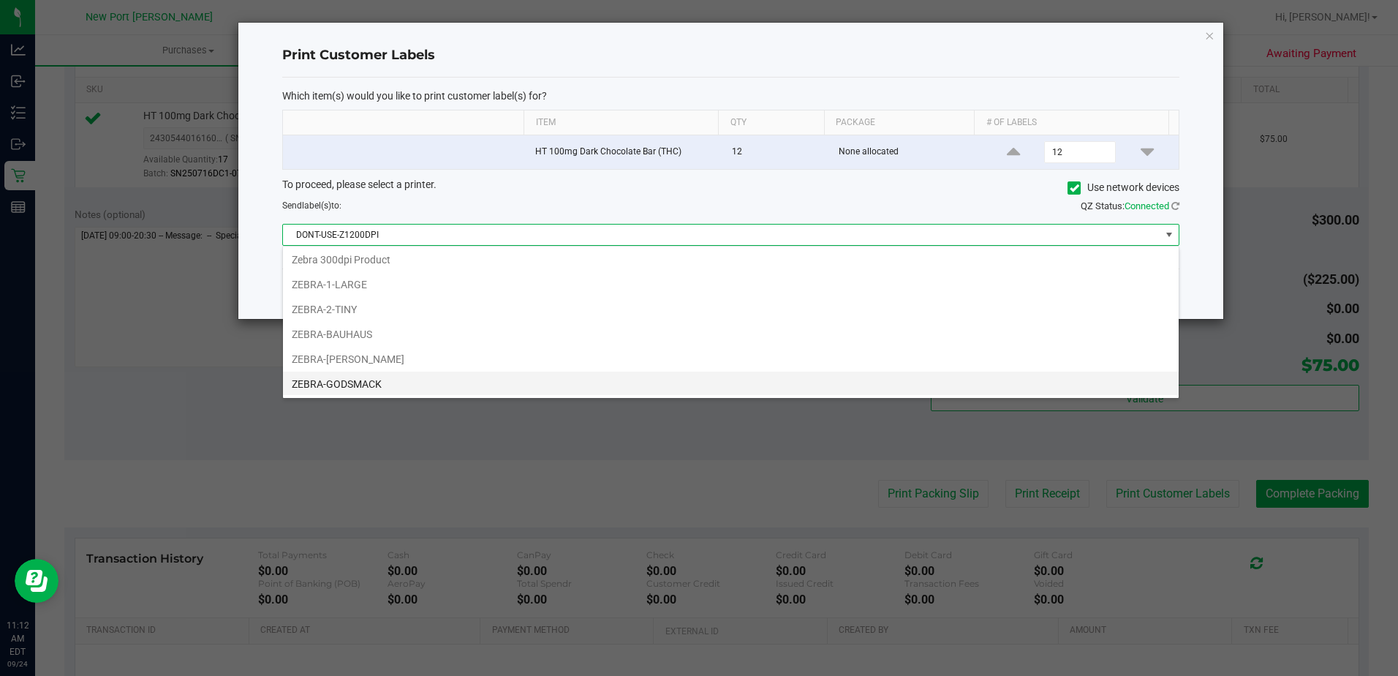
scroll to position [127, 0]
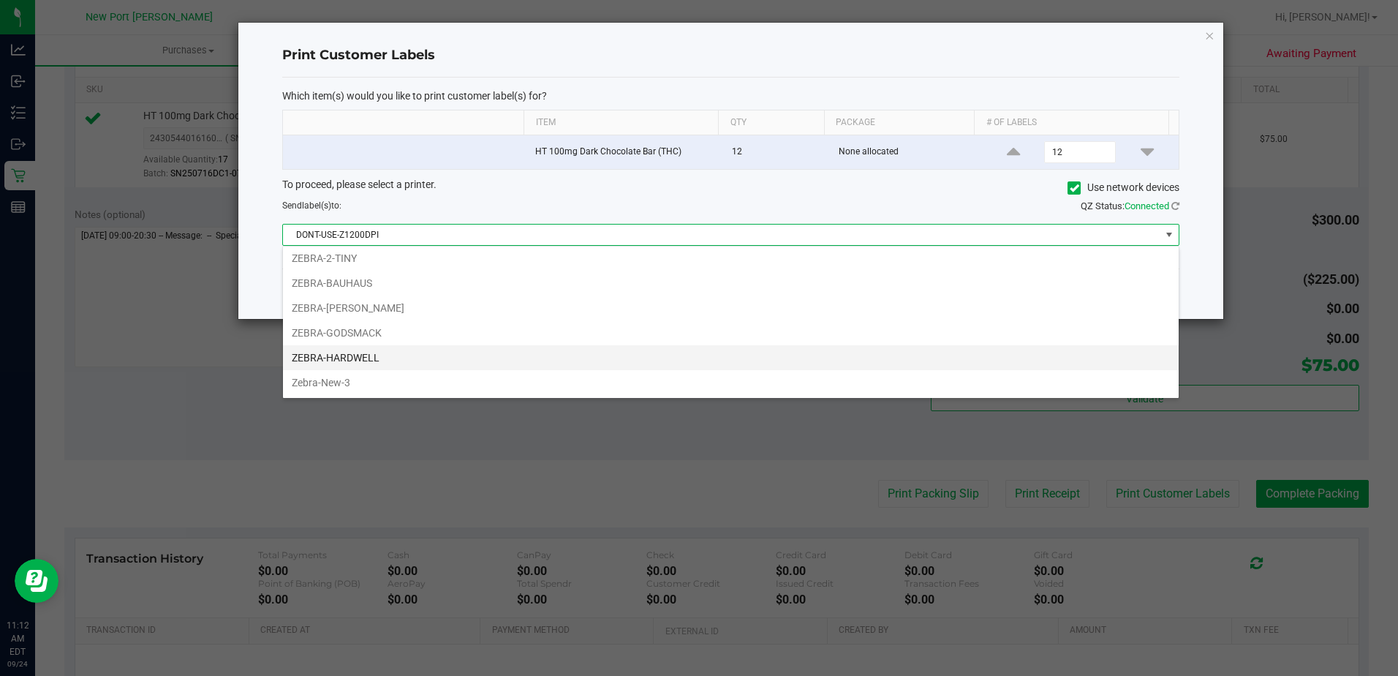
click at [348, 356] on li "ZEBRA-HARDWELL" at bounding box center [731, 357] width 896 height 25
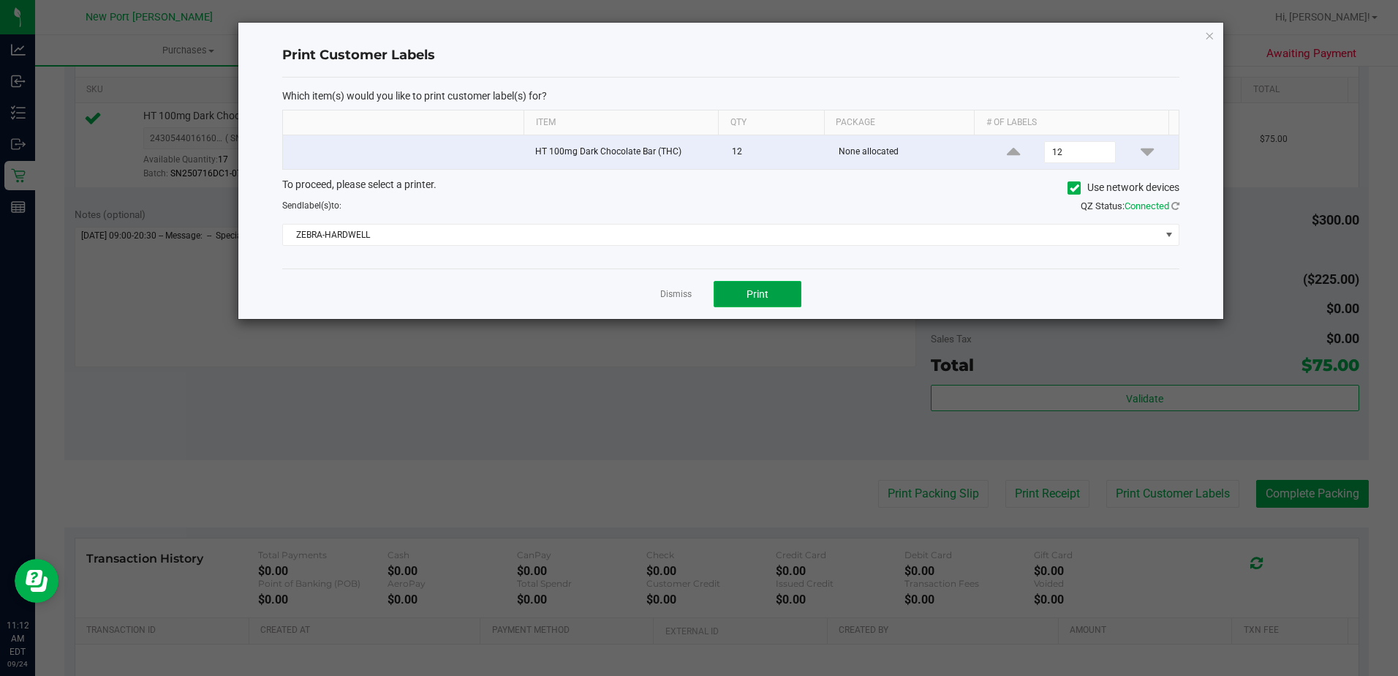
click at [738, 288] on button "Print" at bounding box center [758, 294] width 88 height 26
click at [787, 306] on button "Print" at bounding box center [758, 294] width 88 height 26
click at [1210, 29] on icon "button" at bounding box center [1209, 35] width 10 height 18
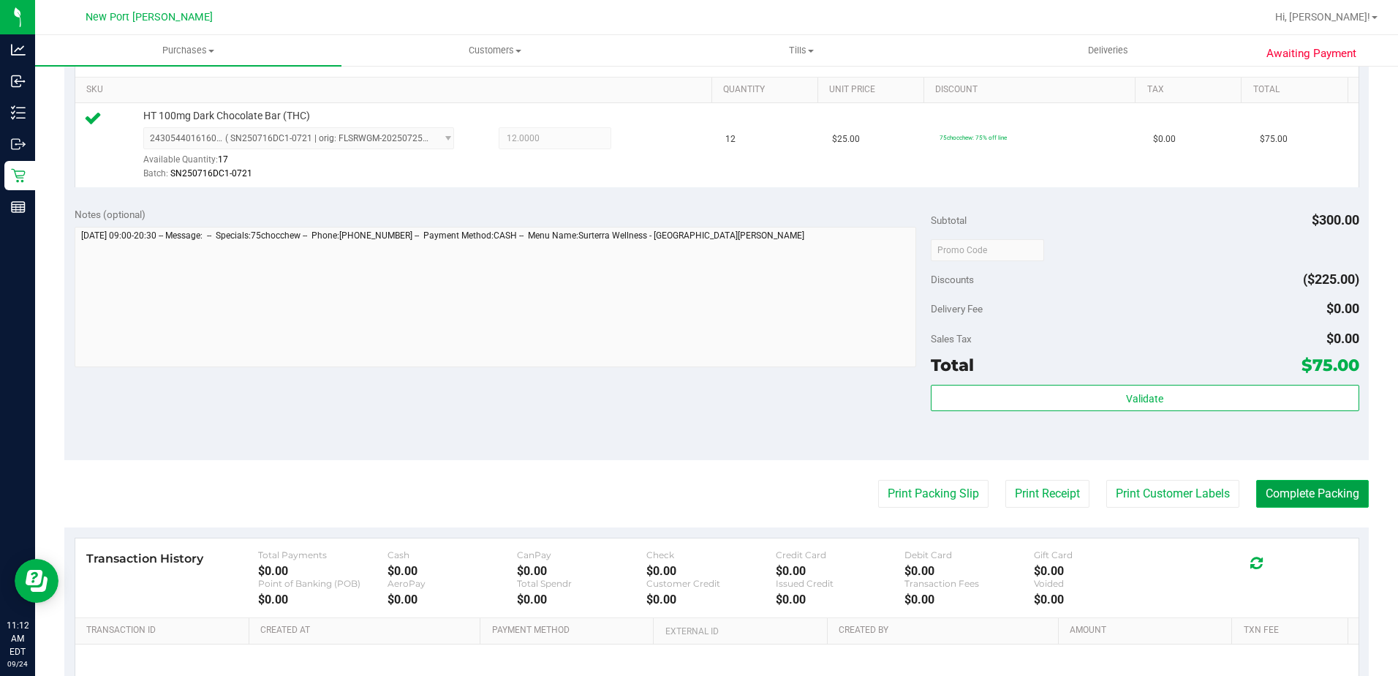
click at [1303, 503] on button "Complete Packing" at bounding box center [1312, 494] width 113 height 28
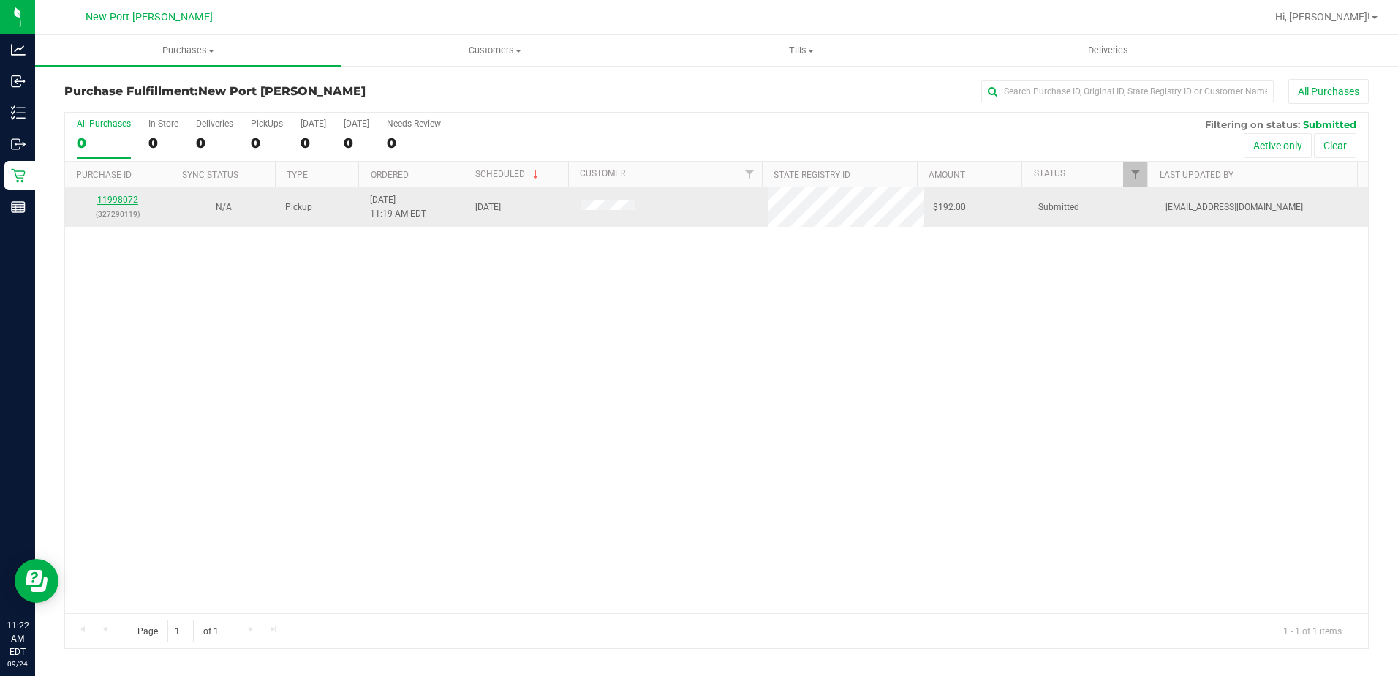
click at [114, 200] on link "11998072" at bounding box center [117, 199] width 41 height 10
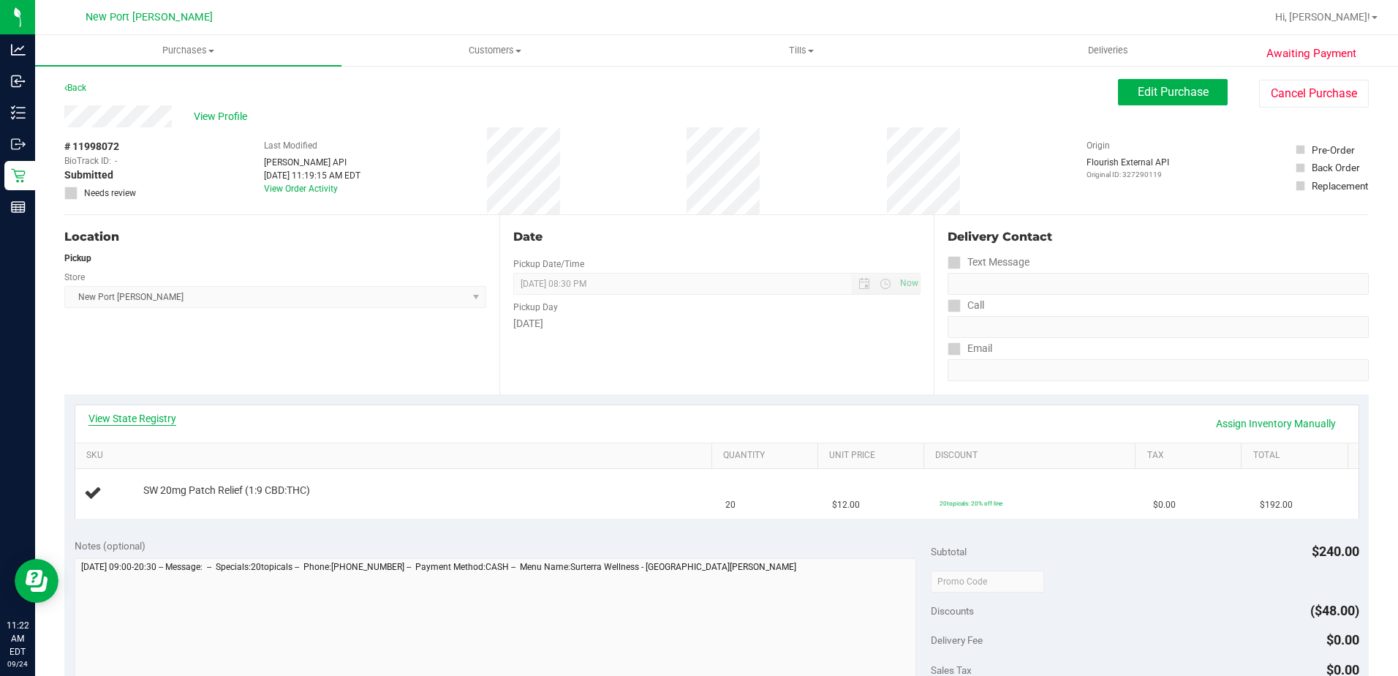
click at [129, 415] on link "View State Registry" at bounding box center [132, 418] width 88 height 15
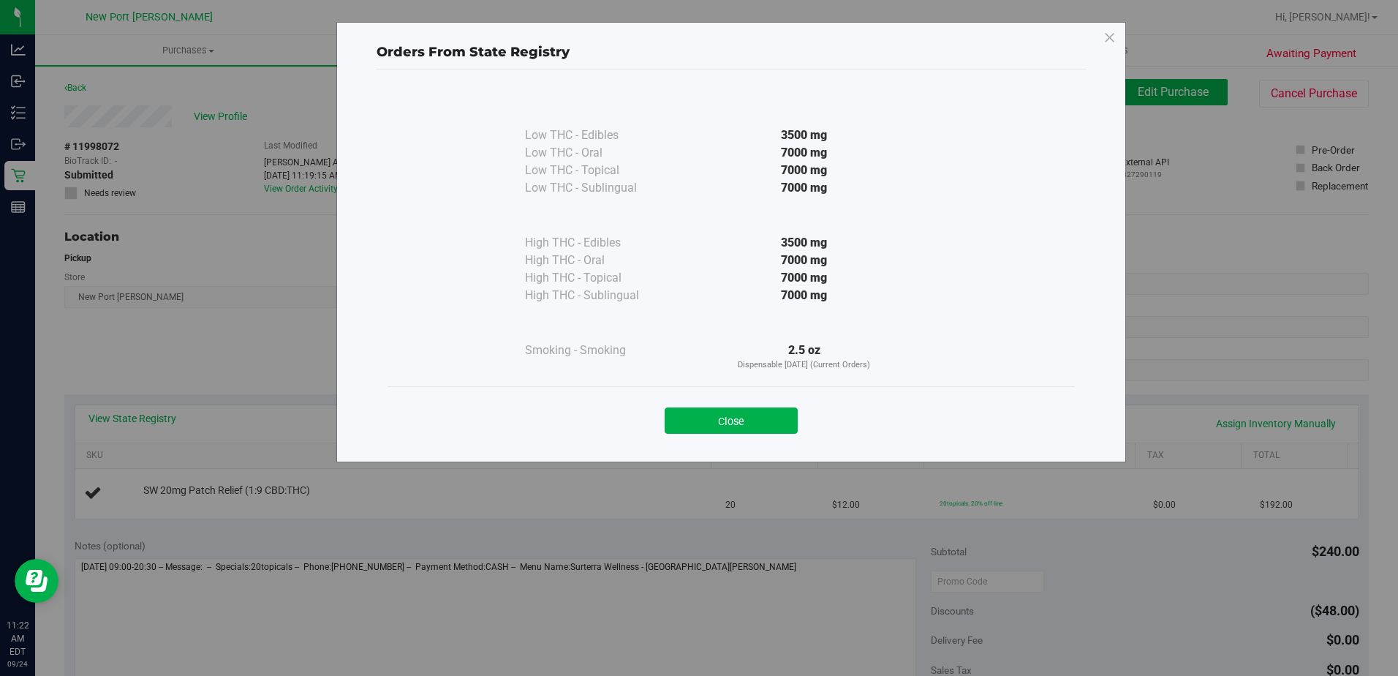
click at [731, 420] on button "Close" at bounding box center [731, 420] width 133 height 26
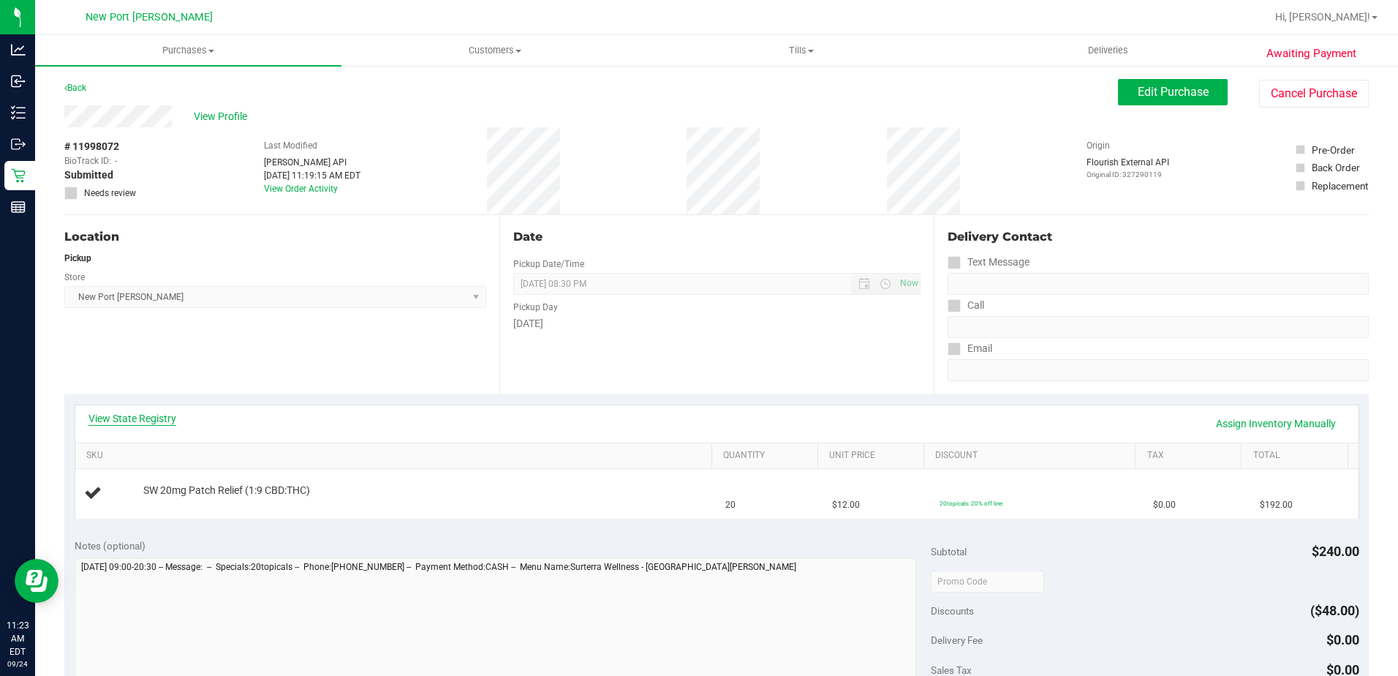
click at [124, 419] on link "View State Registry" at bounding box center [132, 418] width 88 height 15
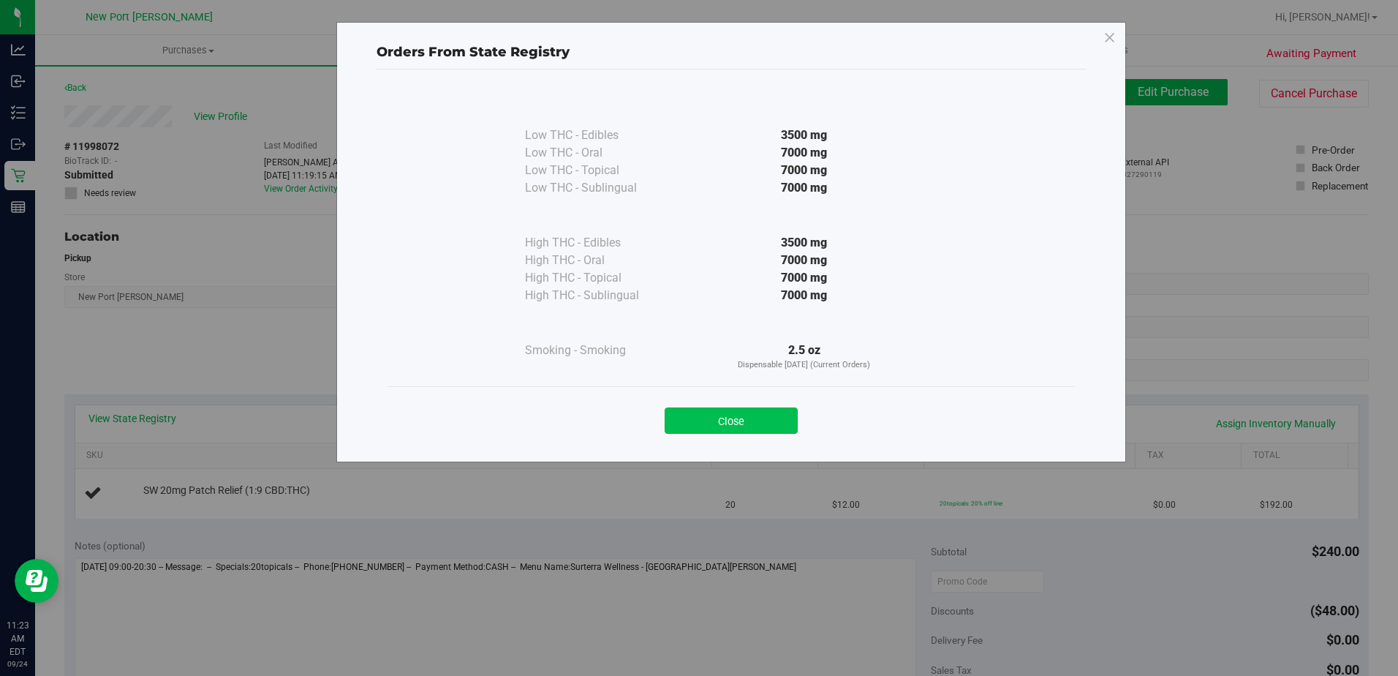
click at [723, 424] on button "Close" at bounding box center [731, 420] width 133 height 26
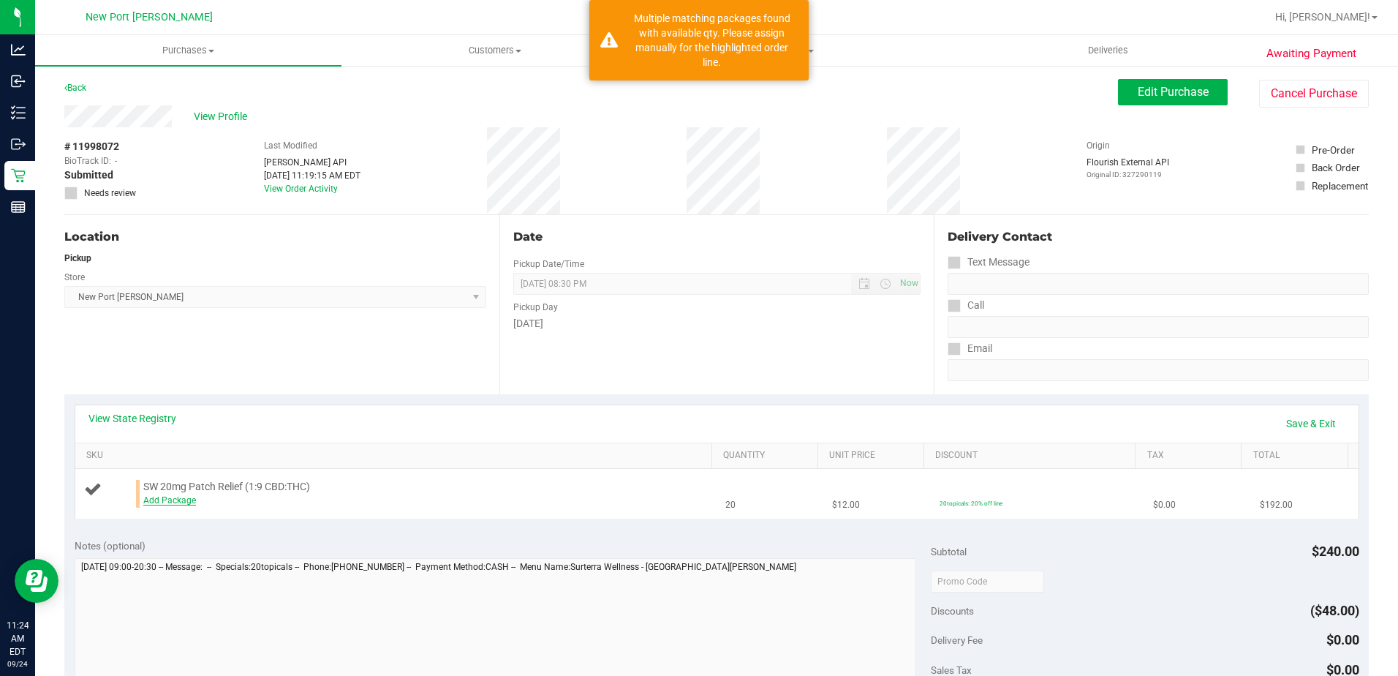
click at [180, 502] on link "Add Package" at bounding box center [169, 500] width 53 height 10
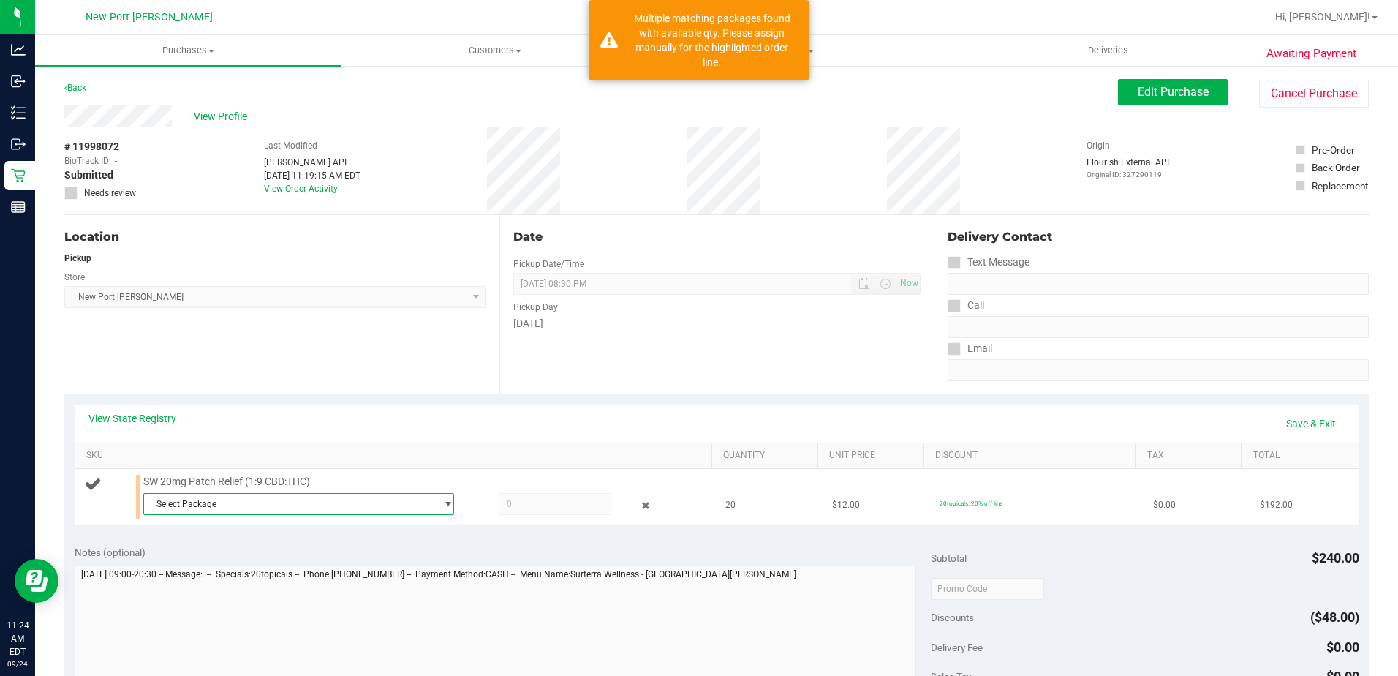
click at [442, 499] on span "select" at bounding box center [447, 504] width 11 height 12
click at [272, 564] on span "( JUL25RLF02-0820 | orig: FLSRWGM-20250827-1953 )" at bounding box center [343, 564] width 216 height 10
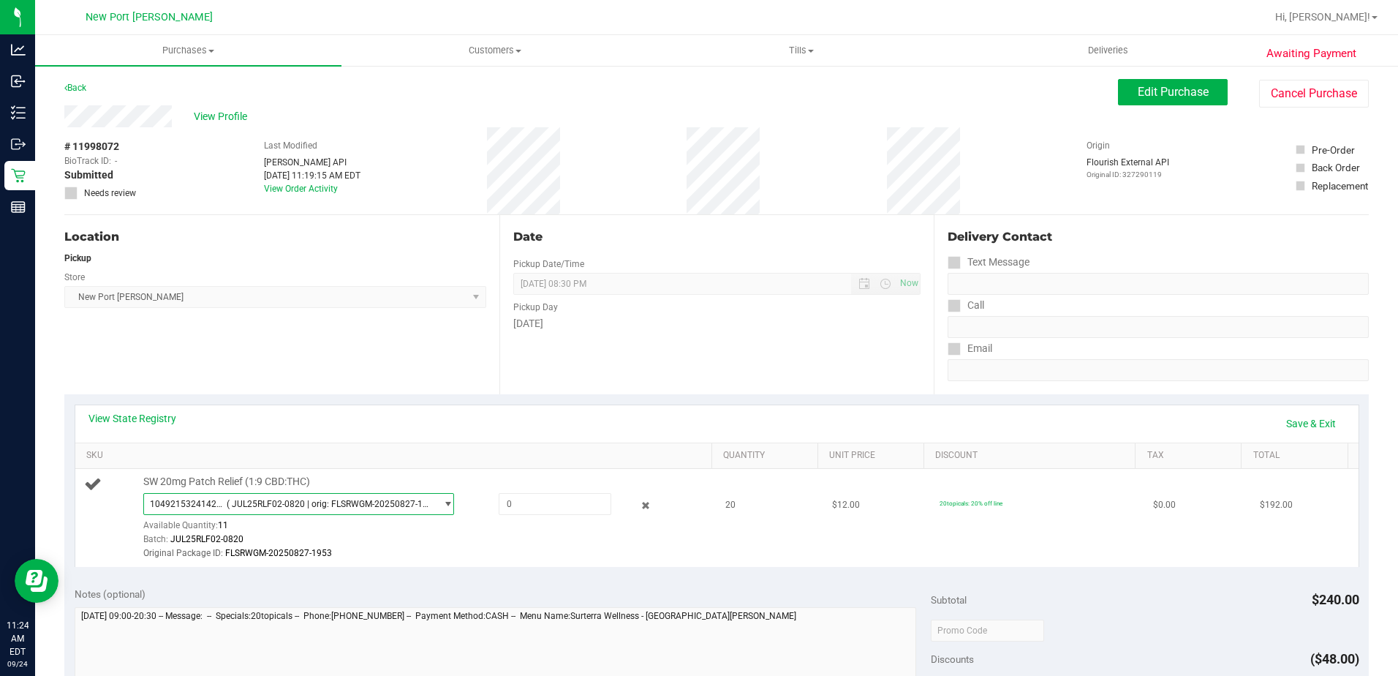
click at [438, 510] on span "select" at bounding box center [444, 504] width 18 height 20
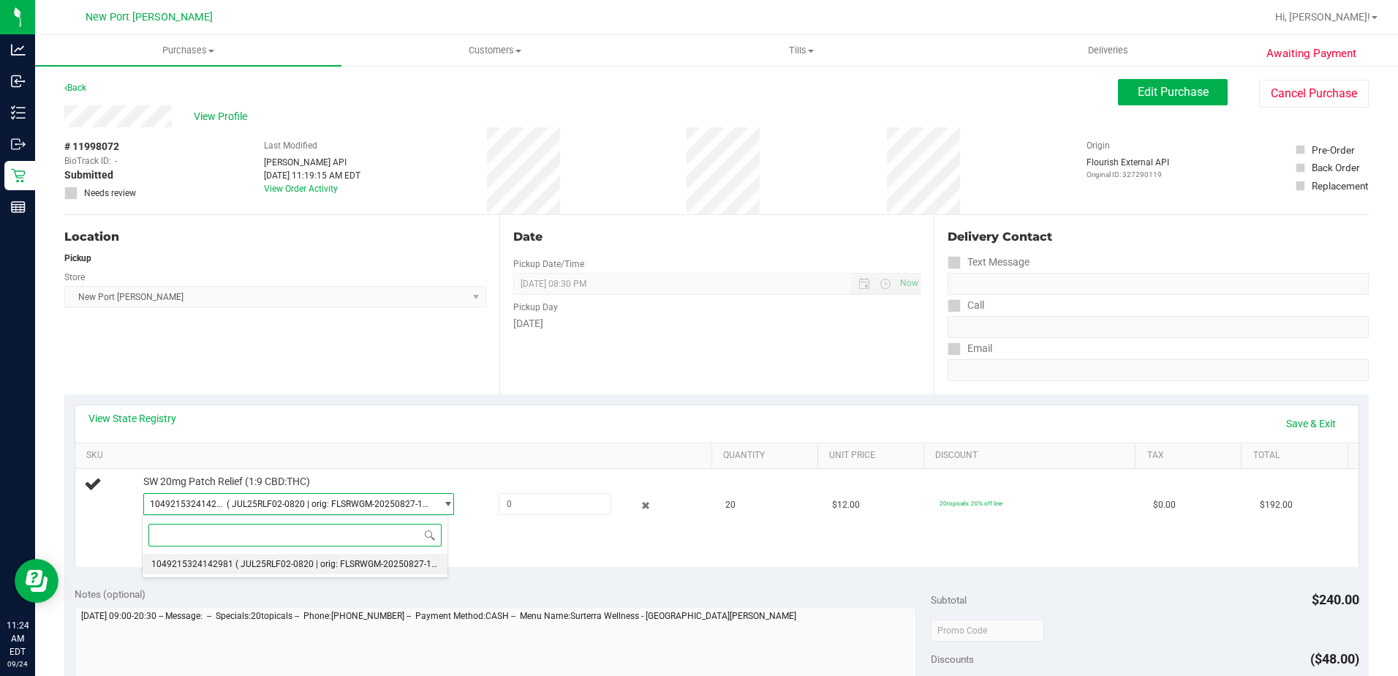
click at [280, 561] on span "( JUL25RLF02-0820 | orig: FLSRWGM-20250827-1953 )" at bounding box center [343, 564] width 216 height 10
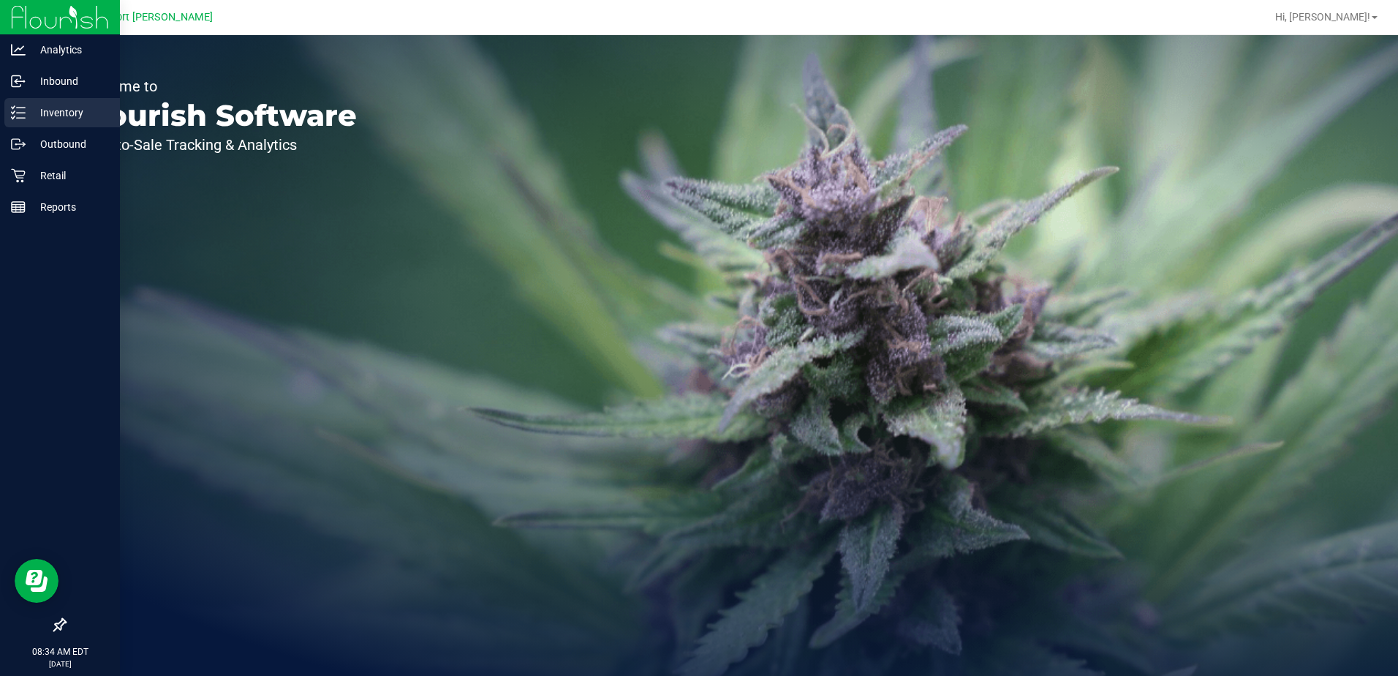
click at [52, 113] on p "Inventory" at bounding box center [70, 113] width 88 height 18
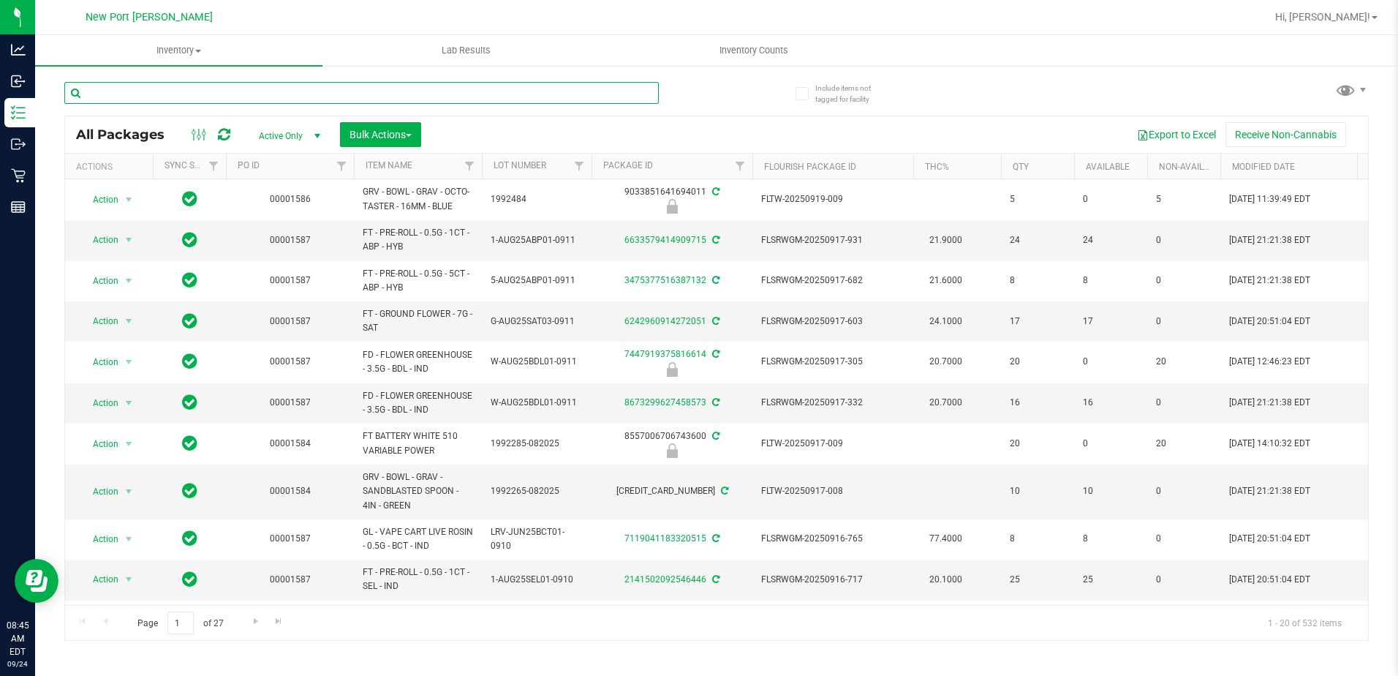
click at [256, 86] on input "text" at bounding box center [361, 93] width 594 height 22
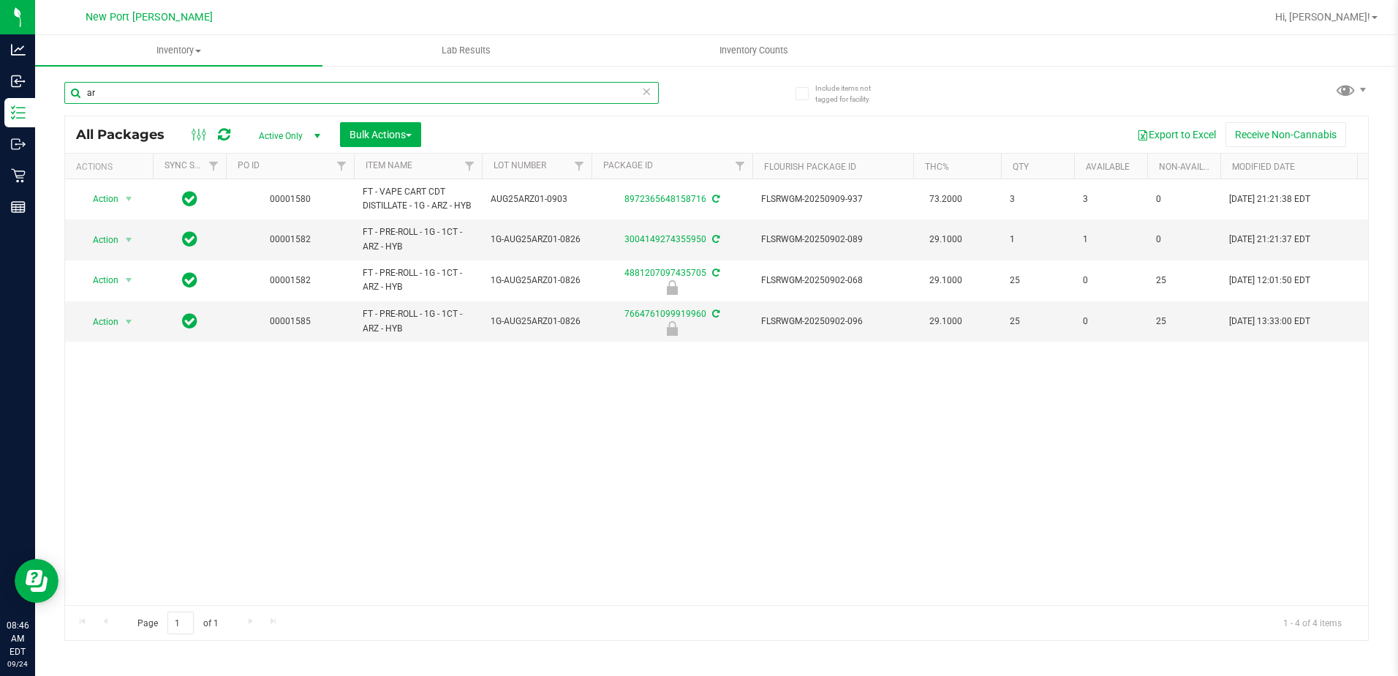
type input "a"
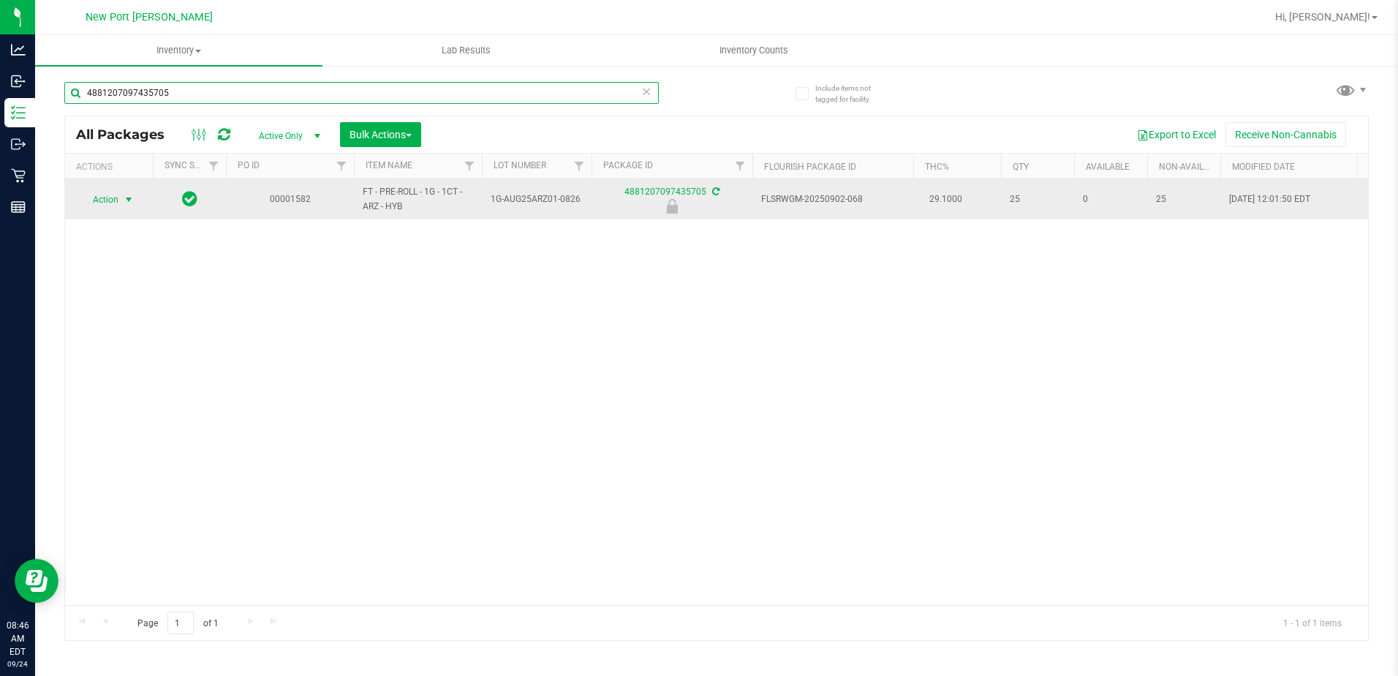
type input "4881207097435705"
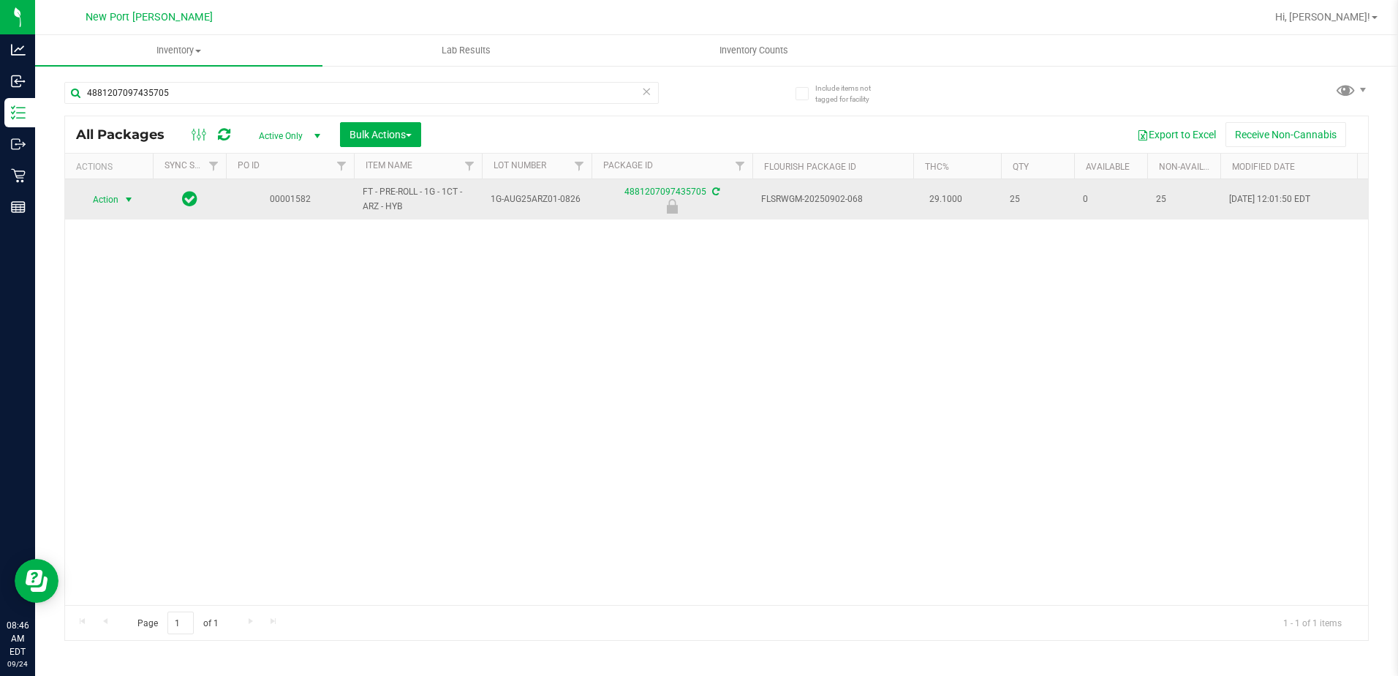
click at [125, 200] on span "select" at bounding box center [129, 200] width 12 height 12
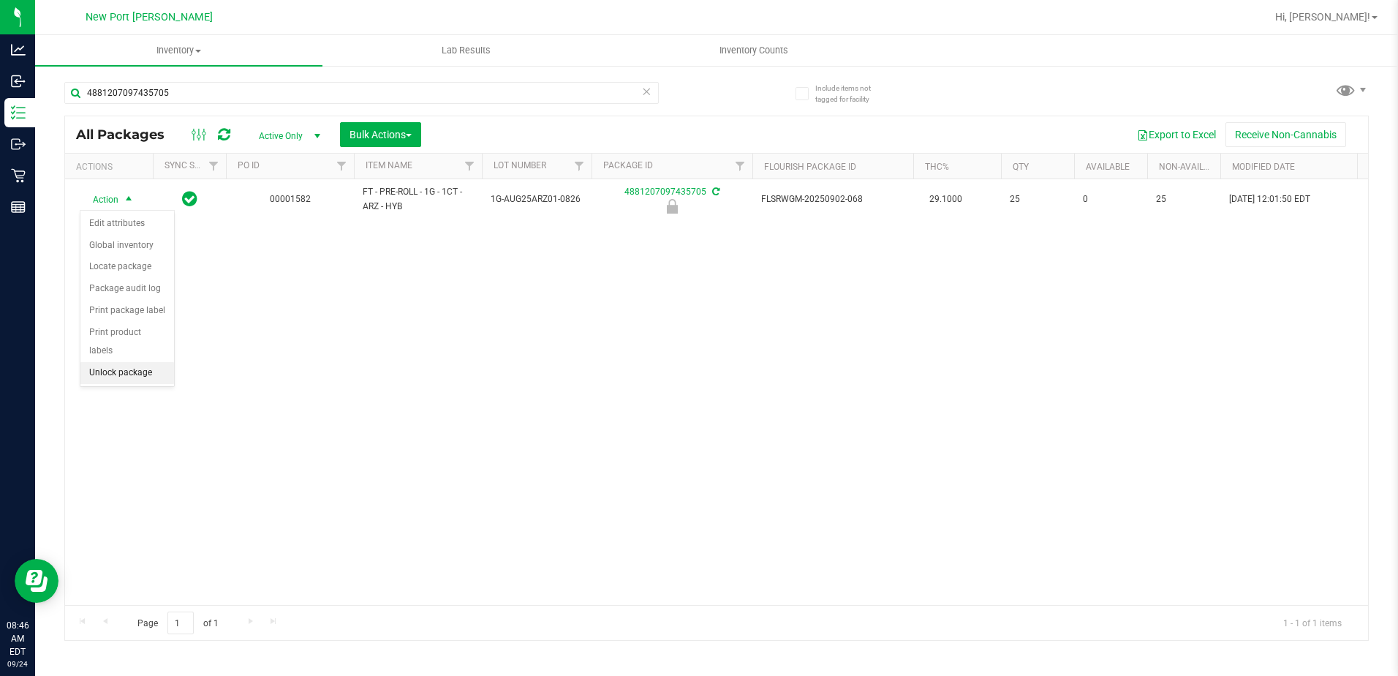
click at [143, 362] on li "Unlock package" at bounding box center [127, 373] width 94 height 22
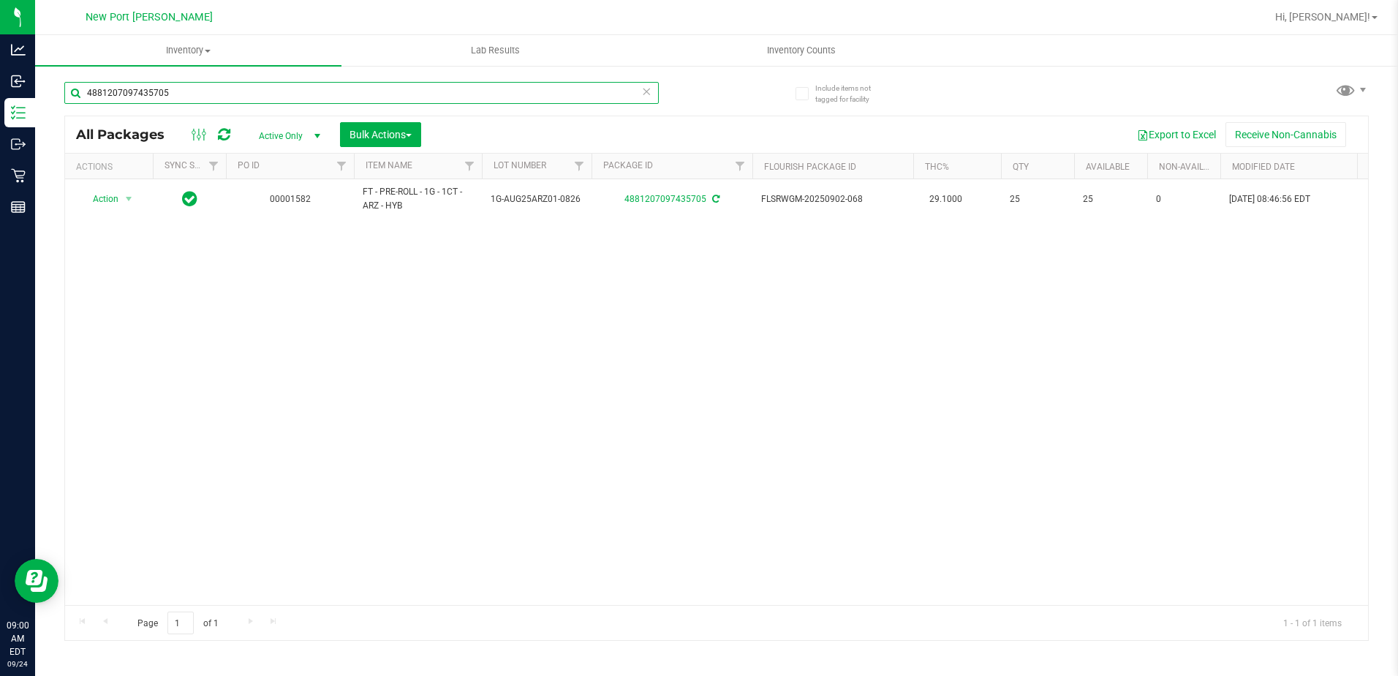
click at [229, 100] on input "4881207097435705" at bounding box center [361, 93] width 594 height 22
type input "4"
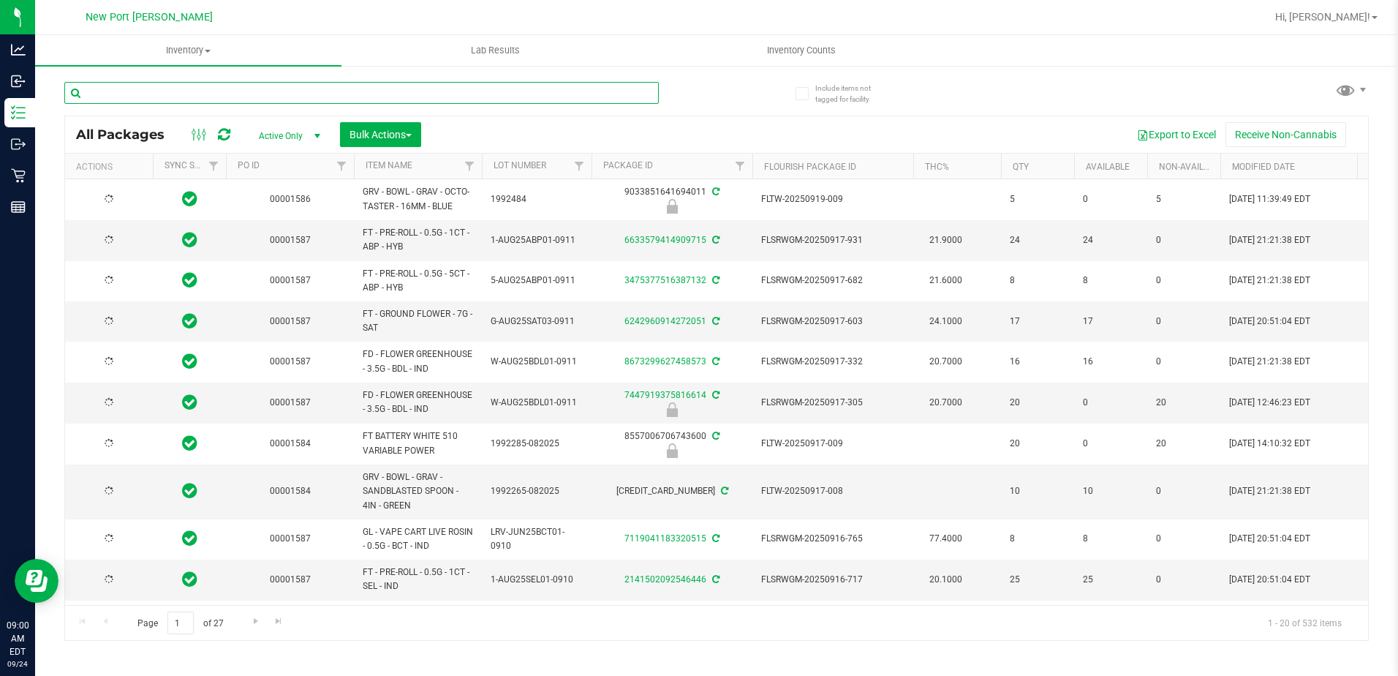
type input "[DATE]"
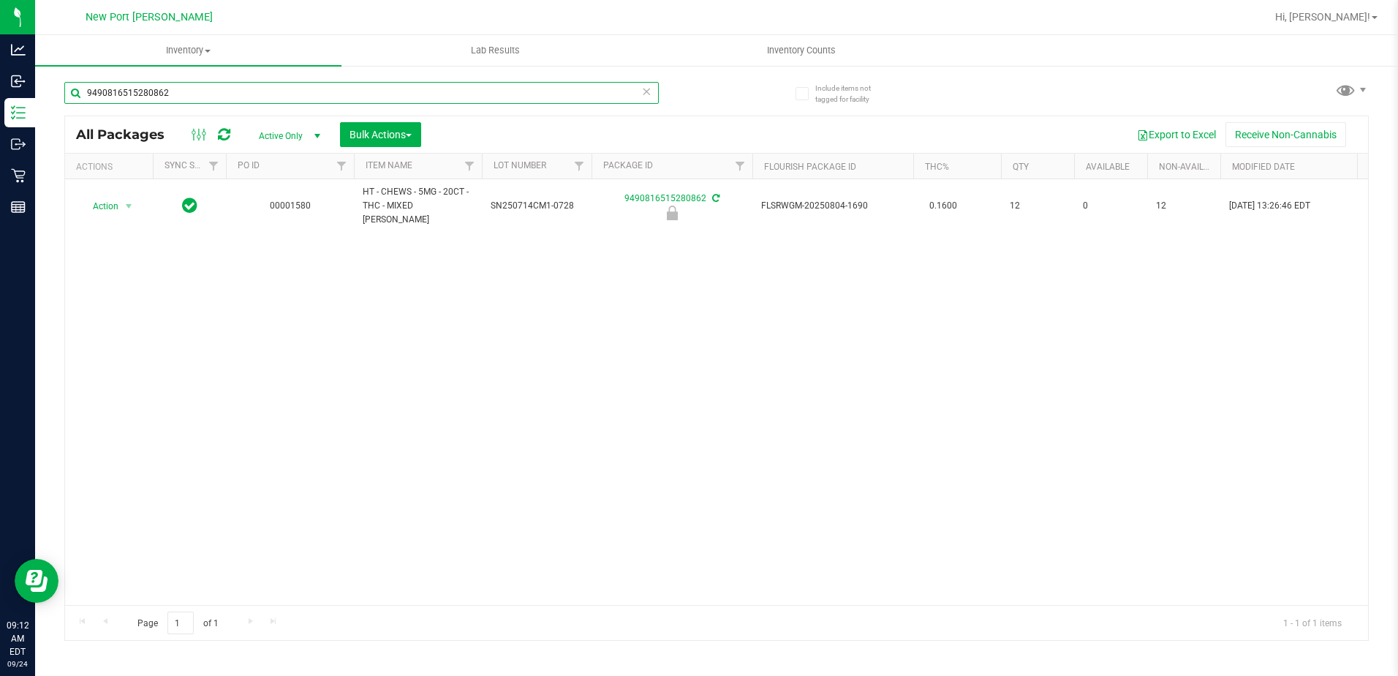
type input "9490816515280862"
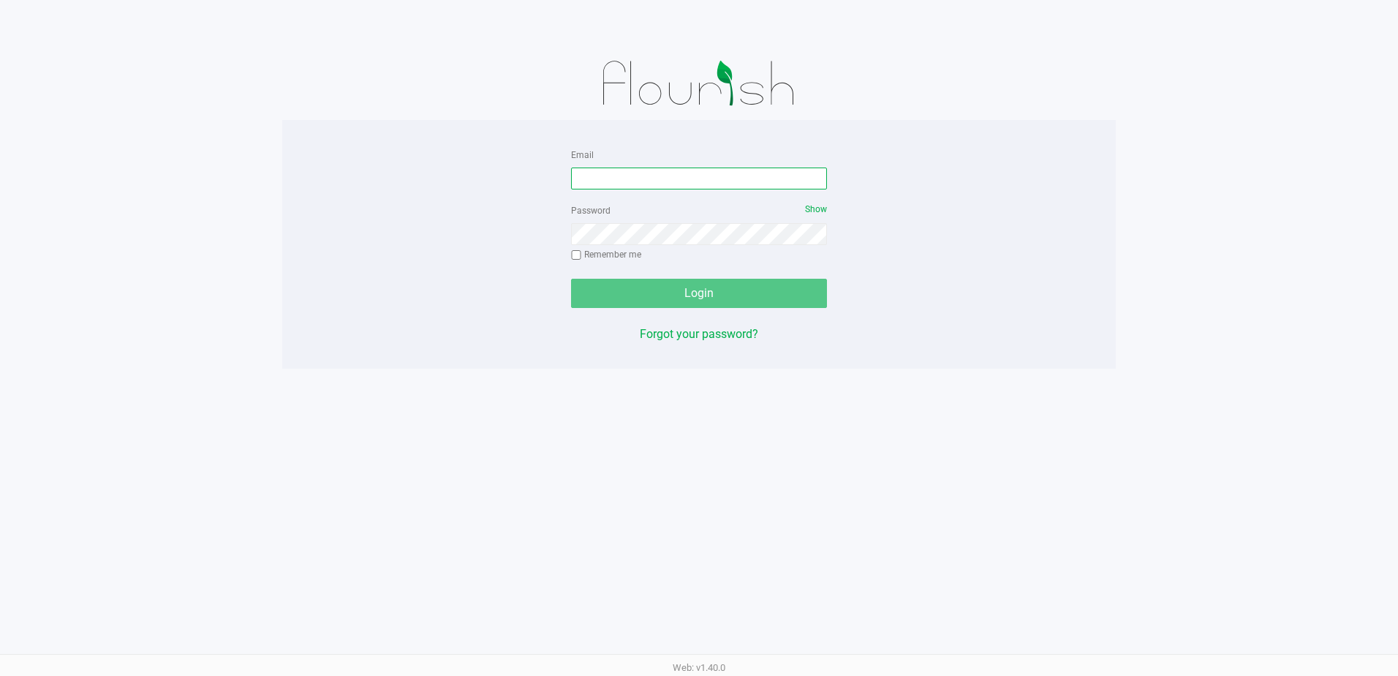
click at [611, 183] on input "Email" at bounding box center [699, 178] width 256 height 22
type input "[EMAIL_ADDRESS][DOMAIN_NAME]"
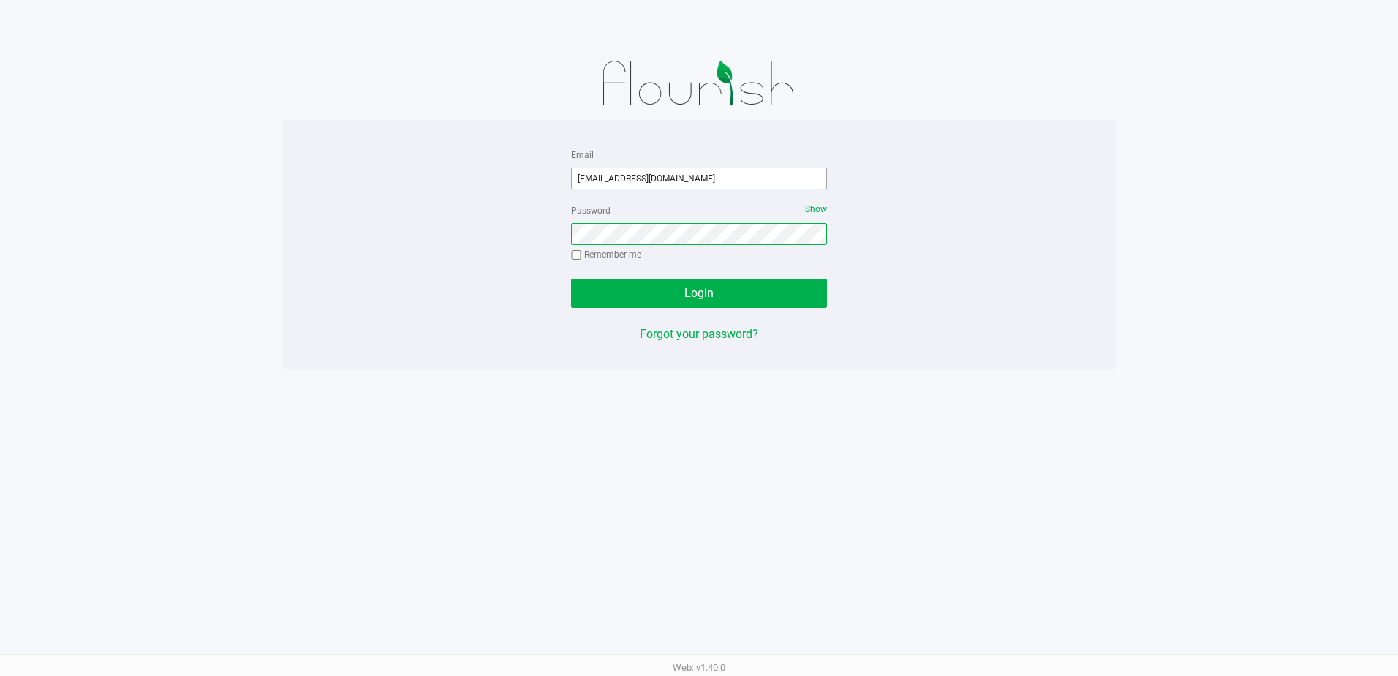
click at [571, 279] on button "Login" at bounding box center [699, 293] width 256 height 29
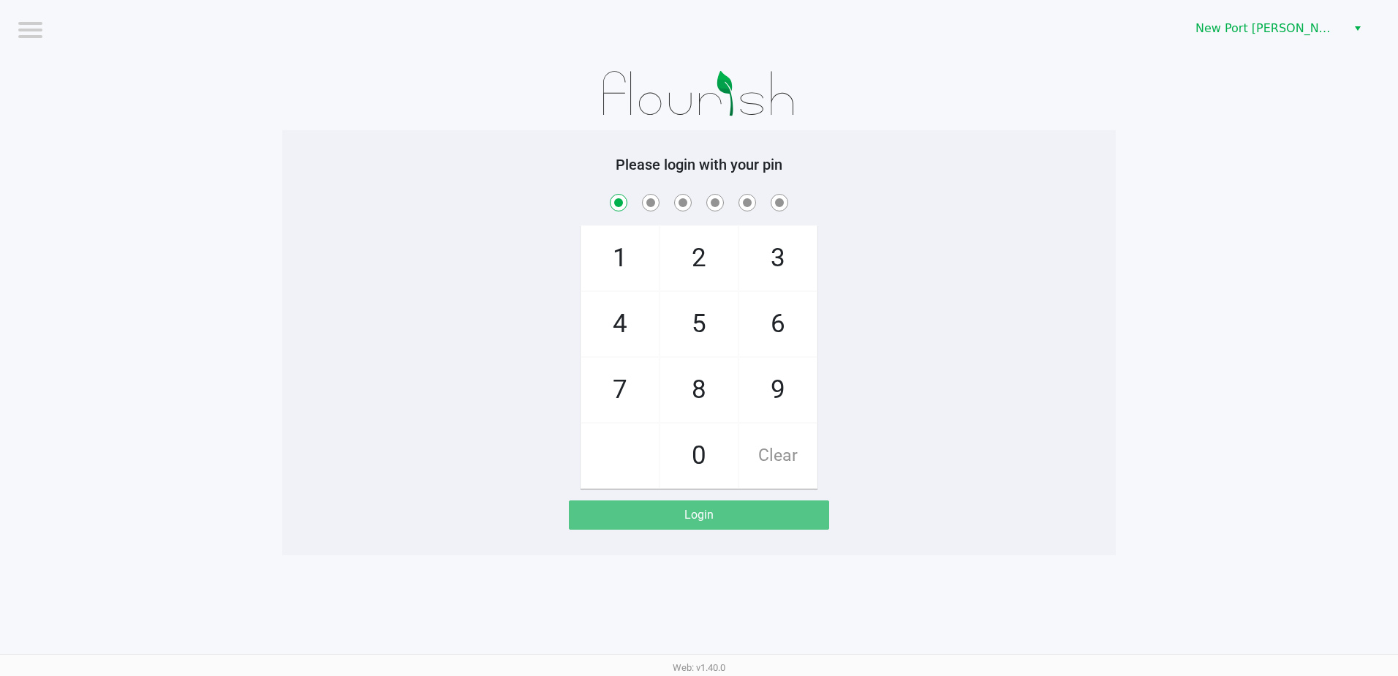
checkbox input "true"
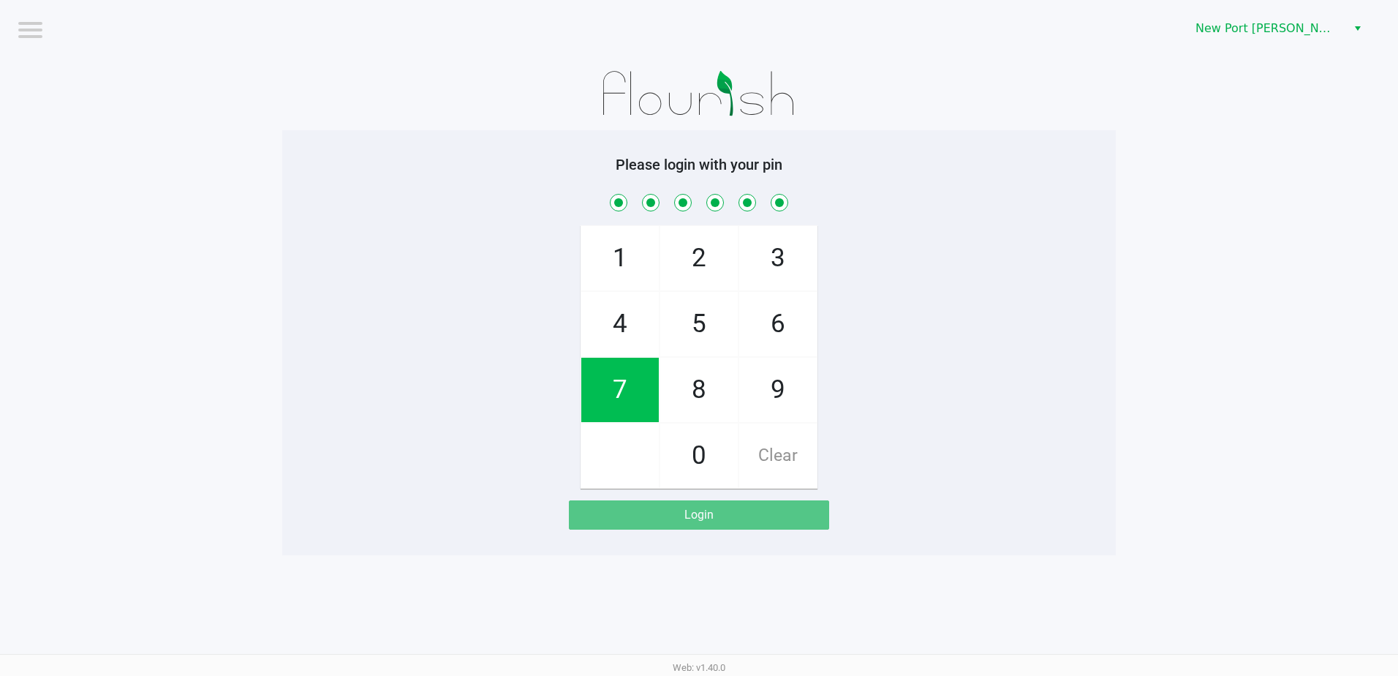
checkbox input "true"
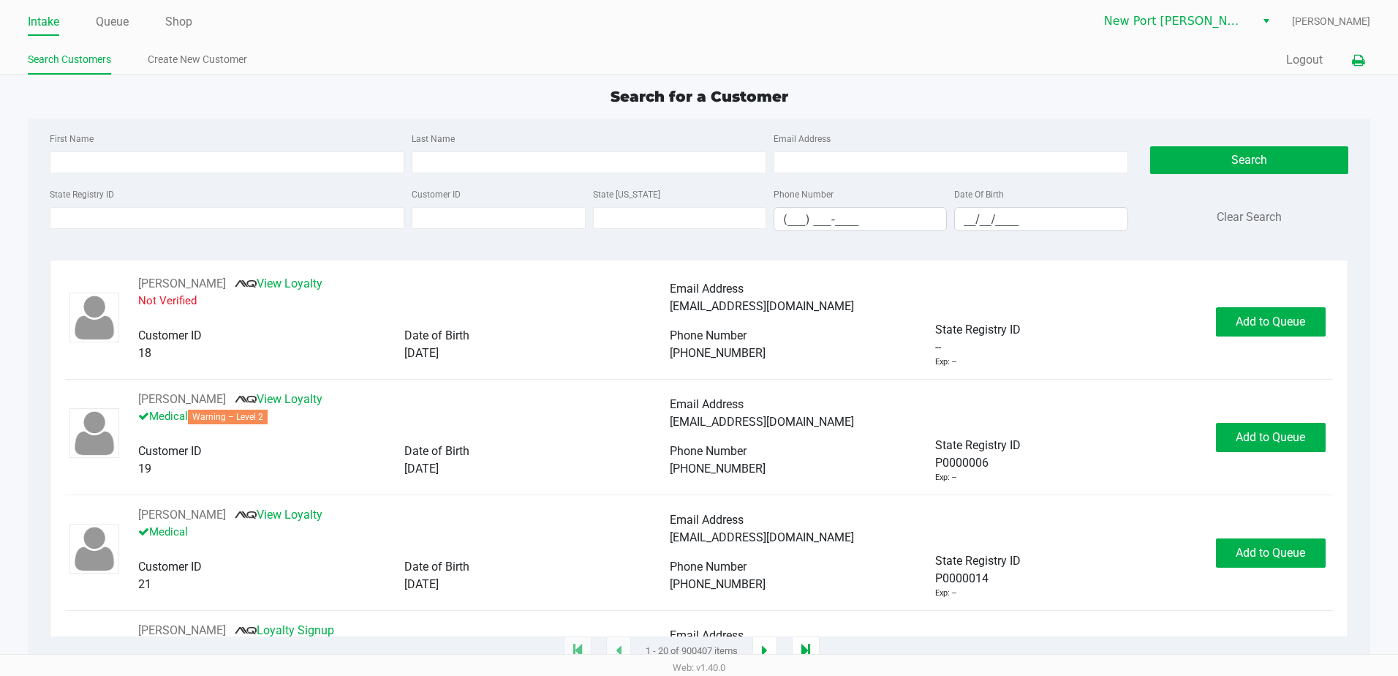
click at [1357, 57] on icon at bounding box center [1358, 61] width 12 height 10
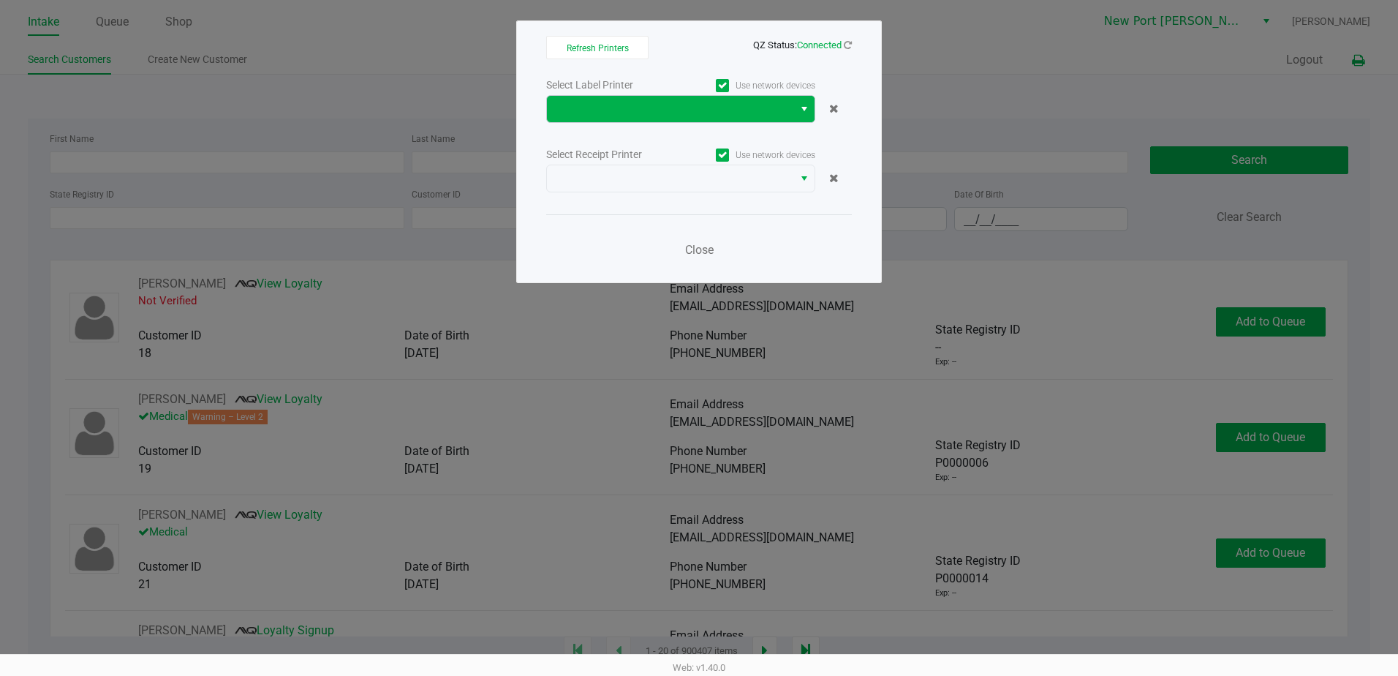
click at [804, 107] on span "Select" at bounding box center [804, 109] width 12 height 18
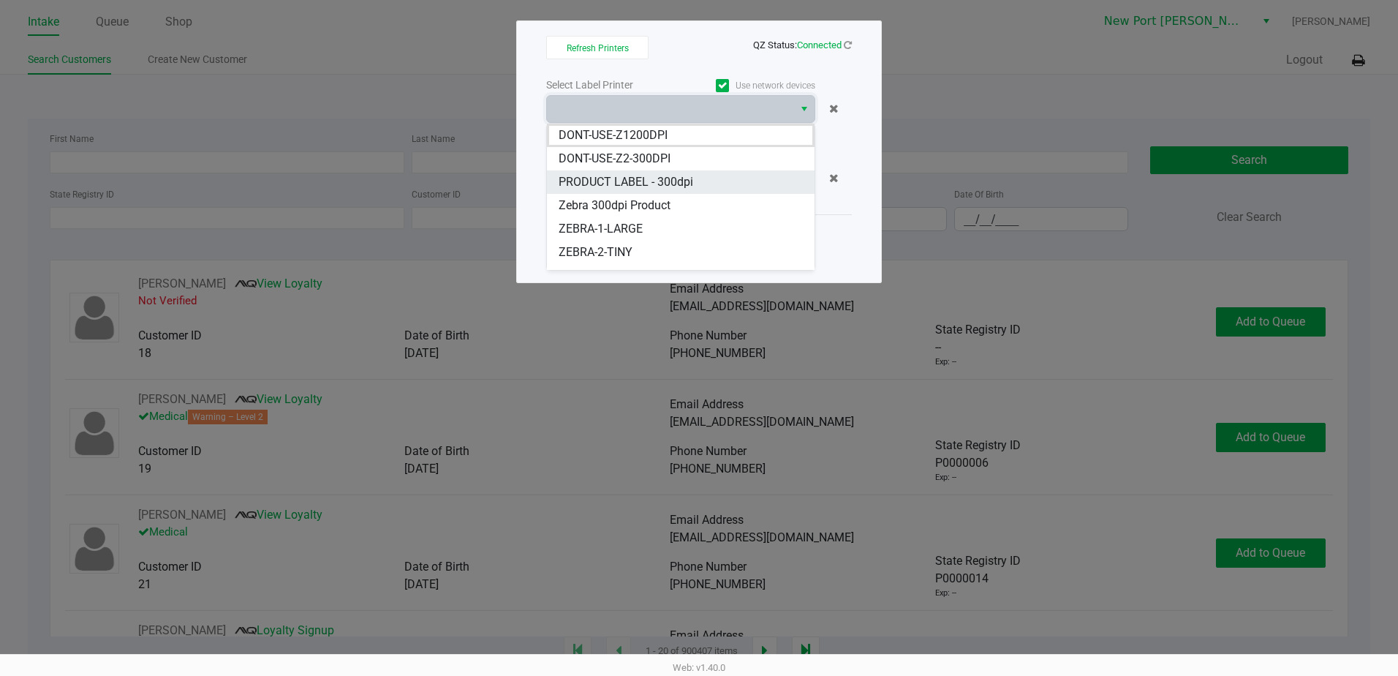
scroll to position [111, 0]
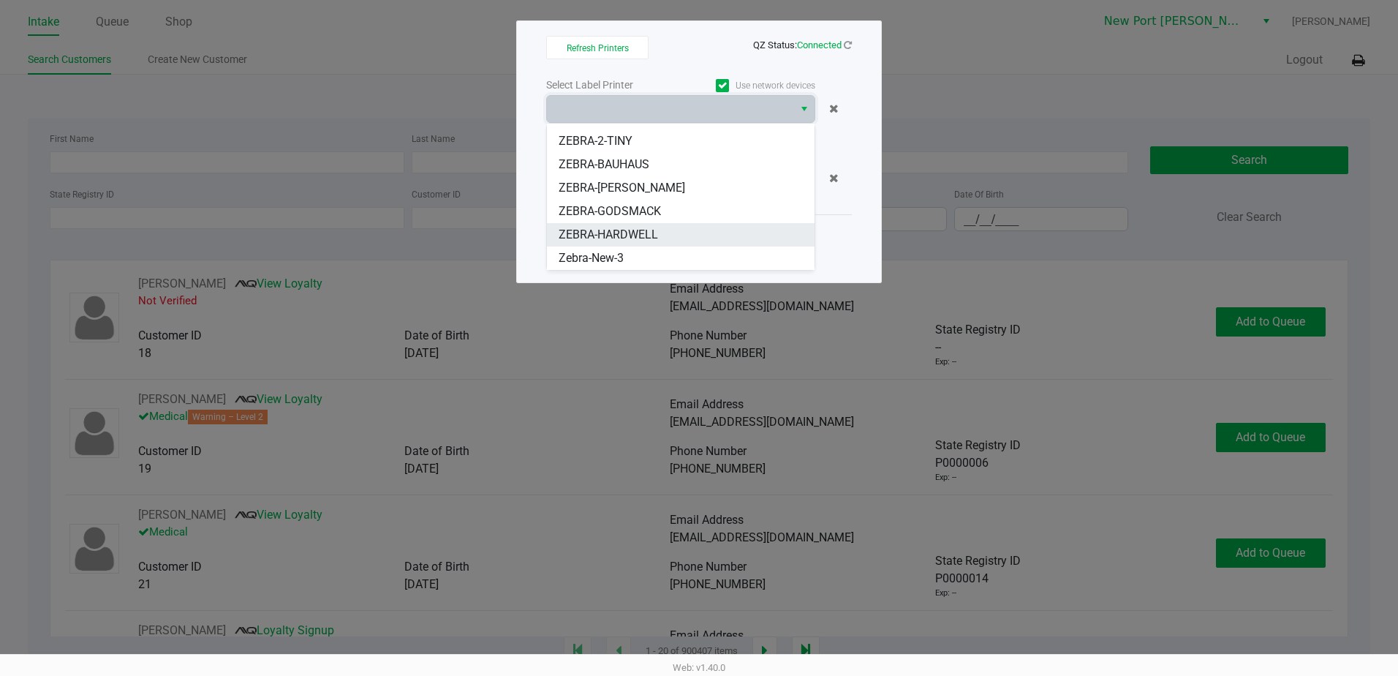
click at [656, 240] on span "ZEBRA-HARDWELL" at bounding box center [608, 235] width 99 height 18
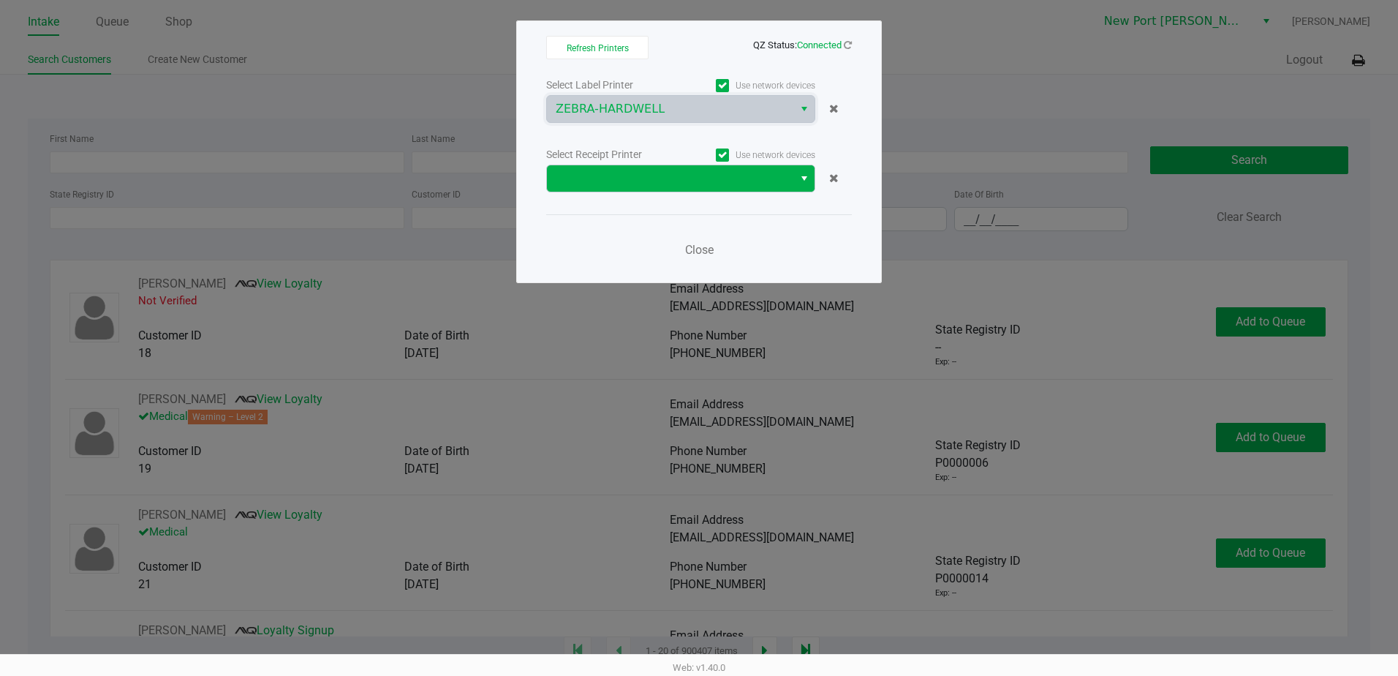
click at [800, 175] on span "Select" at bounding box center [804, 179] width 12 height 18
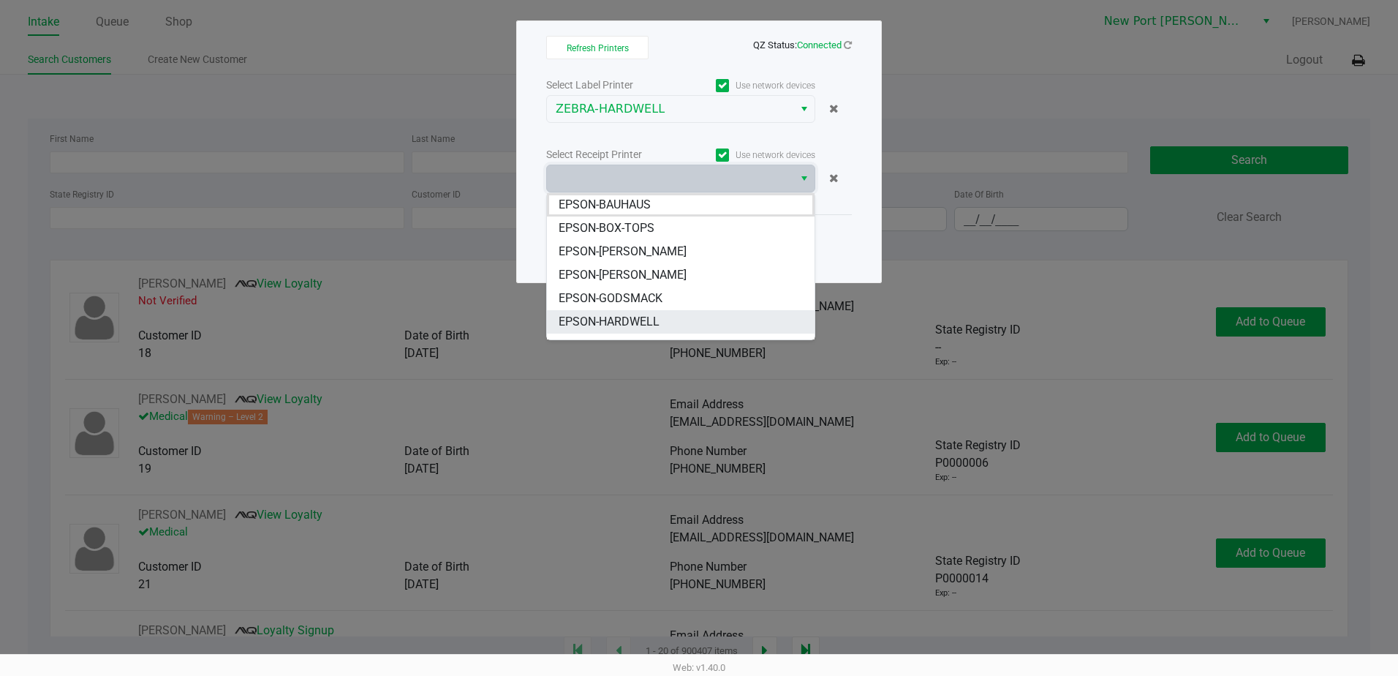
click at [649, 320] on span "EPSON-HARDWELL" at bounding box center [609, 322] width 101 height 18
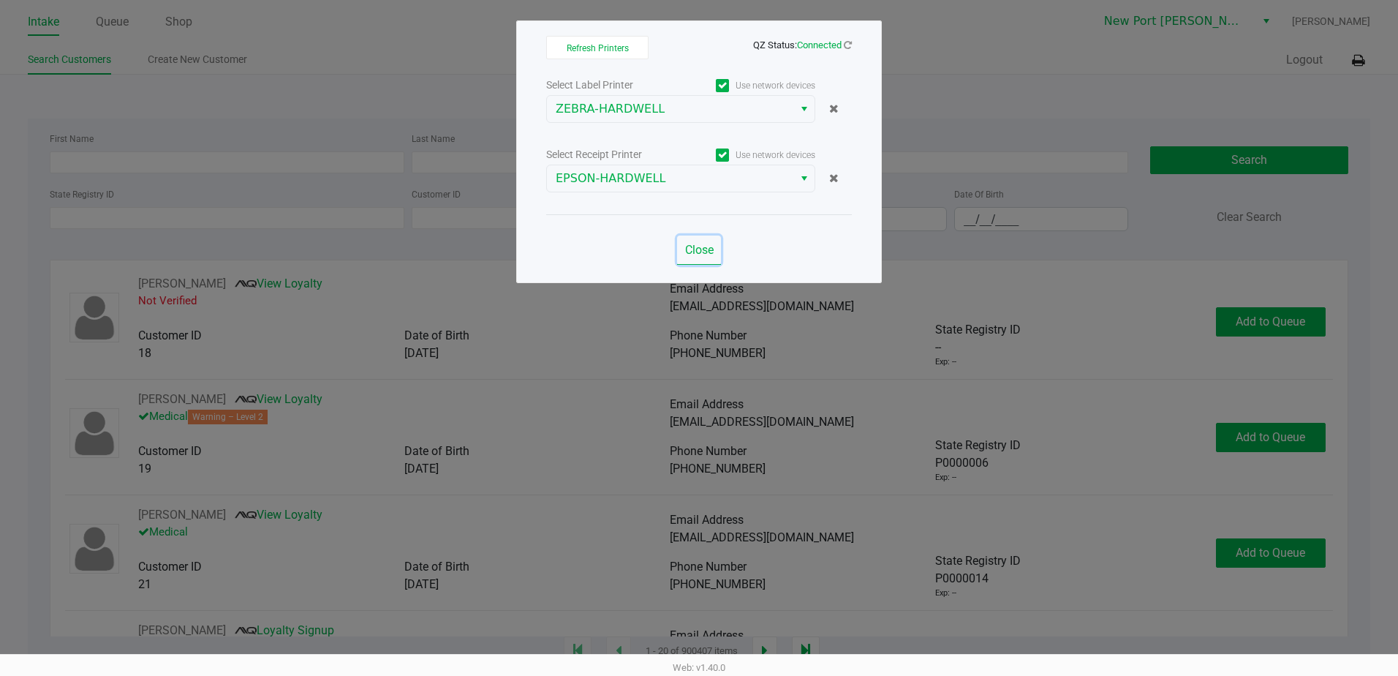
click at [697, 245] on span "Close" at bounding box center [699, 250] width 29 height 14
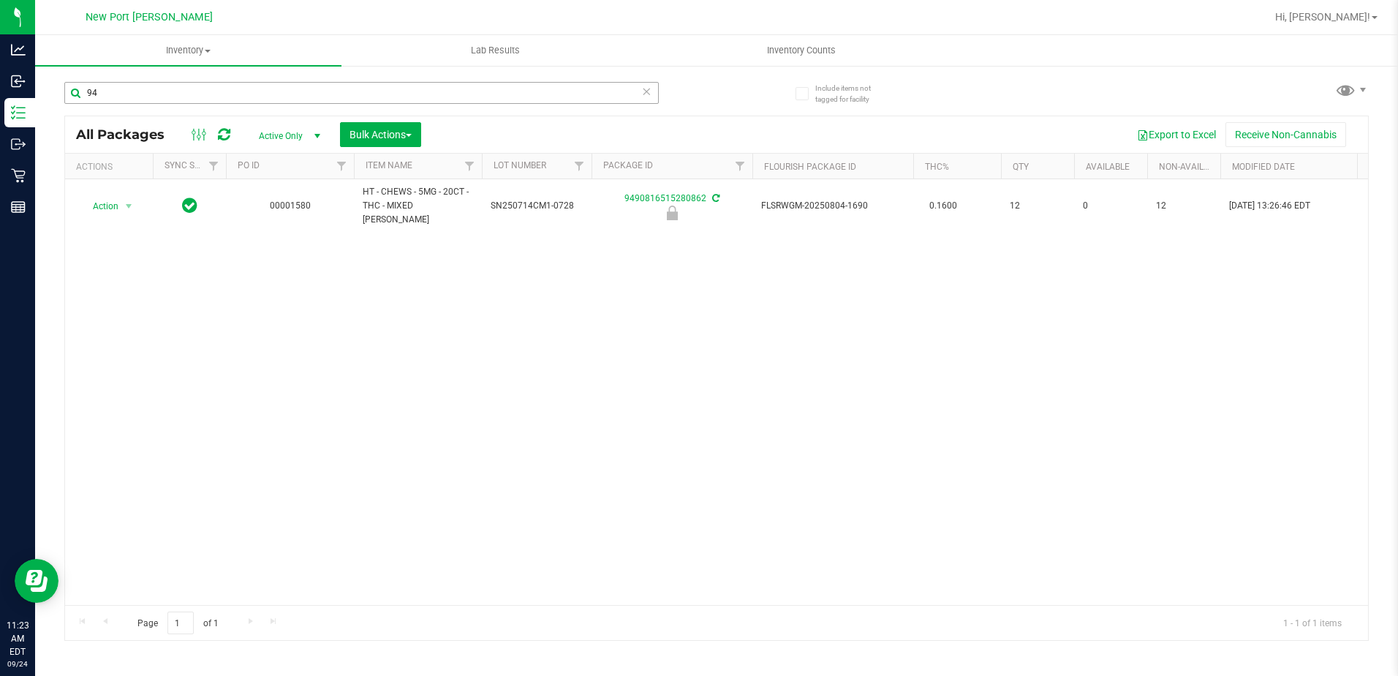
type input "9"
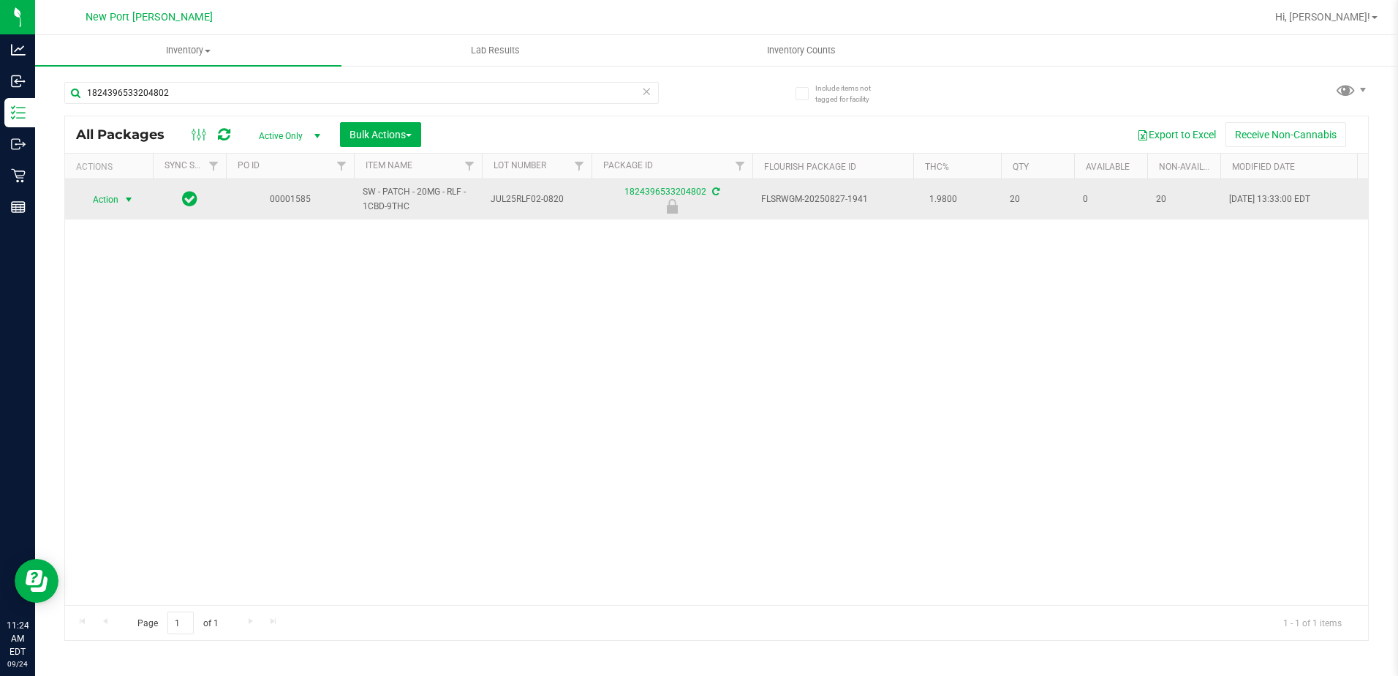
type input "1824396533204802"
click at [128, 201] on span "select" at bounding box center [129, 200] width 12 height 12
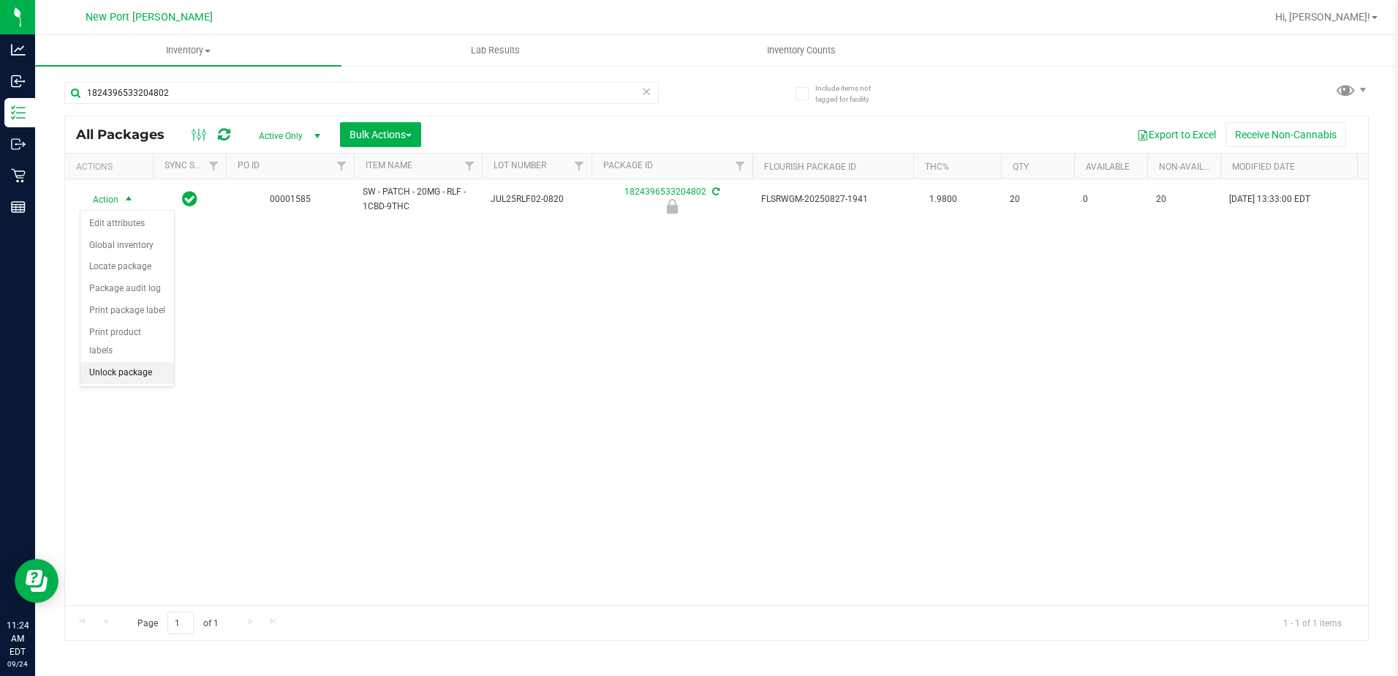
click at [99, 362] on li "Unlock package" at bounding box center [127, 373] width 94 height 22
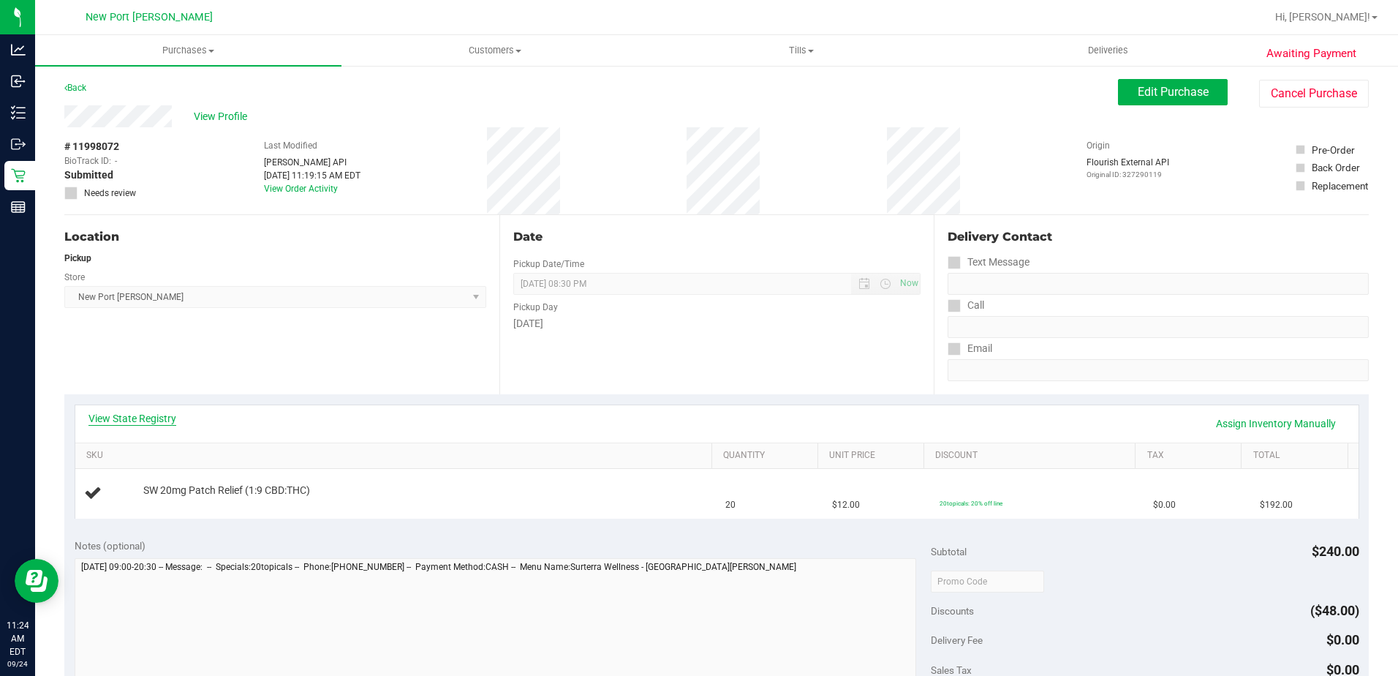
click at [129, 416] on link "View State Registry" at bounding box center [132, 418] width 88 height 15
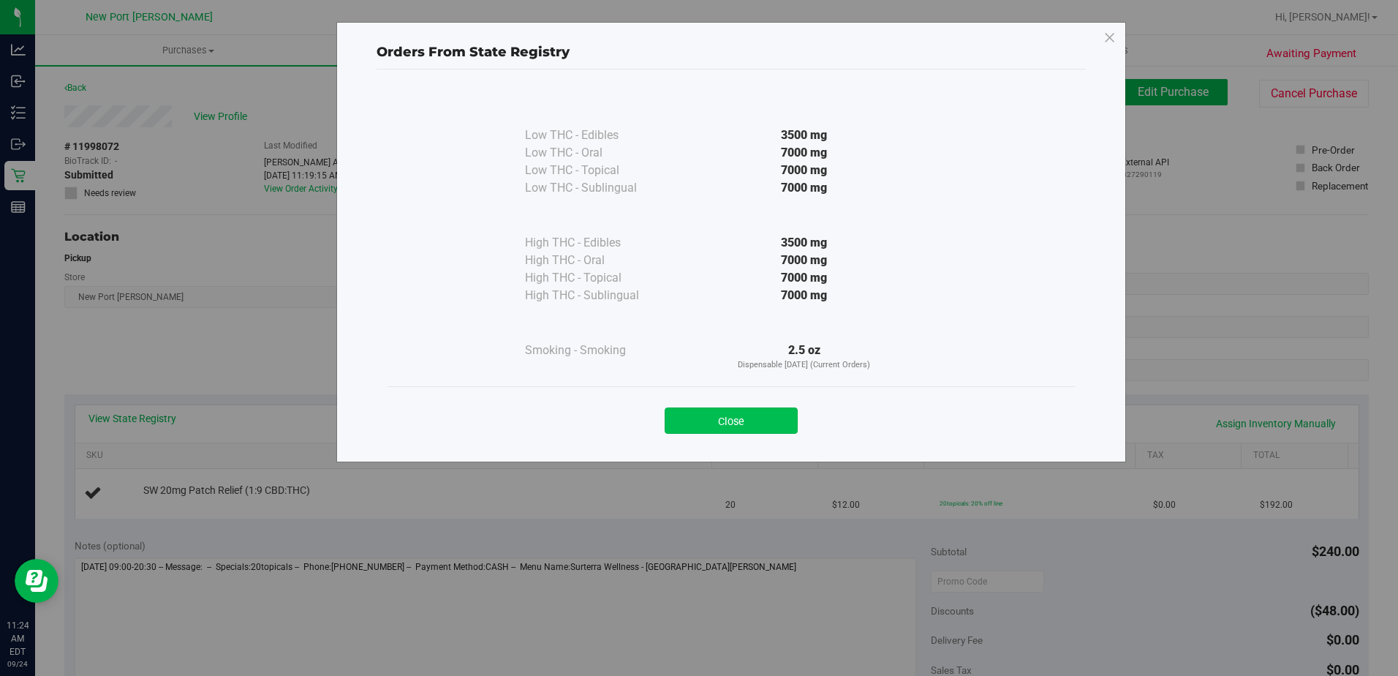
click at [718, 417] on button "Close" at bounding box center [731, 420] width 133 height 26
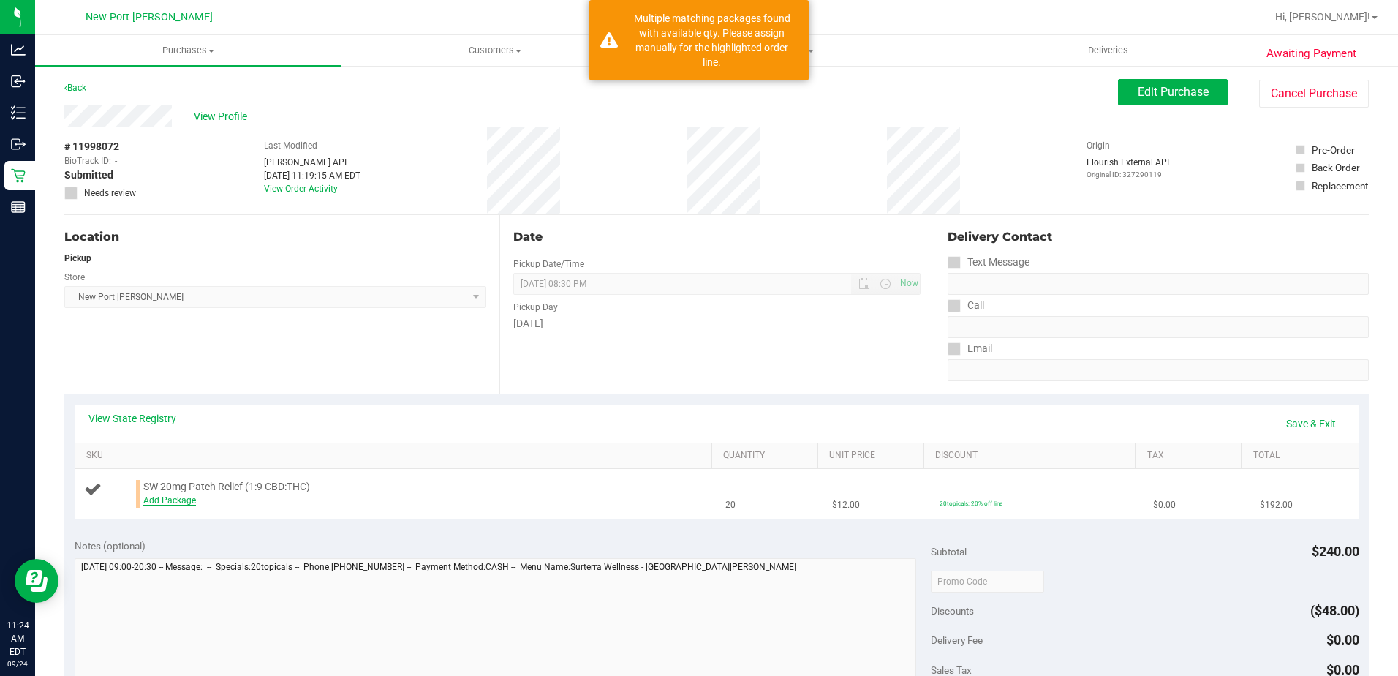
click at [180, 502] on link "Add Package" at bounding box center [169, 500] width 53 height 10
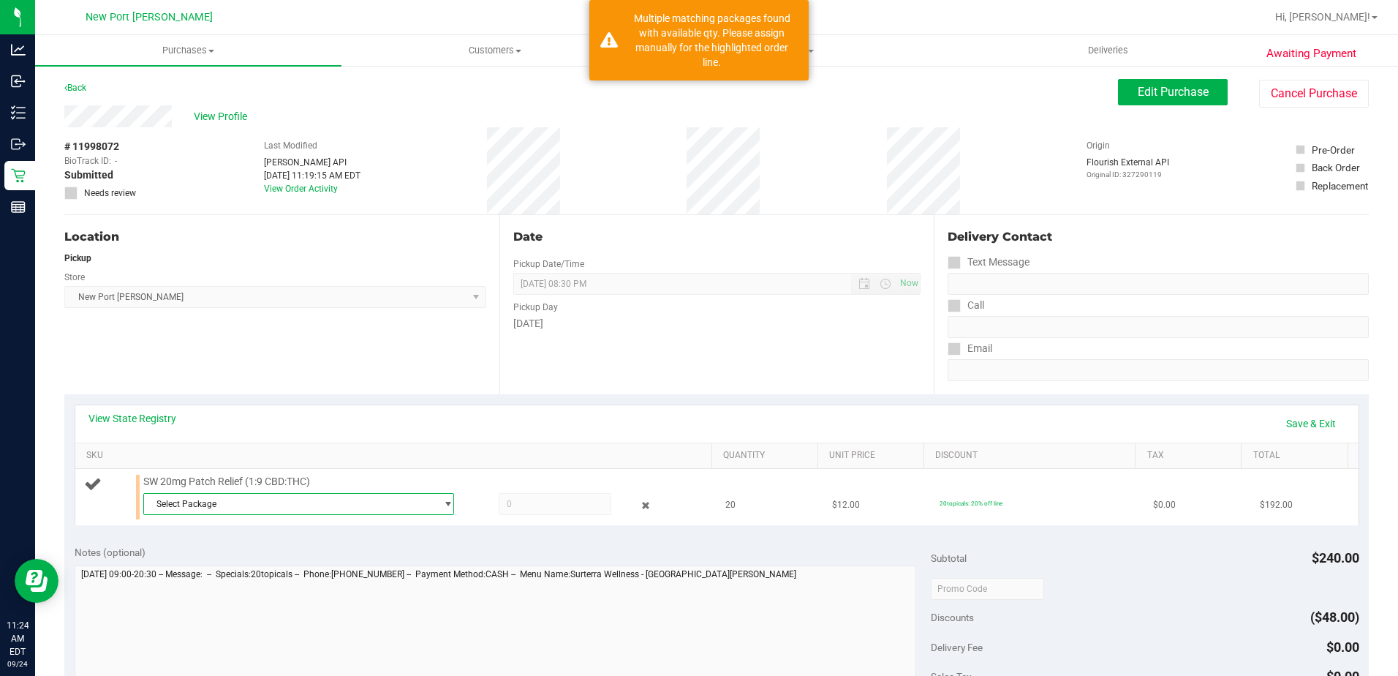
click at [374, 504] on span "Select Package" at bounding box center [290, 504] width 292 height 20
click at [290, 586] on span "( JUL25RLF02-0820 | orig: FLSRWGM-20250827-1941 )" at bounding box center [343, 584] width 216 height 10
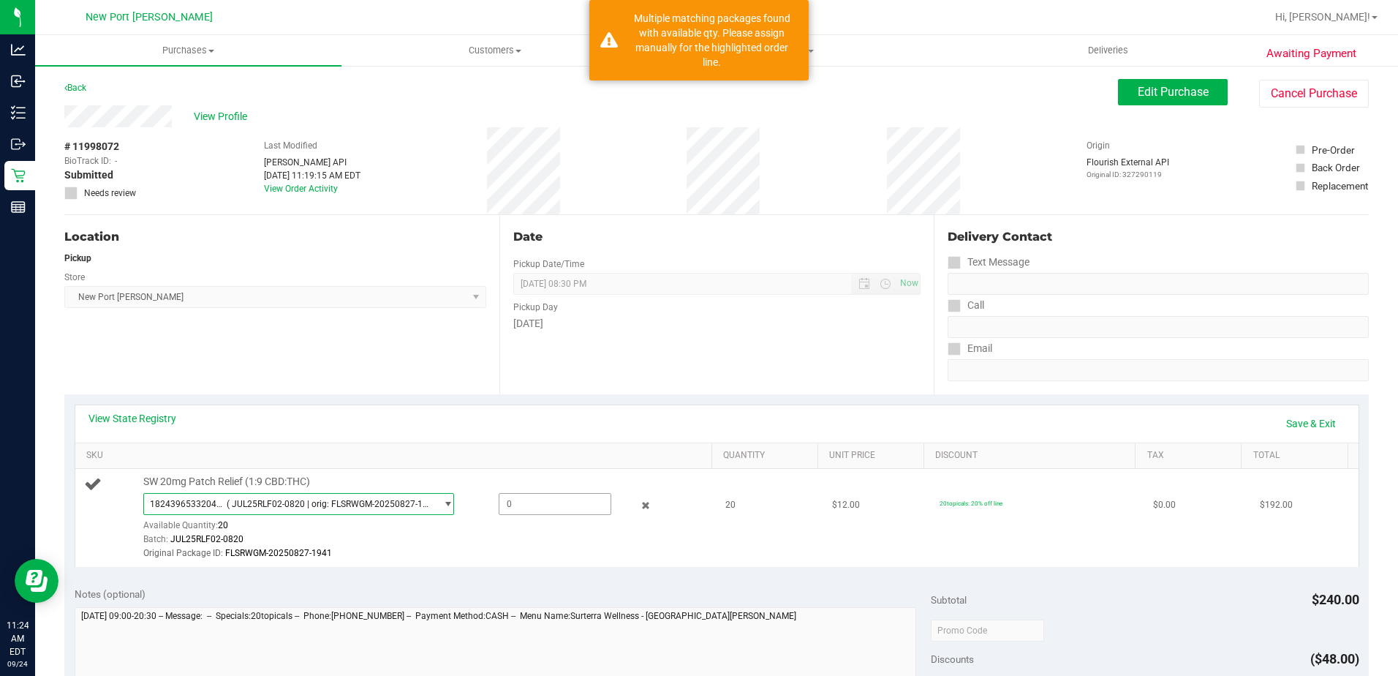
click at [516, 508] on span at bounding box center [555, 504] width 113 height 22
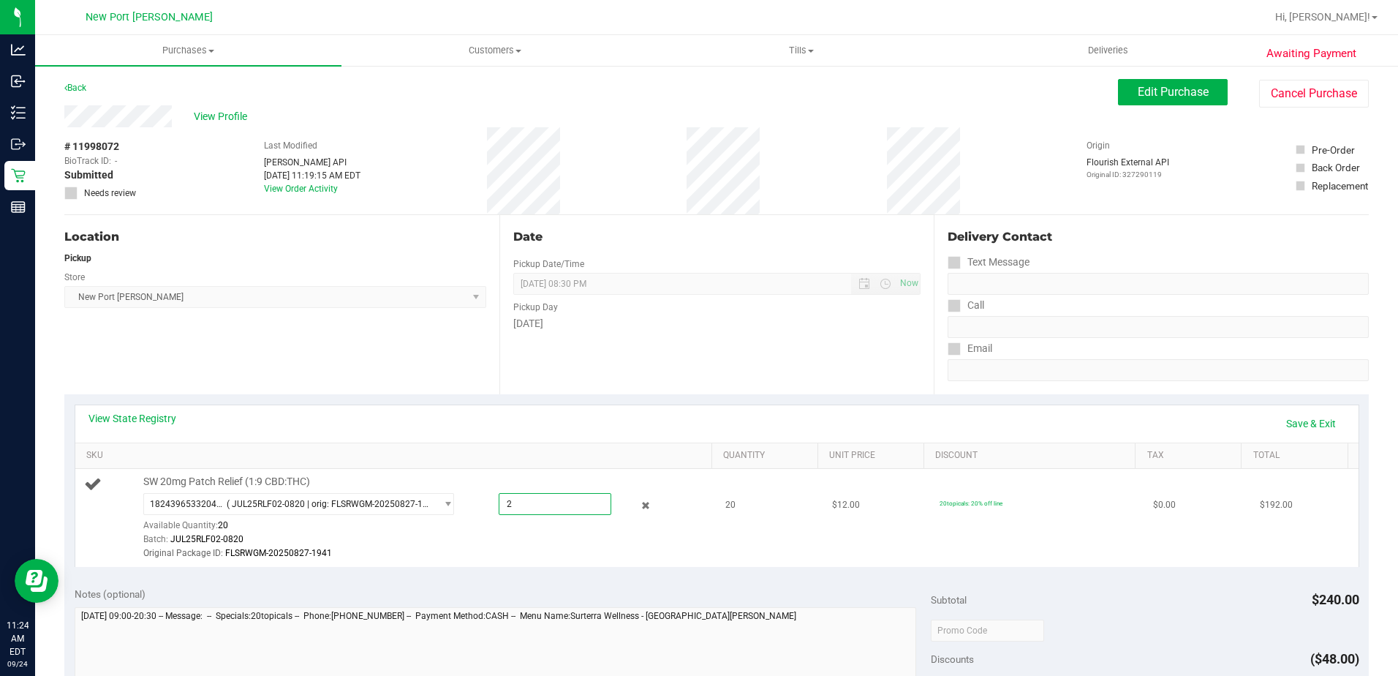
type input "20"
type input "20.0000"
click at [619, 535] on div "Batch: JUL25RLF02-0820" at bounding box center [424, 539] width 562 height 14
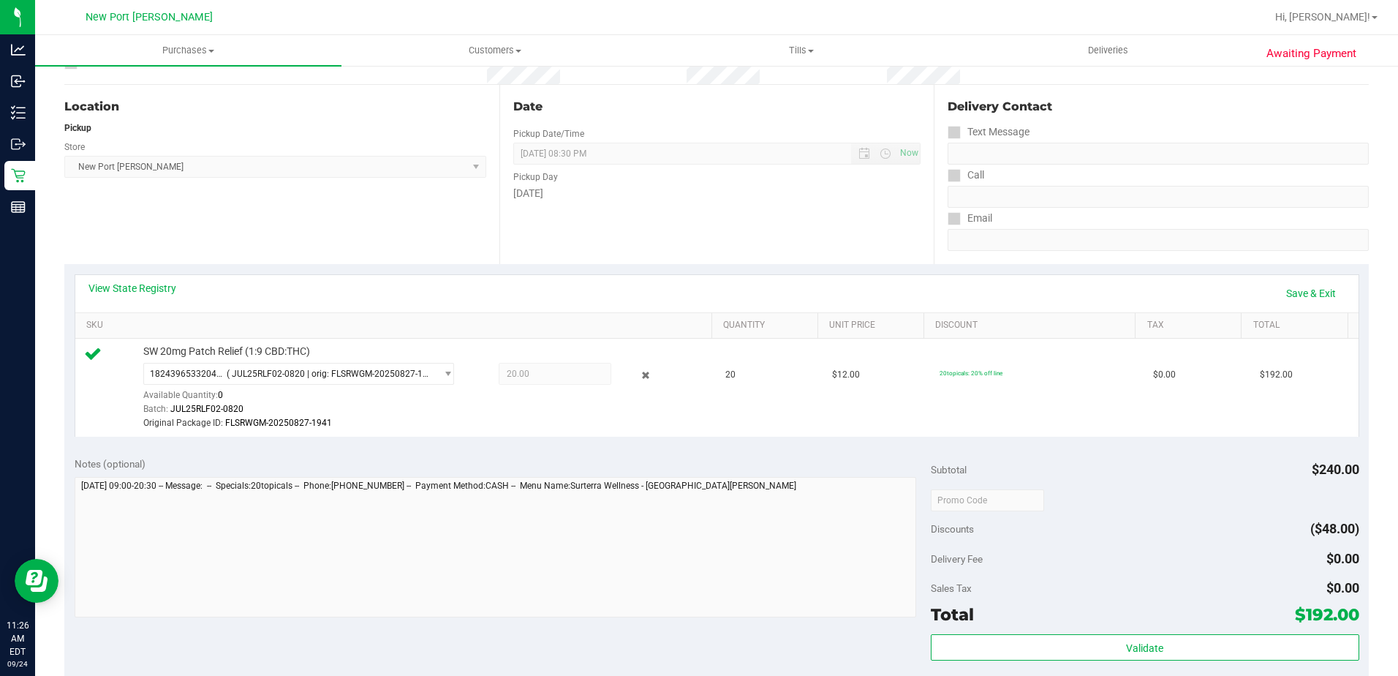
scroll to position [292, 0]
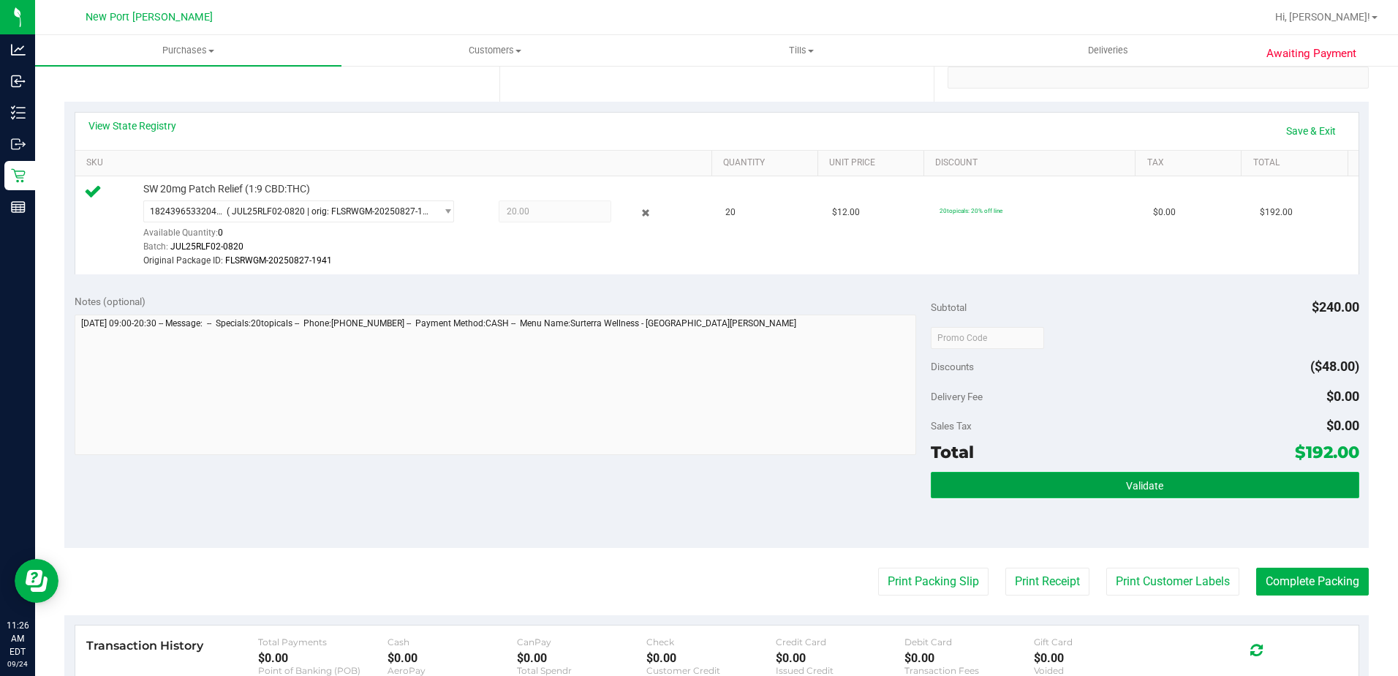
click at [1123, 493] on button "Validate" at bounding box center [1145, 485] width 428 height 26
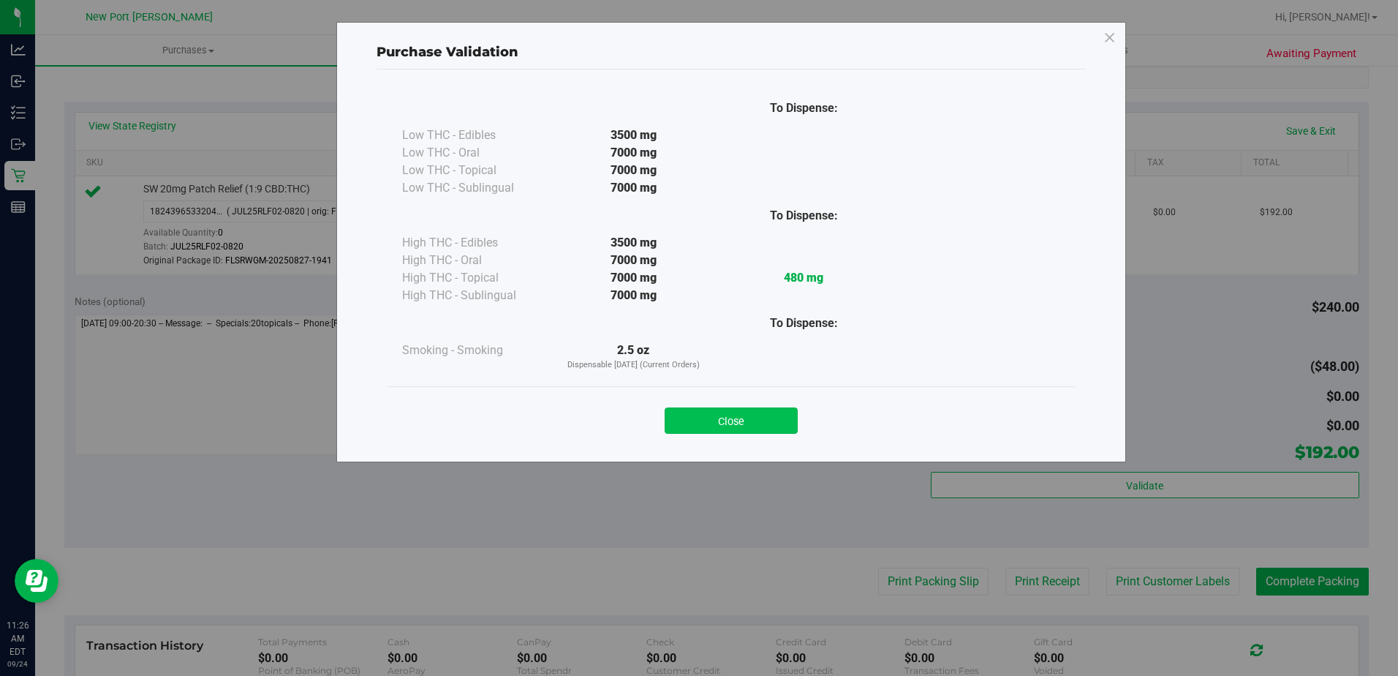
click at [719, 423] on button "Close" at bounding box center [731, 420] width 133 height 26
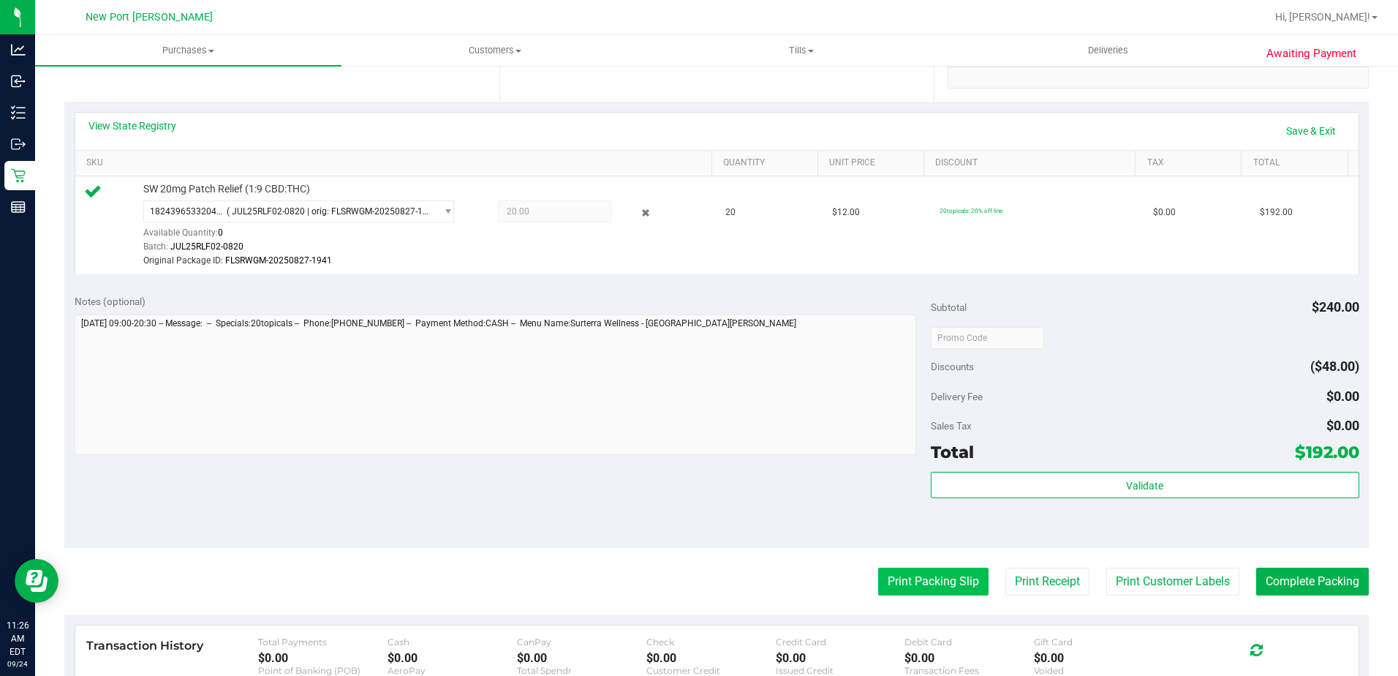
click at [924, 571] on button "Print Packing Slip" at bounding box center [933, 581] width 110 height 28
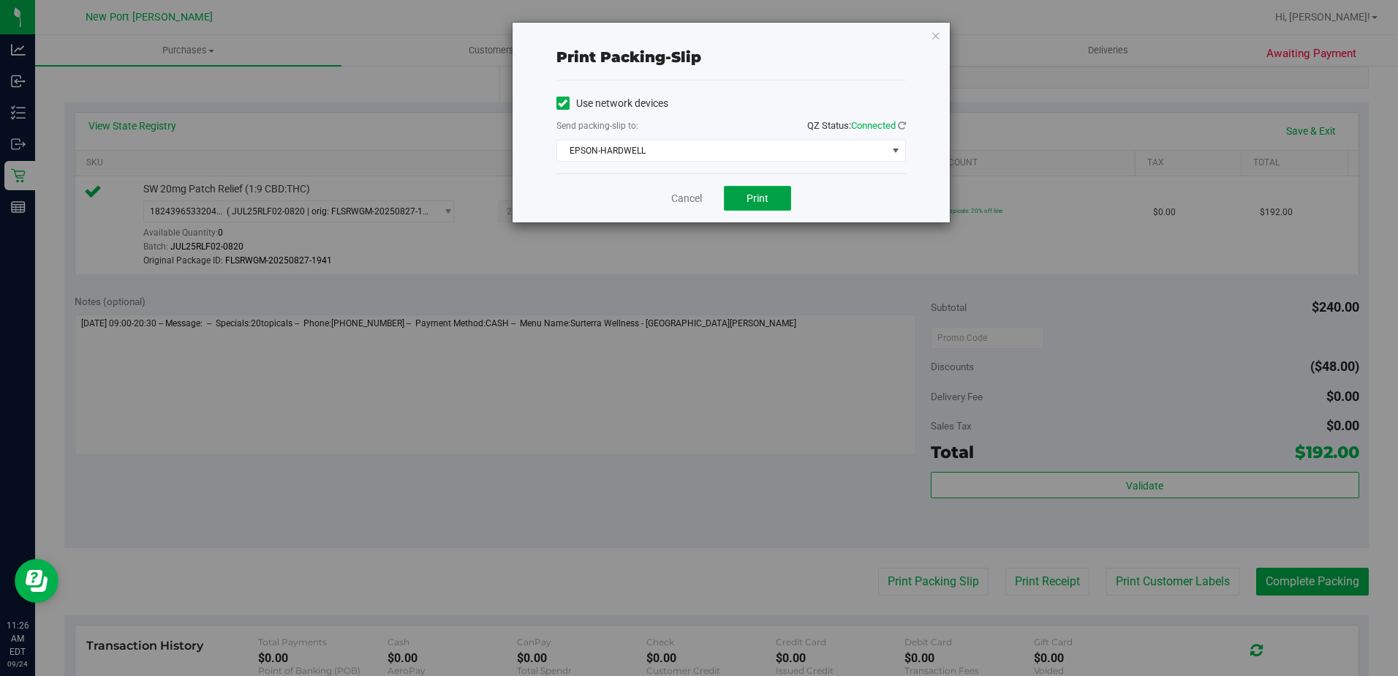
click at [763, 202] on span "Print" at bounding box center [757, 198] width 22 height 12
click at [681, 203] on link "Cancel" at bounding box center [686, 198] width 31 height 15
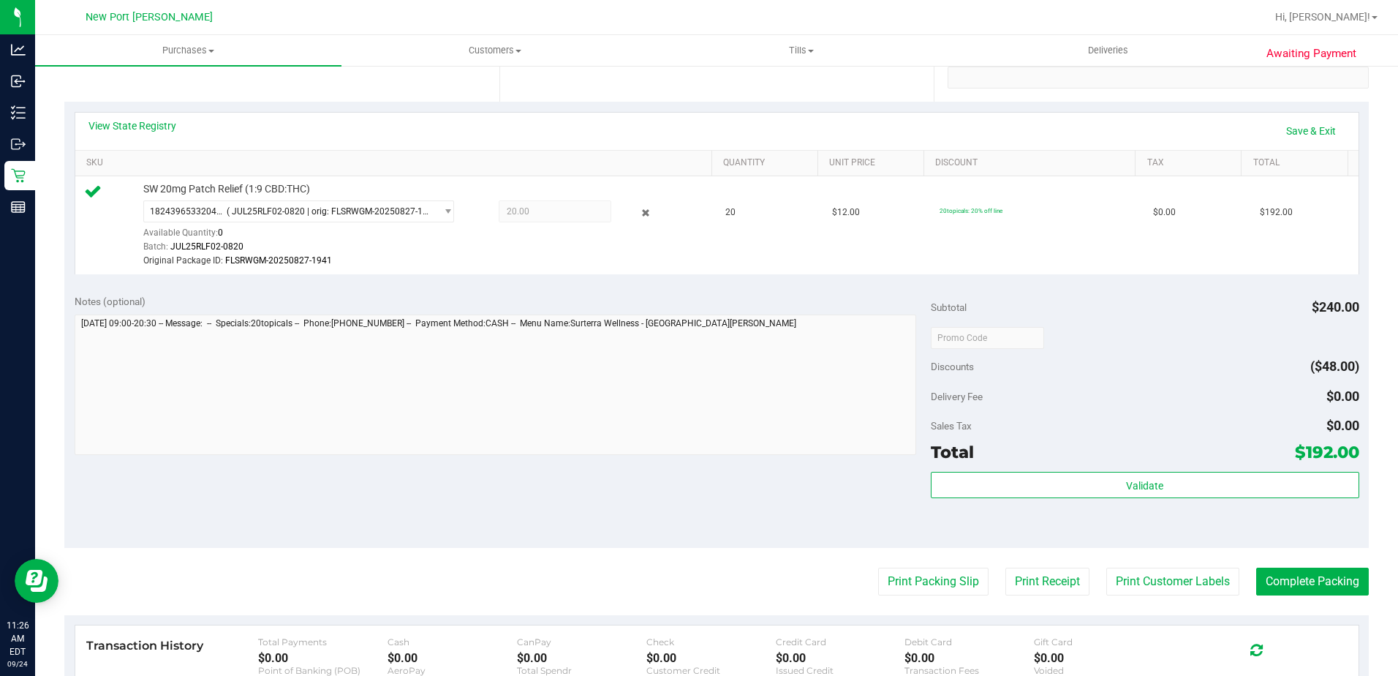
click at [1306, 595] on purchase-details "Back Edit Purchase Cancel Purchase View Profile # 11998072 BioTrack ID: - Submi…" at bounding box center [716, 338] width 1304 height 1102
click at [1304, 584] on button "Complete Packing" at bounding box center [1312, 581] width 113 height 28
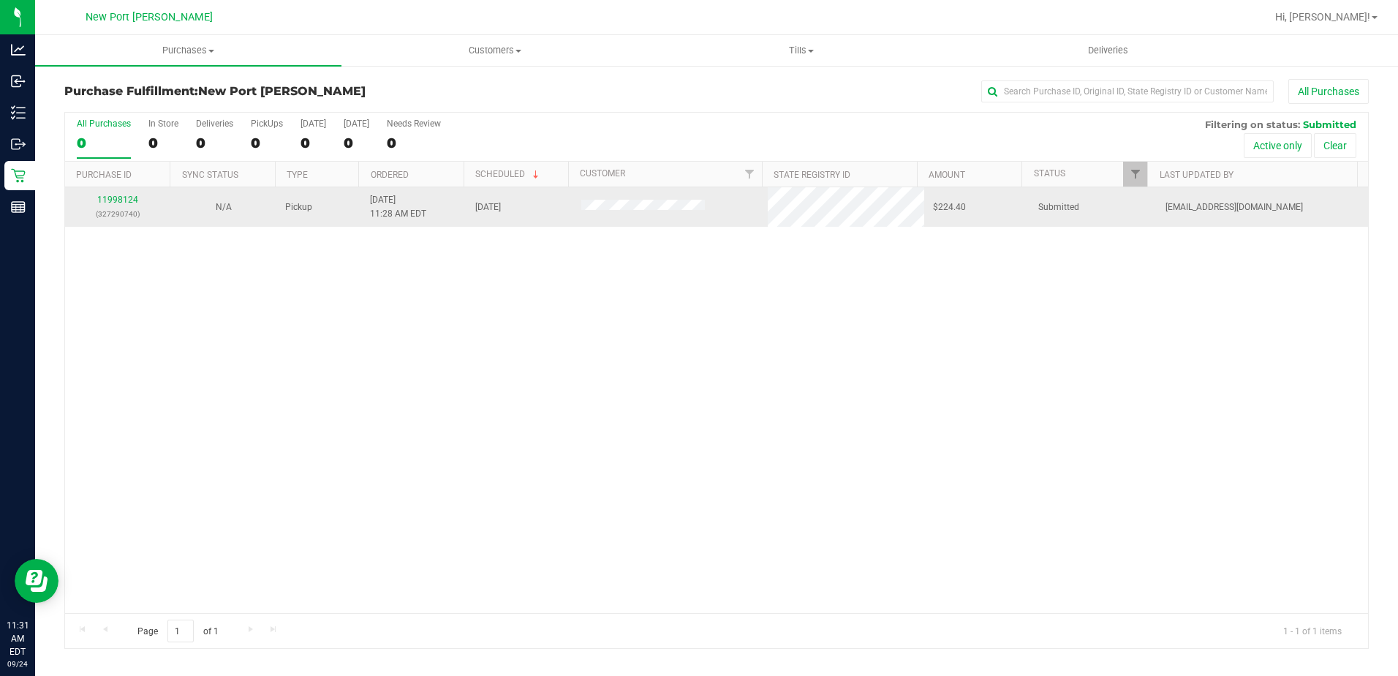
click at [112, 194] on div "11998124 (327290740)" at bounding box center [118, 207] width 88 height 28
click at [116, 195] on link "11998124" at bounding box center [117, 199] width 41 height 10
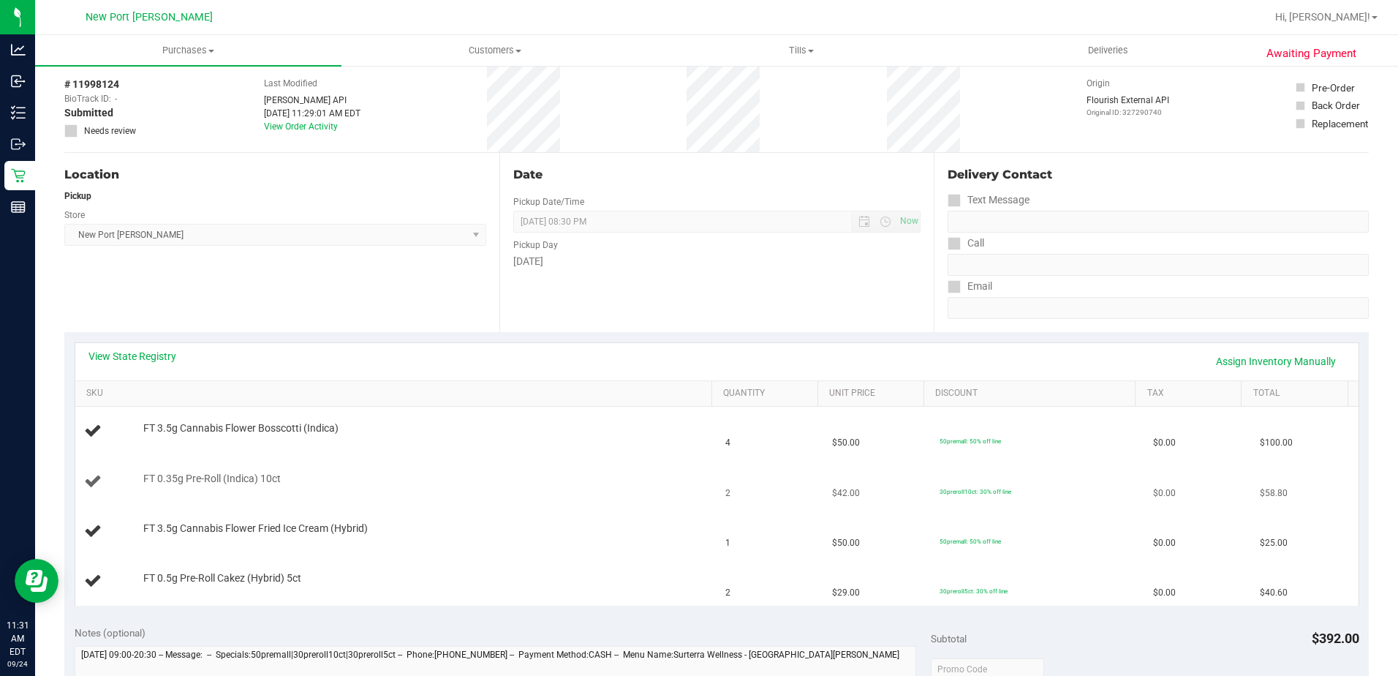
scroll to position [219, 0]
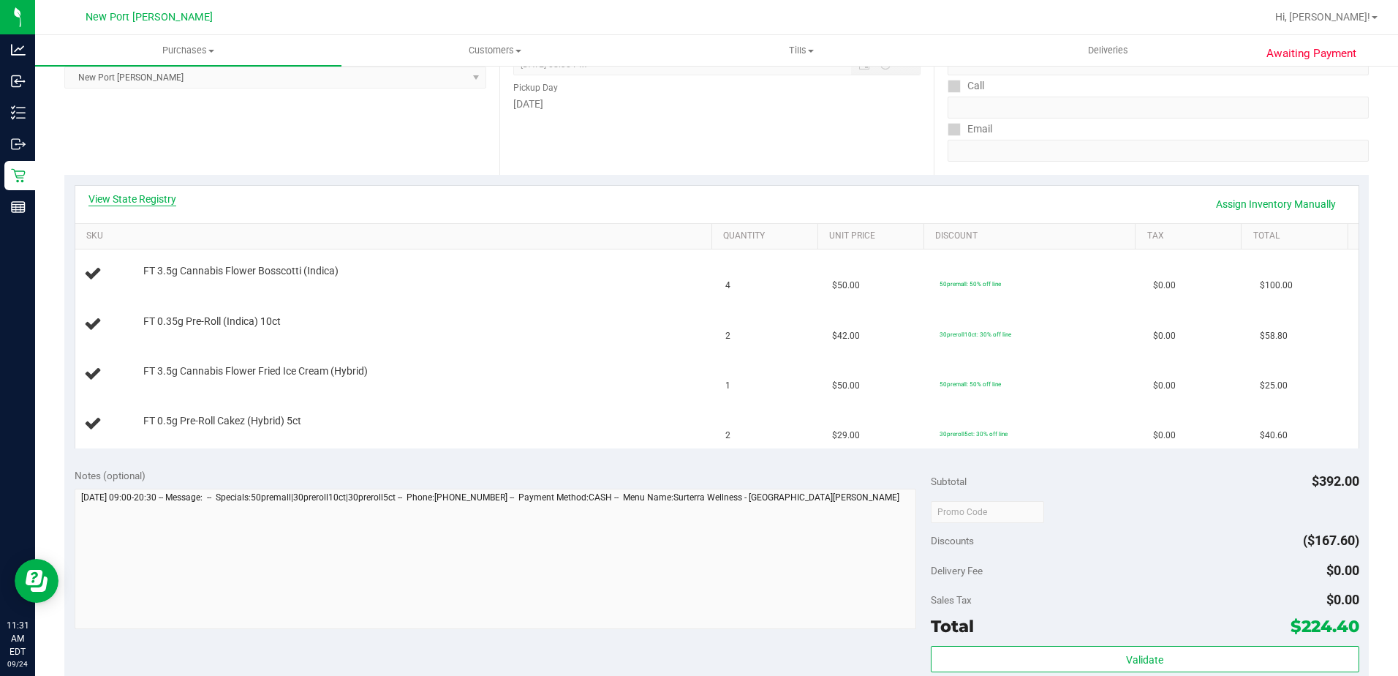
click at [120, 202] on link "View State Registry" at bounding box center [132, 199] width 88 height 15
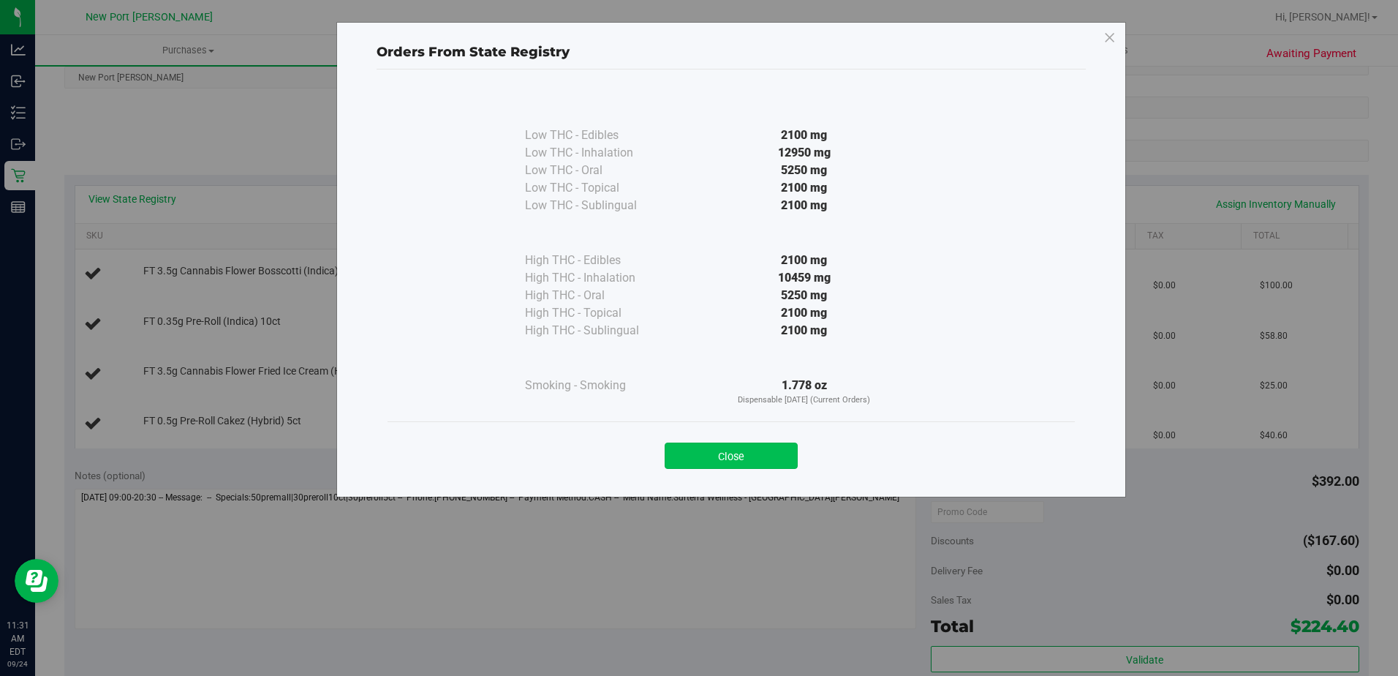
click at [741, 451] on button "Close" at bounding box center [731, 455] width 133 height 26
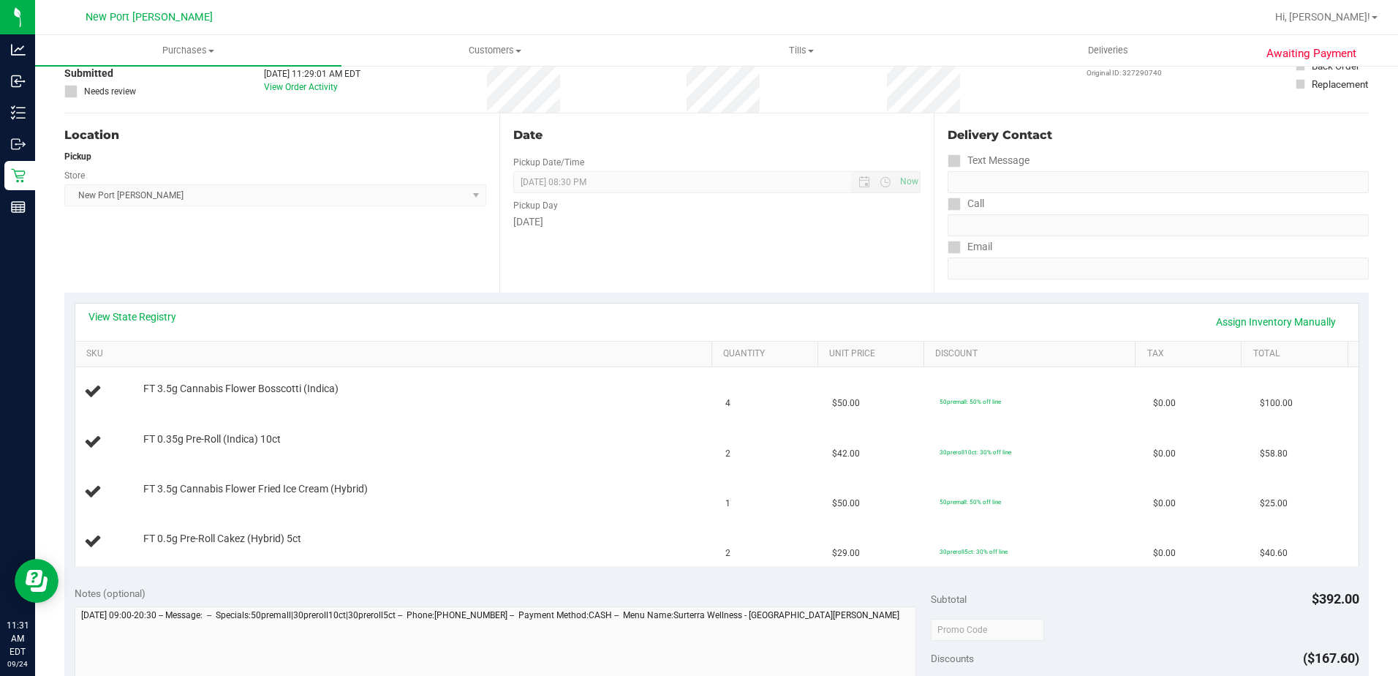
scroll to position [0, 0]
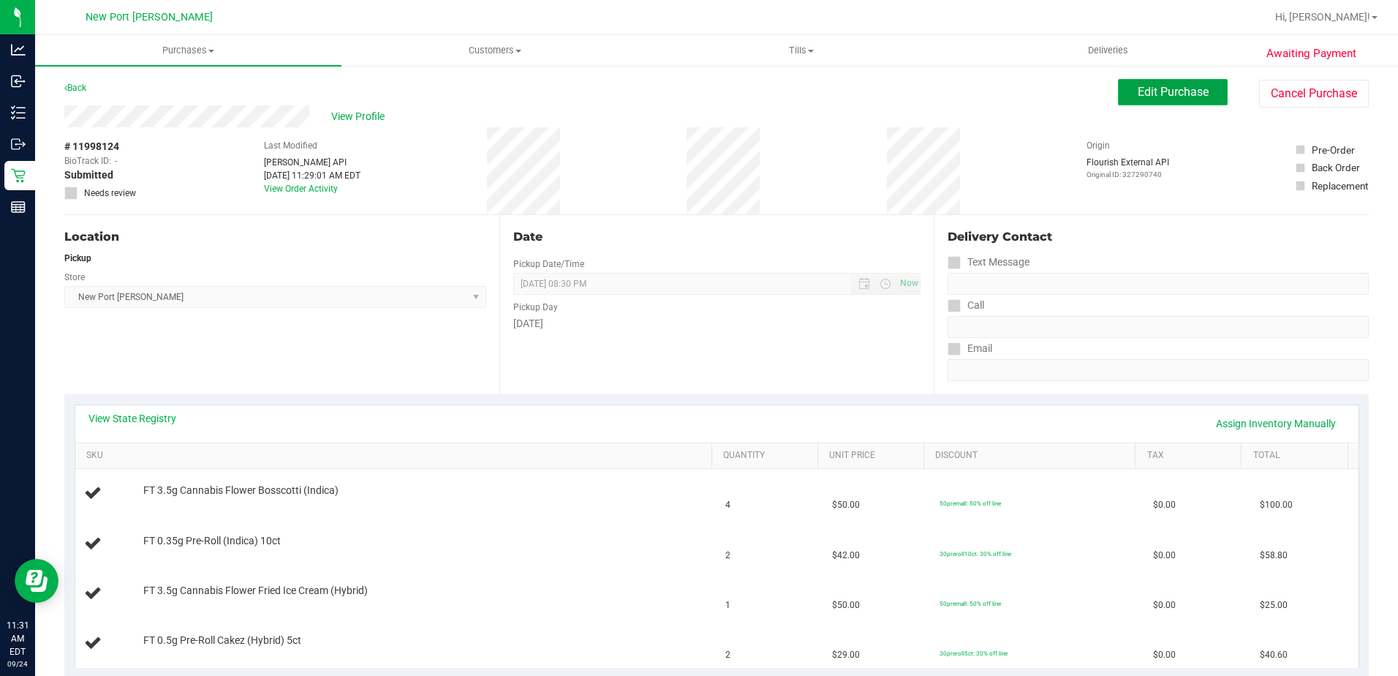
click at [1163, 82] on button "Edit Purchase" at bounding box center [1173, 92] width 110 height 26
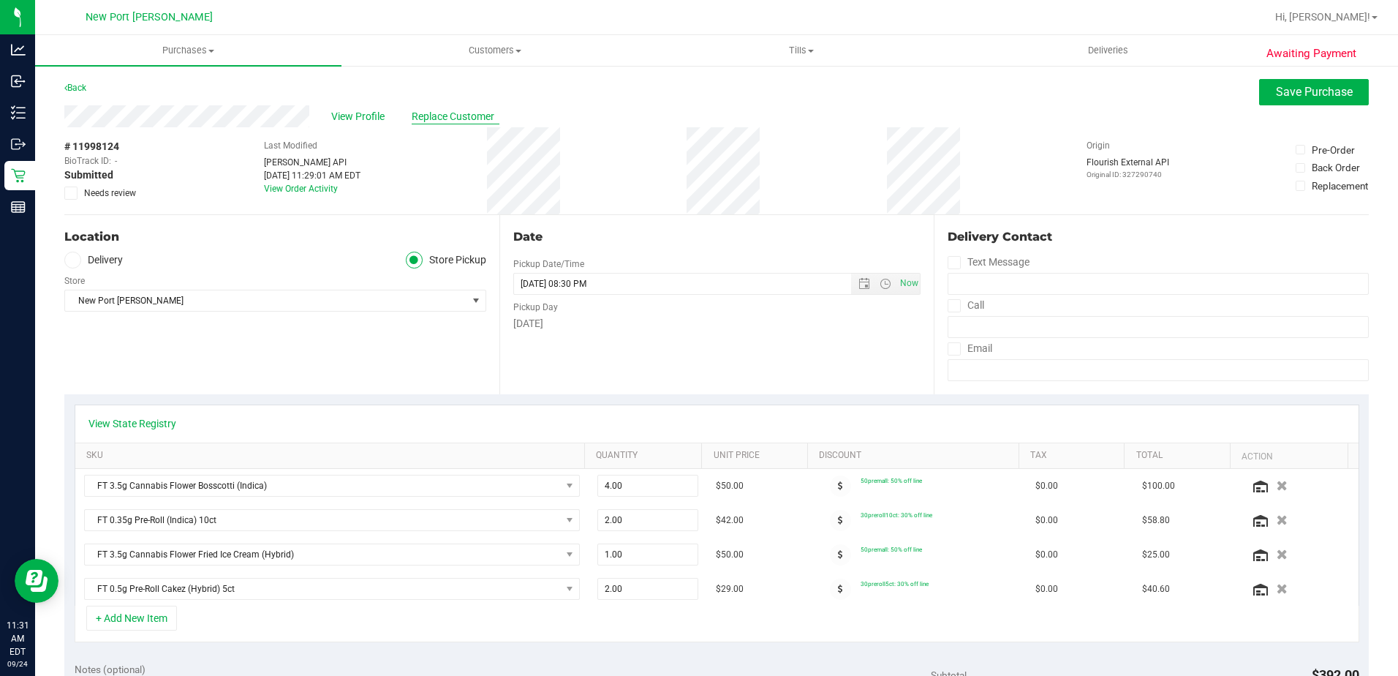
click at [462, 115] on span "Replace Customer" at bounding box center [456, 116] width 88 height 15
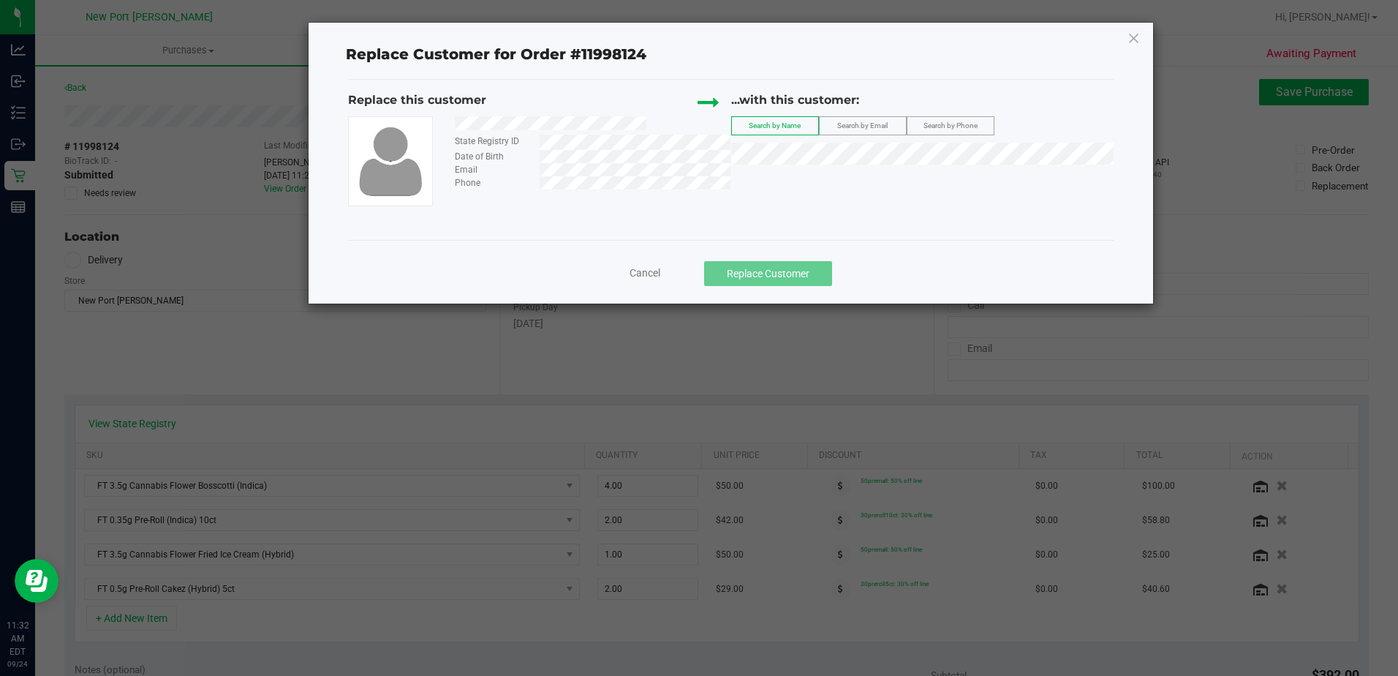
click at [857, 131] on label "Search by Email" at bounding box center [863, 126] width 86 height 18
click at [858, 124] on span "Search by Email" at bounding box center [862, 125] width 50 height 8
click at [771, 126] on span "Search by Name" at bounding box center [775, 125] width 52 height 8
click at [812, 182] on span "SANDRA SEIBEL" at bounding box center [780, 181] width 78 height 12
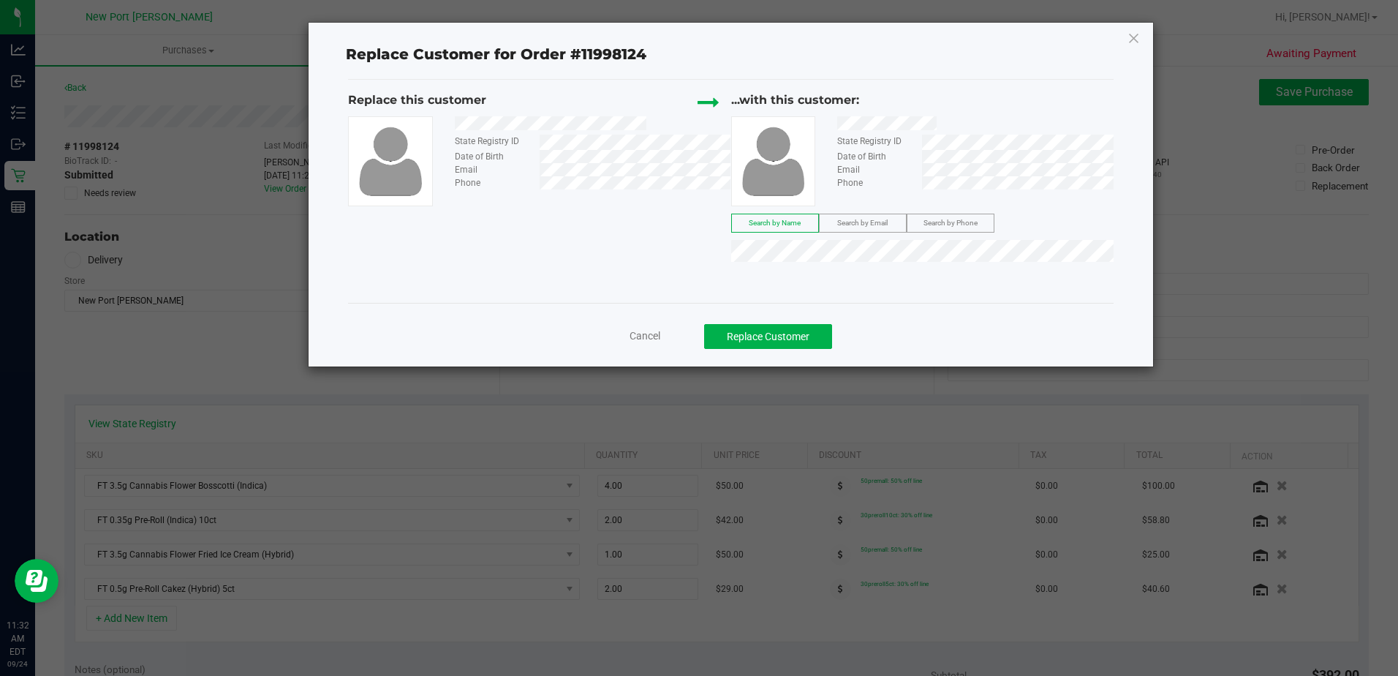
click at [658, 332] on span "Cancel" at bounding box center [645, 336] width 31 height 12
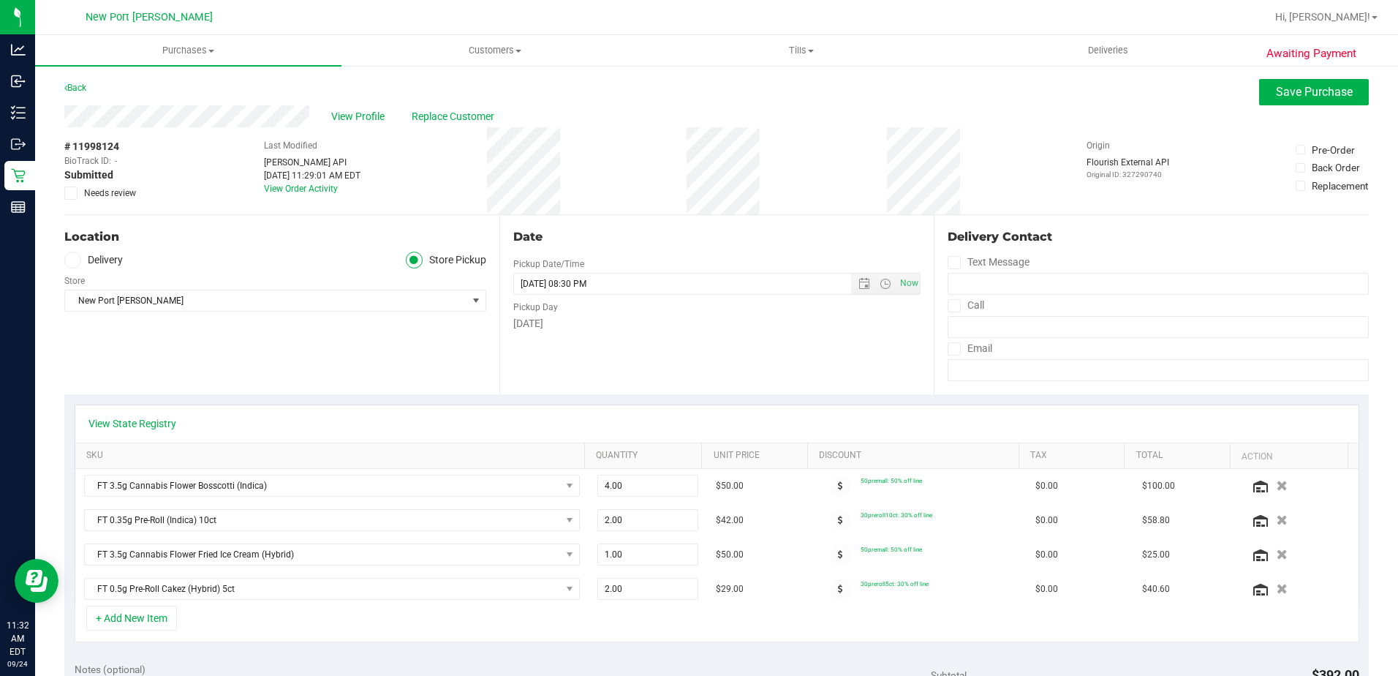
click at [72, 193] on icon at bounding box center [72, 193] width 10 height 0
click at [0, 0] on input "Needs review" at bounding box center [0, 0] width 0 height 0
click at [1295, 89] on span "Save Purchase" at bounding box center [1314, 92] width 77 height 14
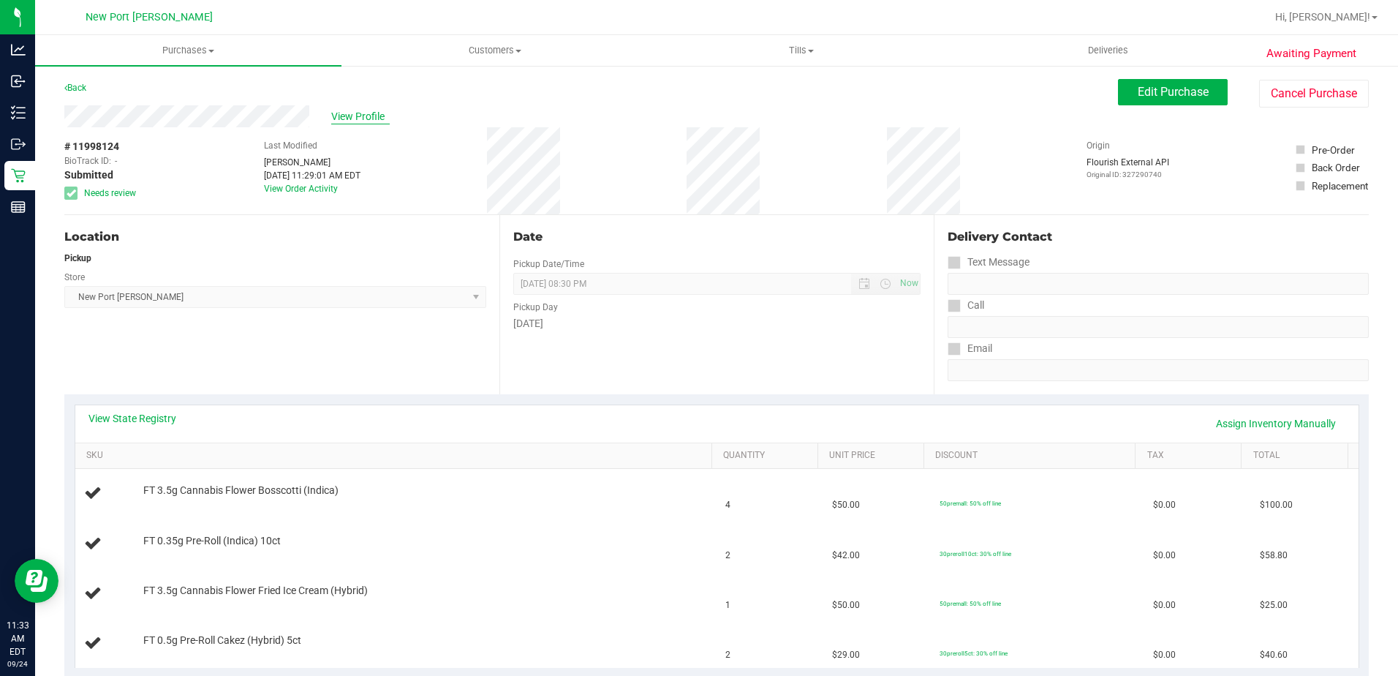
click at [364, 116] on span "View Profile" at bounding box center [360, 116] width 58 height 15
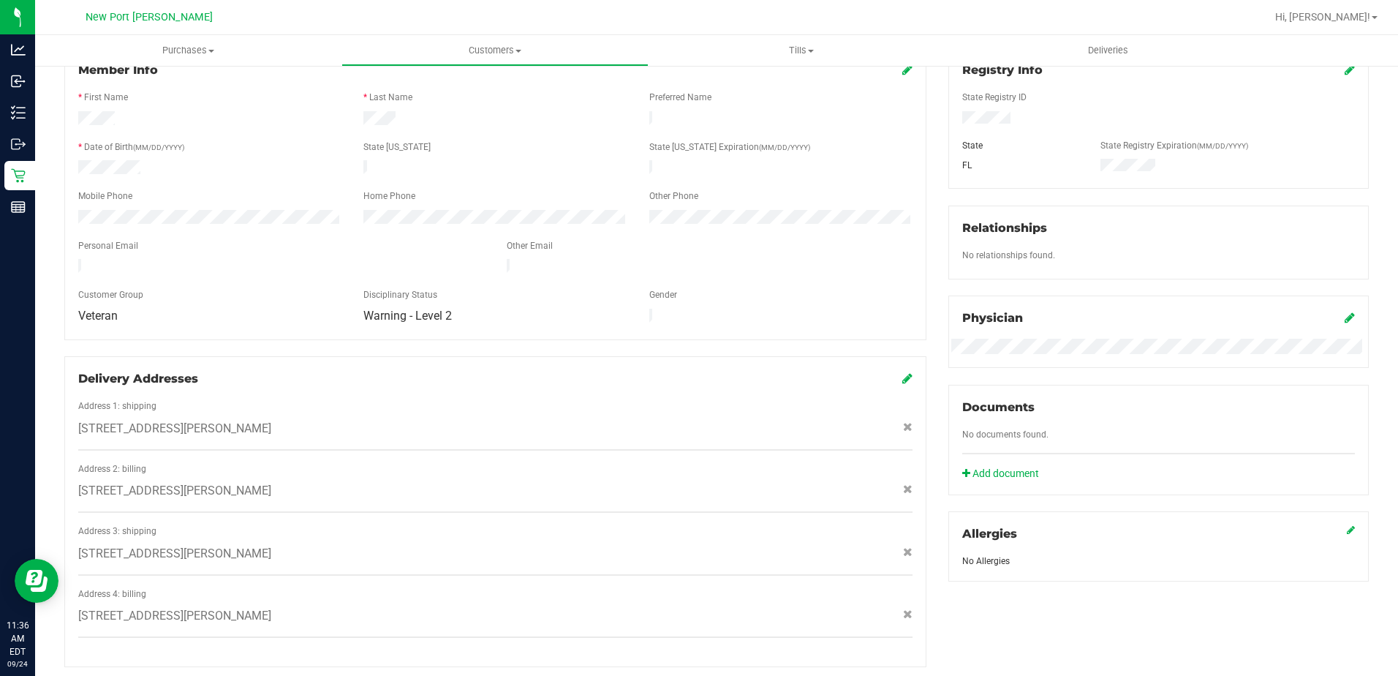
scroll to position [366, 0]
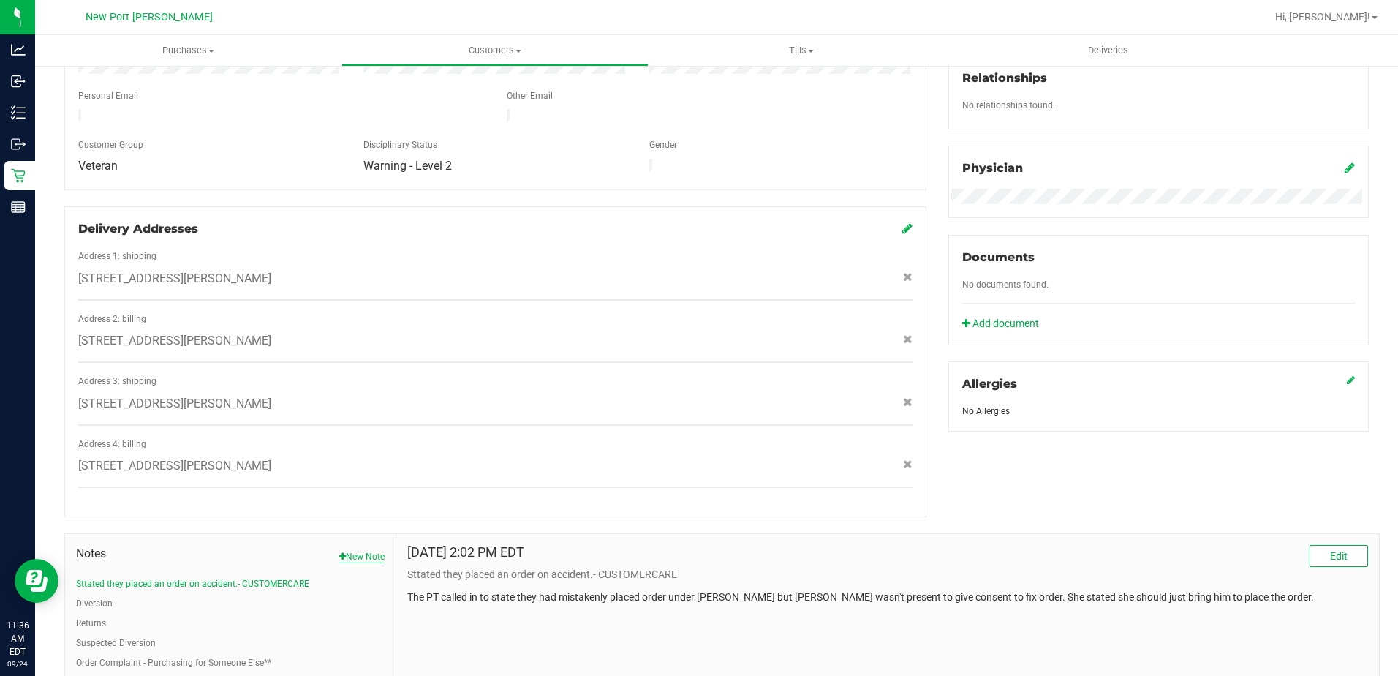
click at [367, 550] on button "New Note" at bounding box center [361, 556] width 45 height 13
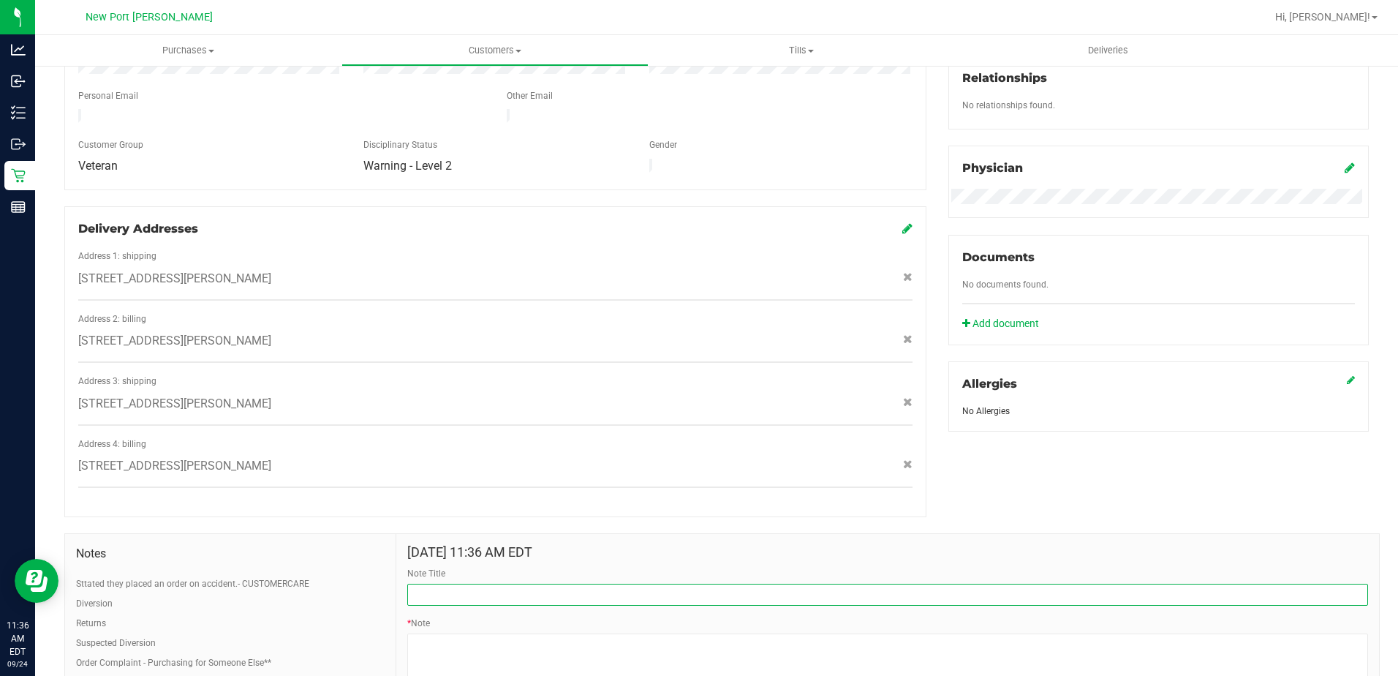
click at [480, 583] on input "Note Title" at bounding box center [887, 594] width 961 height 22
type input "N"
type input "DO NOT FILL ANY ORDER PLACED ONLINE"
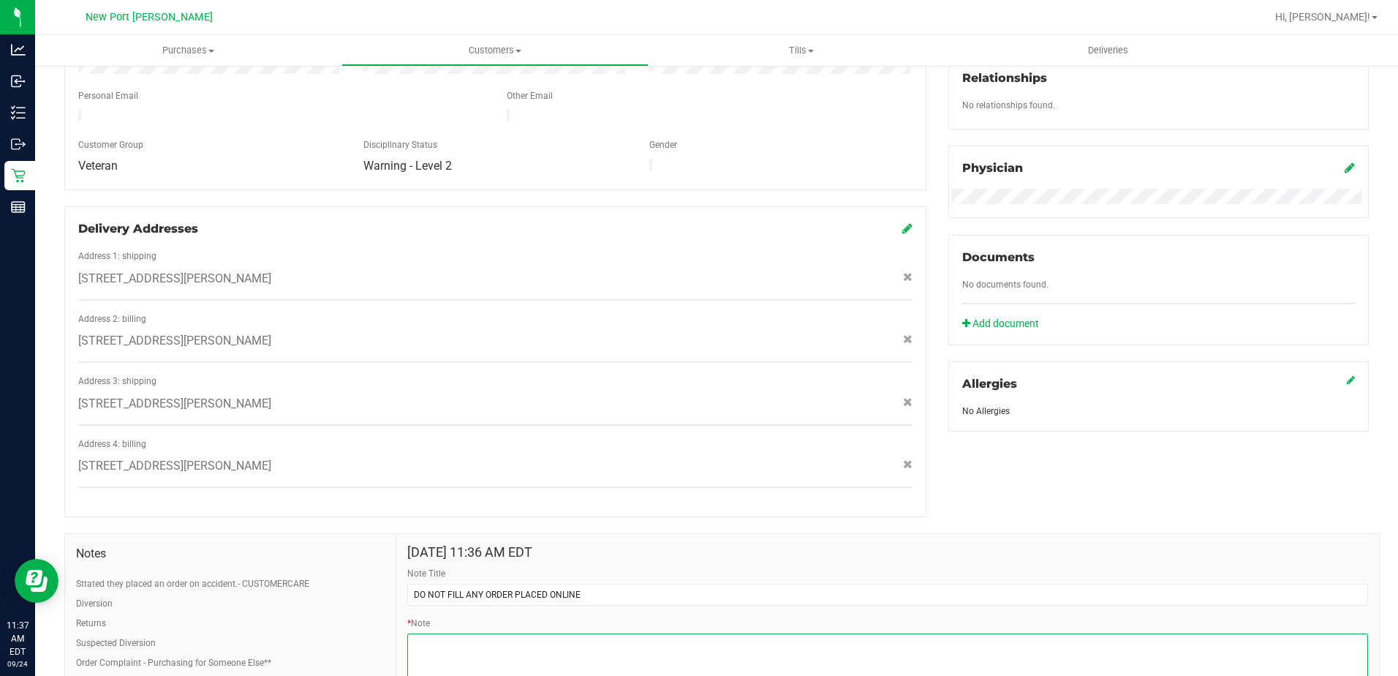
click at [480, 643] on textarea "* Note" at bounding box center [887, 662] width 961 height 58
type textarea "D"
type textarea "9"
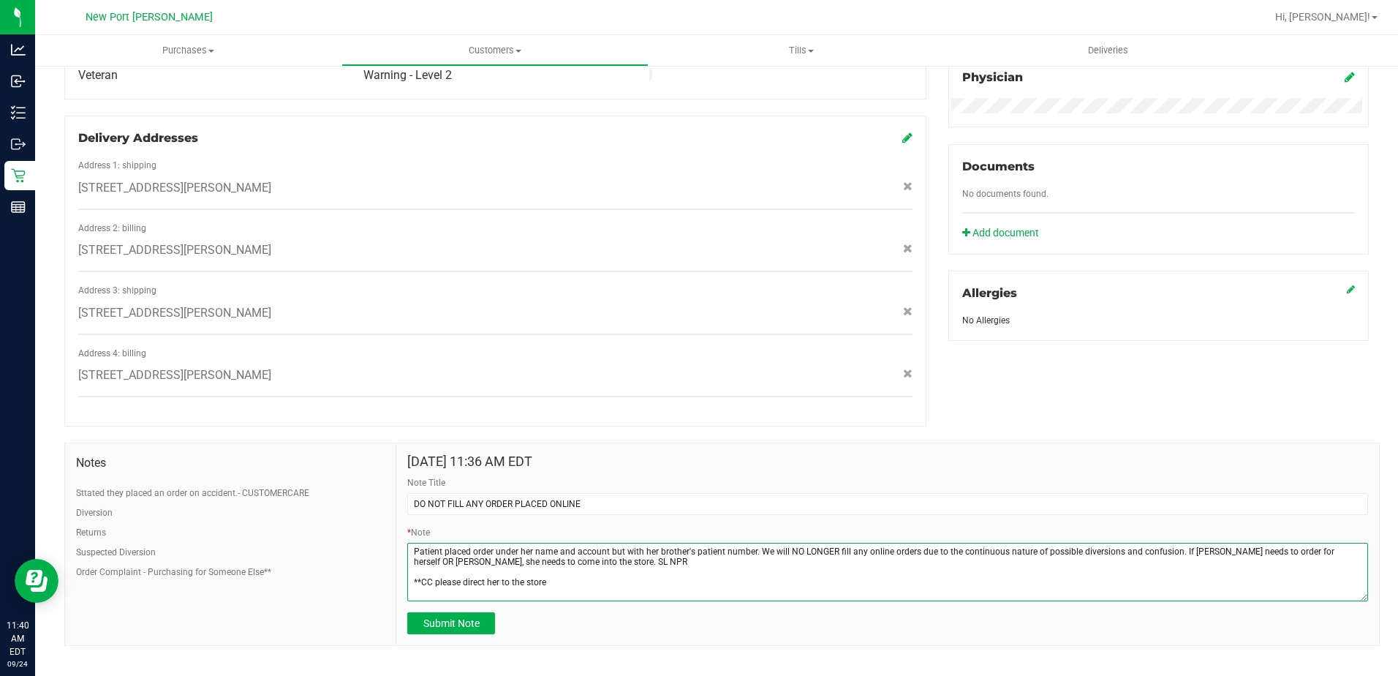
scroll to position [460, 0]
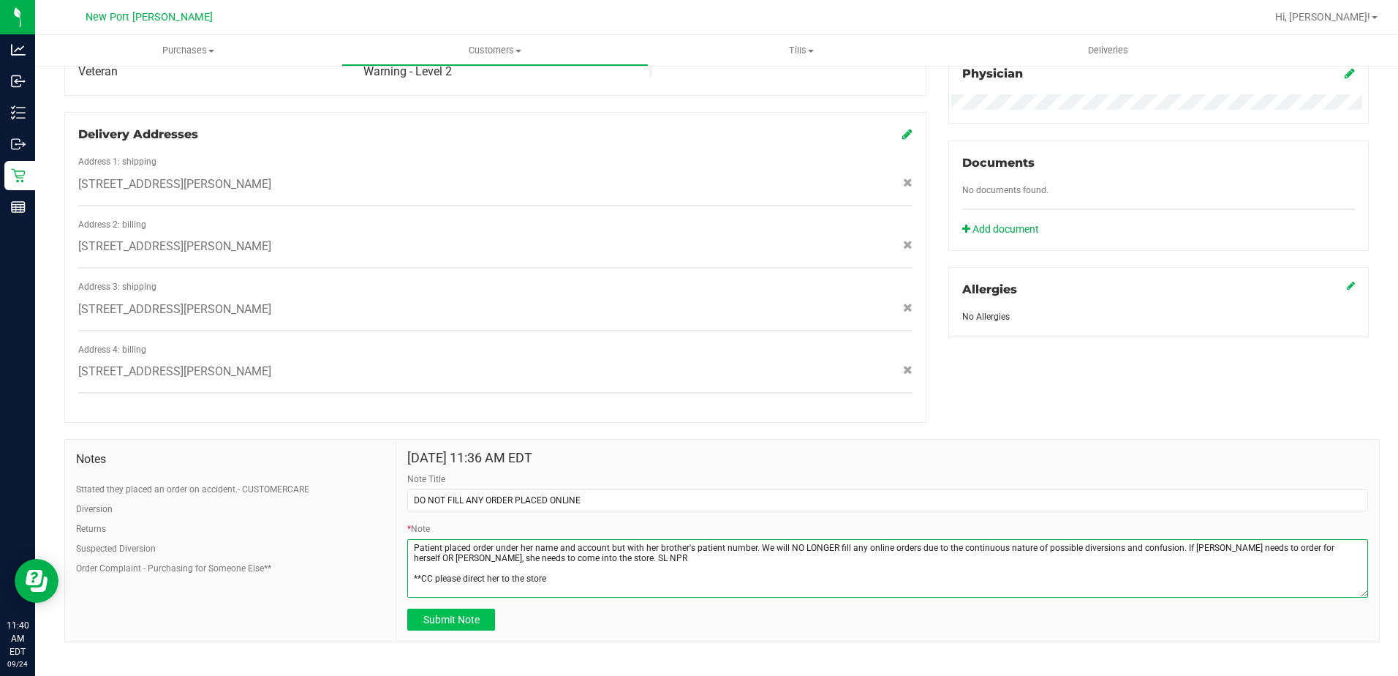
type textarea "Patient placed order under her name and account but with her brother's patient …"
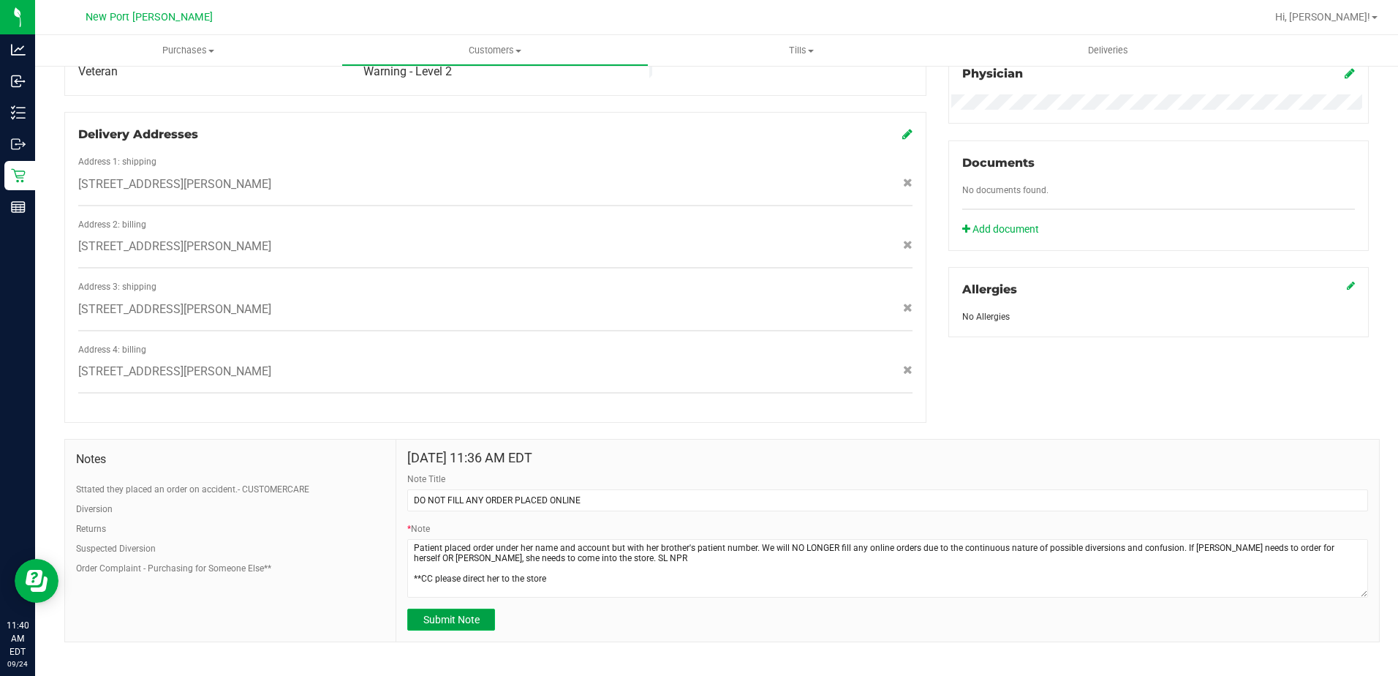
click at [461, 613] on span "Submit Note" at bounding box center [451, 619] width 56 height 12
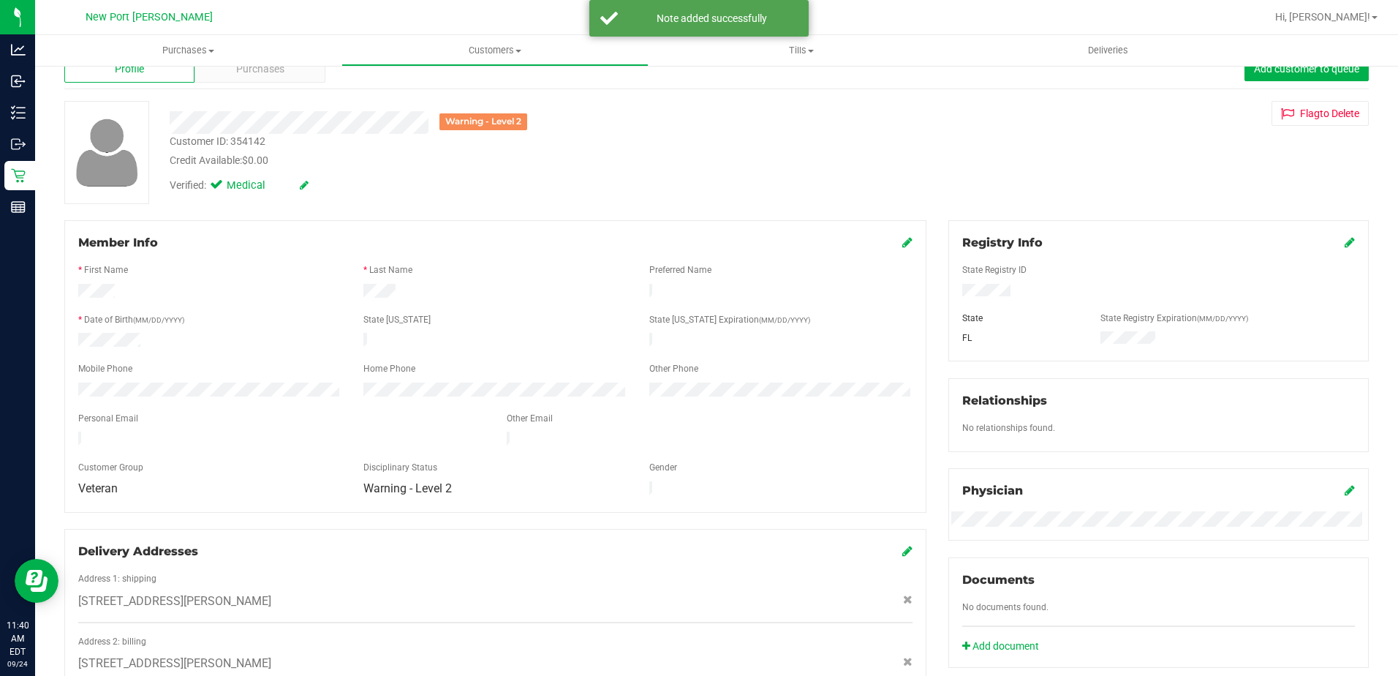
scroll to position [0, 0]
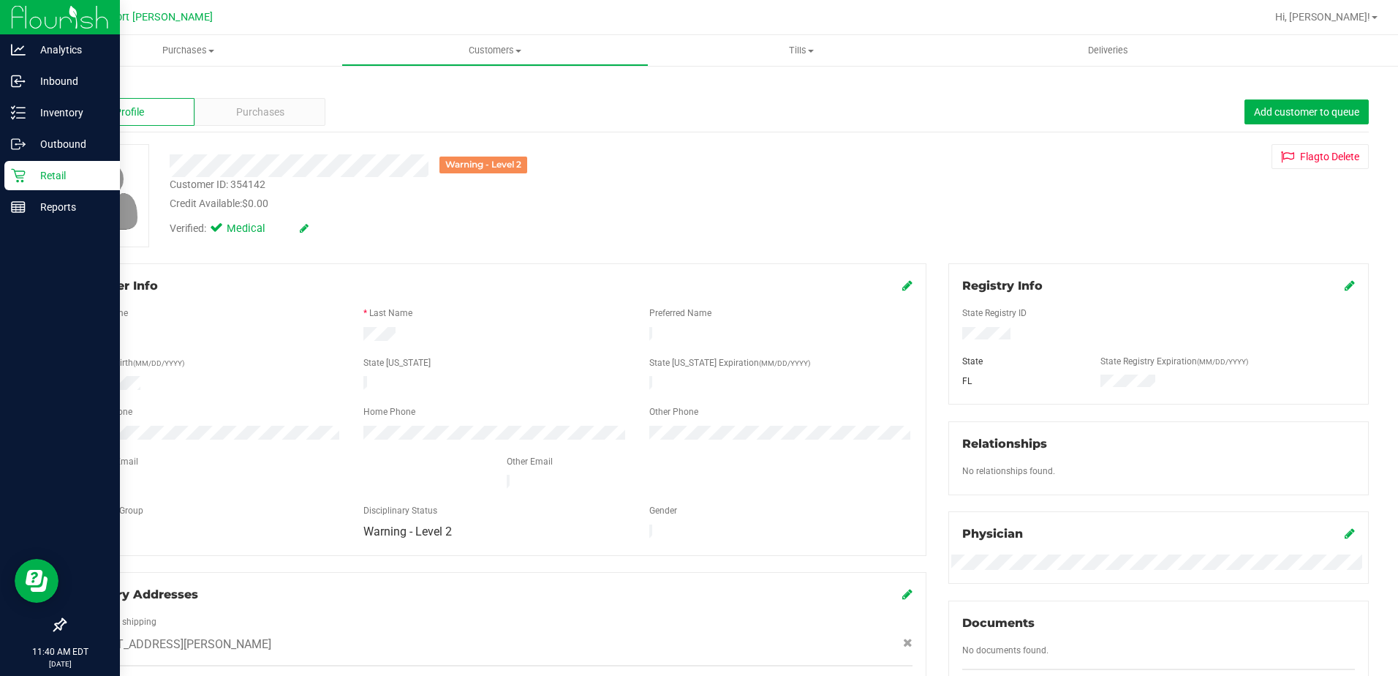
click at [58, 175] on p "Retail" at bounding box center [70, 176] width 88 height 18
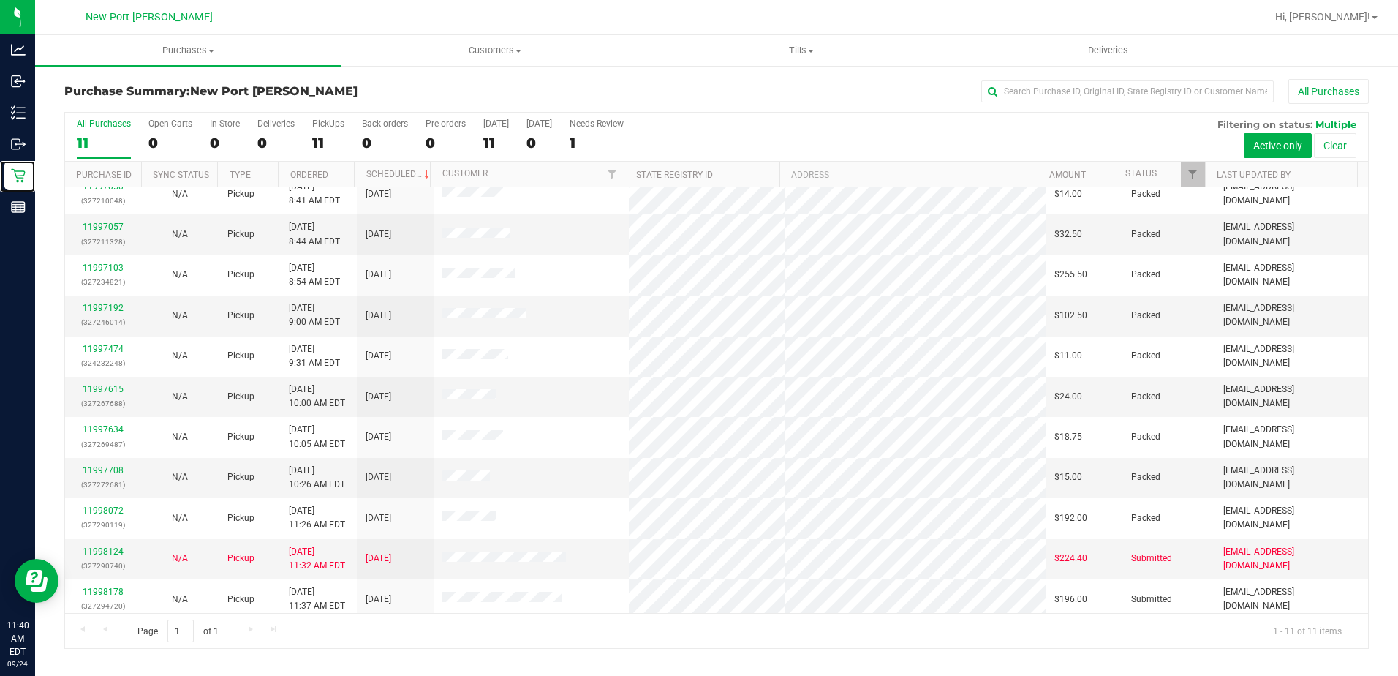
scroll to position [19, 0]
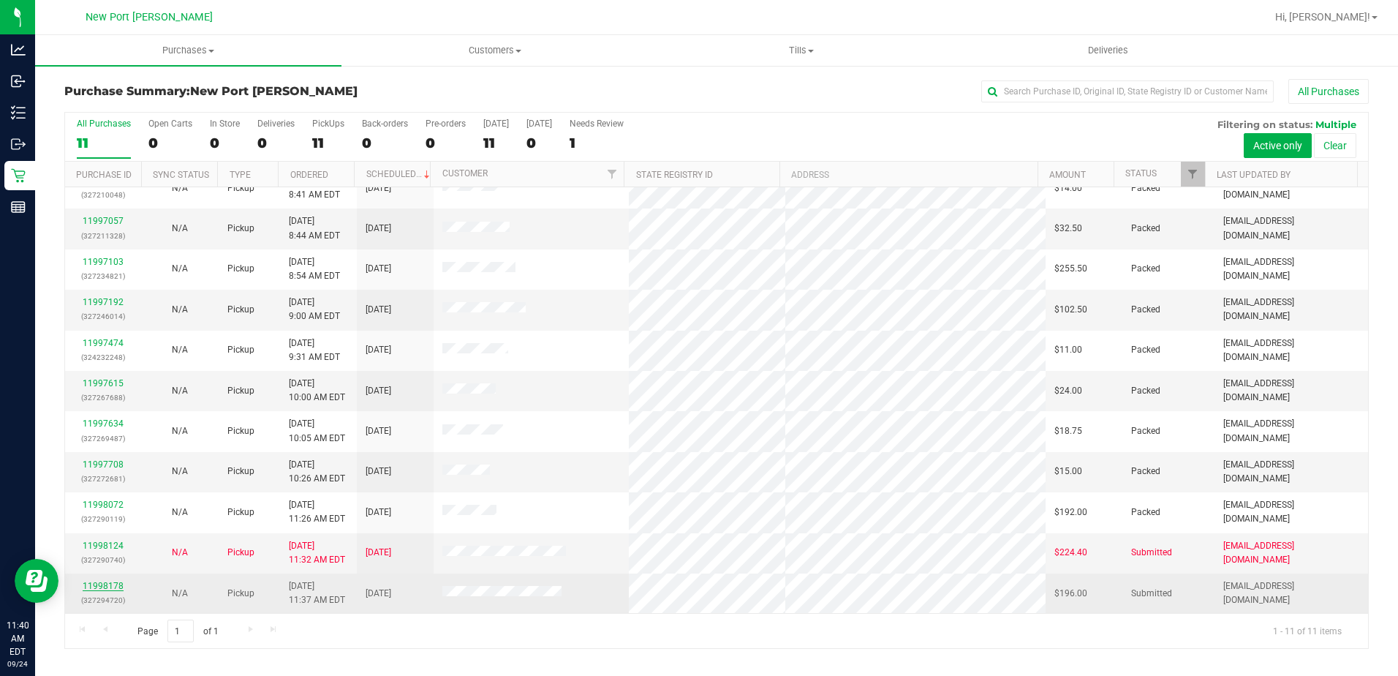
click at [109, 586] on link "11998178" at bounding box center [103, 586] width 41 height 10
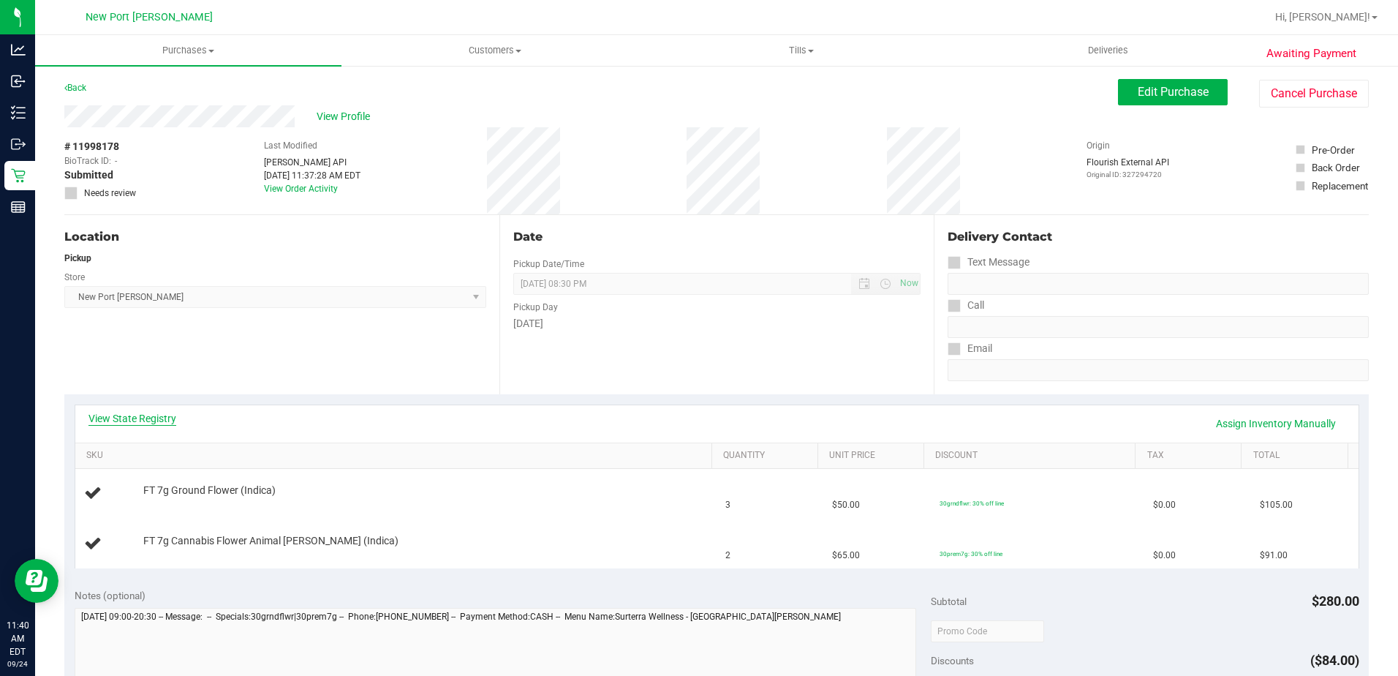
click at [121, 417] on link "View State Registry" at bounding box center [132, 418] width 88 height 15
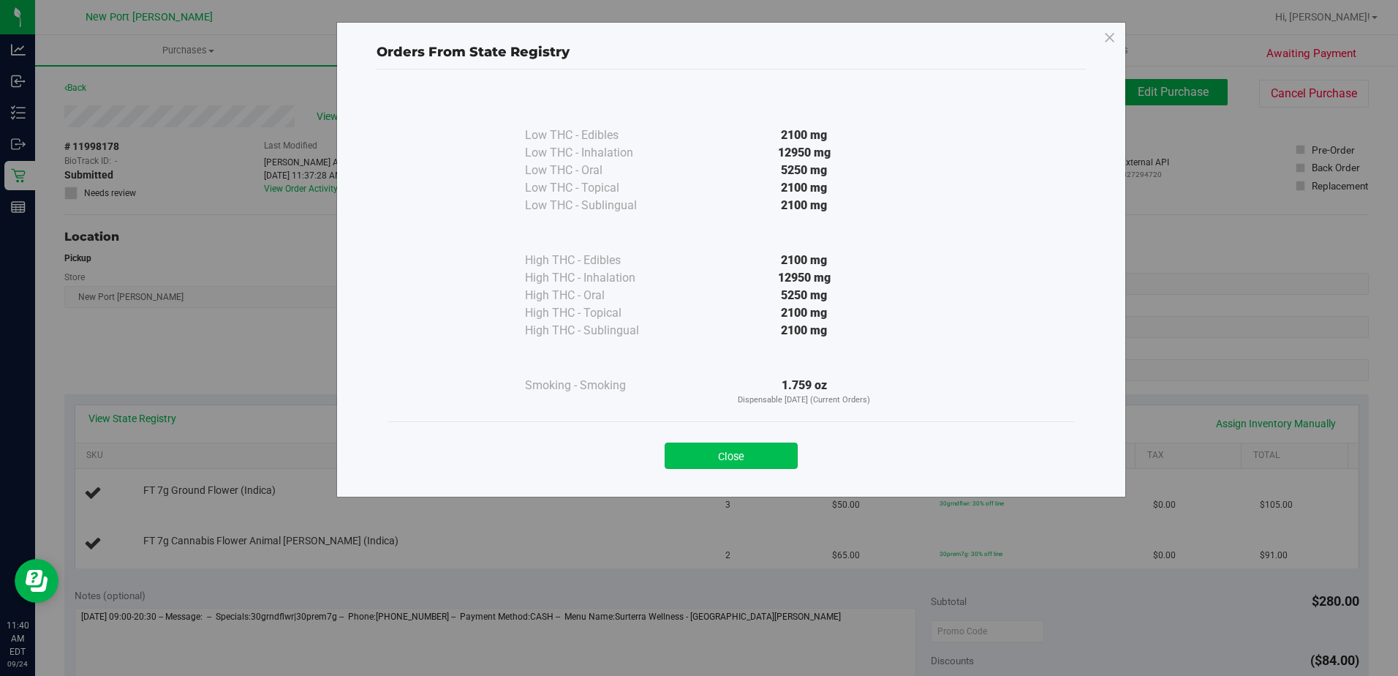
click at [741, 456] on button "Close" at bounding box center [731, 455] width 133 height 26
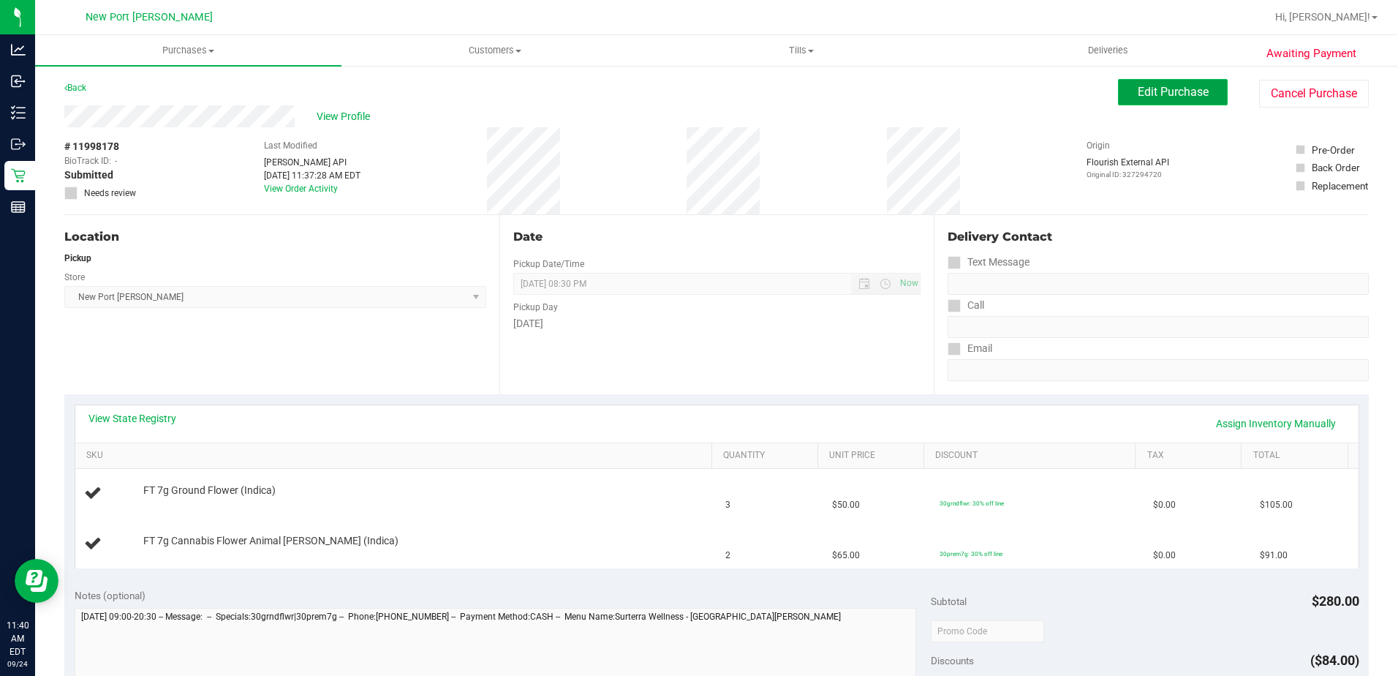
click at [1141, 88] on span "Edit Purchase" at bounding box center [1173, 92] width 71 height 14
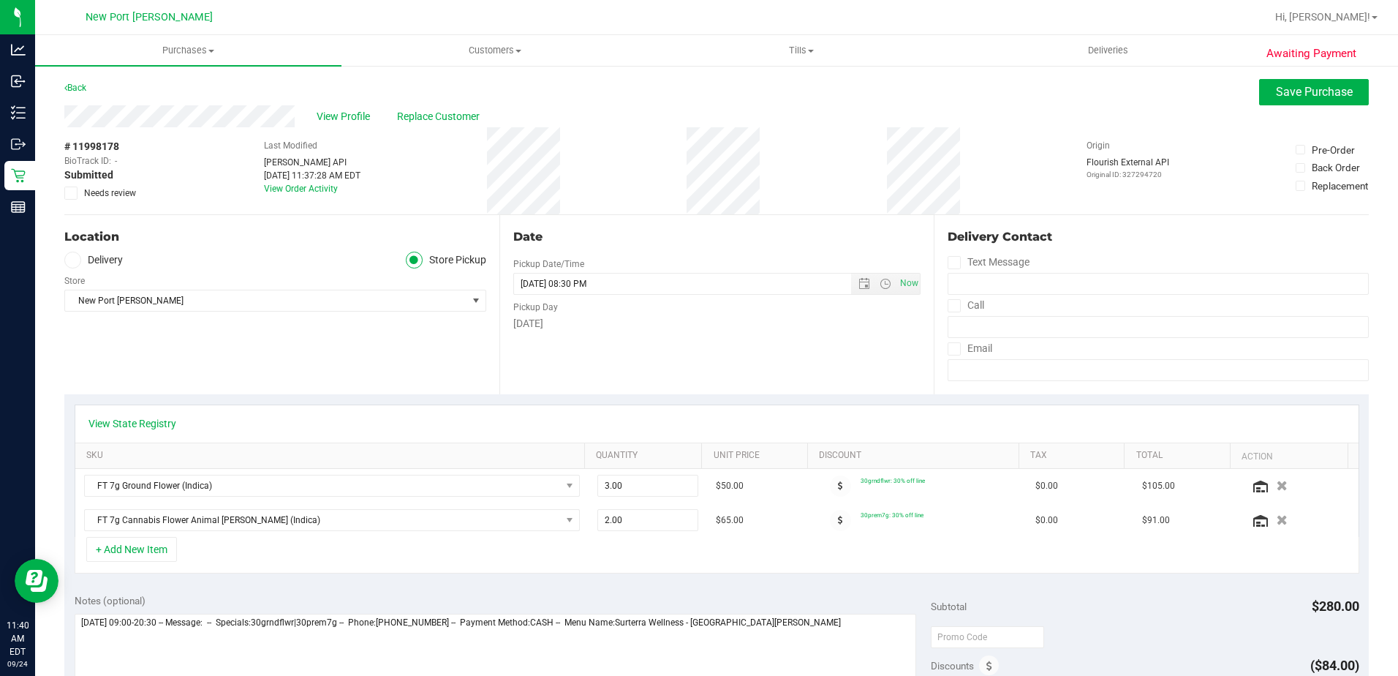
click at [72, 193] on icon at bounding box center [72, 193] width 10 height 0
click at [0, 0] on input "Needs review" at bounding box center [0, 0] width 0 height 0
click at [1285, 88] on span "Save Purchase" at bounding box center [1314, 92] width 77 height 14
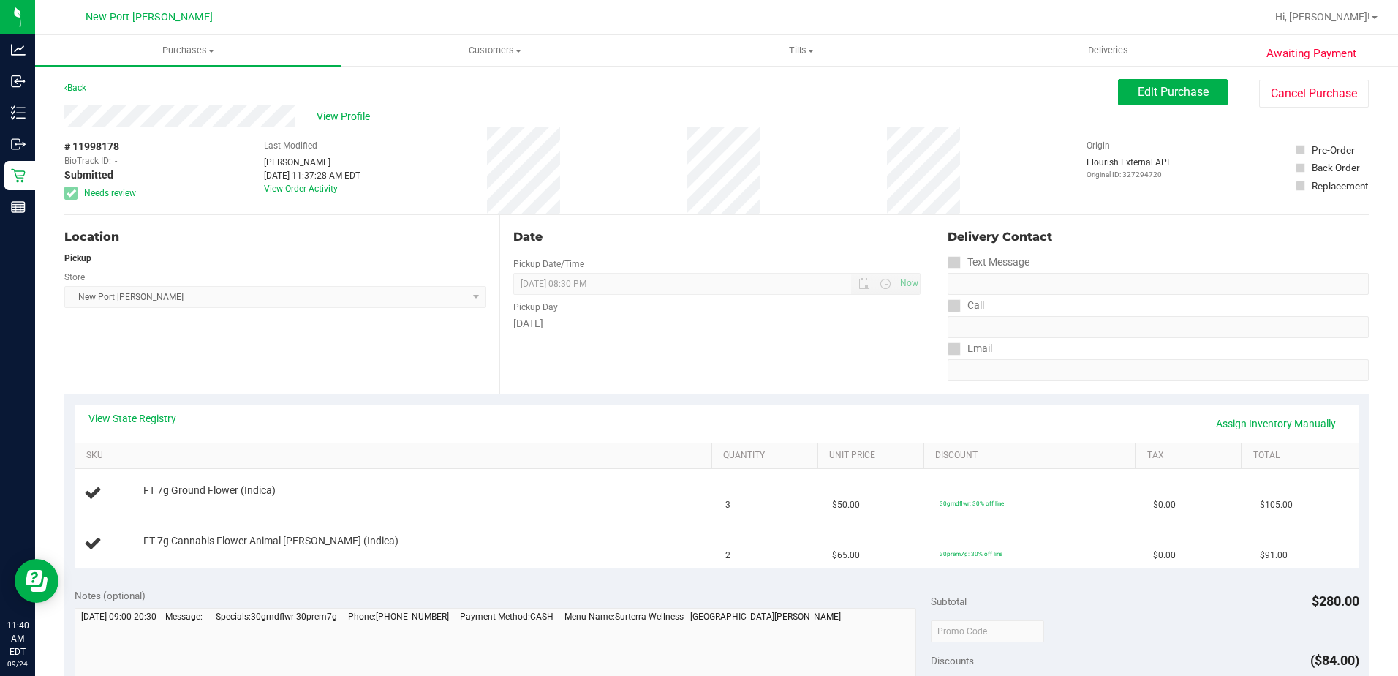
click at [329, 354] on div "Location Pickup Store New Port Richey WC Select Store Bonita Springs WC Boynton…" at bounding box center [281, 304] width 435 height 179
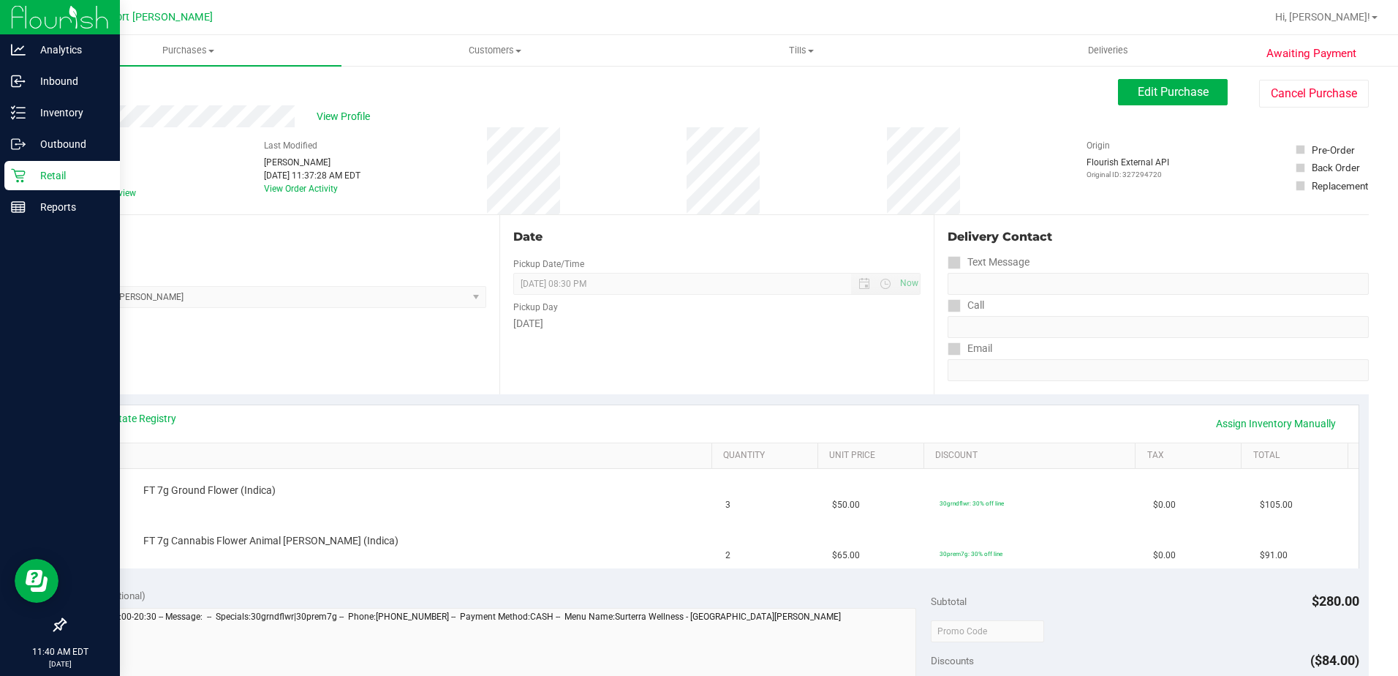
click at [44, 176] on p "Retail" at bounding box center [70, 176] width 88 height 18
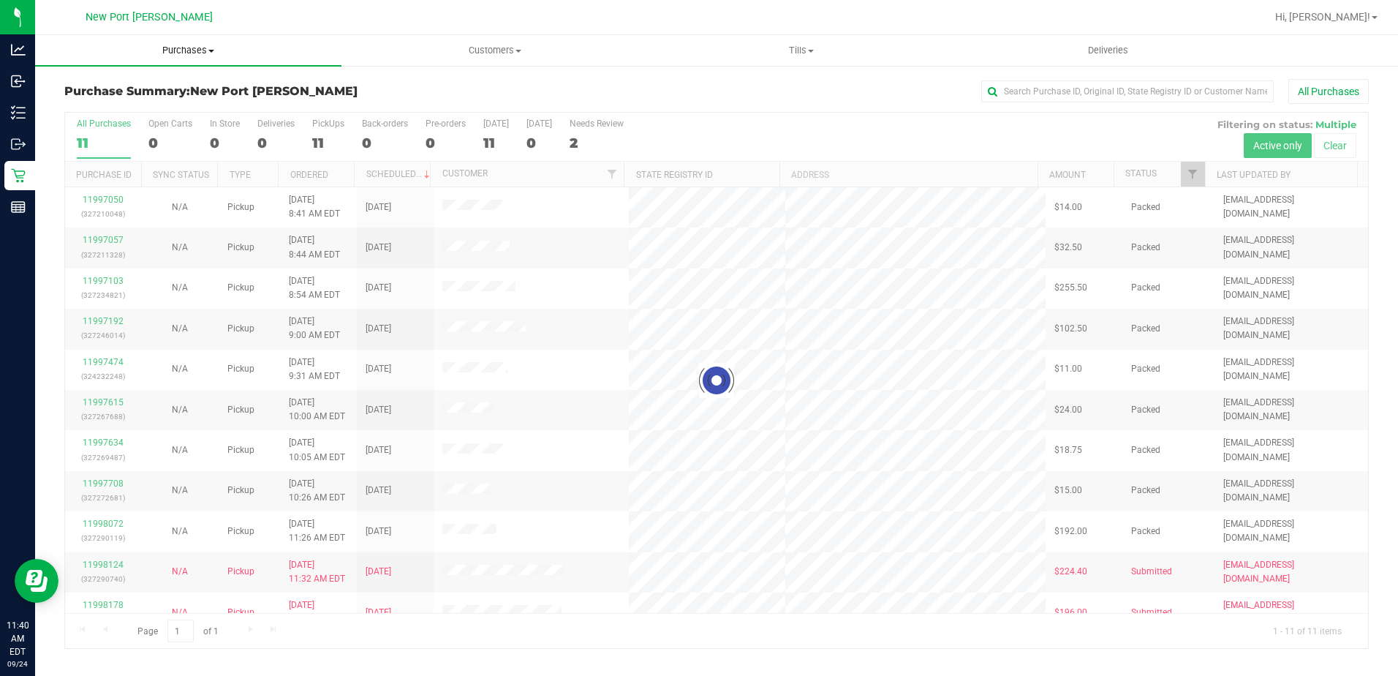
click at [210, 50] on span at bounding box center [211, 51] width 6 height 3
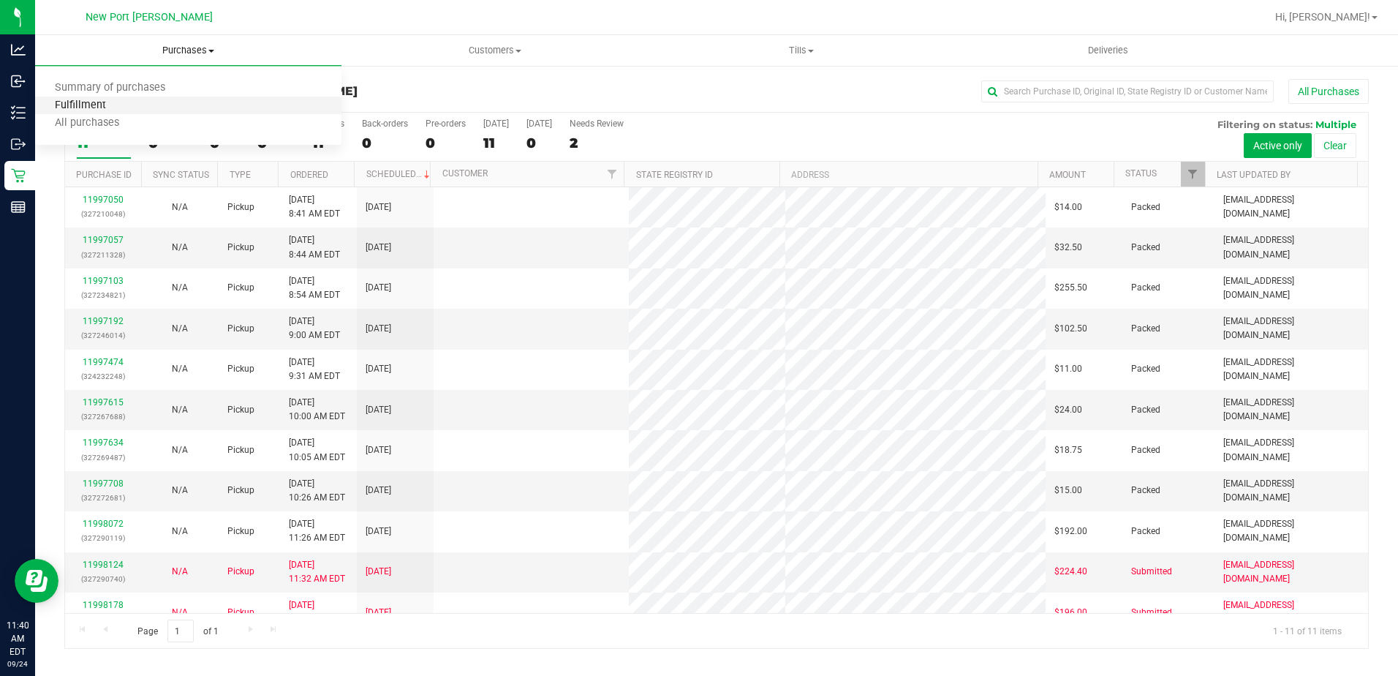
click at [104, 102] on span "Fulfillment" at bounding box center [80, 105] width 91 height 12
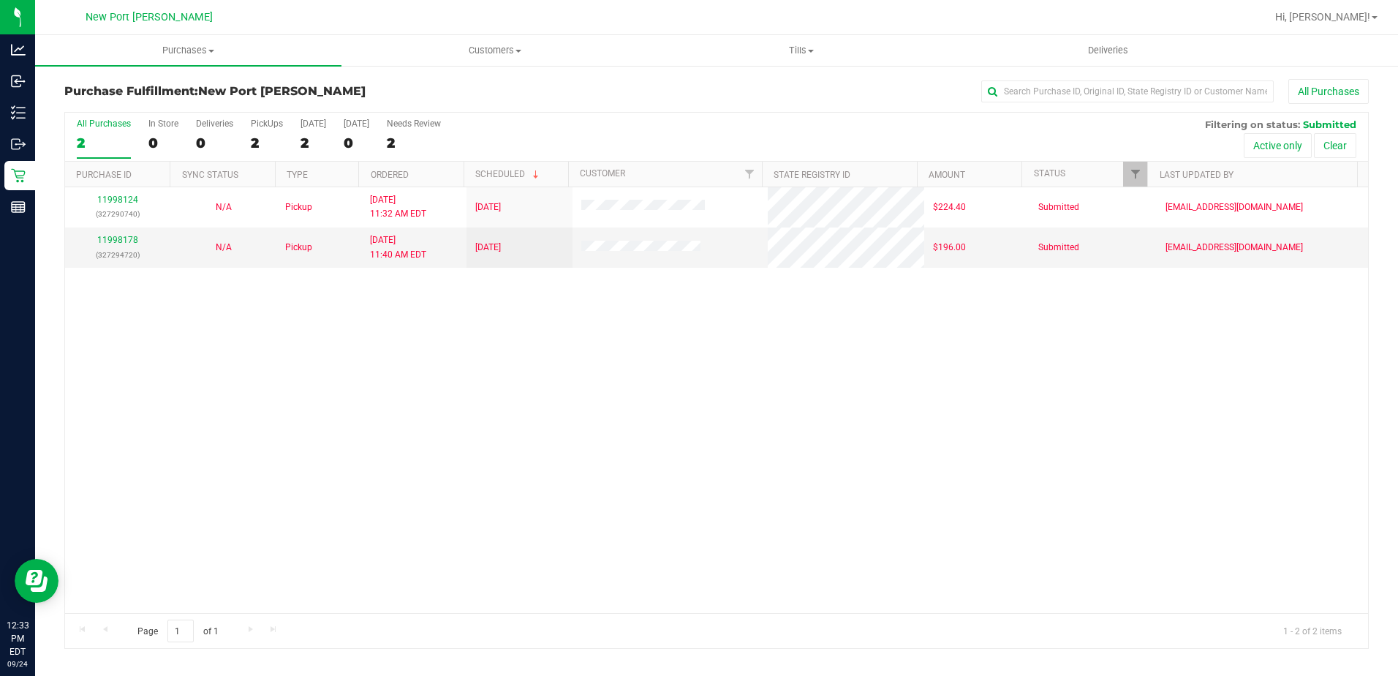
click at [622, 430] on div "11998124 (327290740) N/A Pickup 9/24/2025 11:32 AM EDT 9/24/2025 $224.40 Submit…" at bounding box center [716, 400] width 1303 height 426
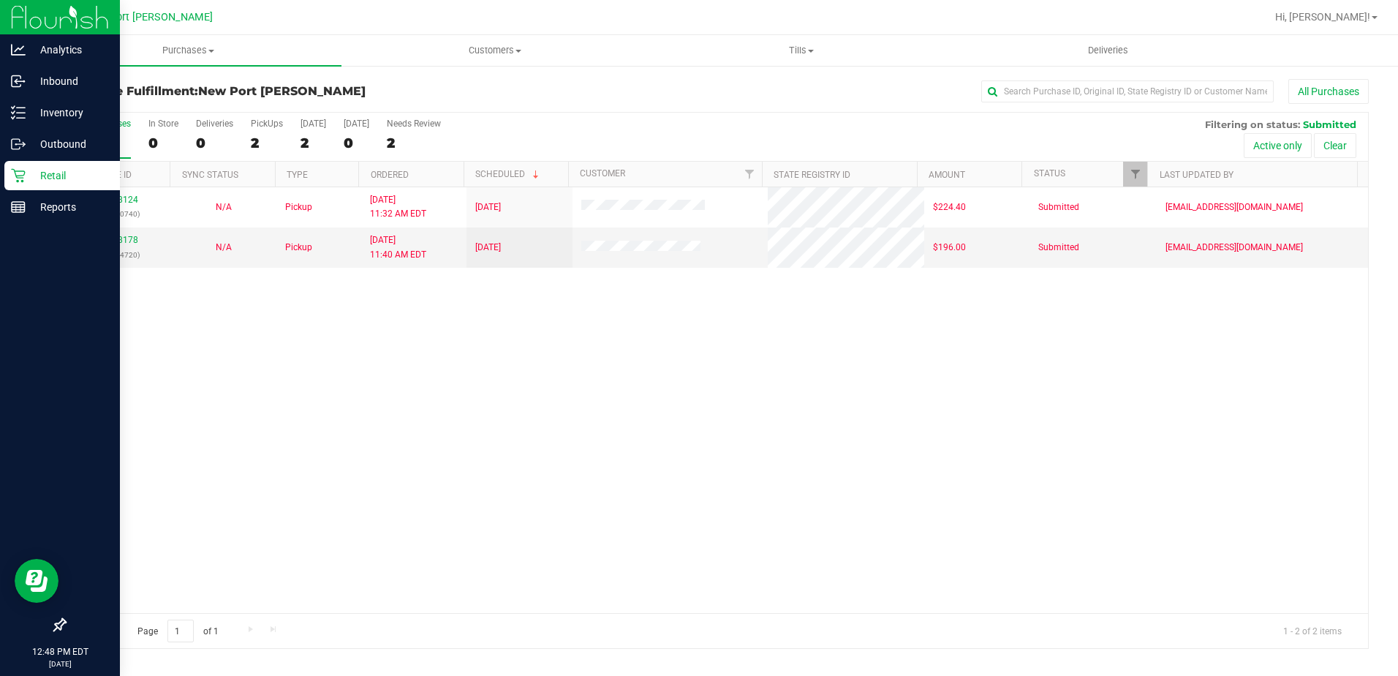
click at [40, 174] on p "Retail" at bounding box center [70, 176] width 88 height 18
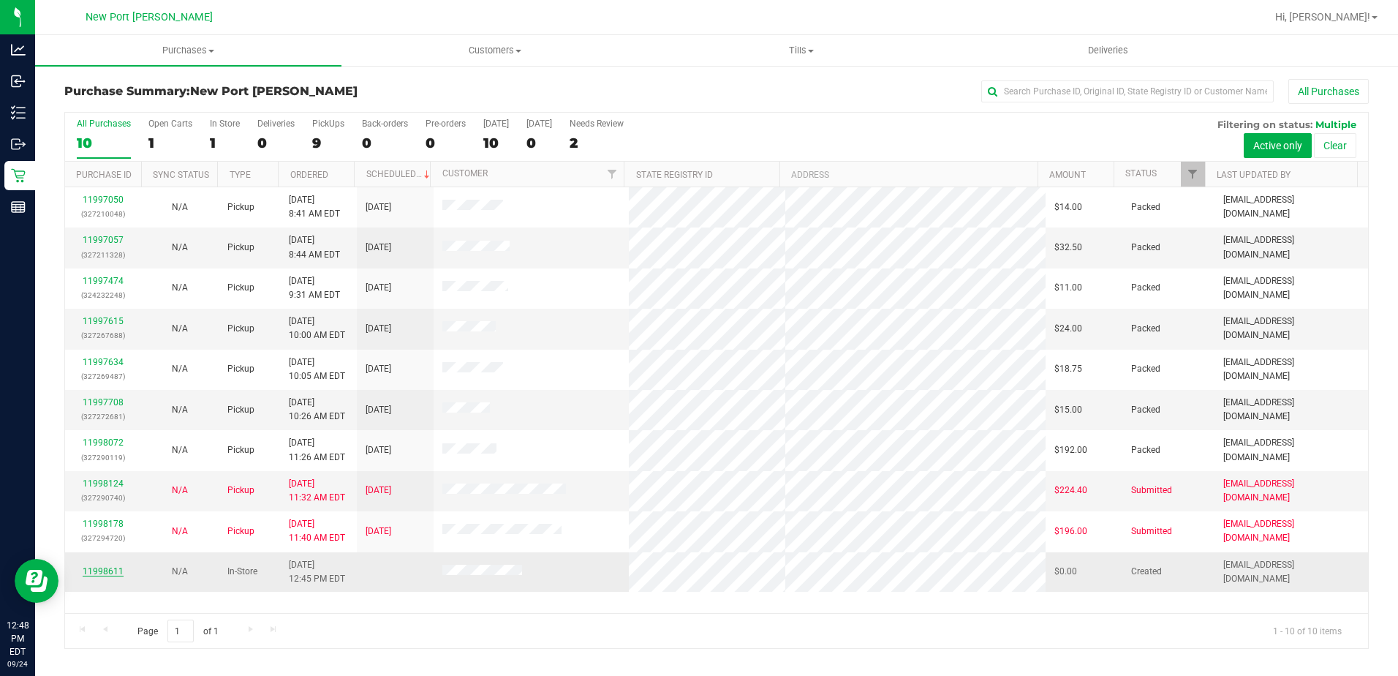
click at [109, 572] on link "11998611" at bounding box center [103, 571] width 41 height 10
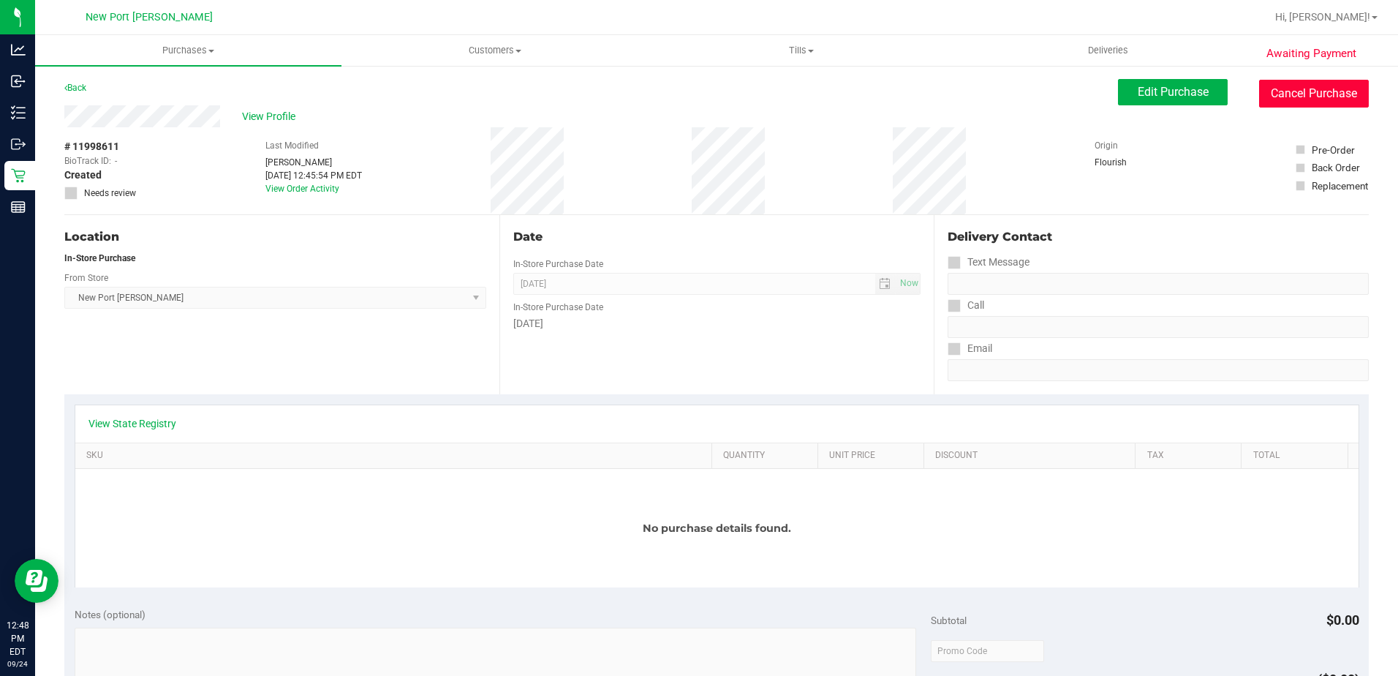
click at [1294, 89] on button "Cancel Purchase" at bounding box center [1314, 94] width 110 height 28
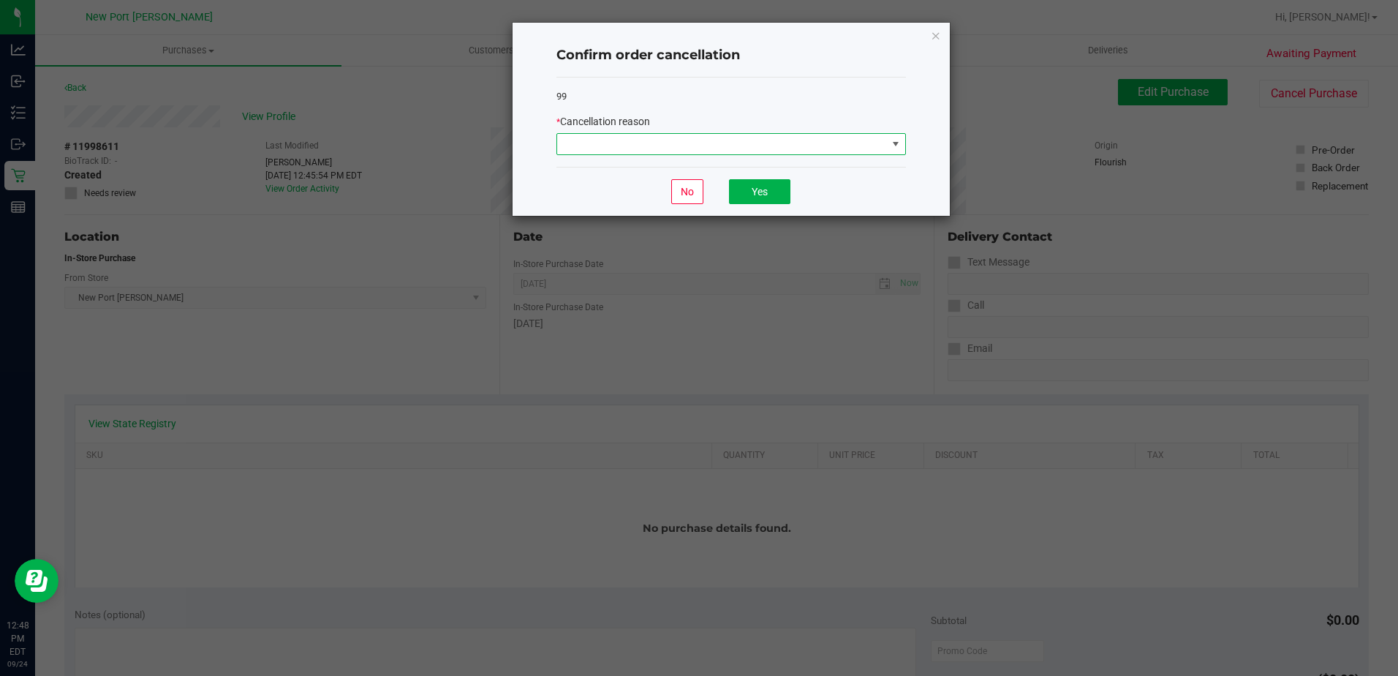
click at [896, 143] on span at bounding box center [896, 144] width 12 height 12
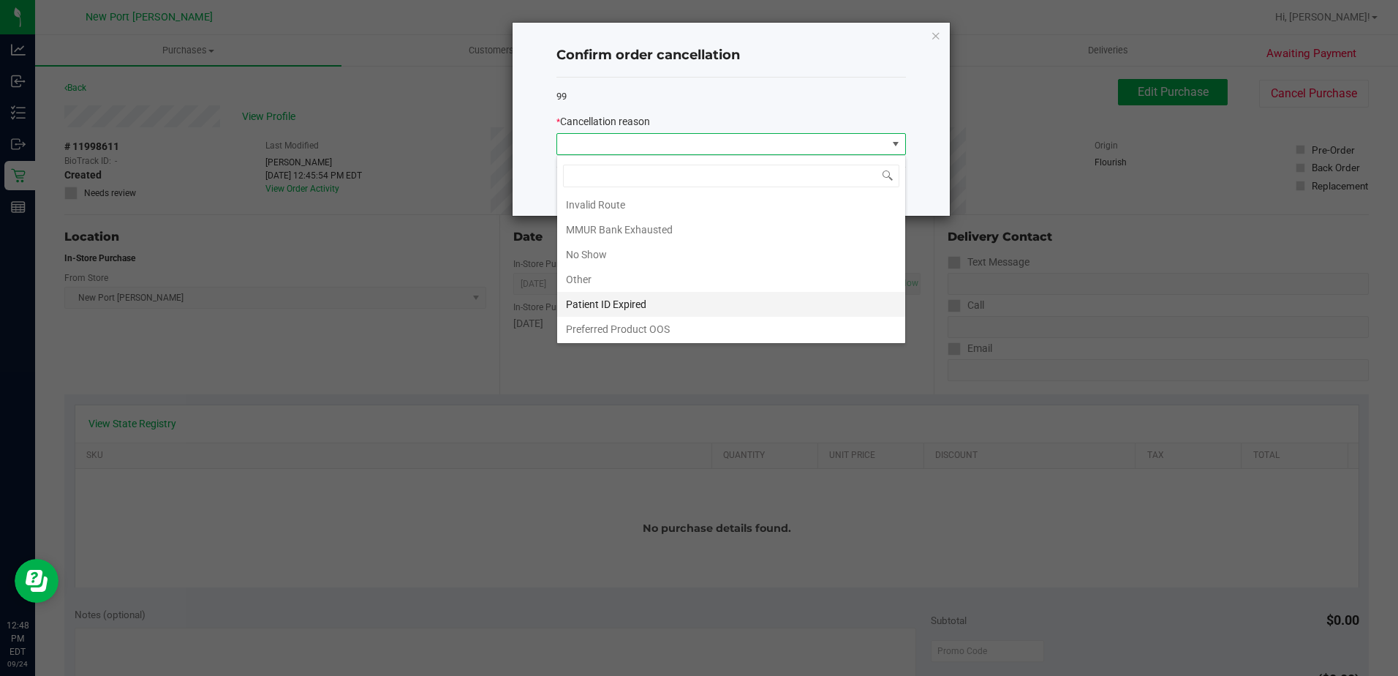
scroll to position [78, 0]
click at [603, 278] on li "Other" at bounding box center [731, 278] width 348 height 25
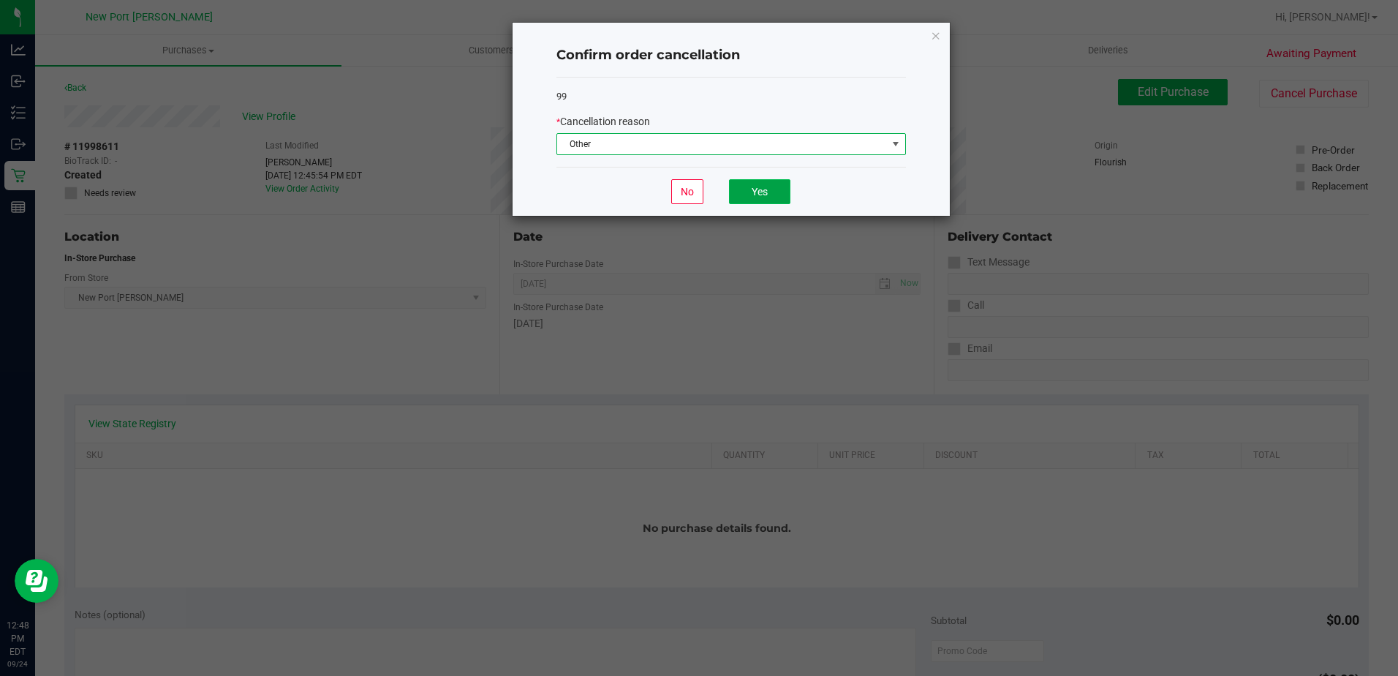
click at [743, 184] on button "Yes" at bounding box center [759, 191] width 61 height 25
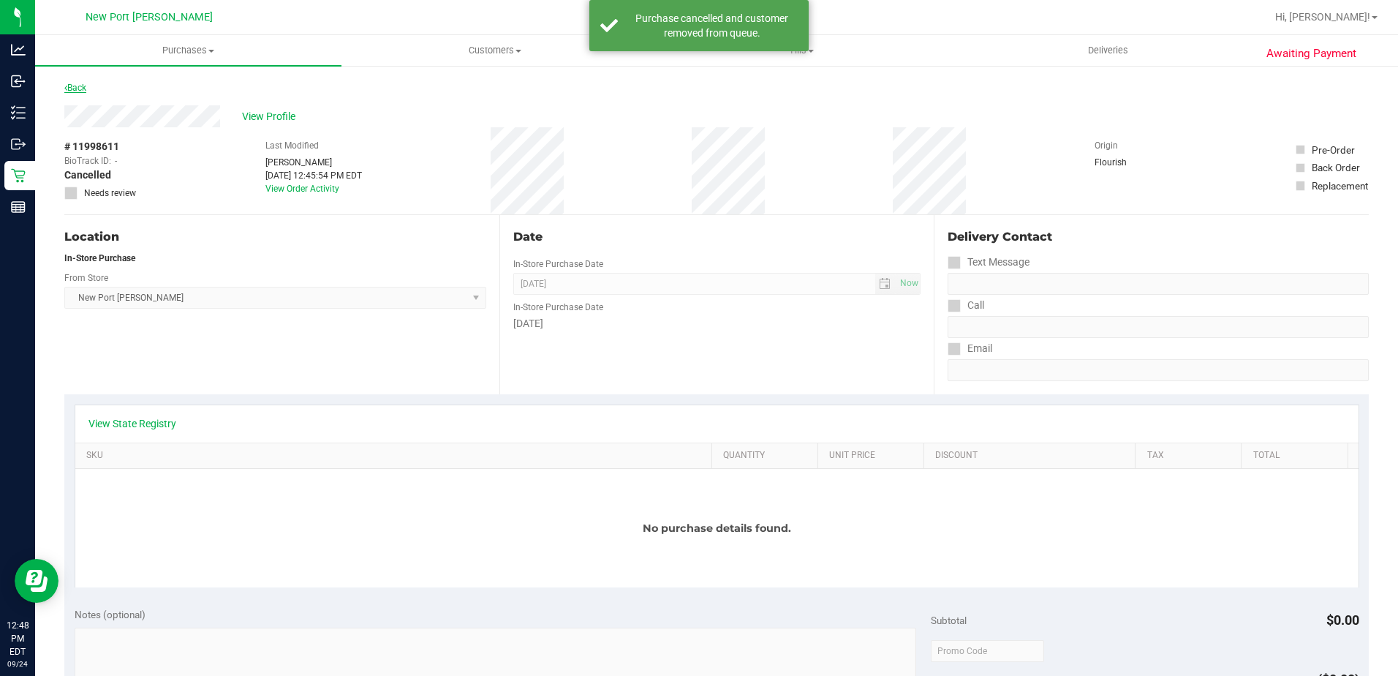
click at [75, 87] on link "Back" at bounding box center [75, 88] width 22 height 10
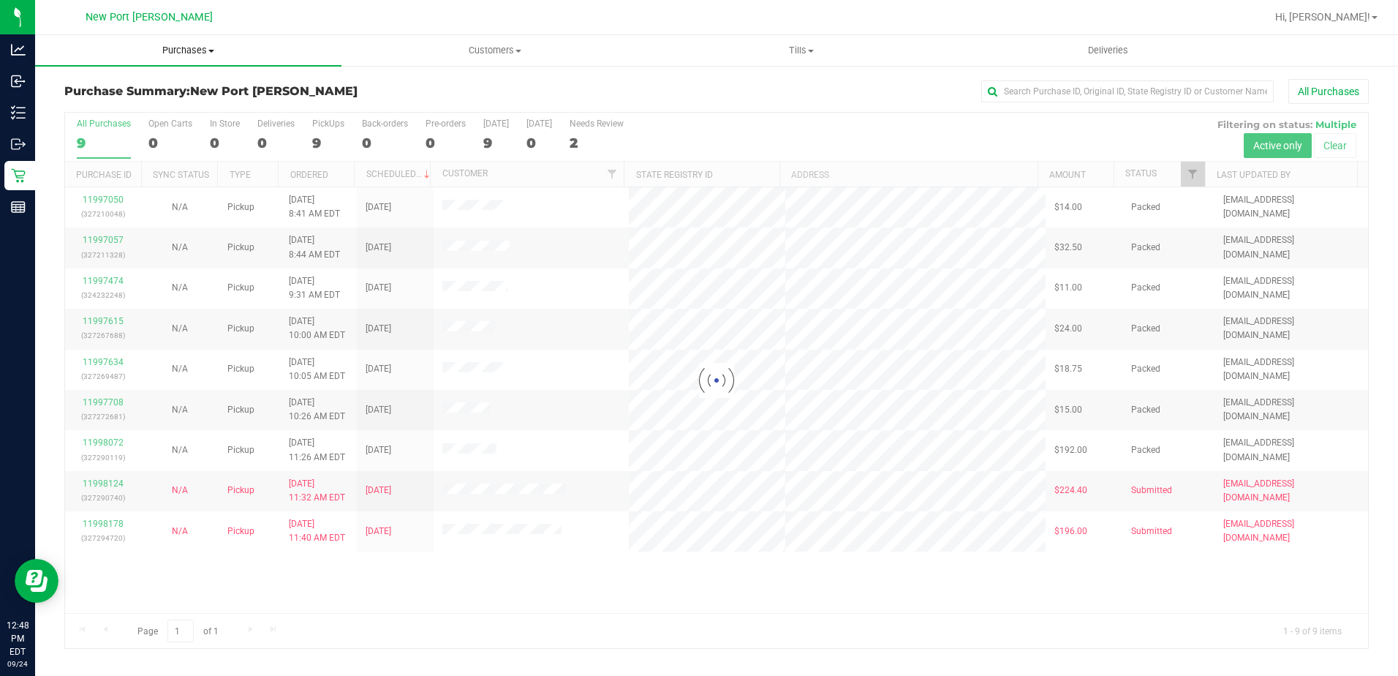
click at [209, 53] on span "Purchases" at bounding box center [188, 50] width 306 height 13
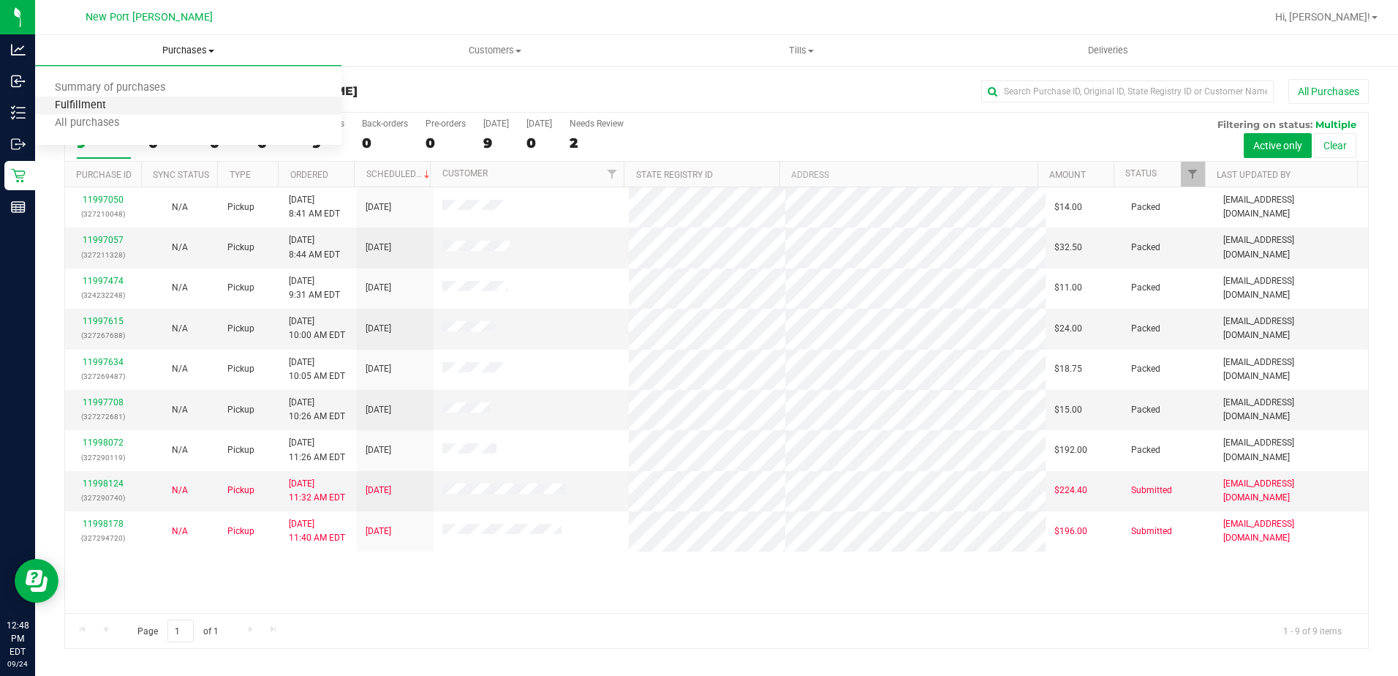
click at [116, 106] on span "Fulfillment" at bounding box center [80, 105] width 91 height 12
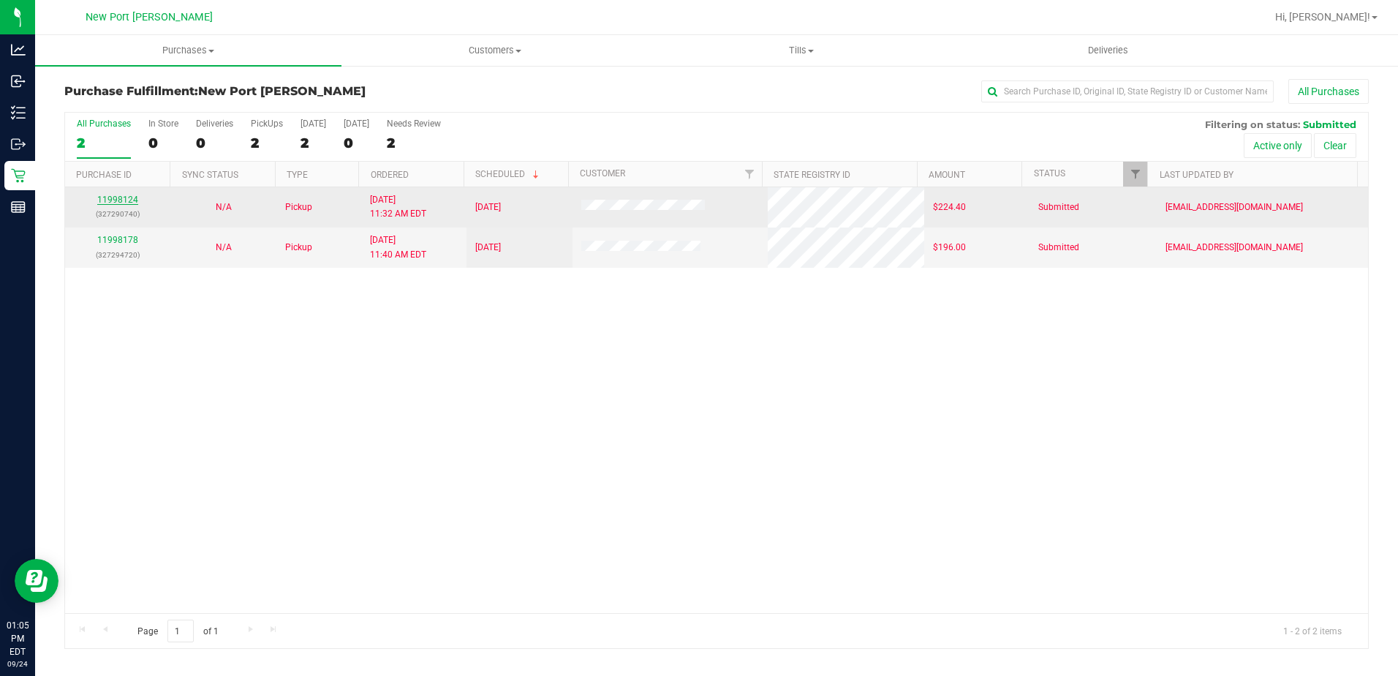
click at [123, 200] on link "11998124" at bounding box center [117, 199] width 41 height 10
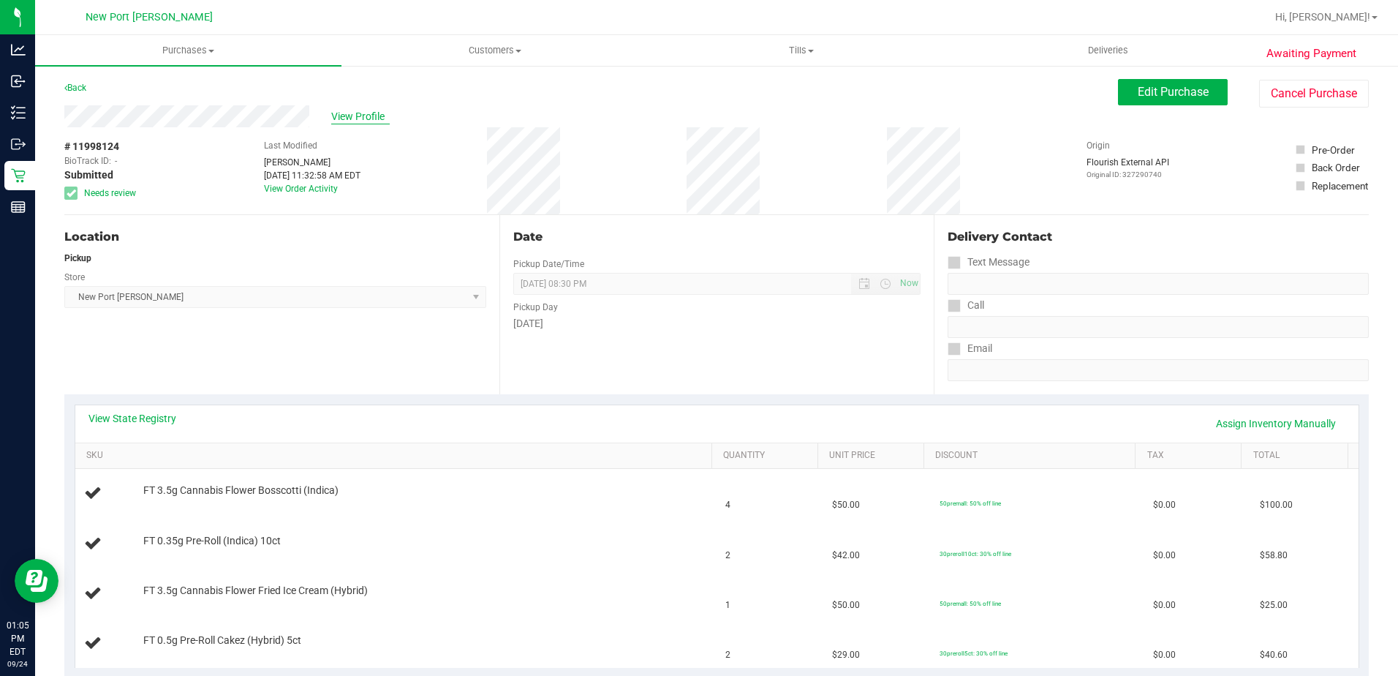
click at [358, 113] on span "View Profile" at bounding box center [360, 116] width 58 height 15
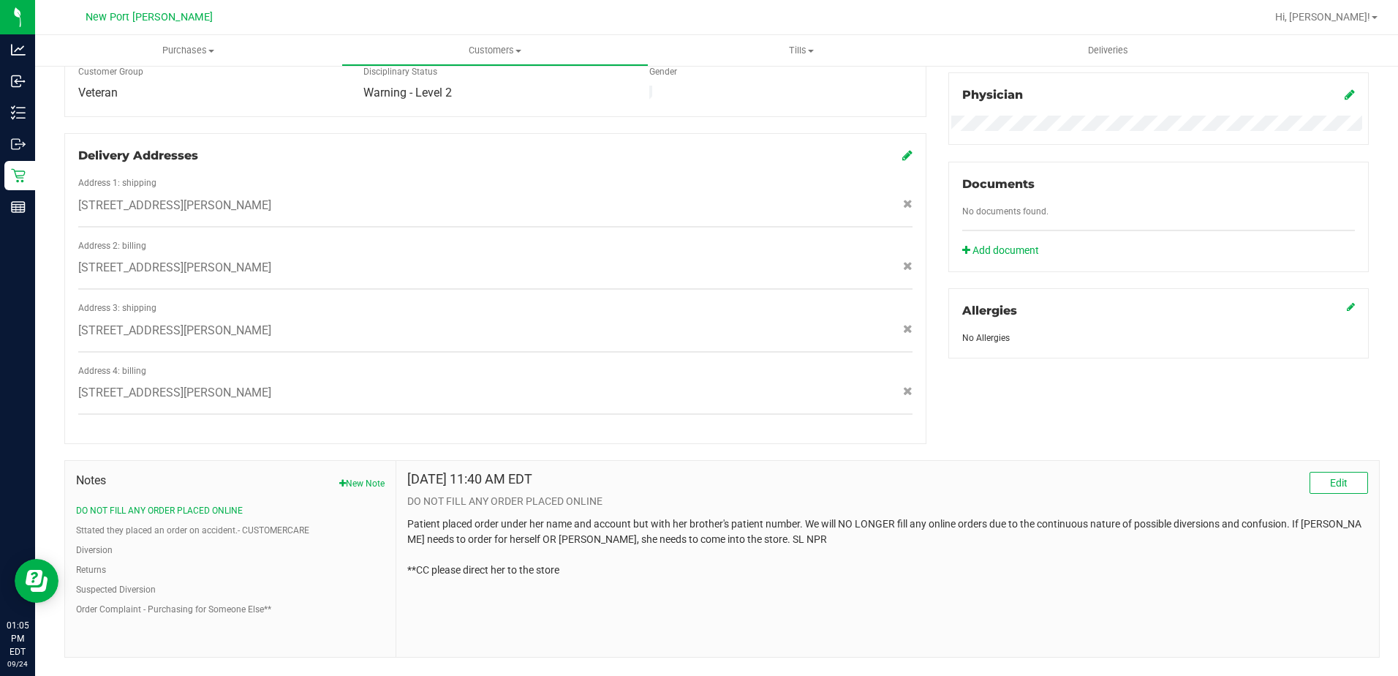
scroll to position [454, 0]
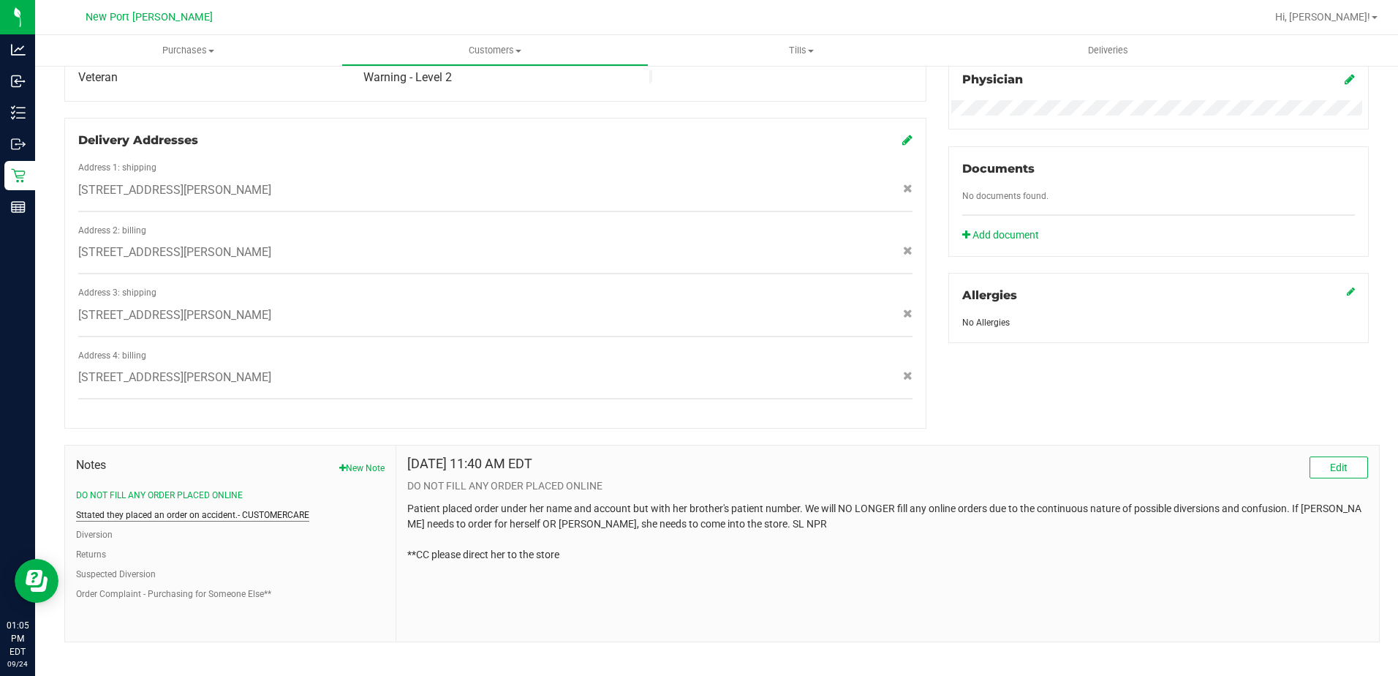
click at [171, 508] on button "Sttated they placed an order on accident.- CUSTOMERCARE" at bounding box center [192, 514] width 233 height 13
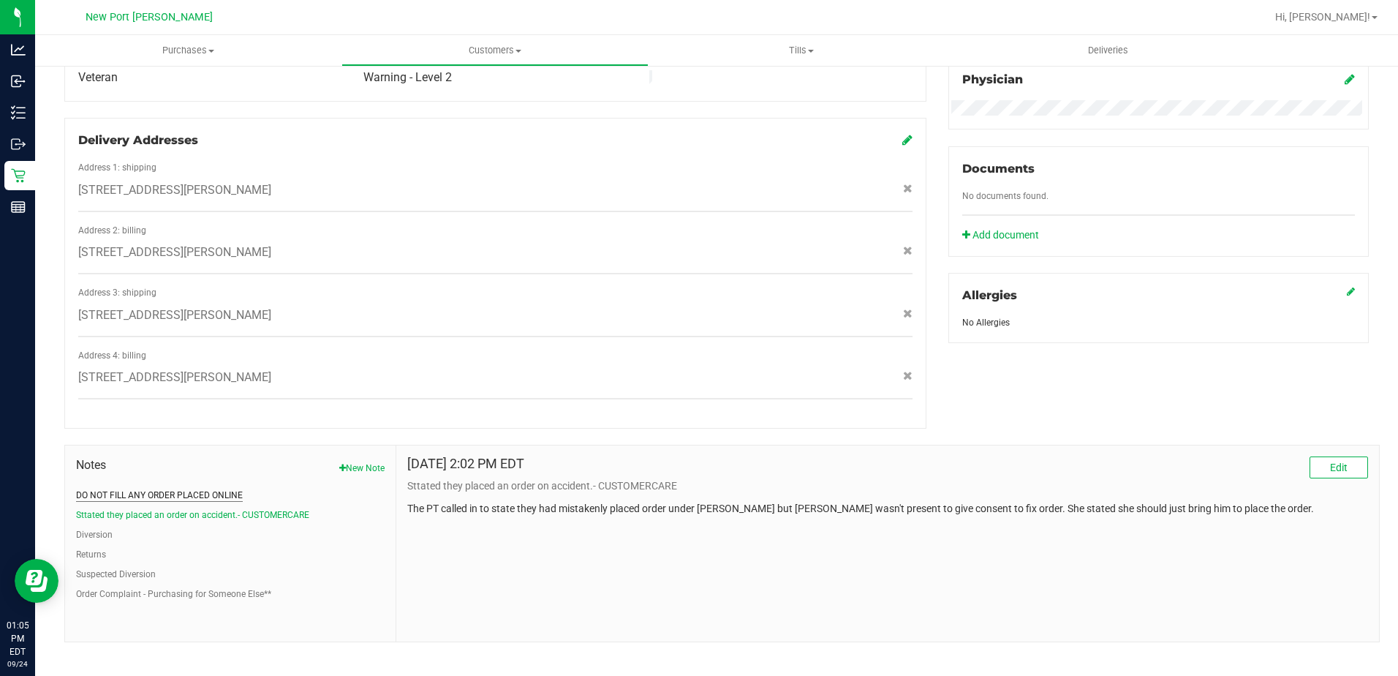
click at [113, 488] on button "DO NOT FILL ANY ORDER PLACED ONLINE" at bounding box center [159, 494] width 167 height 13
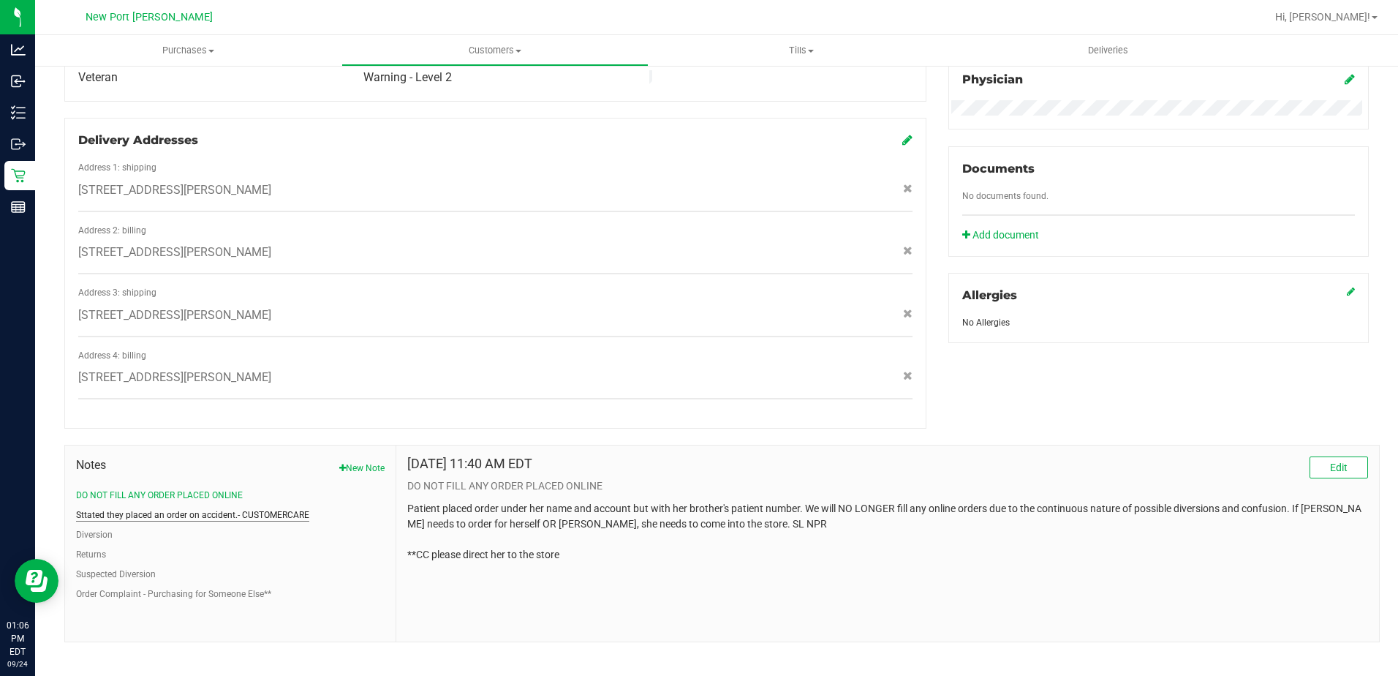
click at [118, 508] on button "Sttated they placed an order on accident.- CUSTOMERCARE" at bounding box center [192, 514] width 233 height 13
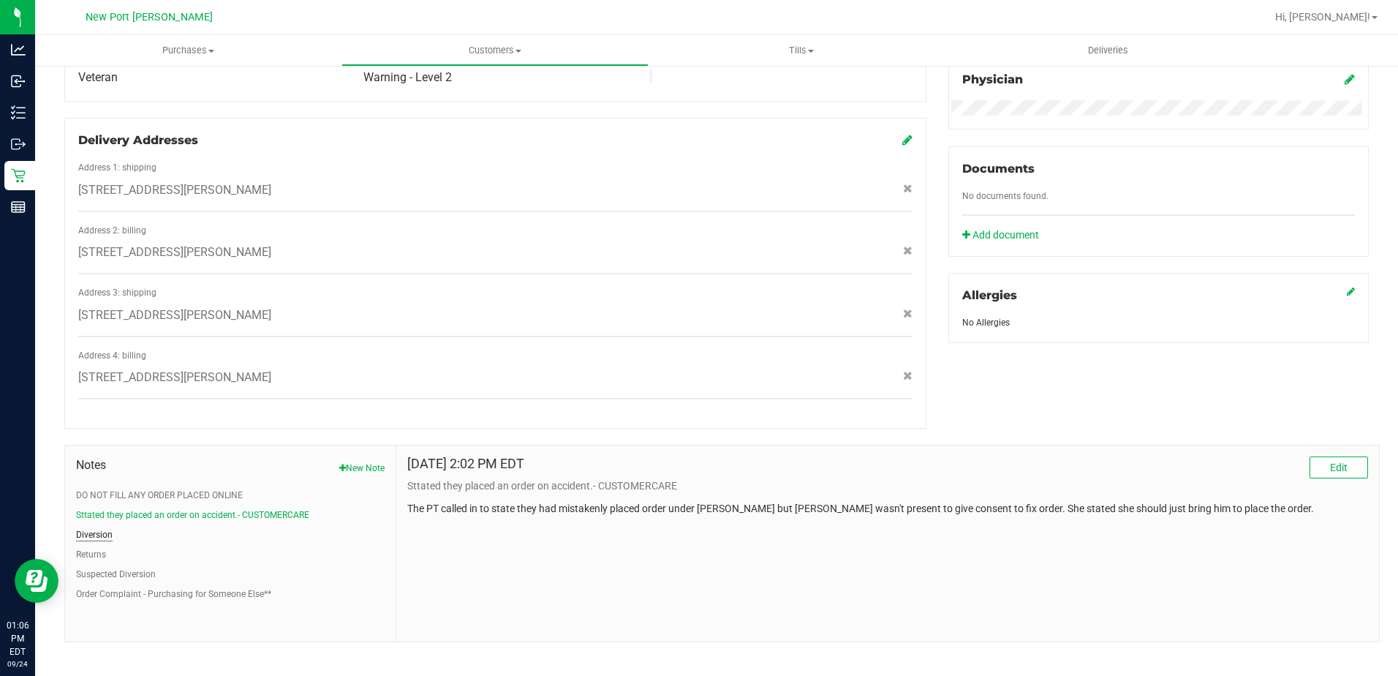
click at [101, 528] on button "Diversion" at bounding box center [94, 534] width 37 height 13
click at [83, 548] on button "Returns" at bounding box center [91, 554] width 30 height 13
click at [154, 567] on button "Suspected Diversion" at bounding box center [116, 573] width 80 height 13
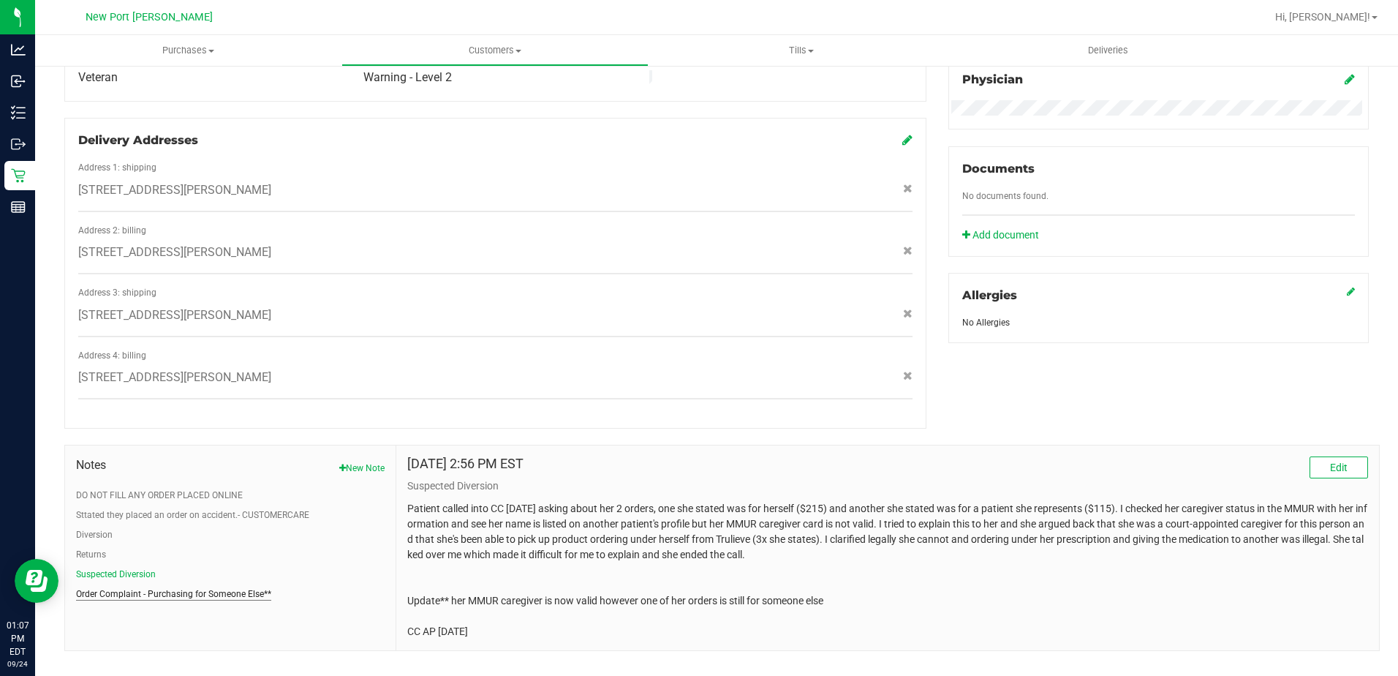
click at [219, 587] on button "Order Complaint - Purchasing for Someone Else**" at bounding box center [173, 593] width 195 height 13
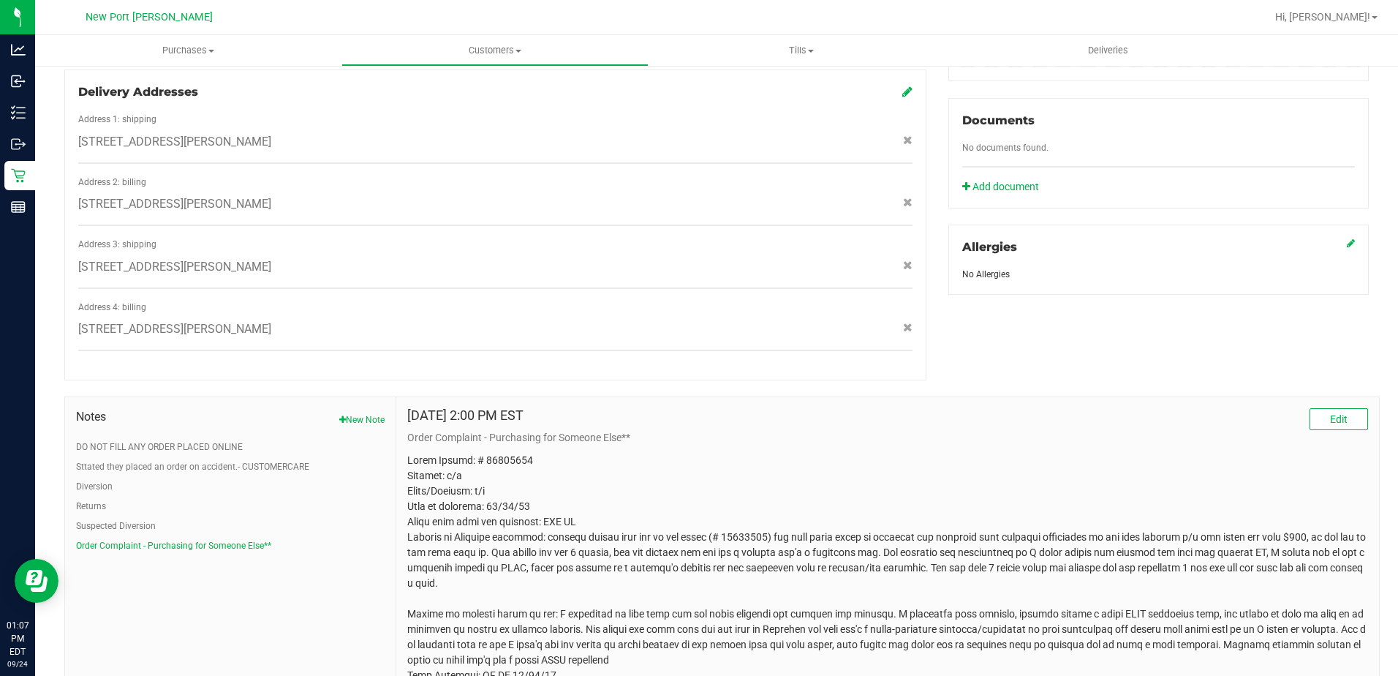
scroll to position [555, 0]
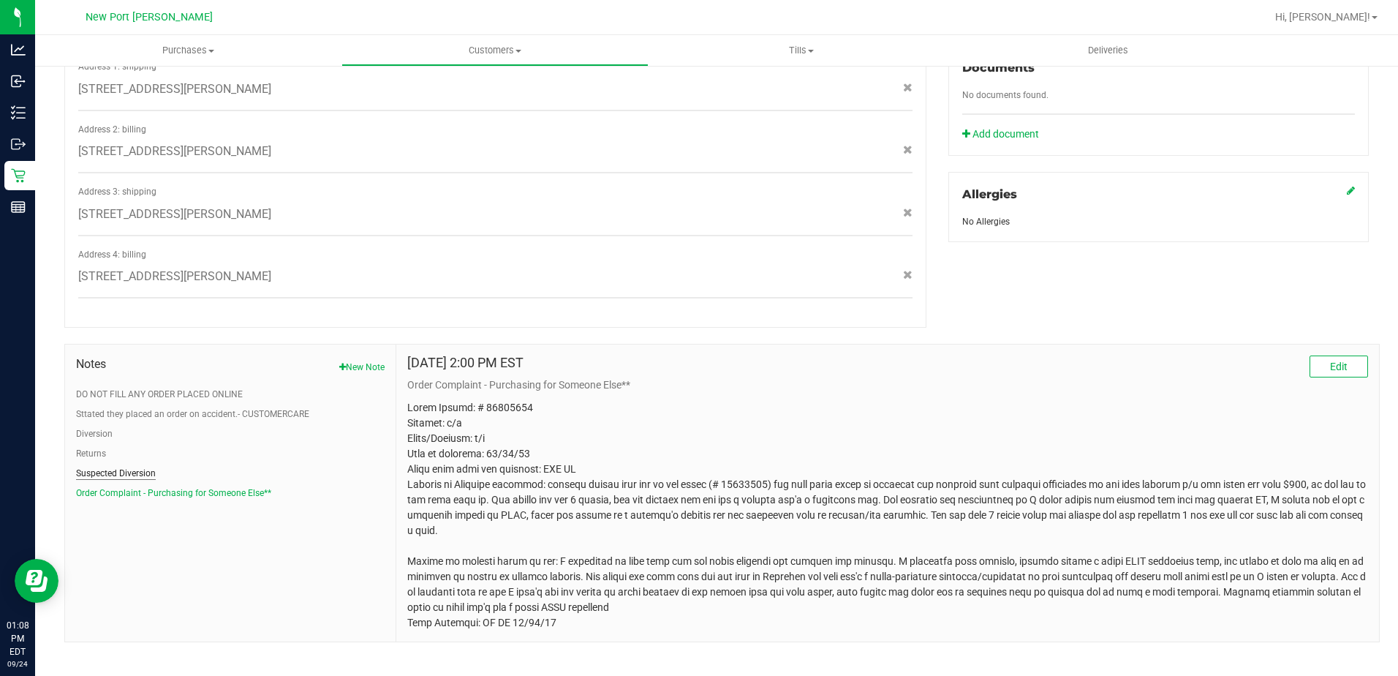
click at [131, 466] on button "Suspected Diversion" at bounding box center [116, 472] width 80 height 13
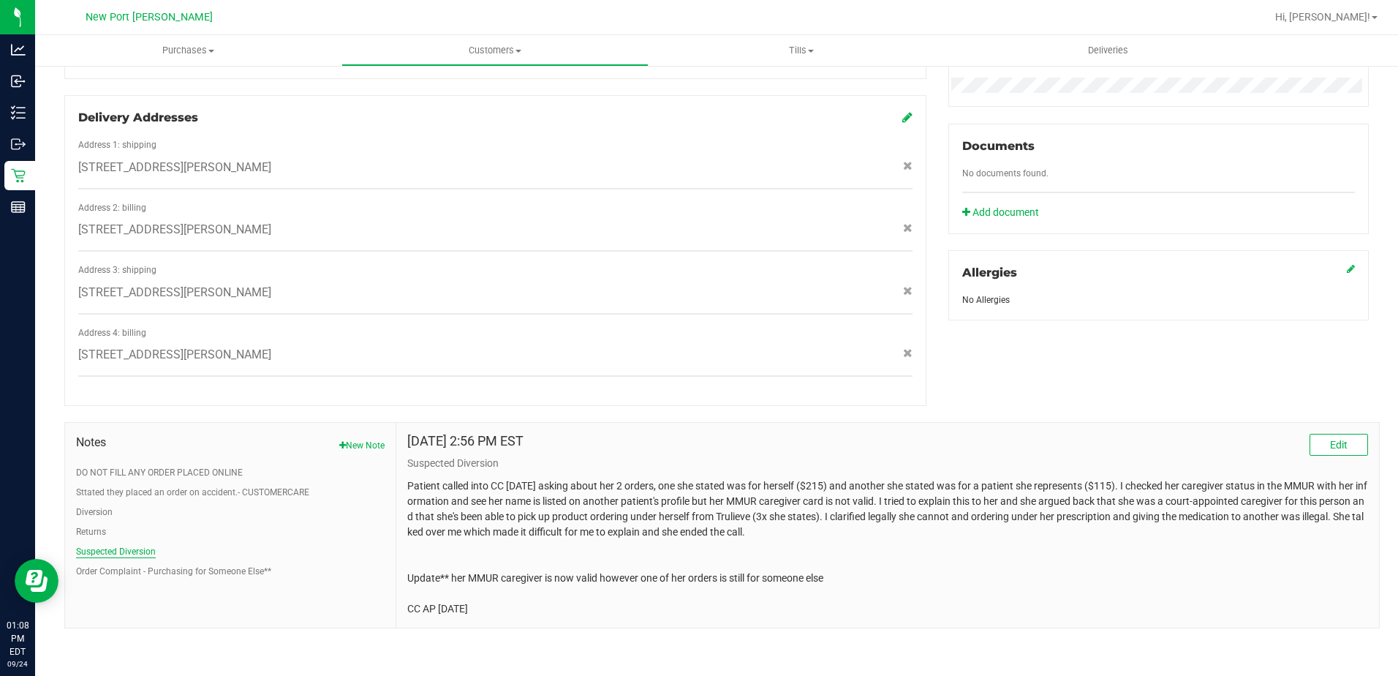
scroll to position [463, 0]
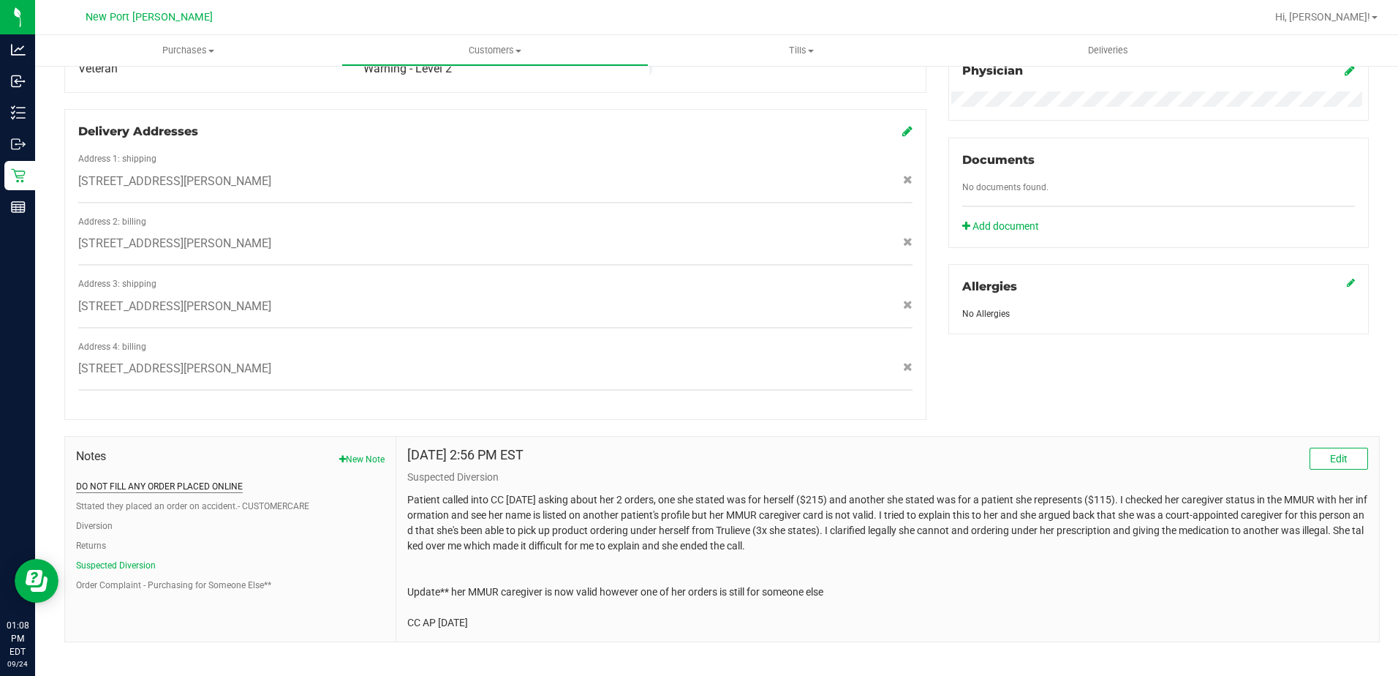
click at [92, 480] on button "DO NOT FILL ANY ORDER PLACED ONLINE" at bounding box center [159, 486] width 167 height 13
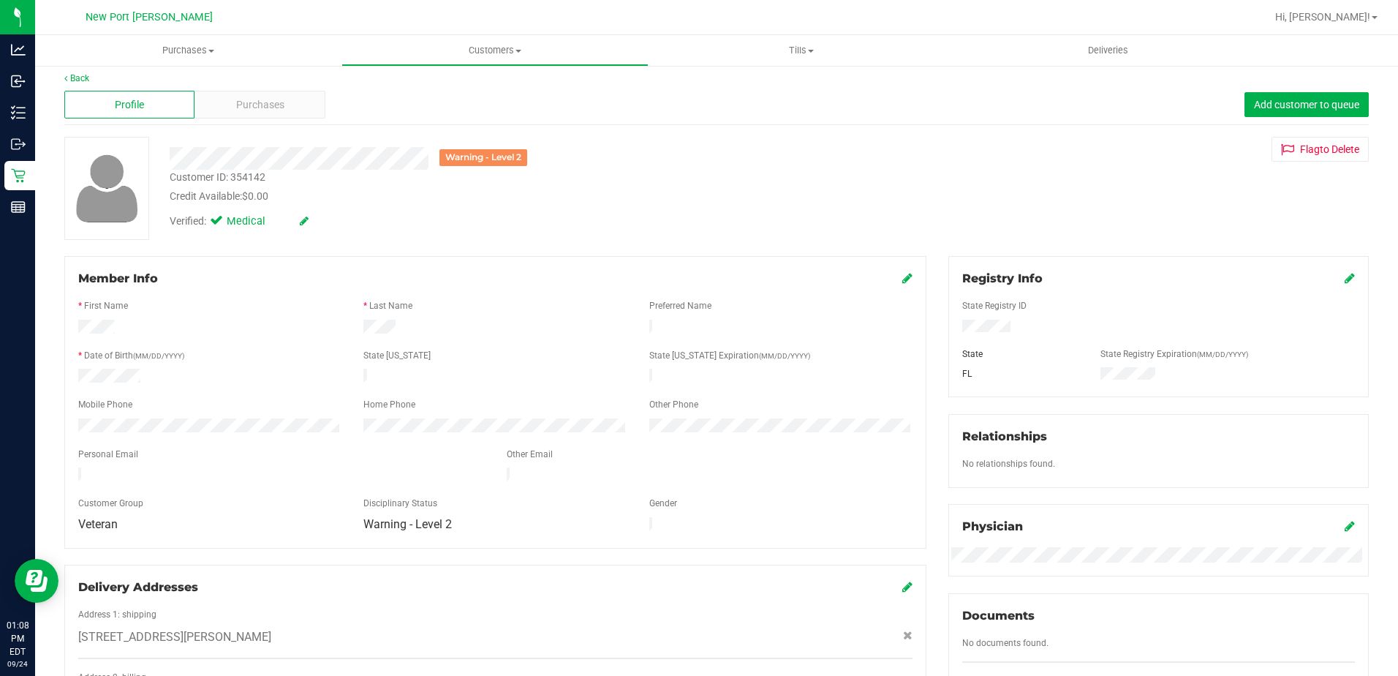
scroll to position [0, 0]
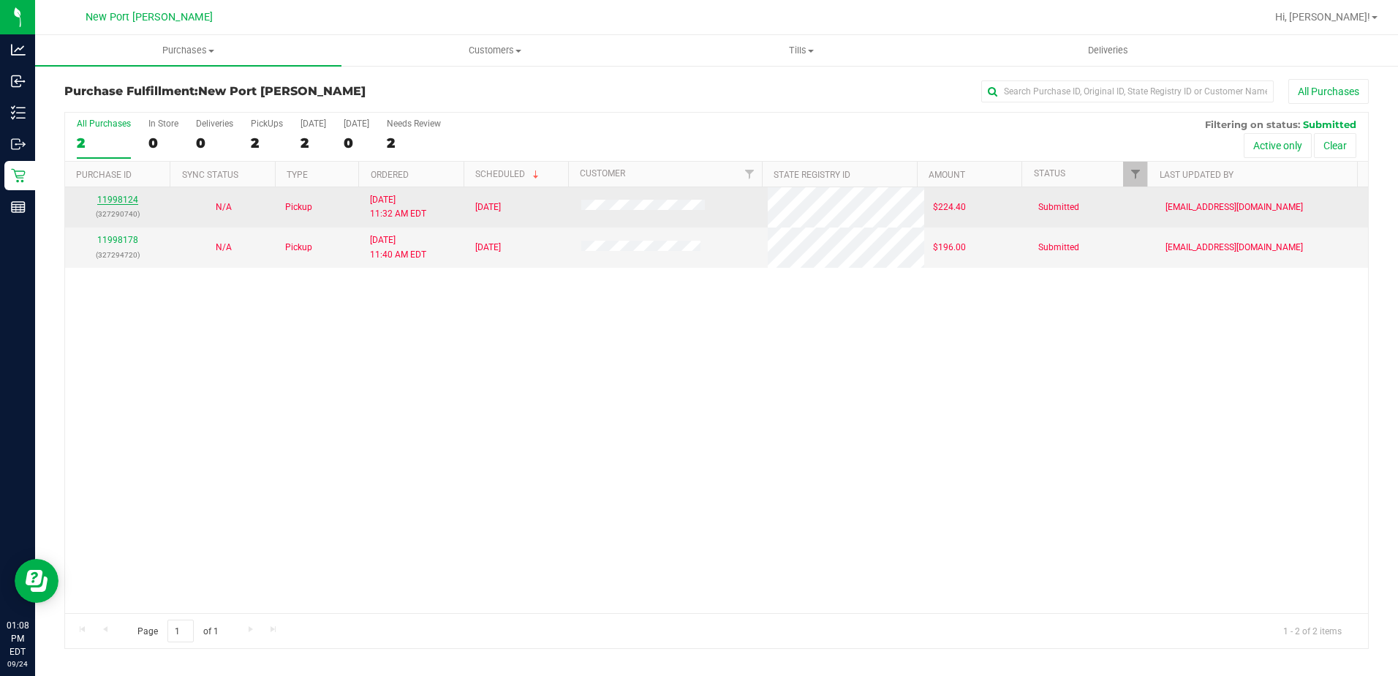
click at [118, 197] on link "11998124" at bounding box center [117, 199] width 41 height 10
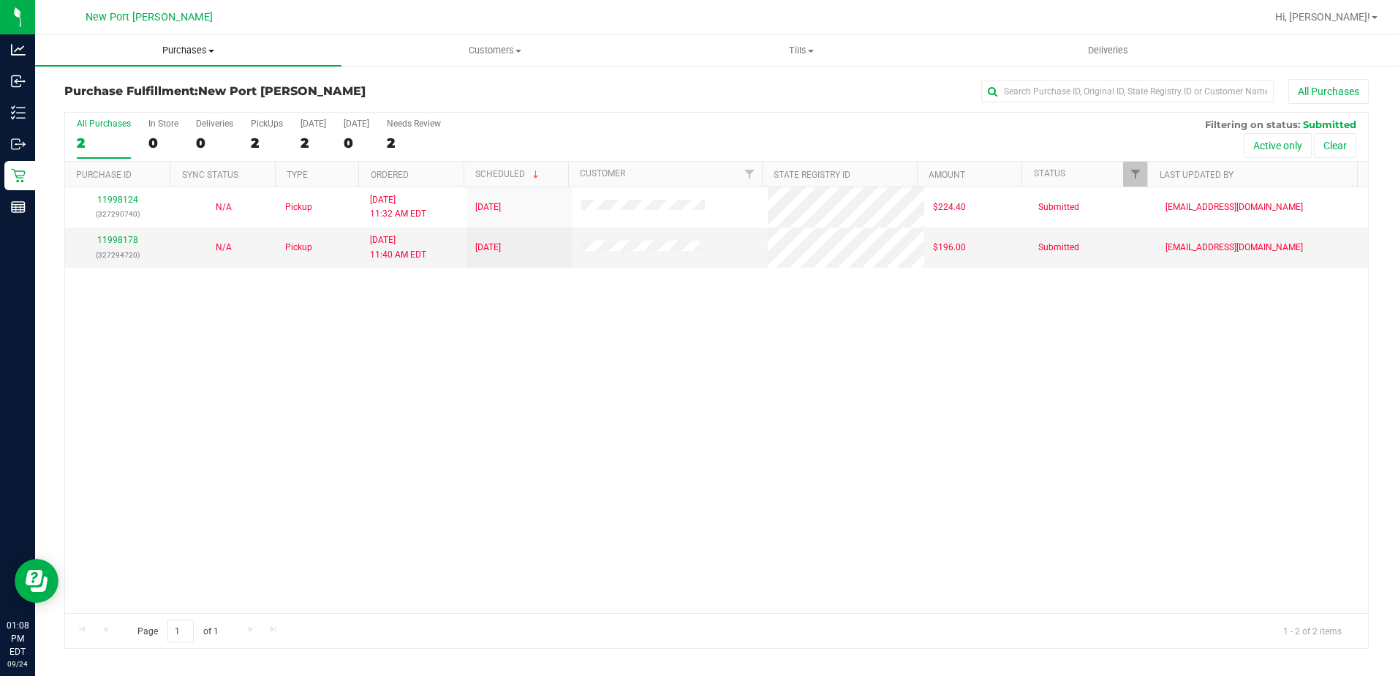
click at [159, 56] on span "Purchases" at bounding box center [188, 50] width 306 height 13
click at [154, 113] on li "Fulfillment" at bounding box center [188, 106] width 306 height 18
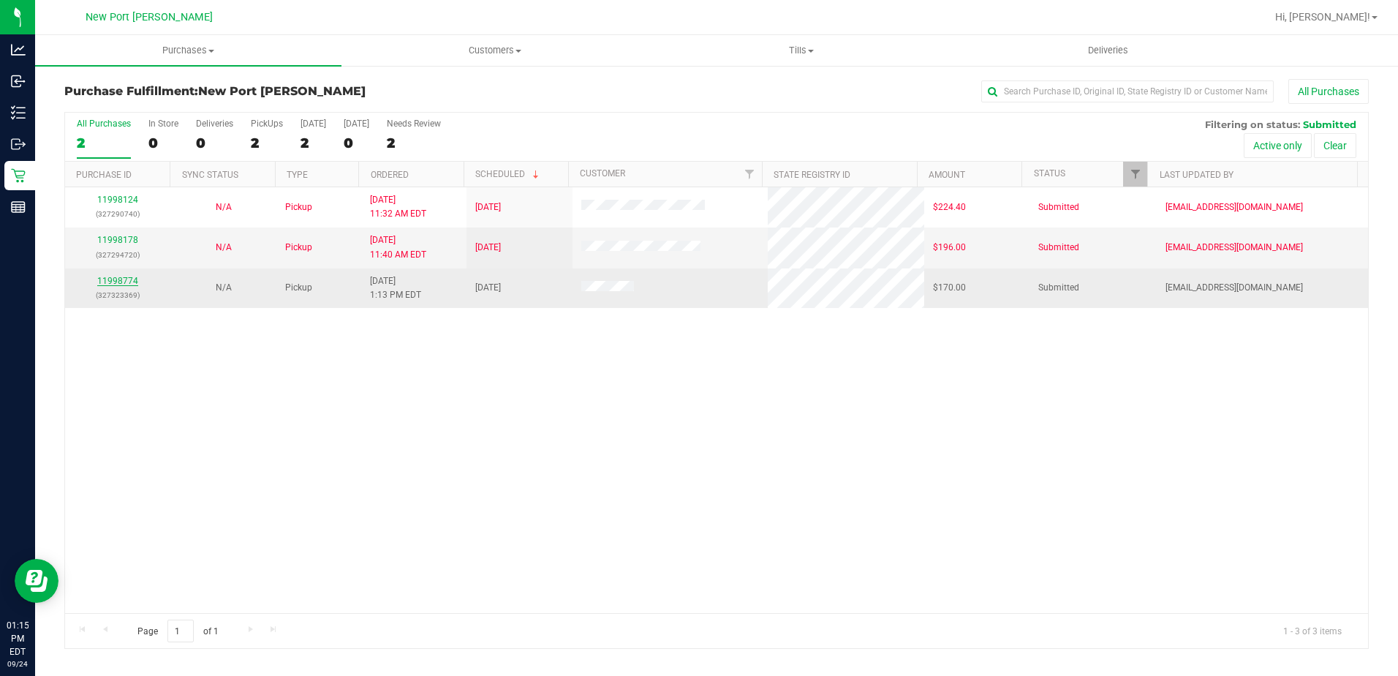
click at [121, 280] on link "11998774" at bounding box center [117, 281] width 41 height 10
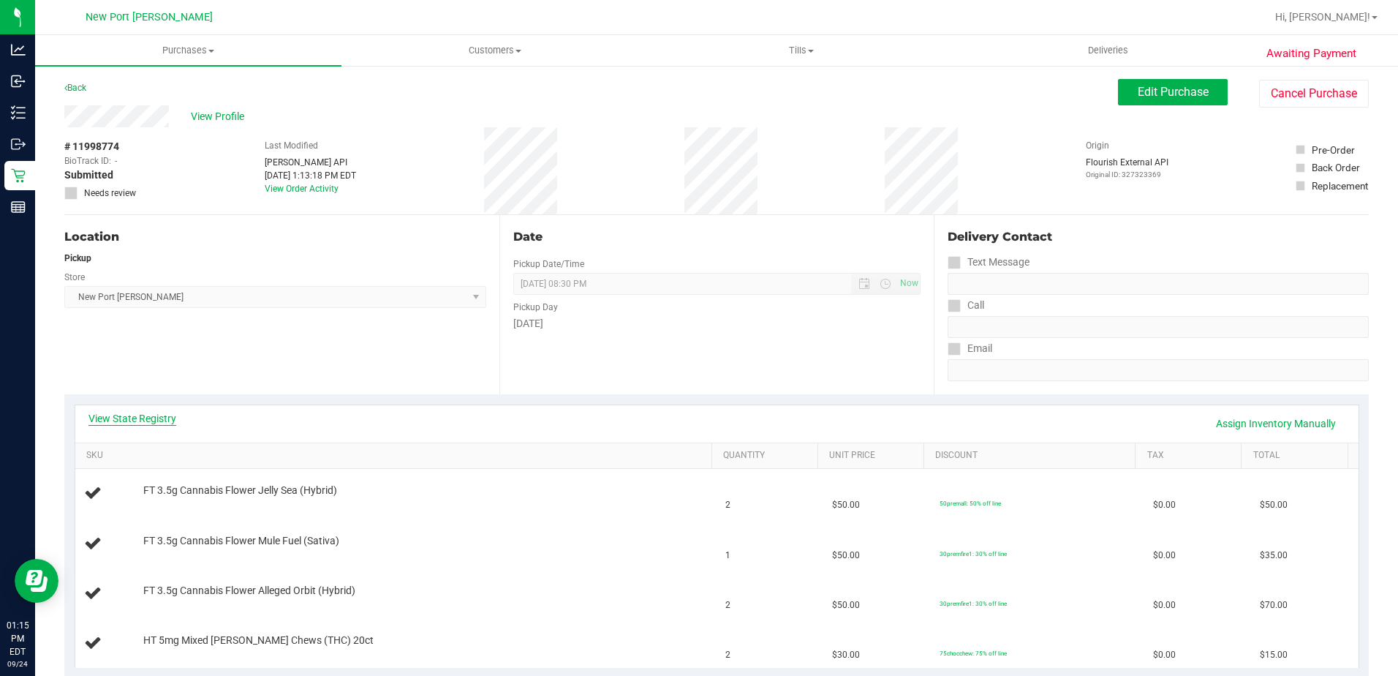
click at [152, 423] on link "View State Registry" at bounding box center [132, 418] width 88 height 15
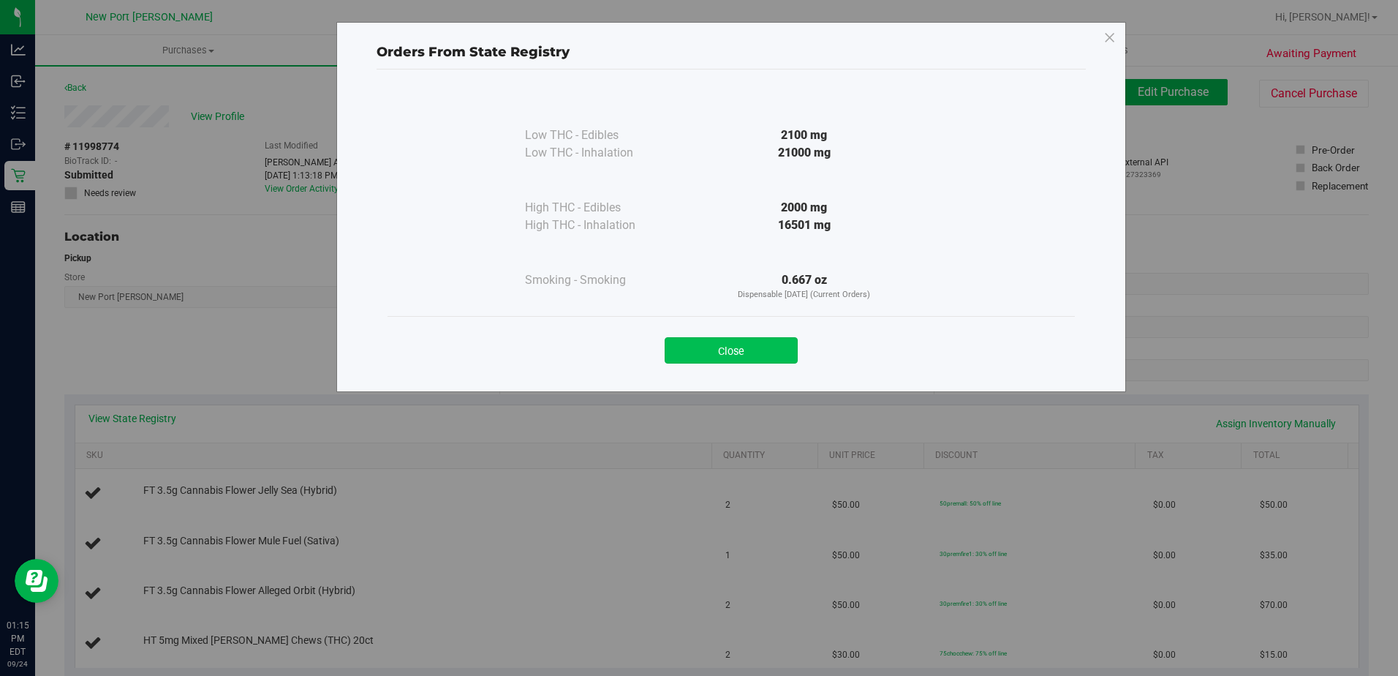
click at [712, 349] on button "Close" at bounding box center [731, 350] width 133 height 26
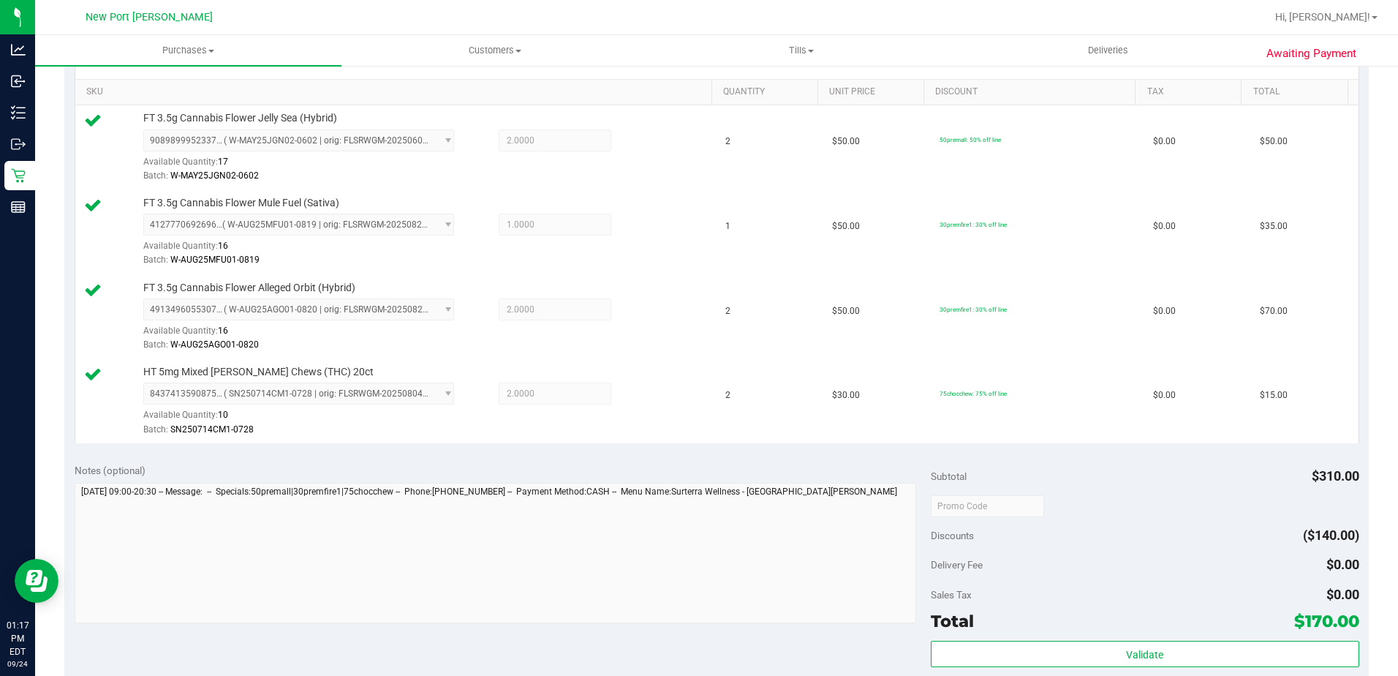
scroll to position [512, 0]
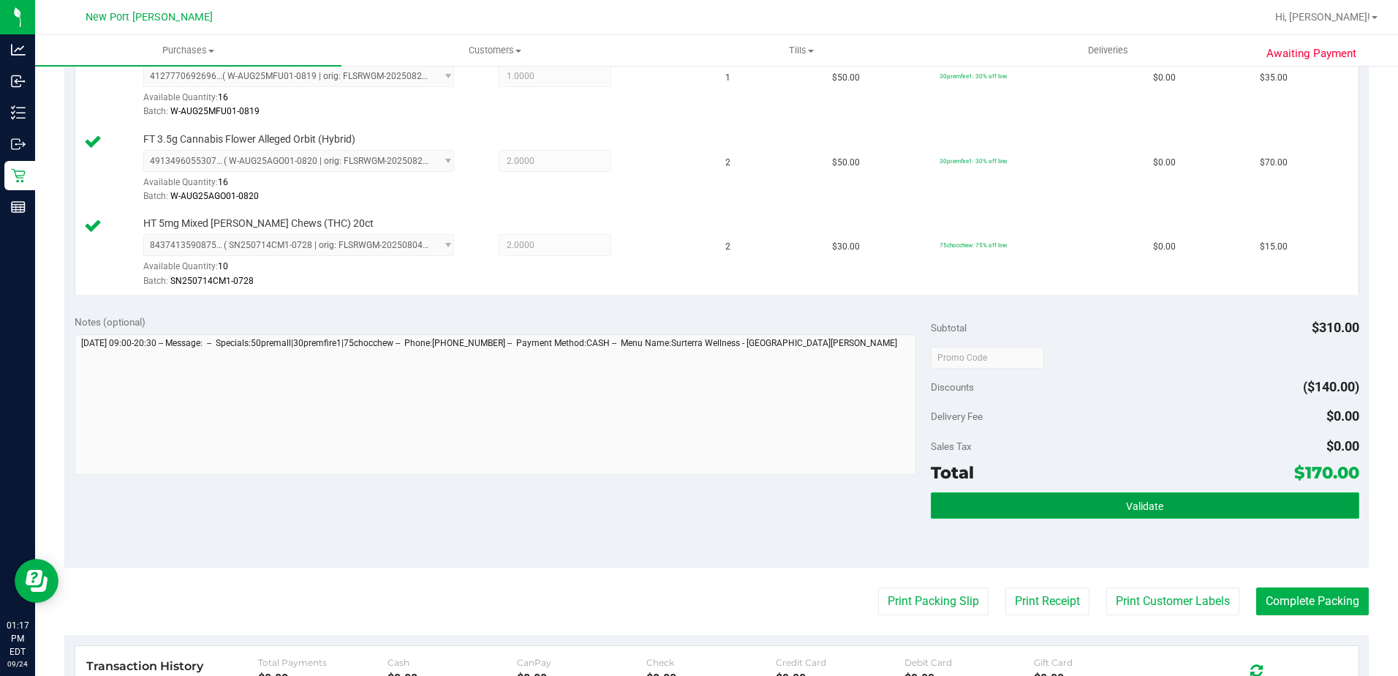
click at [1090, 507] on button "Validate" at bounding box center [1145, 505] width 428 height 26
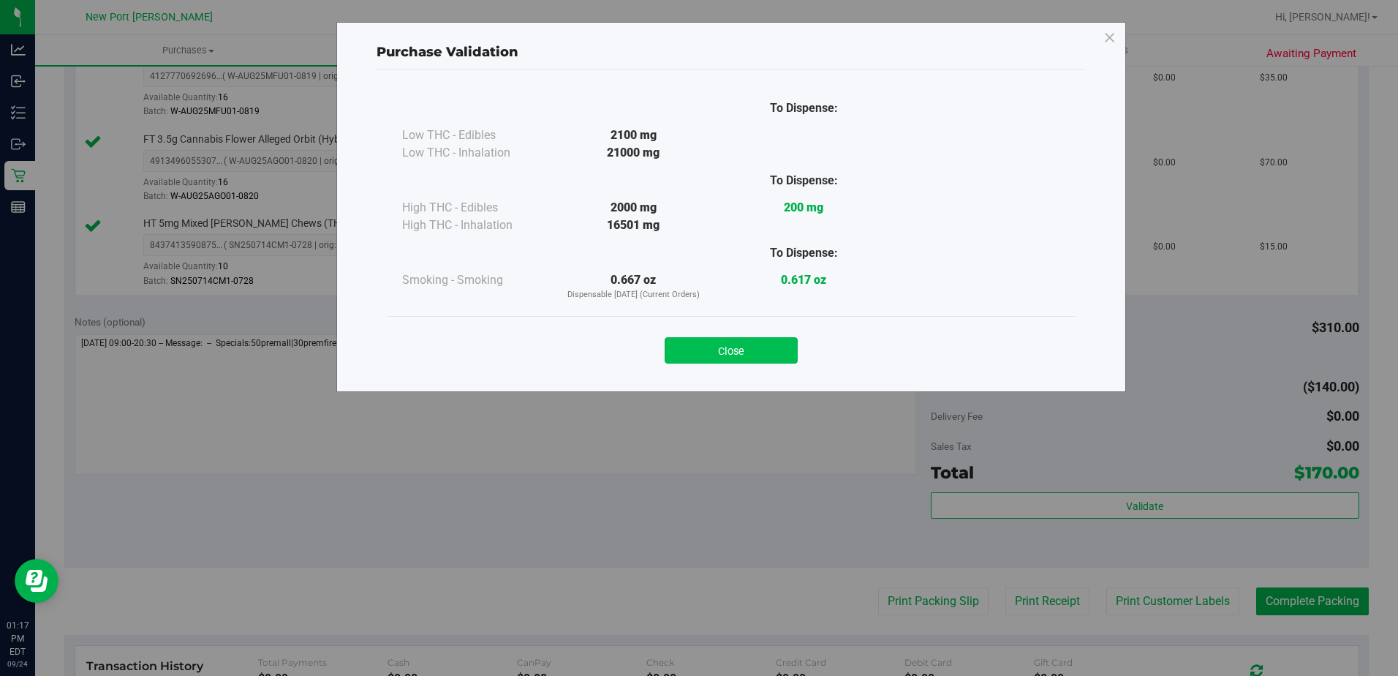
click at [731, 347] on button "Close" at bounding box center [731, 350] width 133 height 26
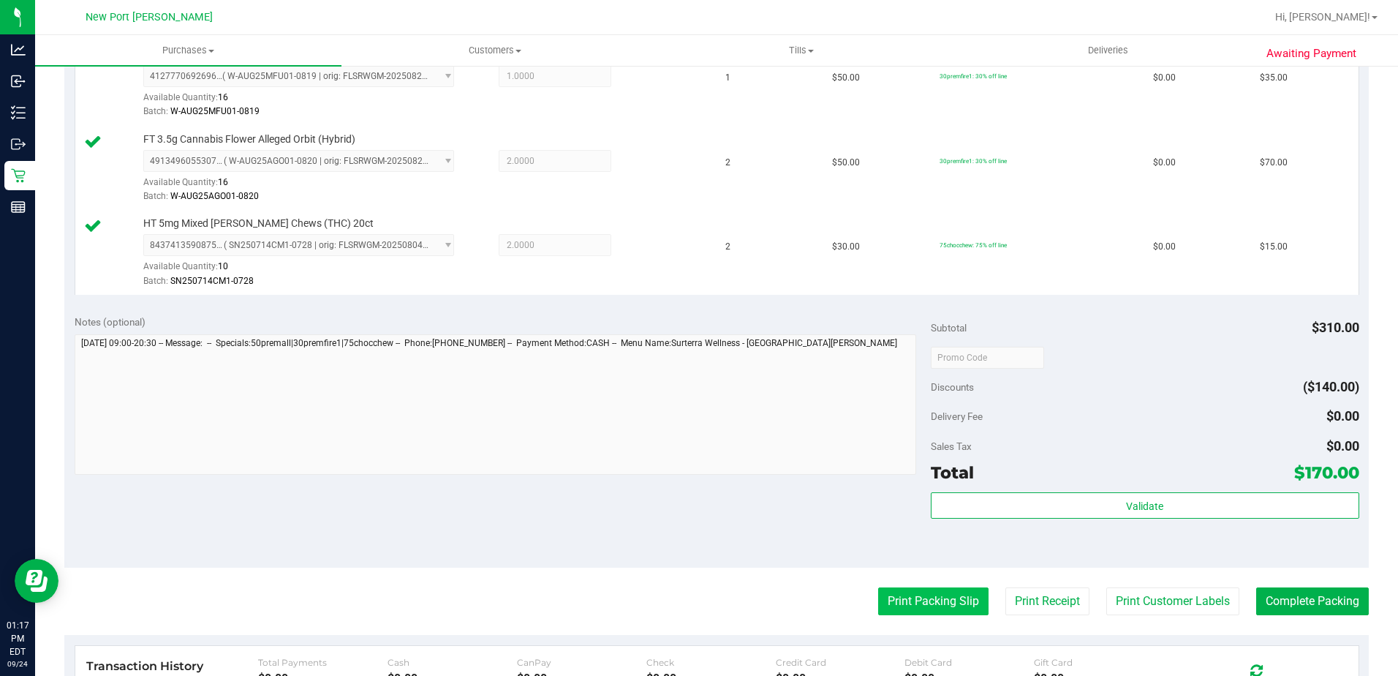
click at [933, 602] on button "Print Packing Slip" at bounding box center [933, 601] width 110 height 28
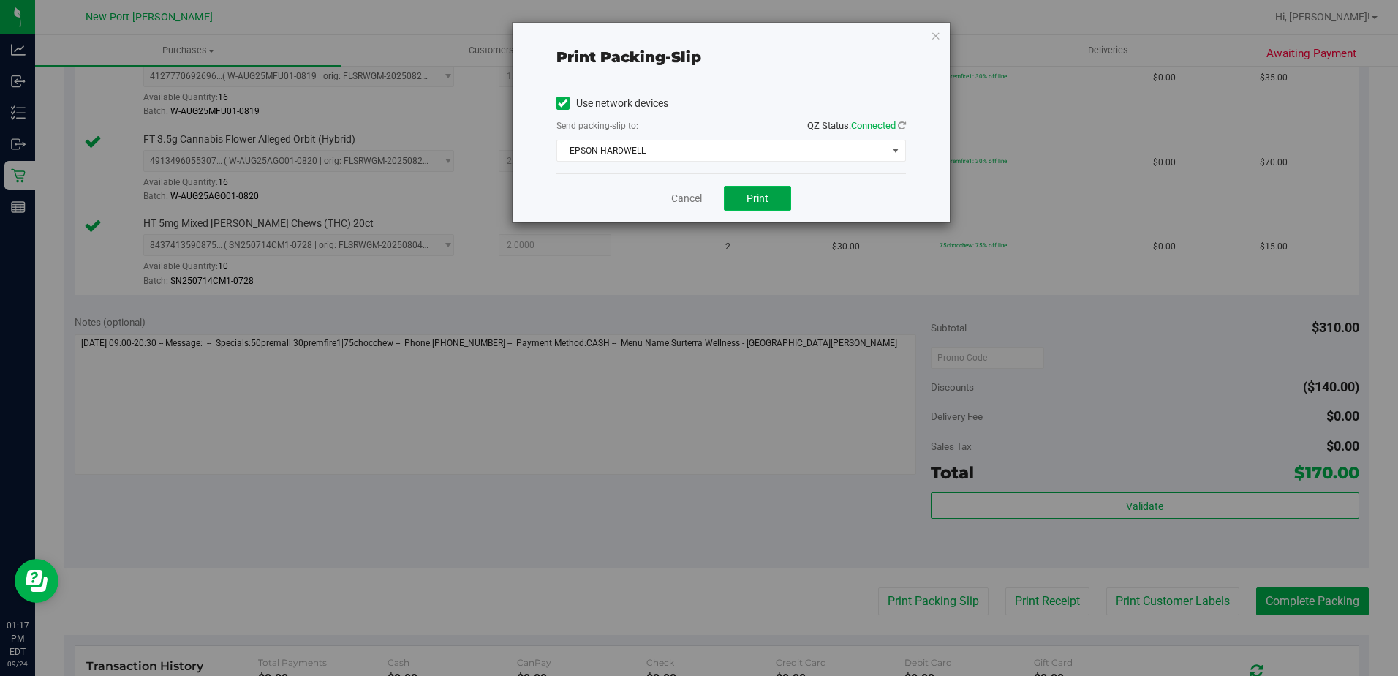
drag, startPoint x: 760, startPoint y: 203, endPoint x: 755, endPoint y: 192, distance: 11.8
click at [756, 192] on span "Print" at bounding box center [757, 198] width 22 height 12
click at [681, 202] on link "Cancel" at bounding box center [686, 198] width 31 height 15
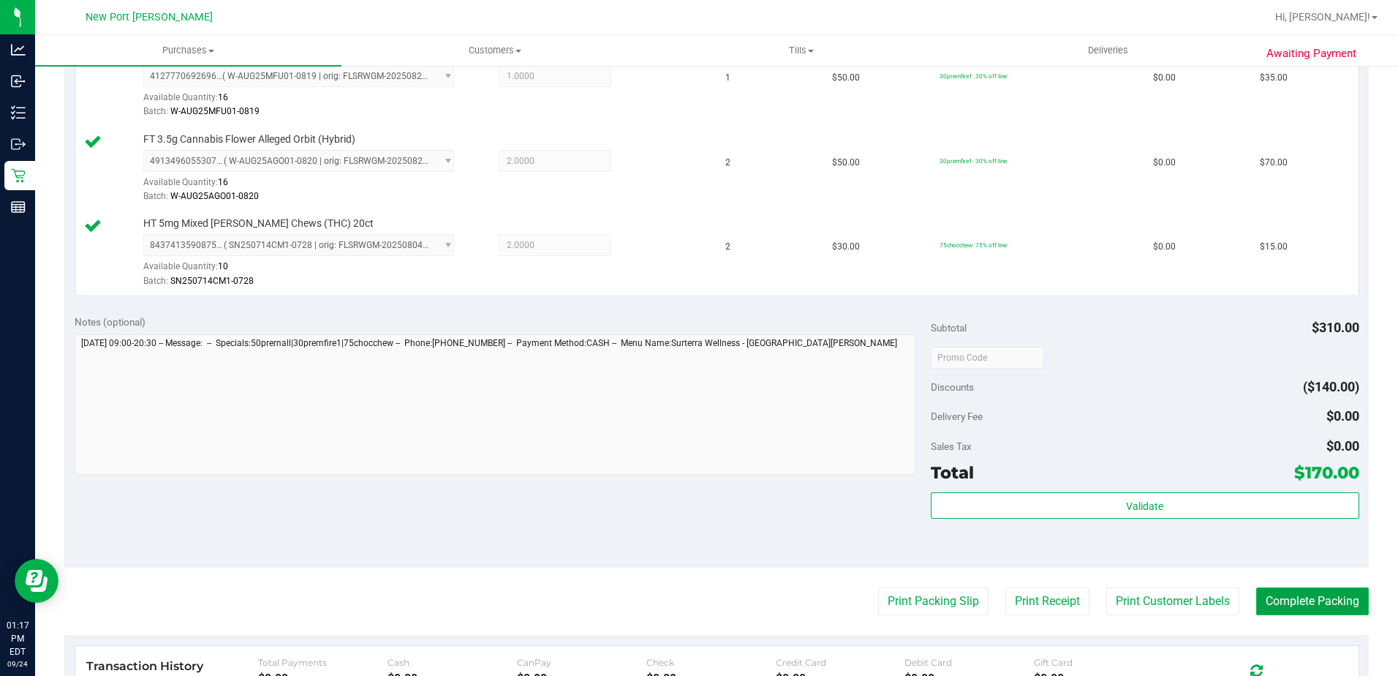
click at [1322, 597] on button "Complete Packing" at bounding box center [1312, 601] width 113 height 28
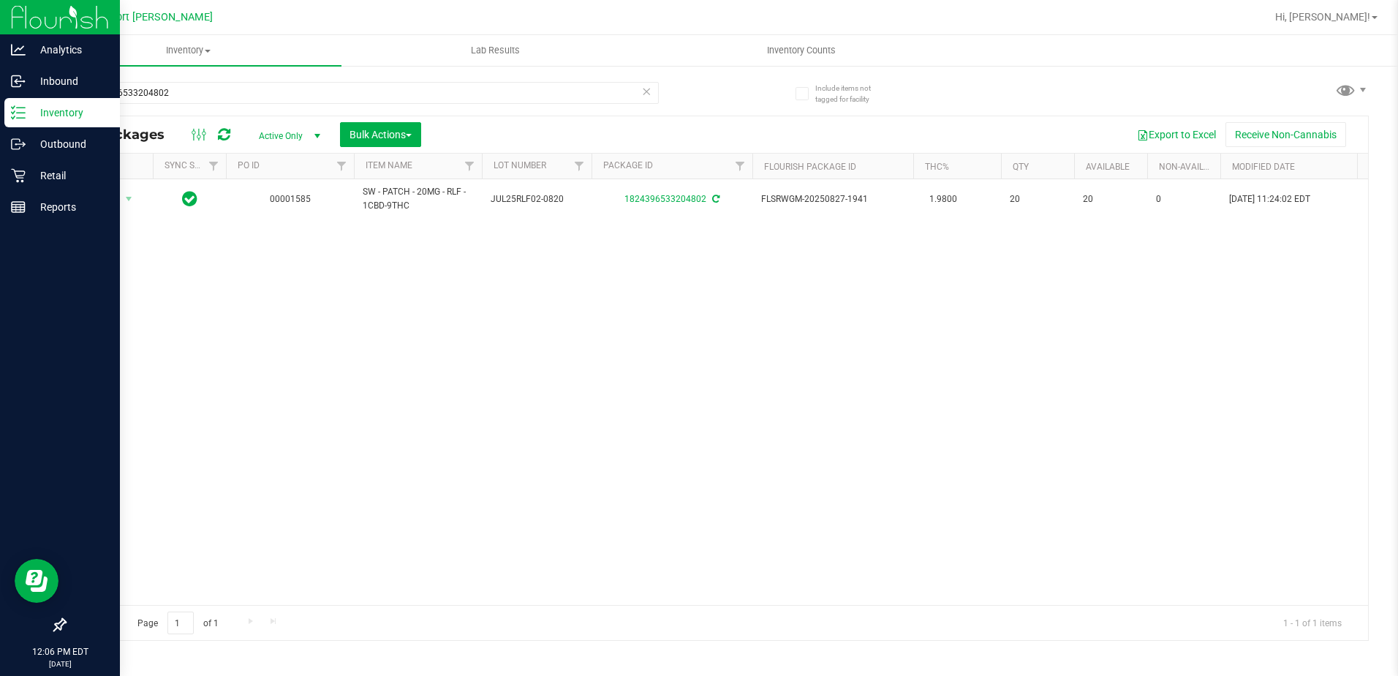
click at [59, 110] on p "Inventory" at bounding box center [70, 113] width 88 height 18
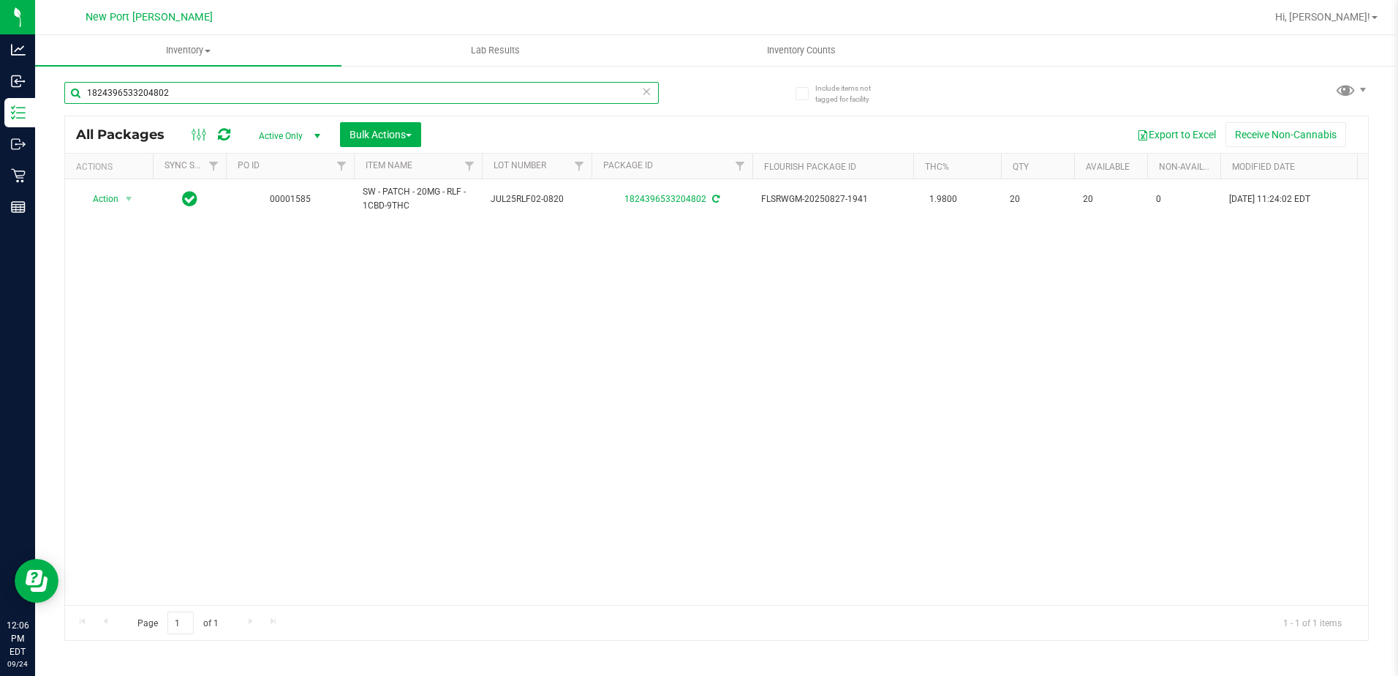
click at [208, 90] on input "1824396533204802" at bounding box center [361, 93] width 594 height 22
type input "1"
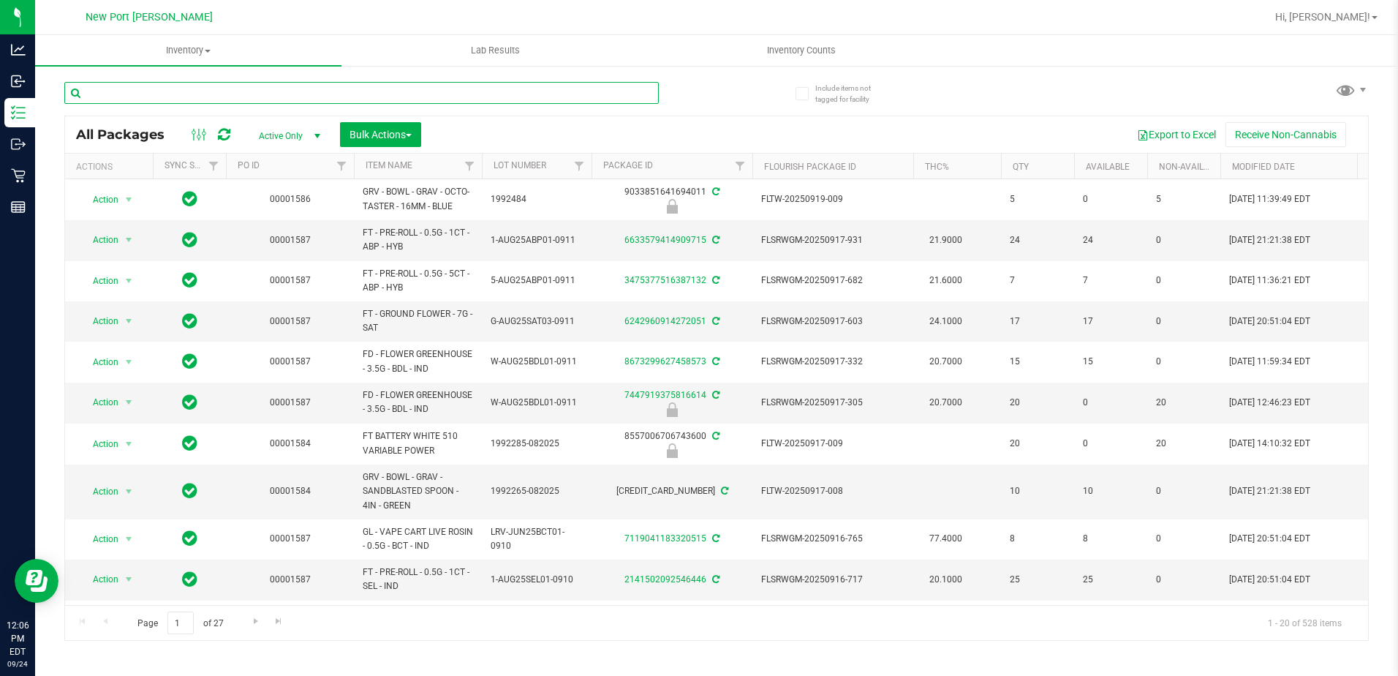
type input "d"
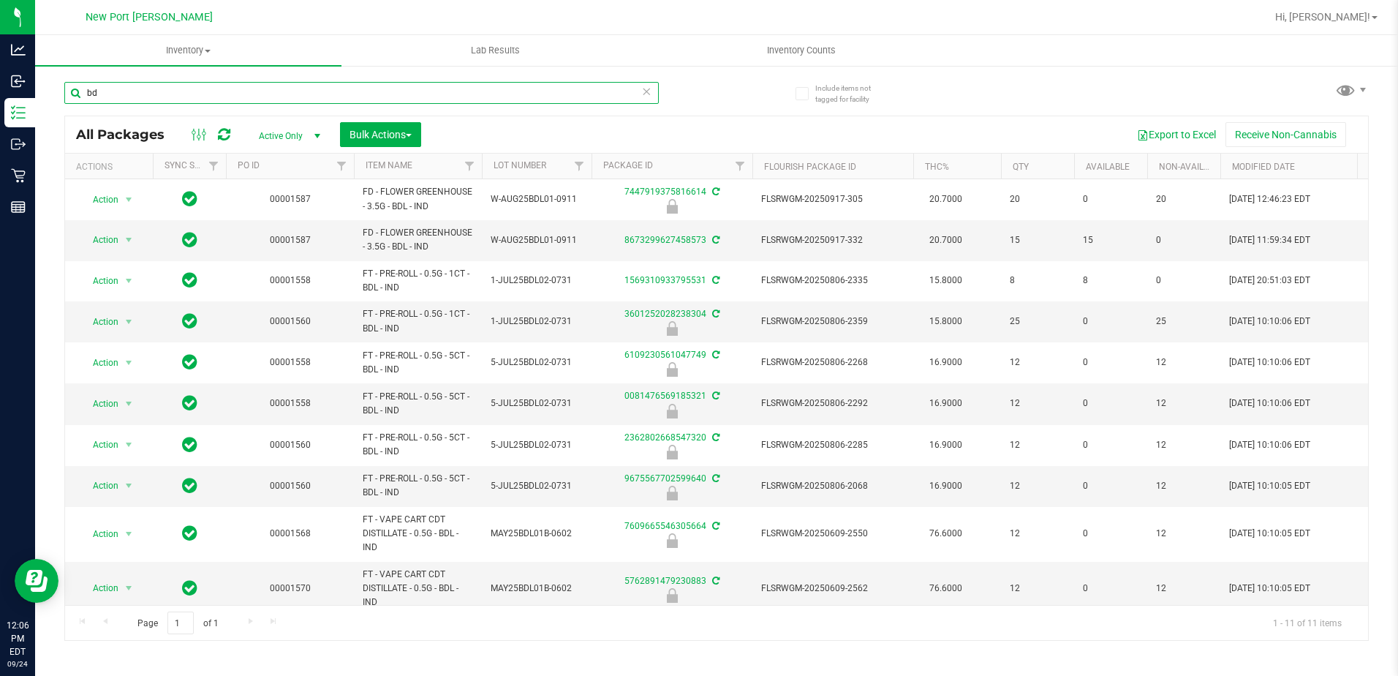
type input "b"
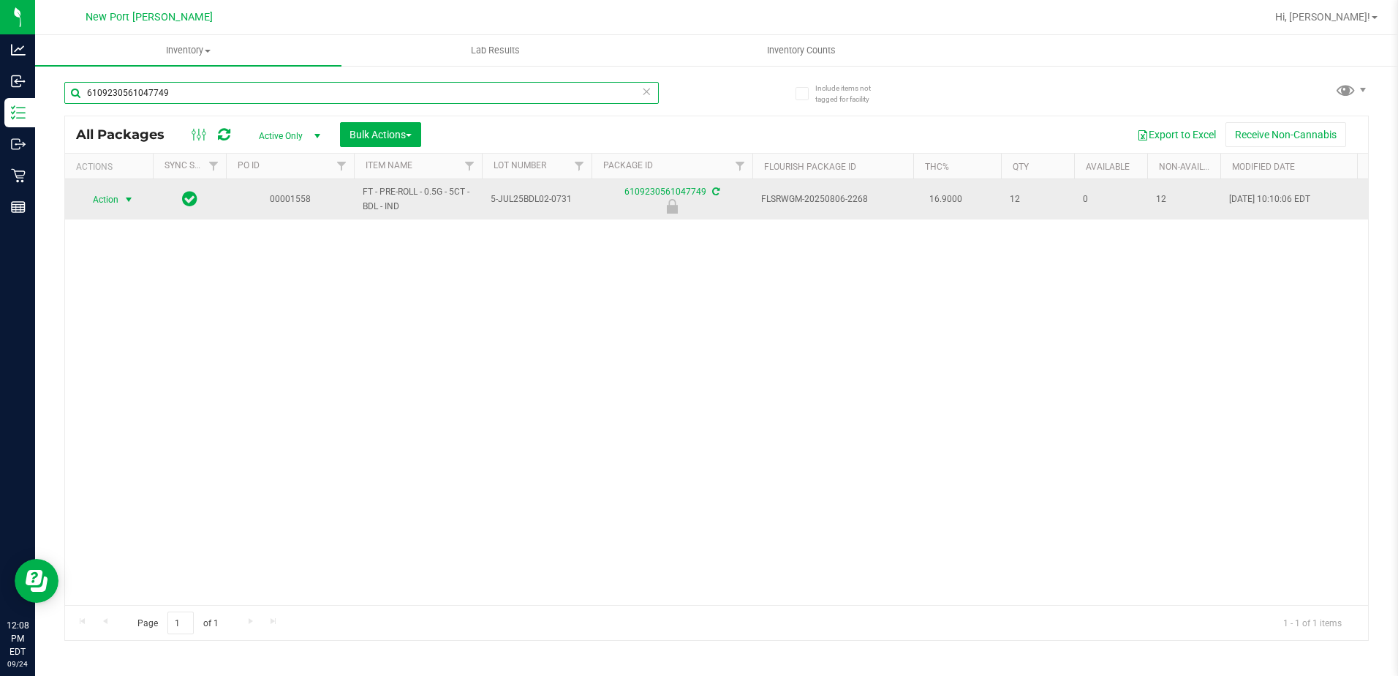
type input "6109230561047749"
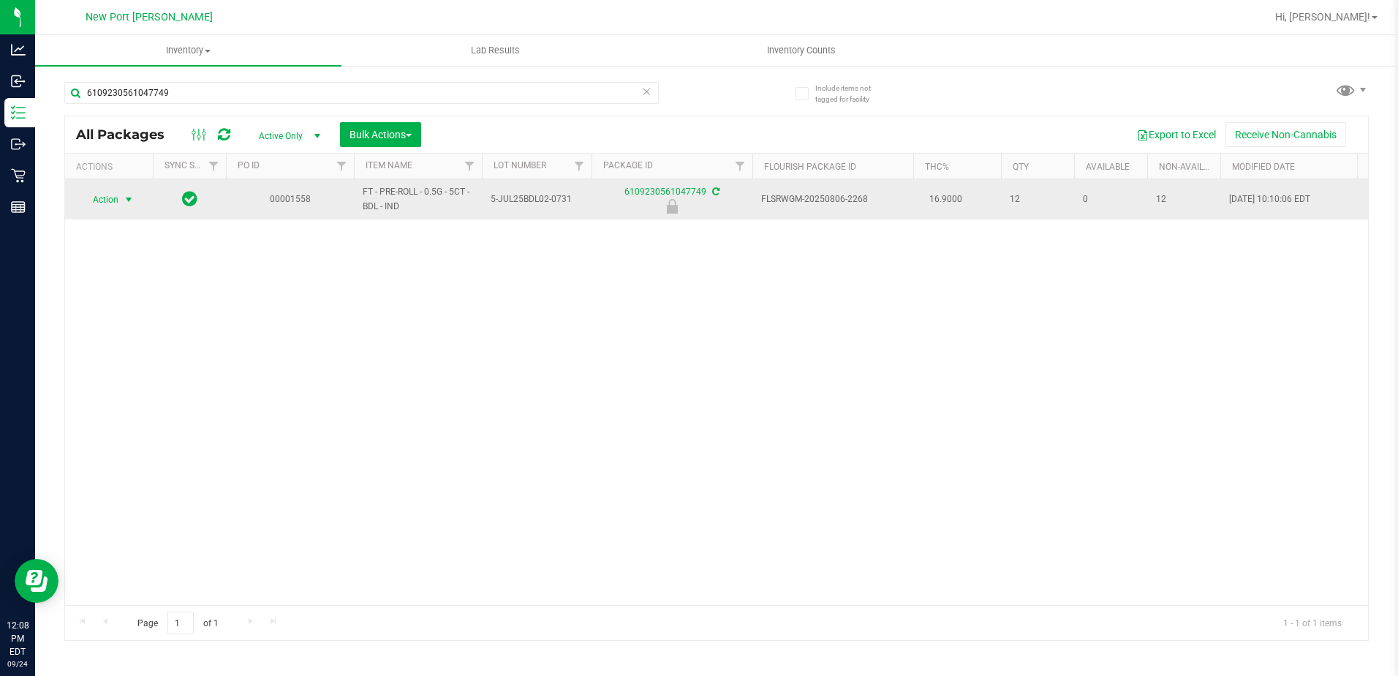
click at [129, 199] on span "select" at bounding box center [129, 200] width 12 height 12
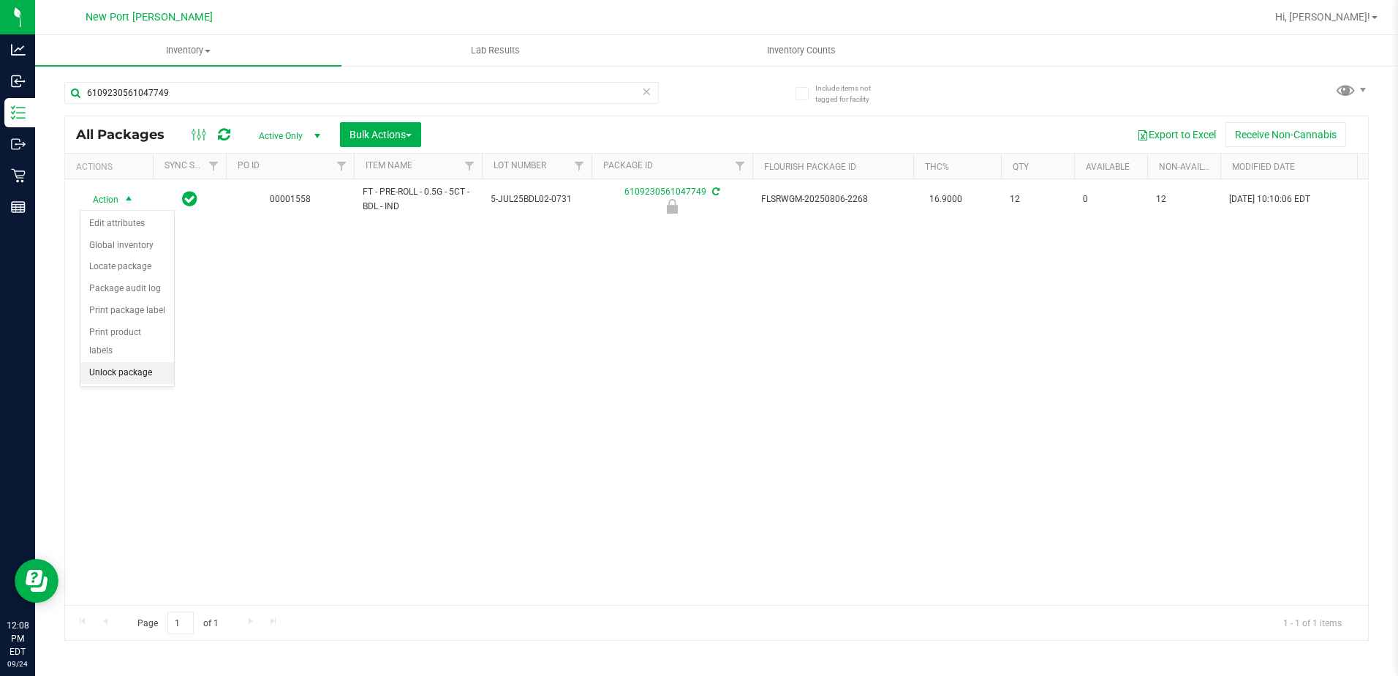
click at [119, 362] on li "Unlock package" at bounding box center [127, 373] width 94 height 22
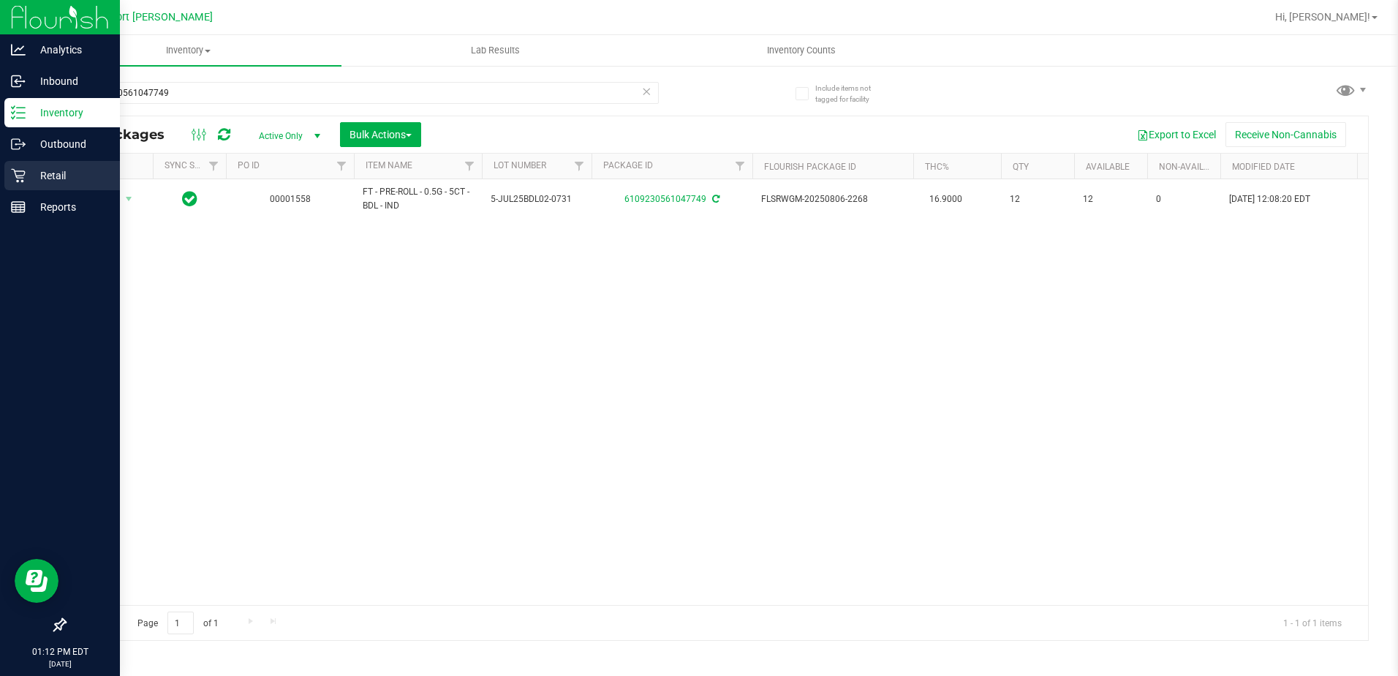
click at [45, 173] on p "Retail" at bounding box center [70, 176] width 88 height 18
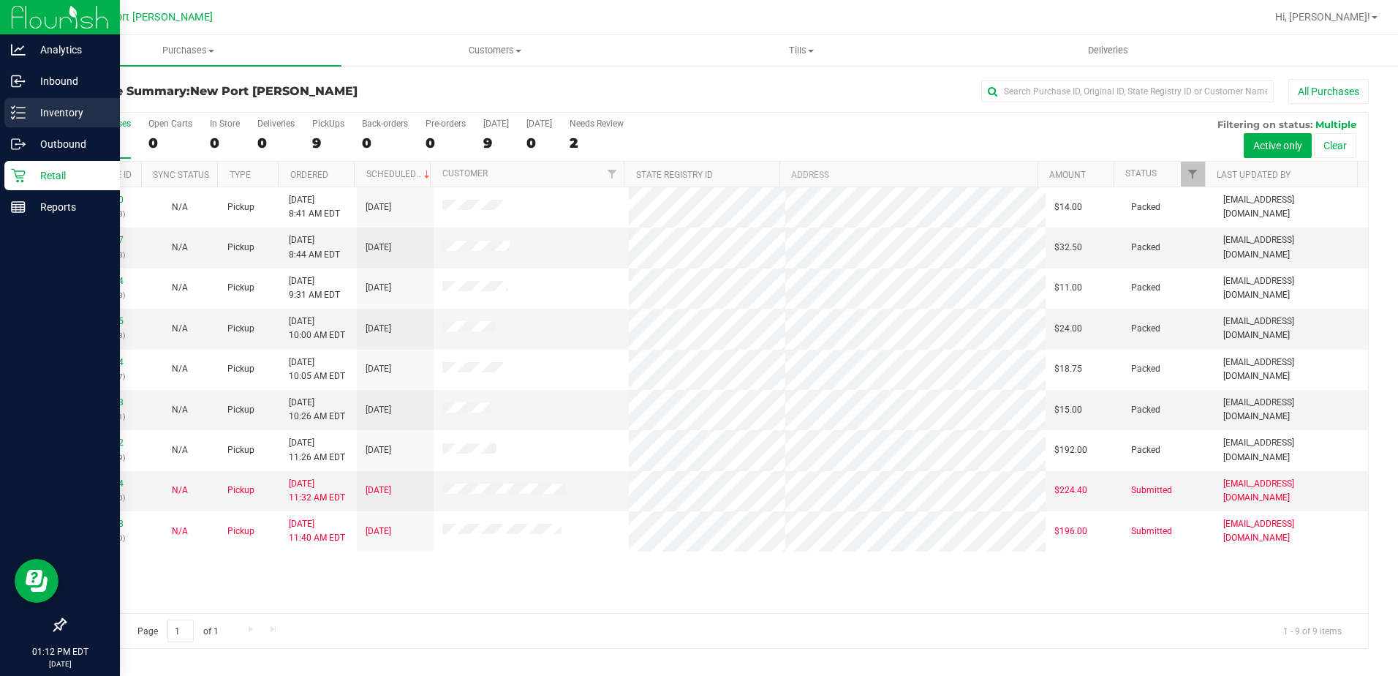
click at [61, 115] on p "Inventory" at bounding box center [70, 113] width 88 height 18
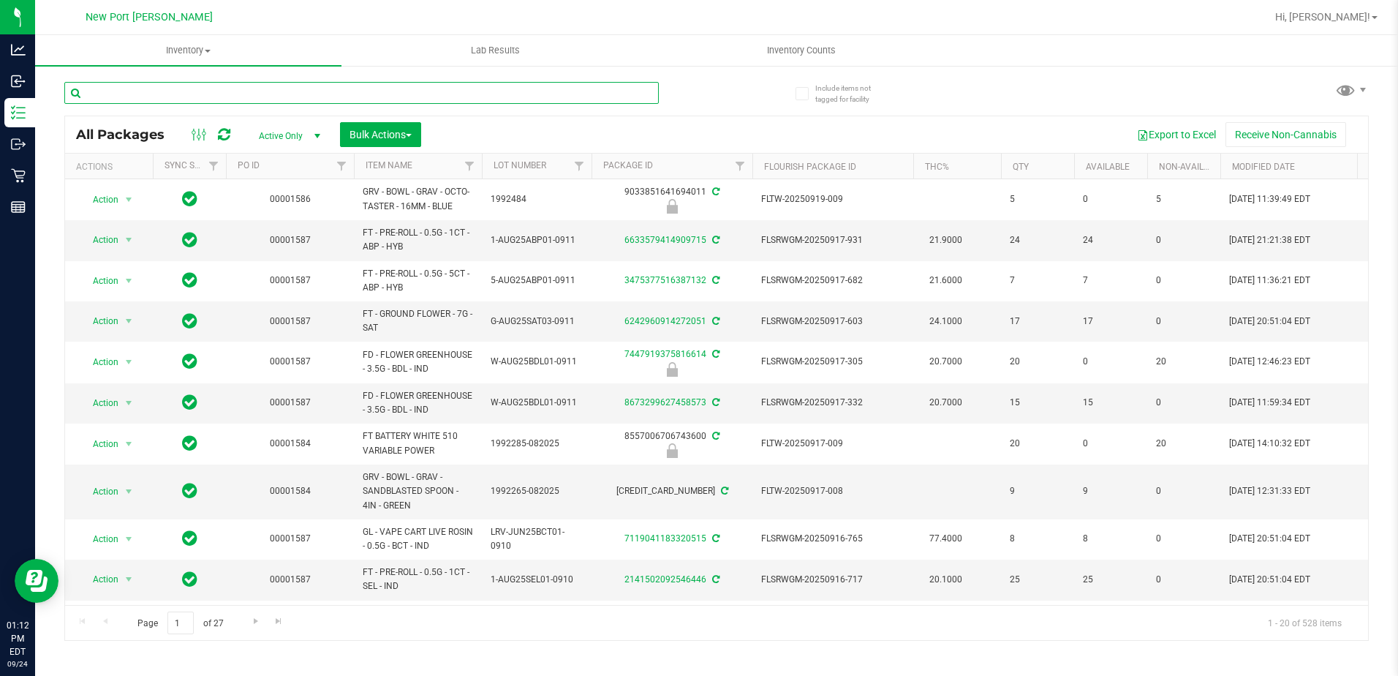
click at [143, 94] on input "text" at bounding box center [361, 93] width 594 height 22
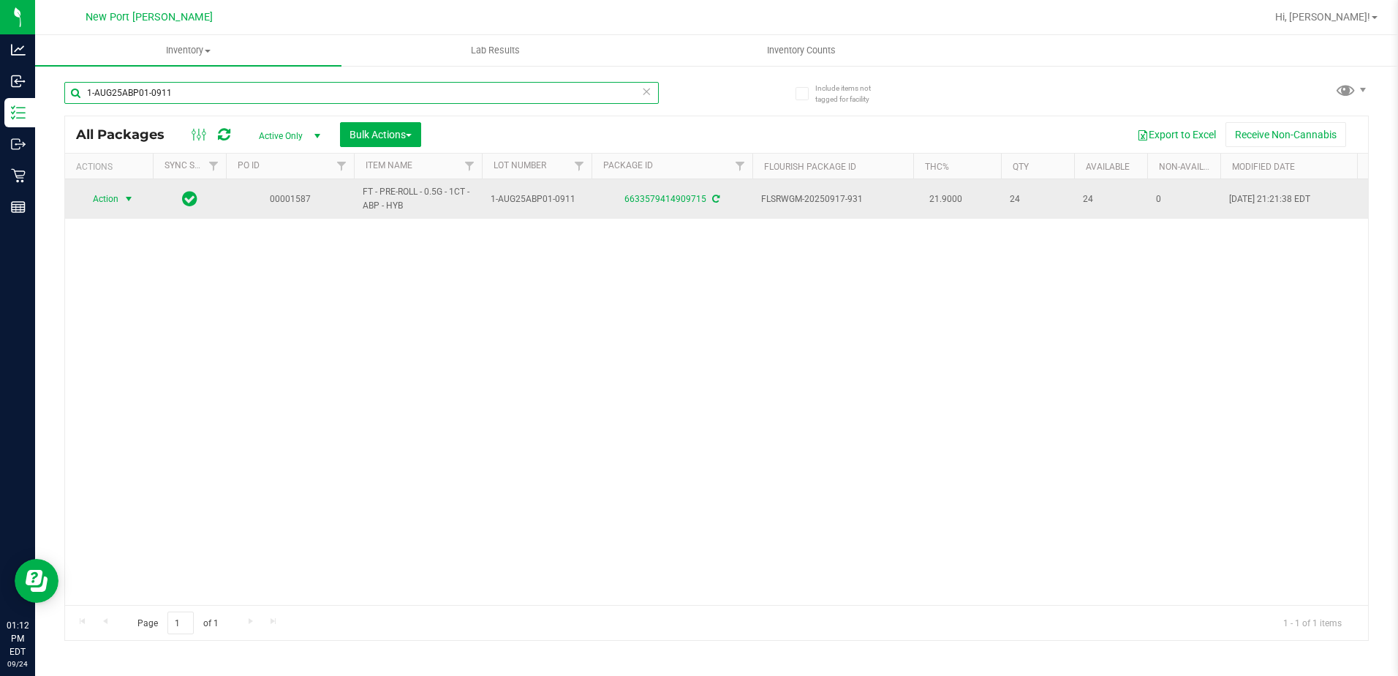
type input "1-AUG25ABP01-0911"
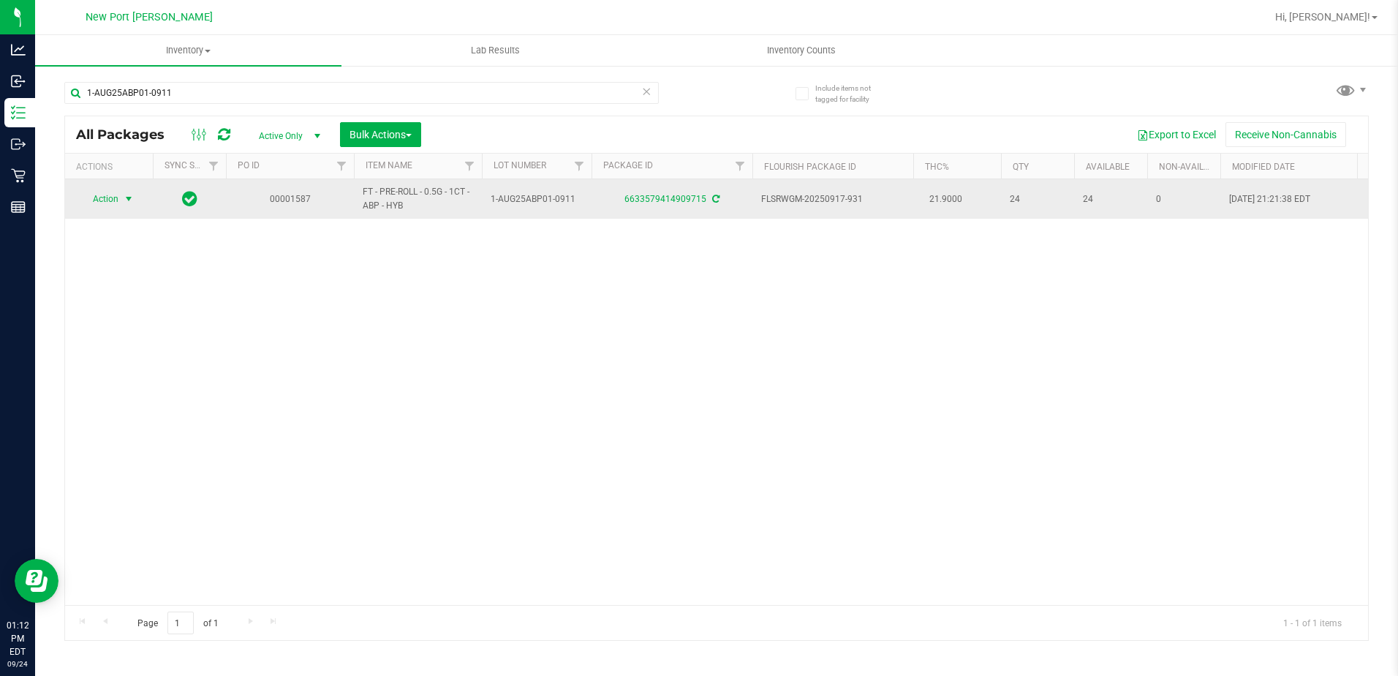
click at [132, 198] on span "select" at bounding box center [129, 199] width 12 height 12
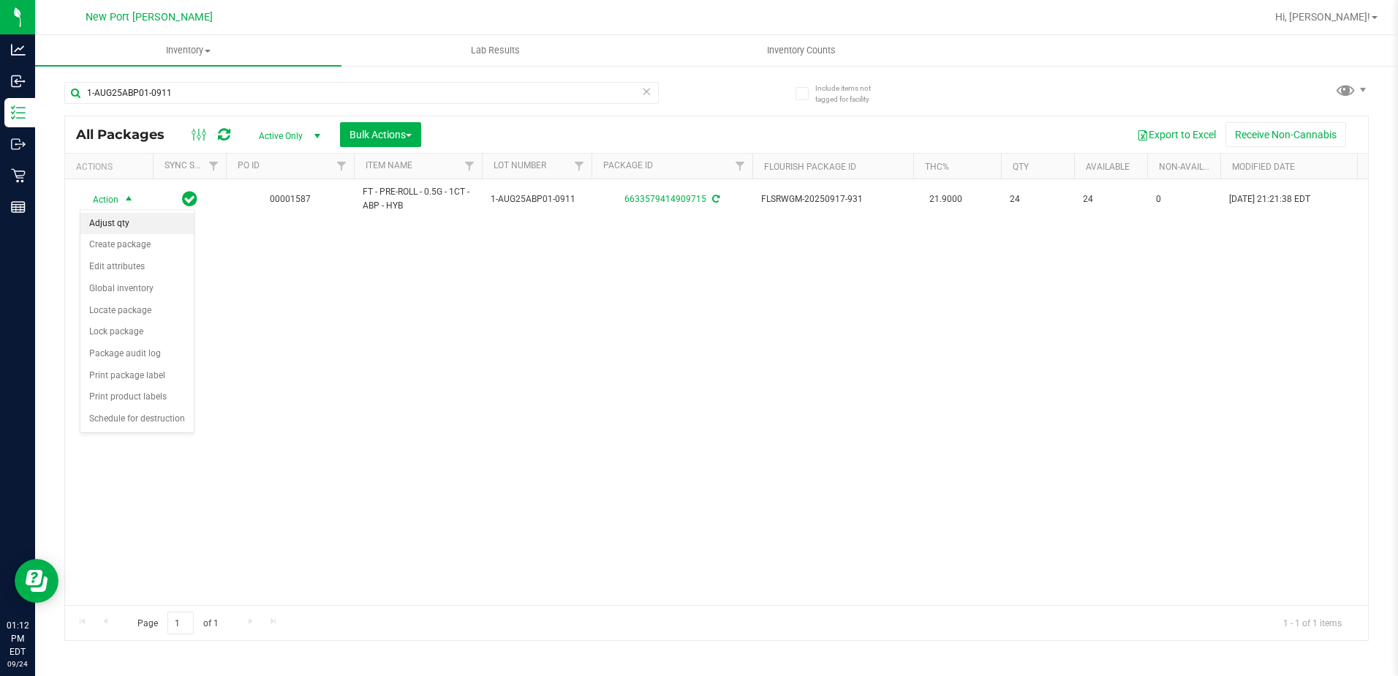
click at [105, 221] on li "Adjust qty" at bounding box center [136, 224] width 113 height 22
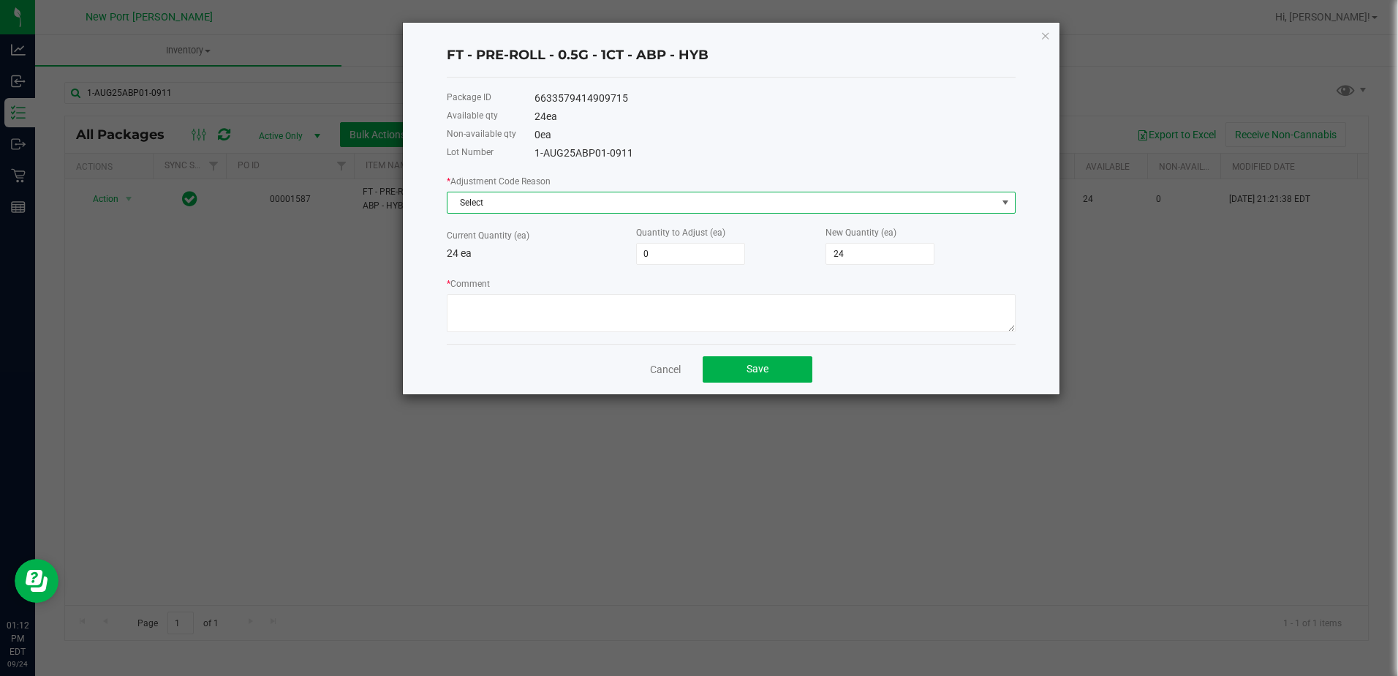
click at [524, 203] on span "Select" at bounding box center [721, 202] width 549 height 20
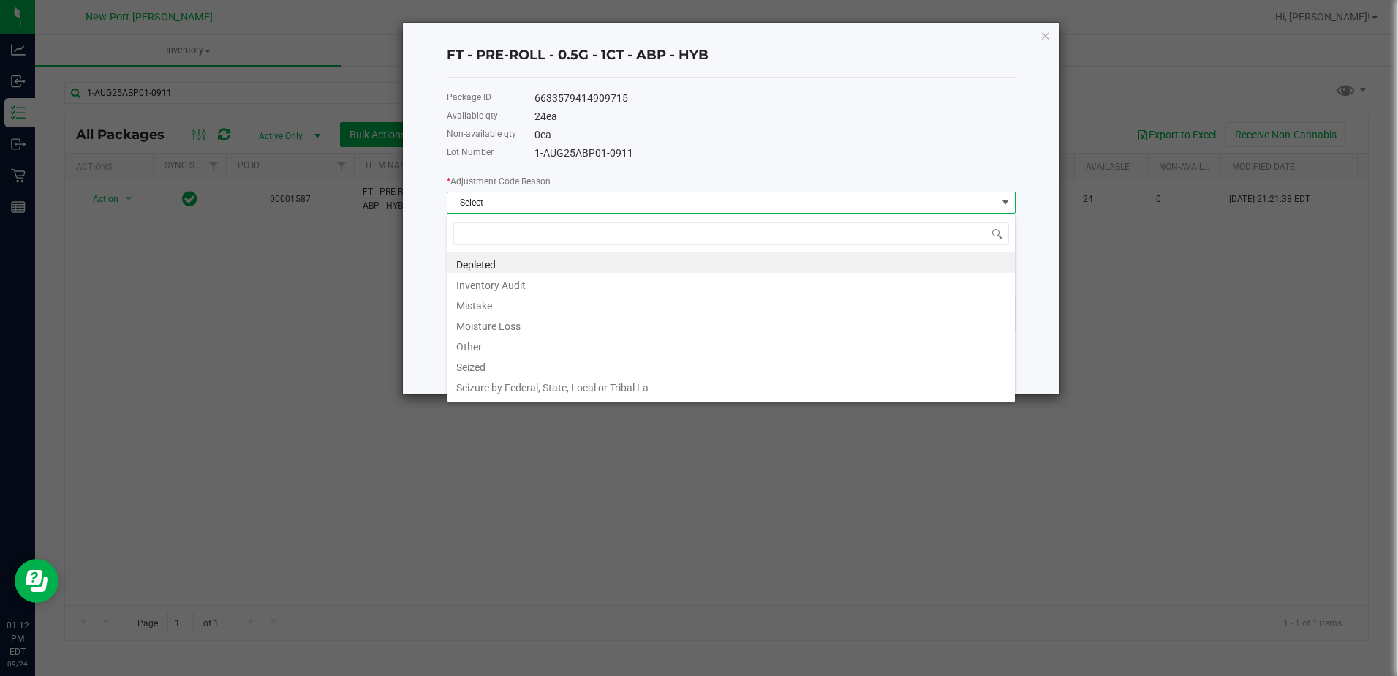
scroll to position [22, 569]
click at [506, 307] on li "Mistake" at bounding box center [730, 303] width 567 height 20
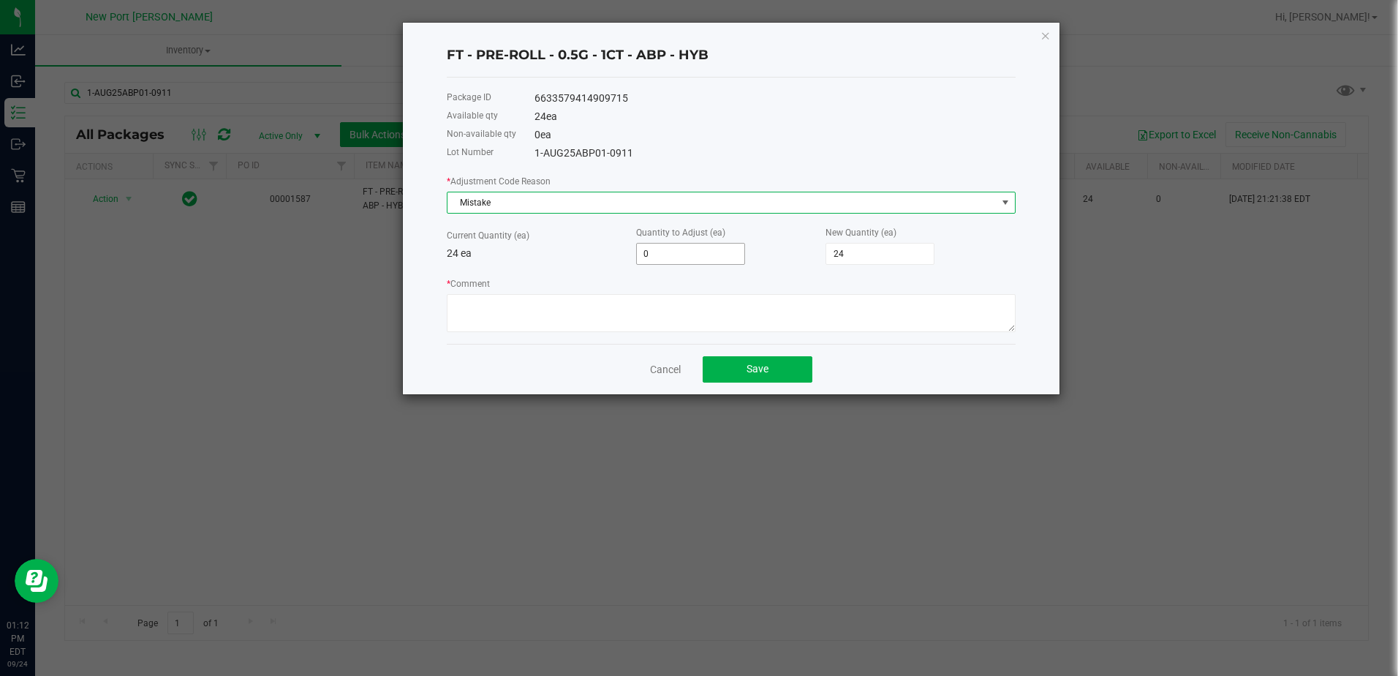
click at [668, 250] on input "0" at bounding box center [690, 253] width 107 height 20
type input "-1"
type input "23"
type input "-1"
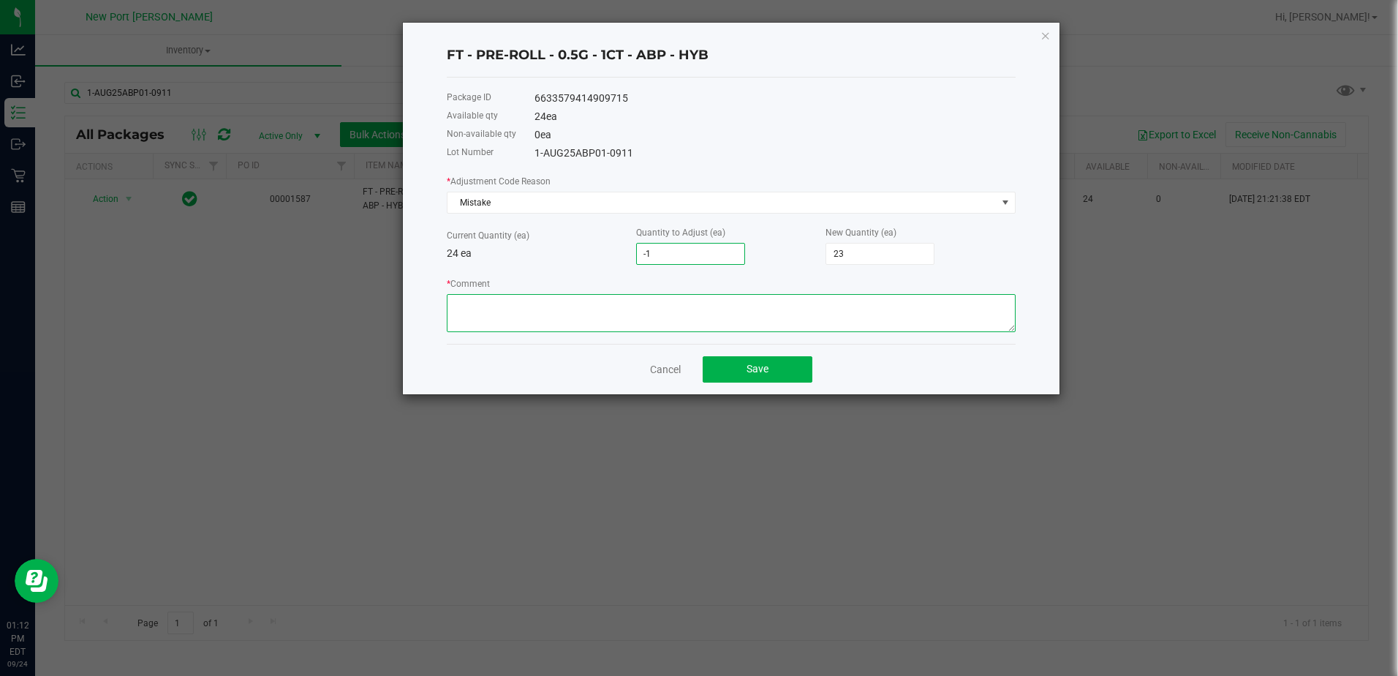
click at [570, 309] on textarea "* Comment" at bounding box center [731, 313] width 569 height 38
type textarea "Last night's inventory was processed +1/-1, which was incorrect. It was acciden…"
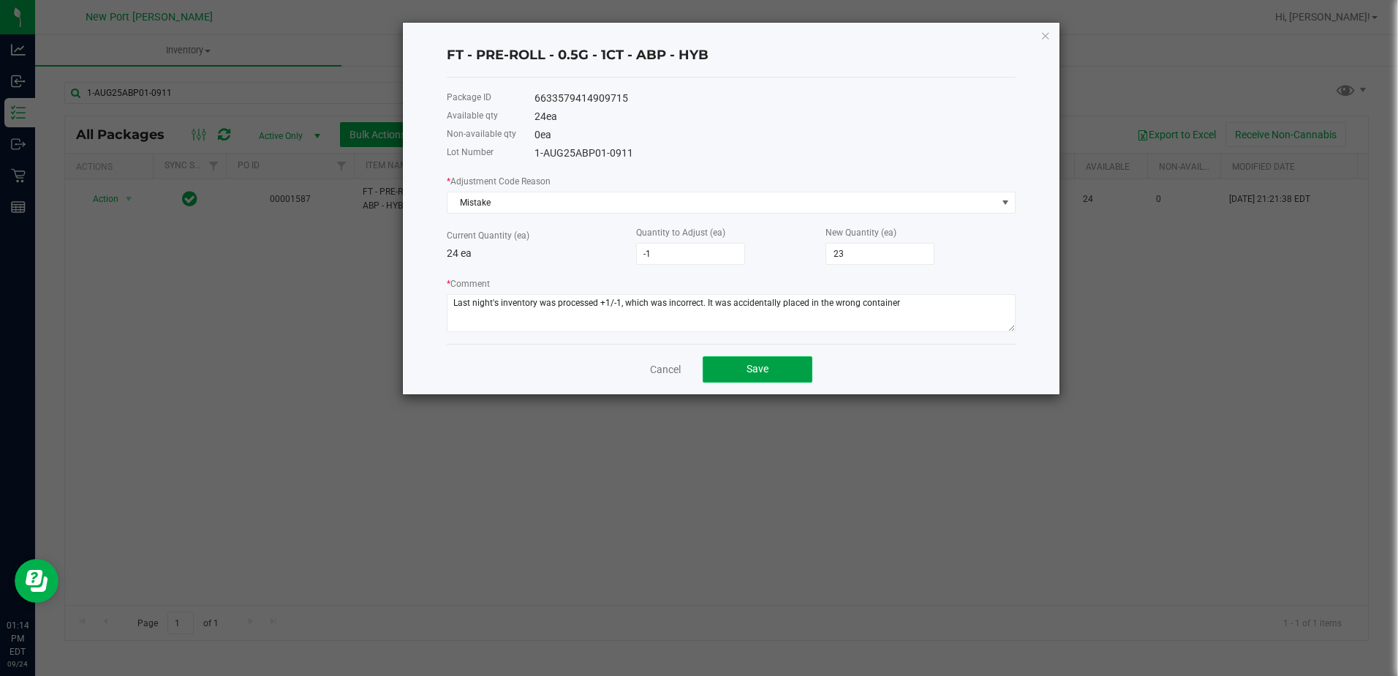
click at [751, 372] on span "Save" at bounding box center [757, 369] width 22 height 12
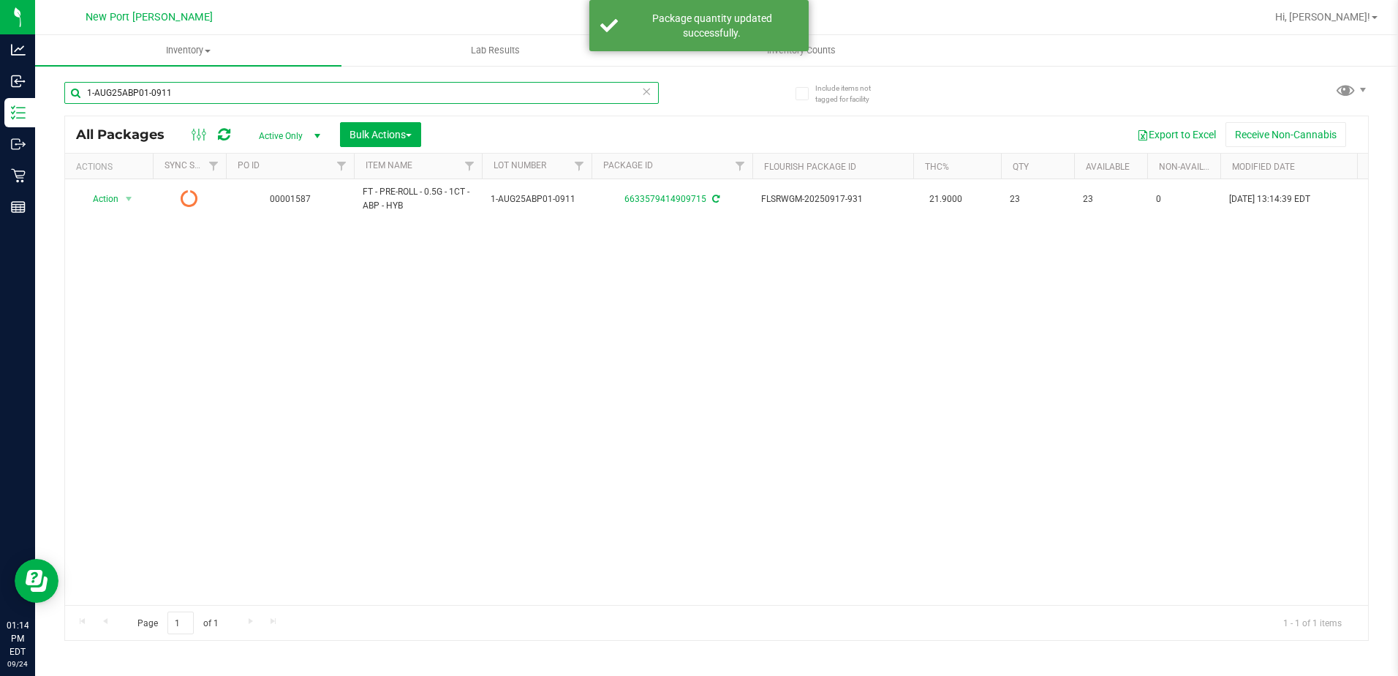
click at [203, 91] on input "1-AUG25ABP01-0911" at bounding box center [361, 93] width 594 height 22
type input "1"
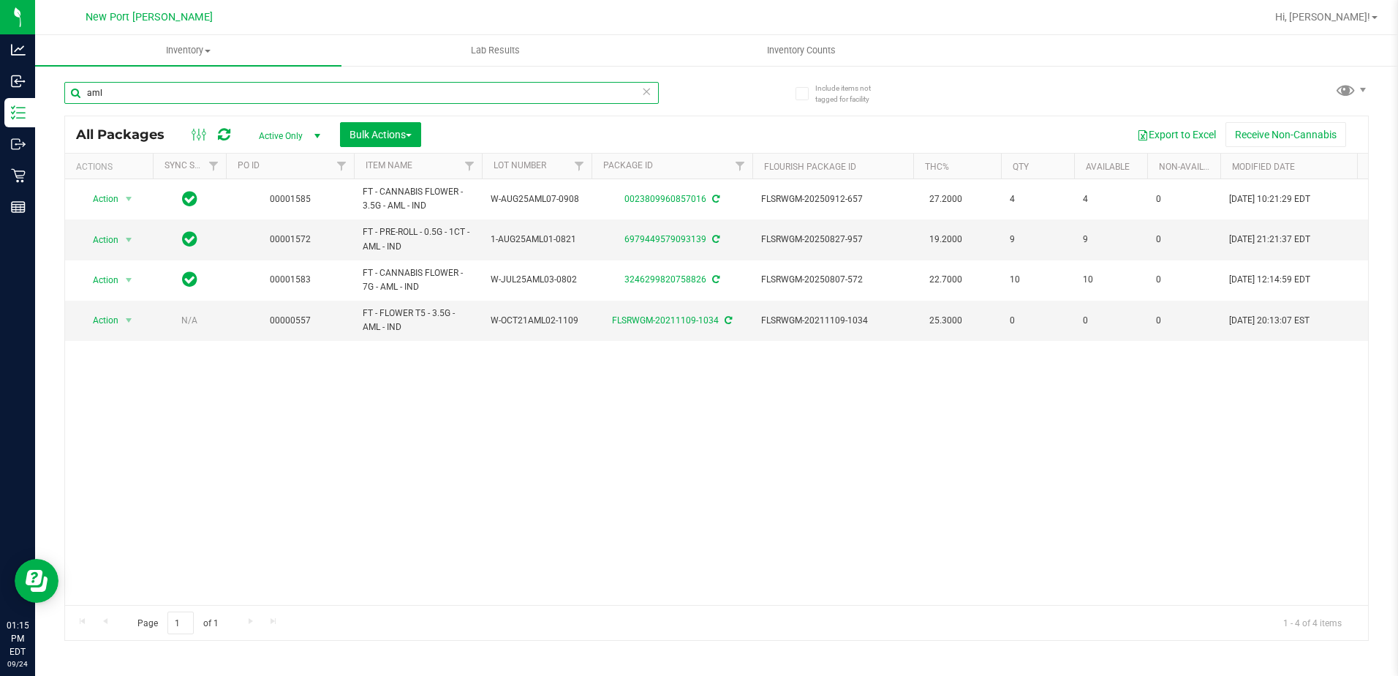
type input "aml"
